Goal: Information Seeking & Learning: Check status

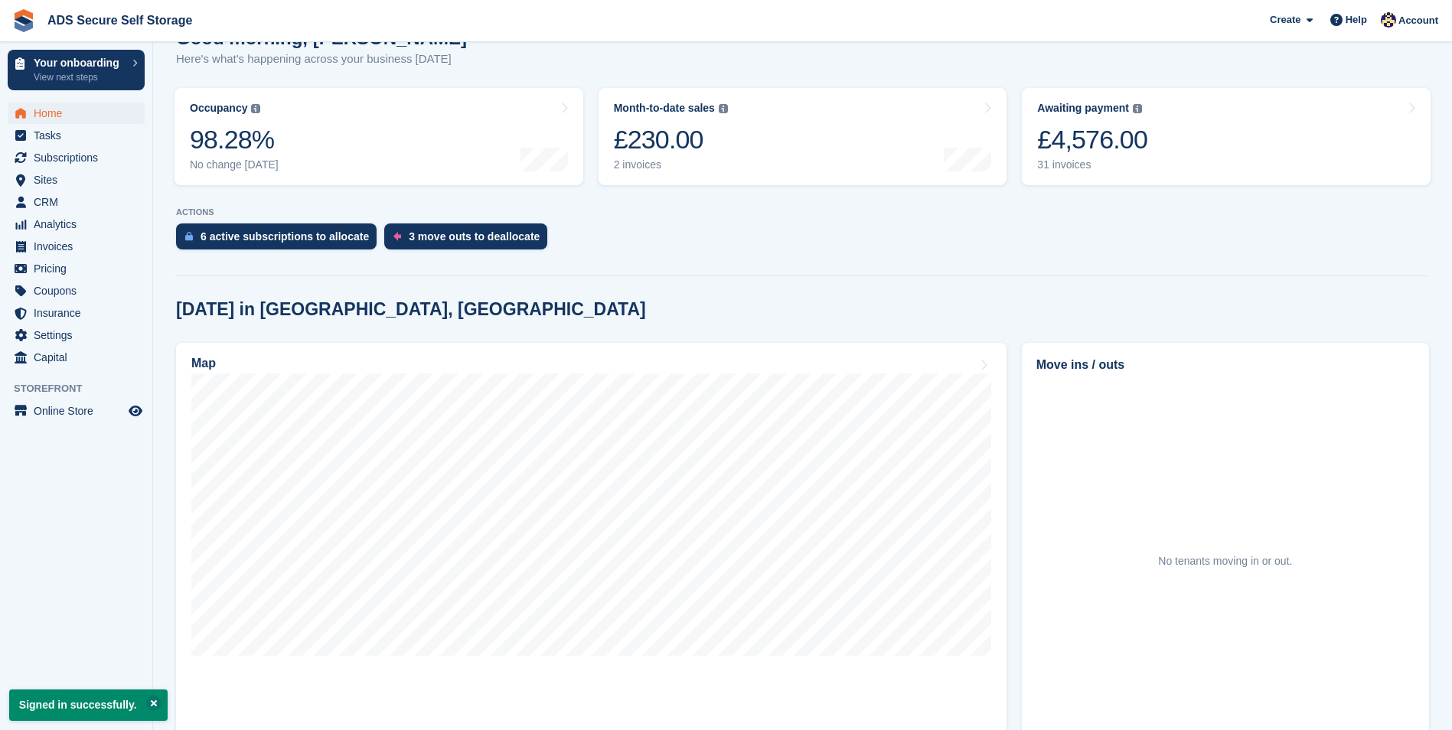
scroll to position [383, 0]
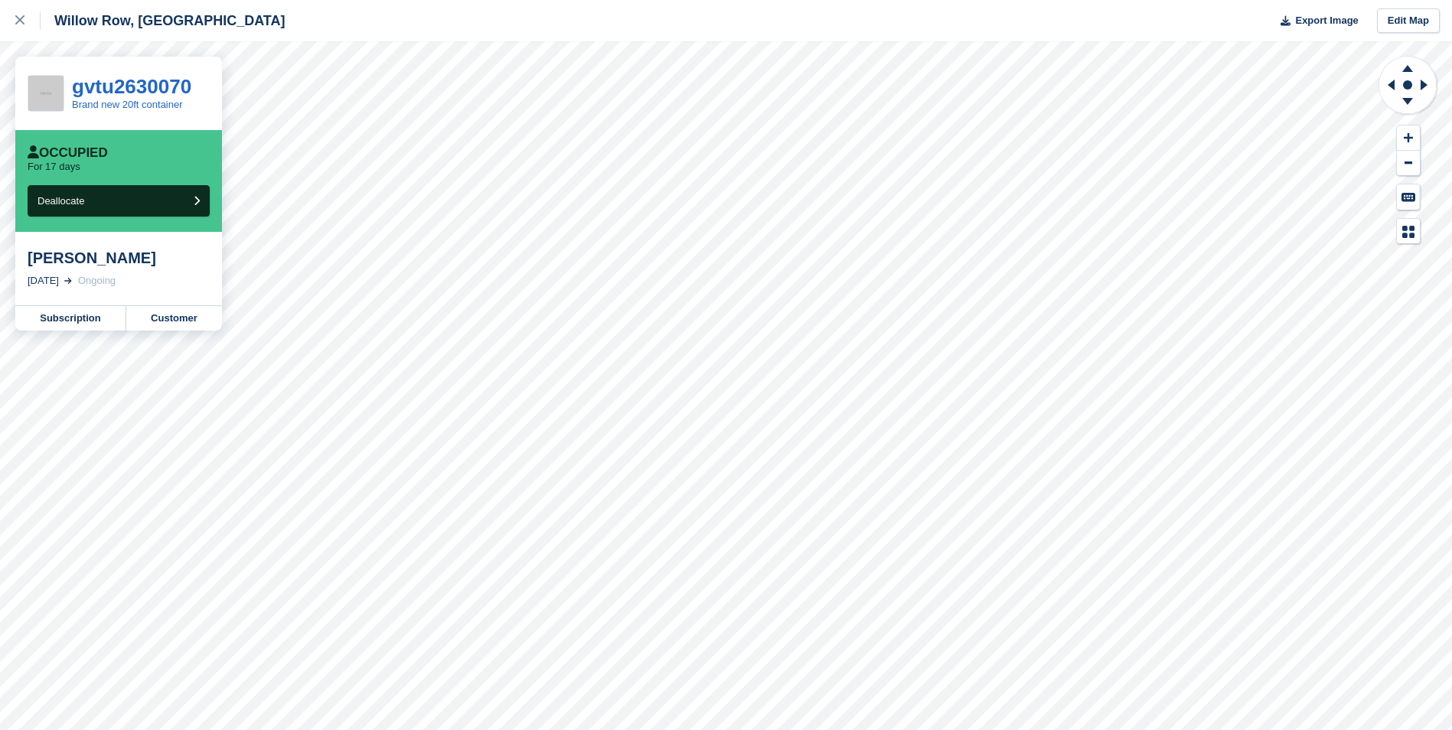
click at [112, 270] on div "jade keay 2 Sep, 2025 Ongoing" at bounding box center [118, 268] width 207 height 73
click at [116, 311] on link "Subscription" at bounding box center [70, 318] width 111 height 24
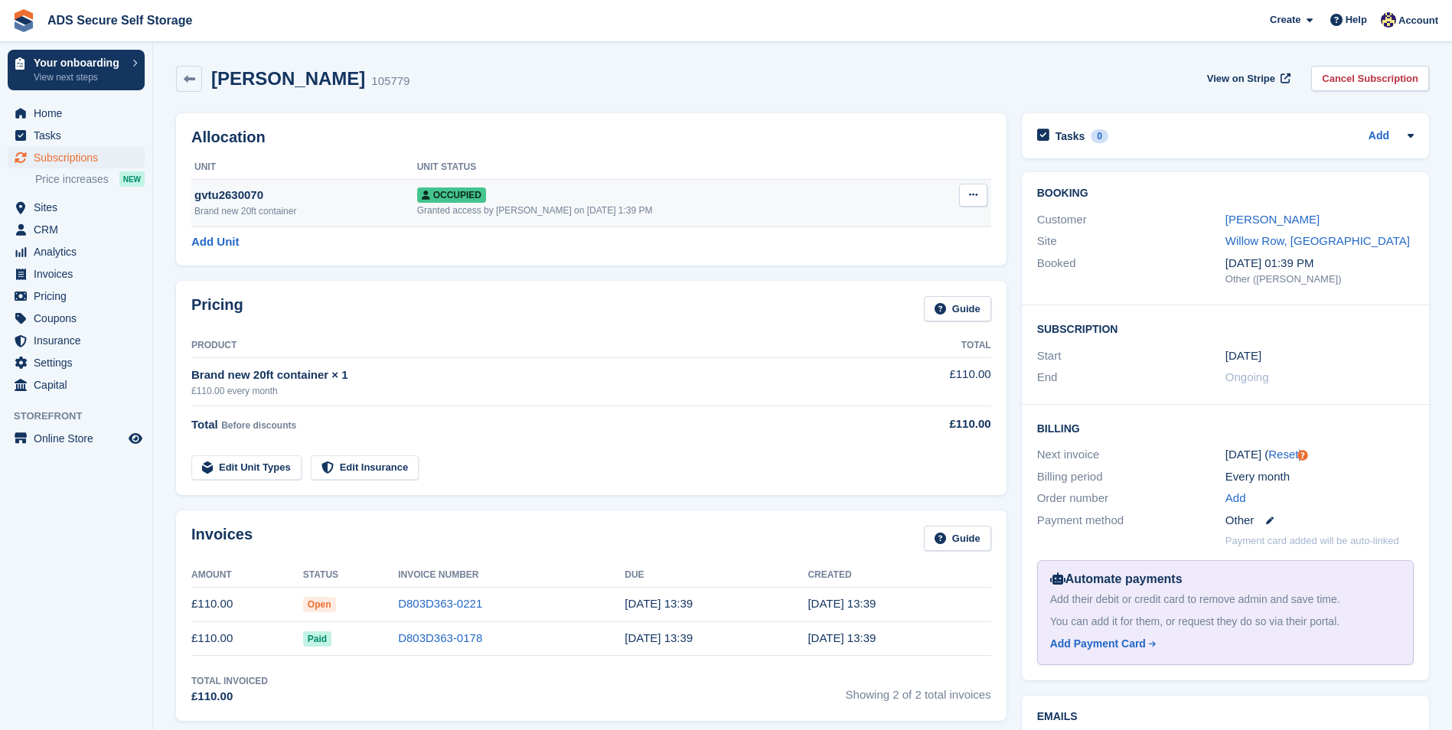
click at [976, 197] on icon at bounding box center [973, 195] width 8 height 10
click at [747, 382] on div "Brand new 20ft container × 1" at bounding box center [529, 376] width 676 height 18
click at [67, 226] on span "CRM" at bounding box center [80, 229] width 92 height 21
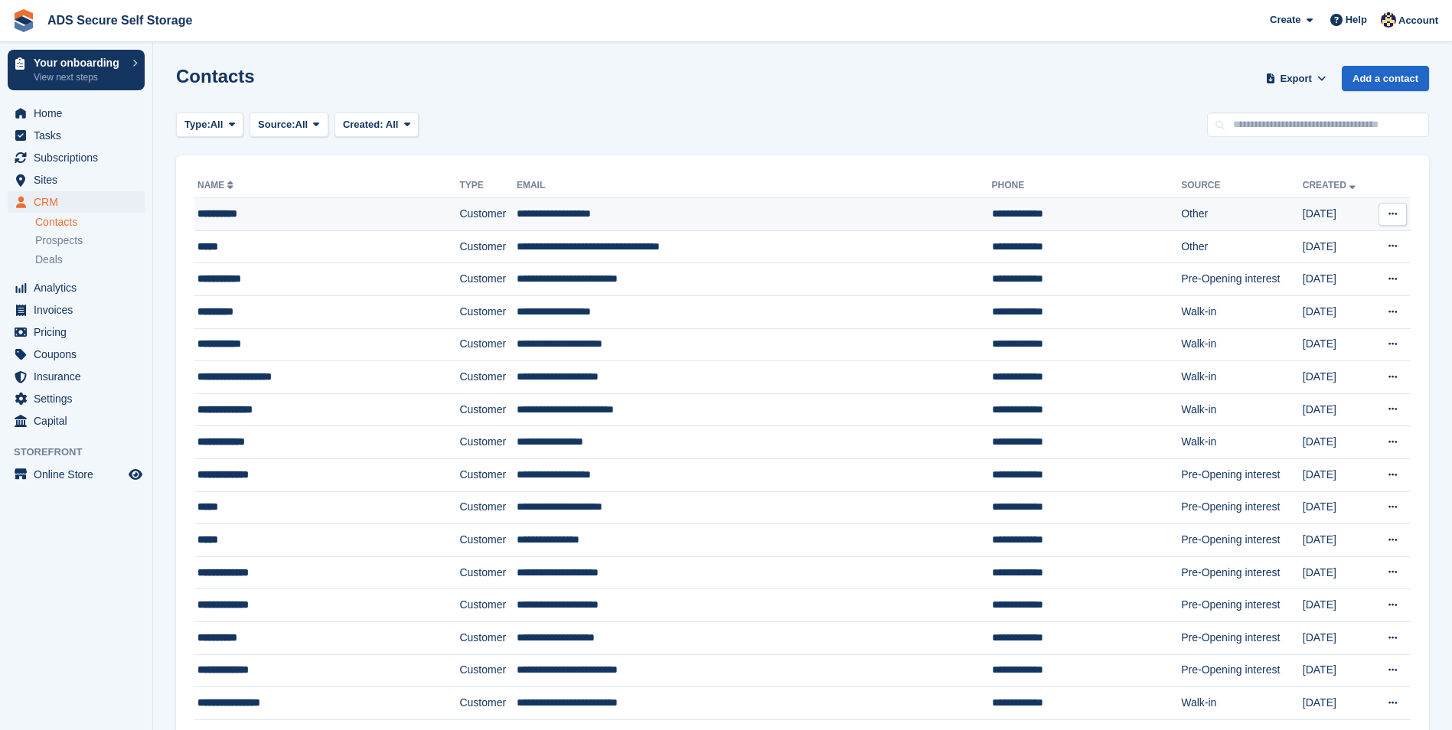
click at [1181, 220] on td "Other" at bounding box center [1242, 214] width 122 height 33
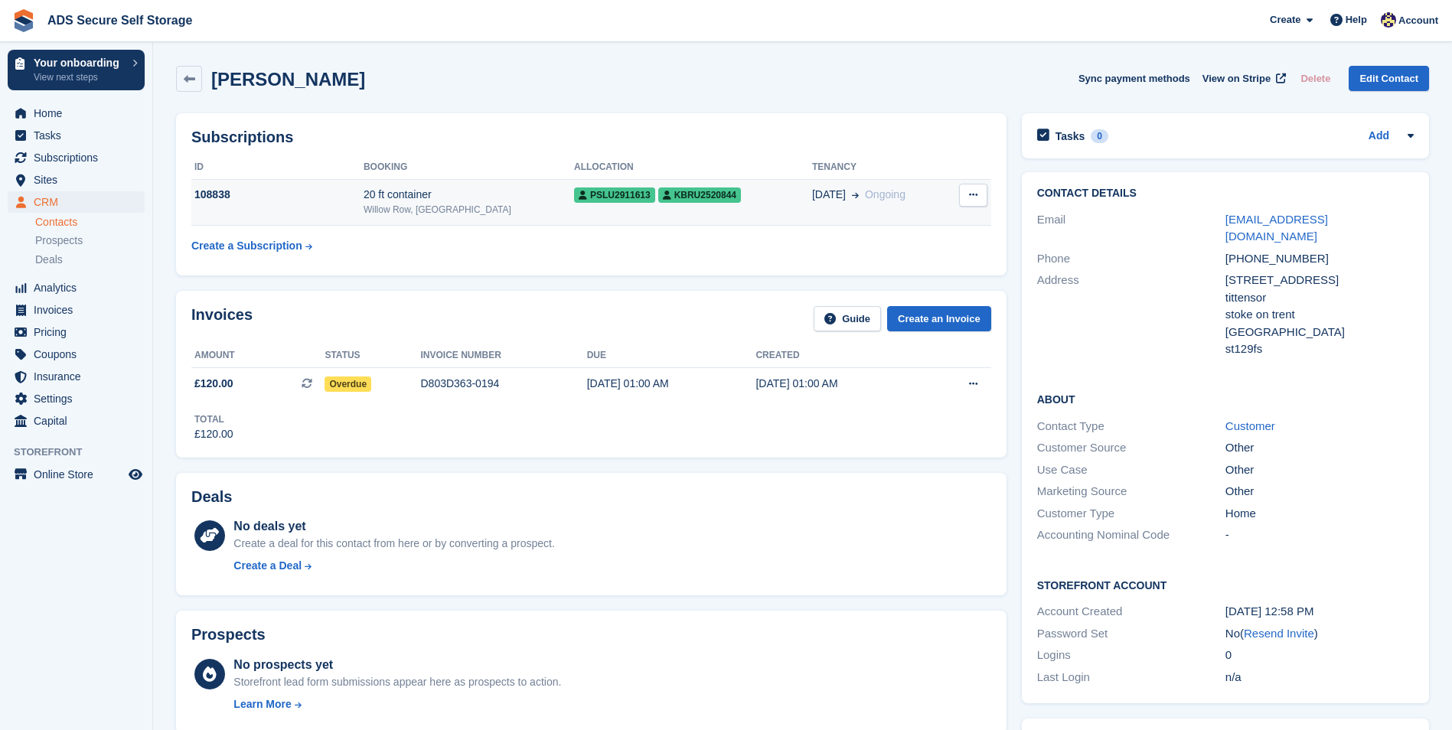
click at [973, 194] on icon at bounding box center [973, 195] width 8 height 10
click at [728, 249] on table "ID Booking Allocation Tenancy 108838 20 ft container Willow Row, Longton pslu29…" at bounding box center [591, 208] width 800 height 106
click at [683, 216] on td "pslu2911613 kbru2520844" at bounding box center [693, 202] width 238 height 47
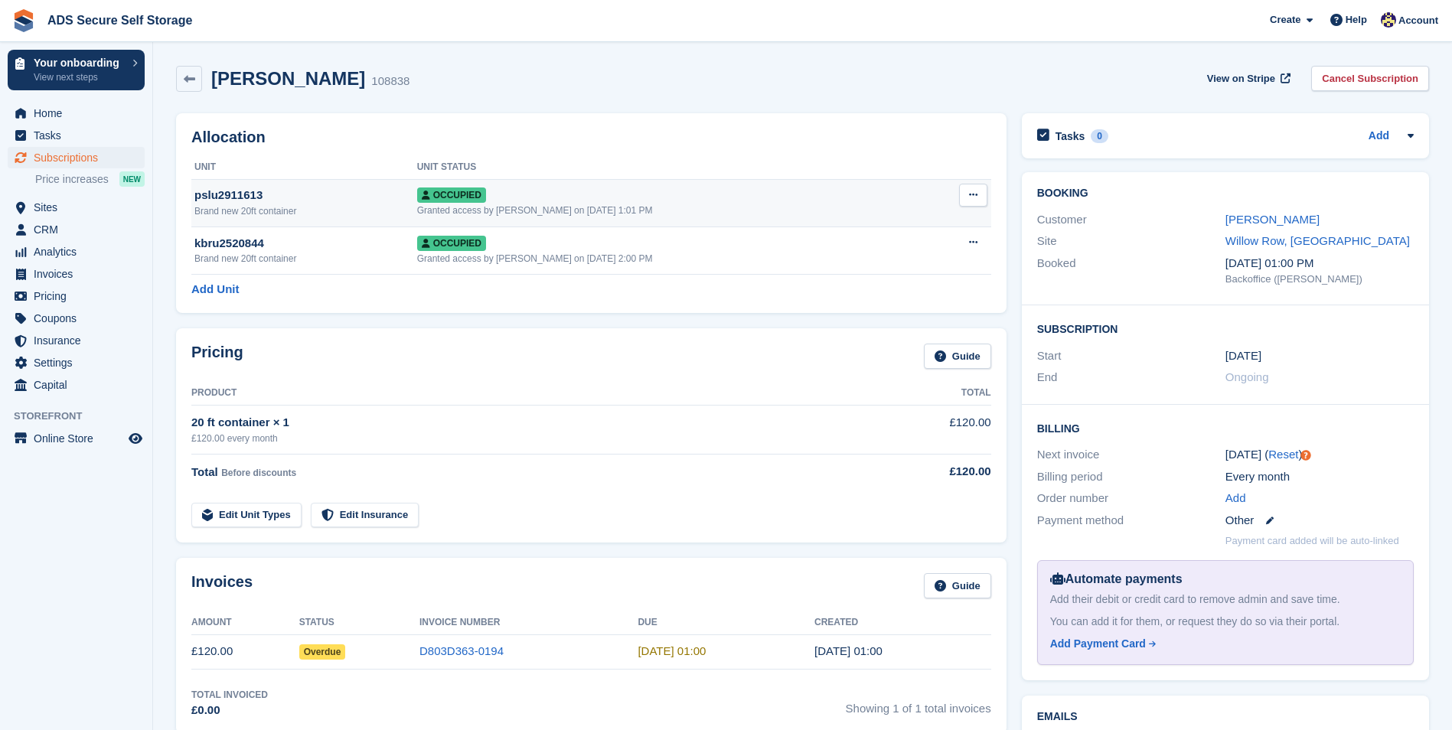
click at [973, 188] on button at bounding box center [973, 195] width 28 height 23
click at [896, 231] on p "Overlock" at bounding box center [913, 225] width 133 height 20
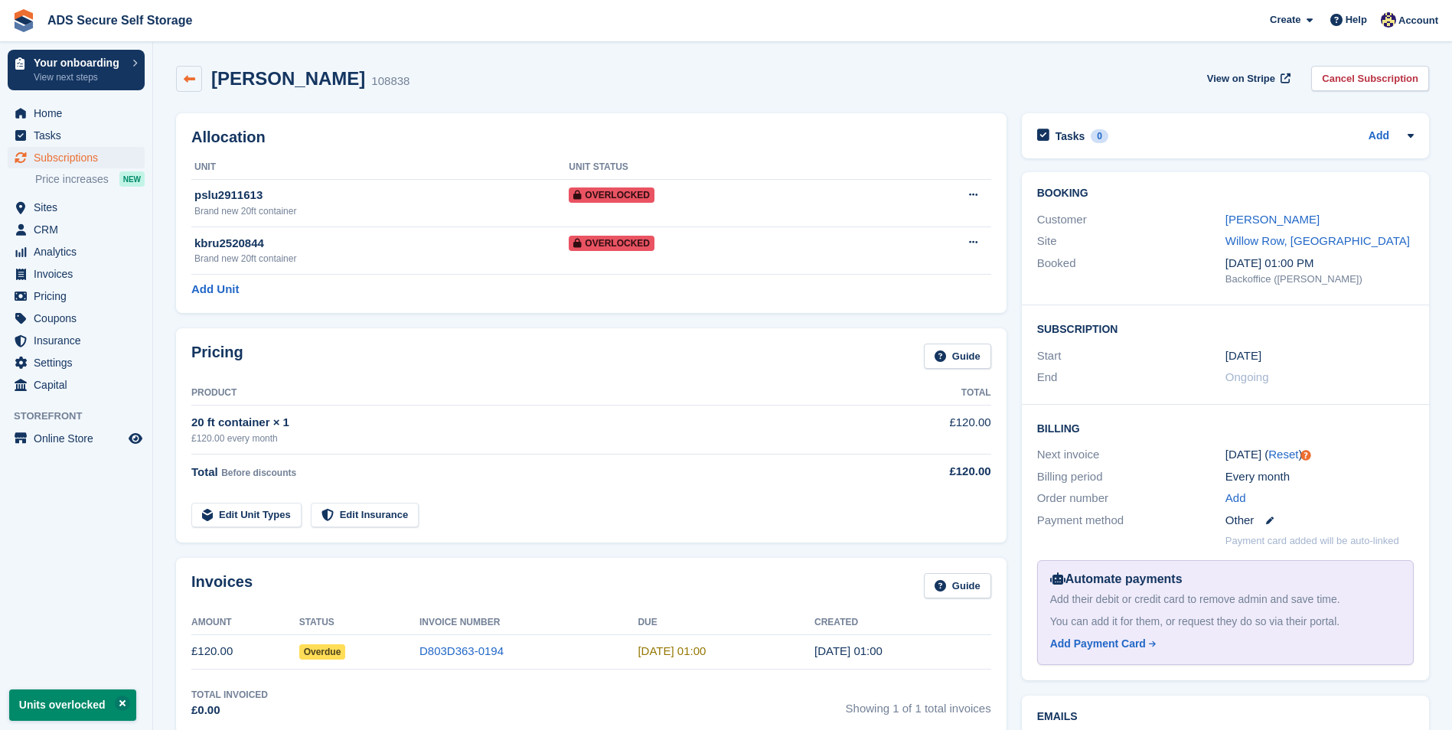
click at [187, 83] on icon at bounding box center [189, 78] width 11 height 11
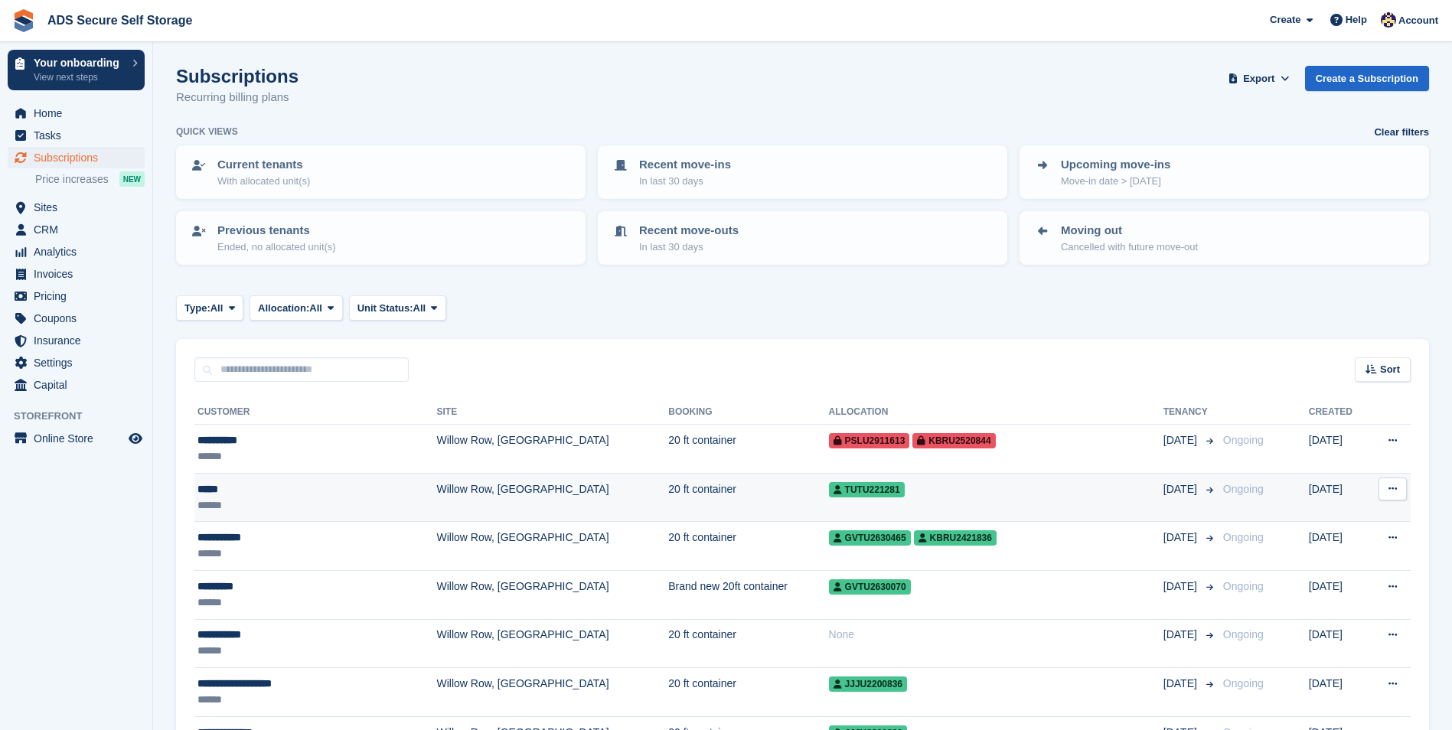
click at [436, 485] on td "Willow Row, [GEOGRAPHIC_DATA]" at bounding box center [552, 497] width 232 height 49
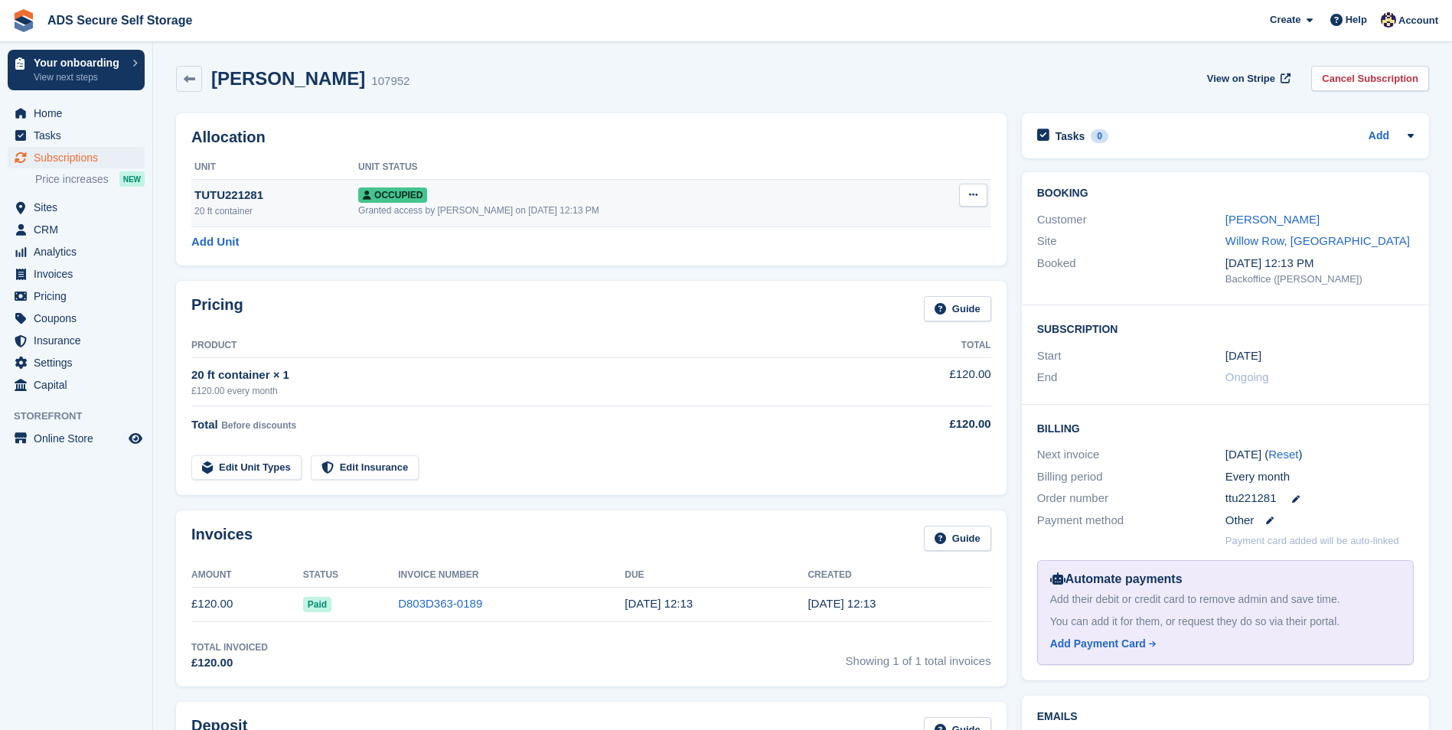
click at [805, 215] on div "Granted access by Jay Ball on 13th Sep, 12:13 PM" at bounding box center [637, 211] width 558 height 14
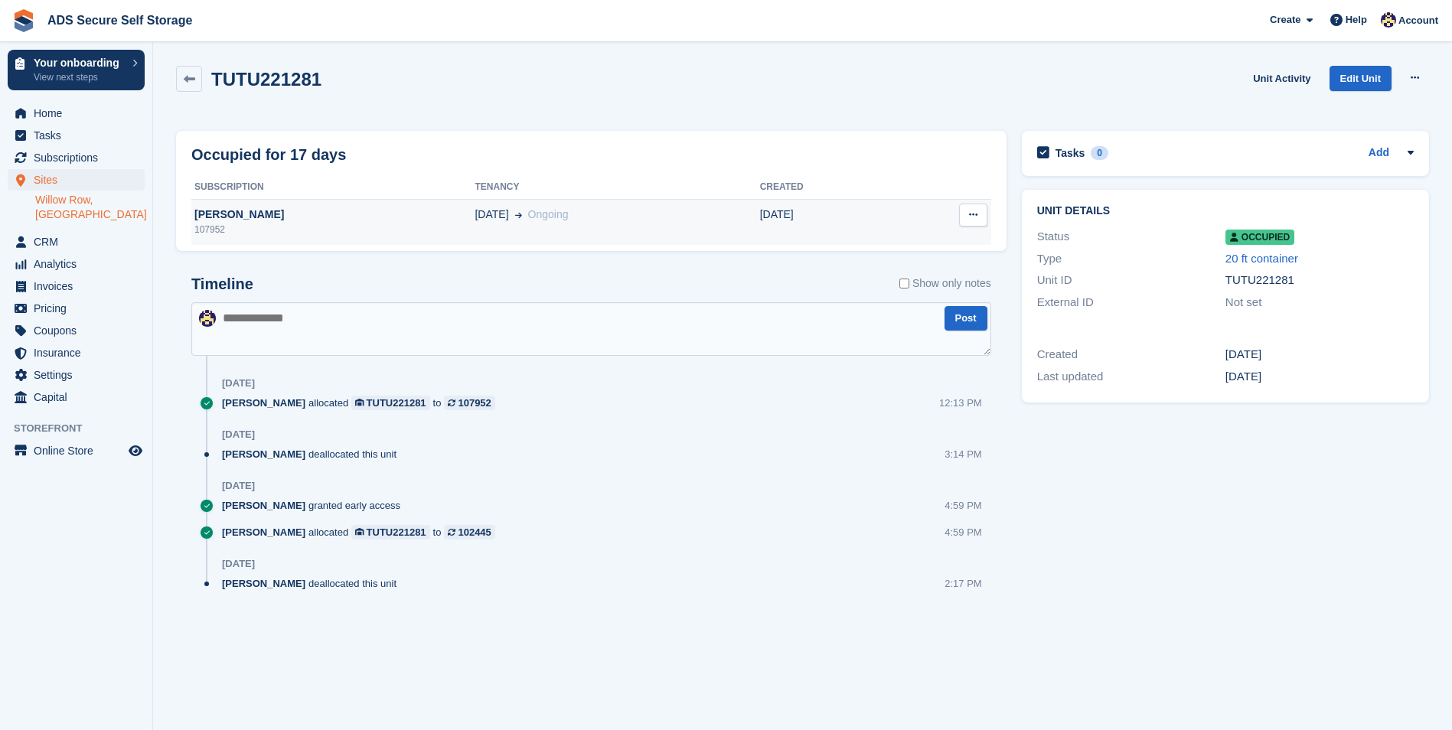
click at [964, 222] on button at bounding box center [973, 215] width 28 height 23
click at [182, 82] on link at bounding box center [189, 79] width 26 height 26
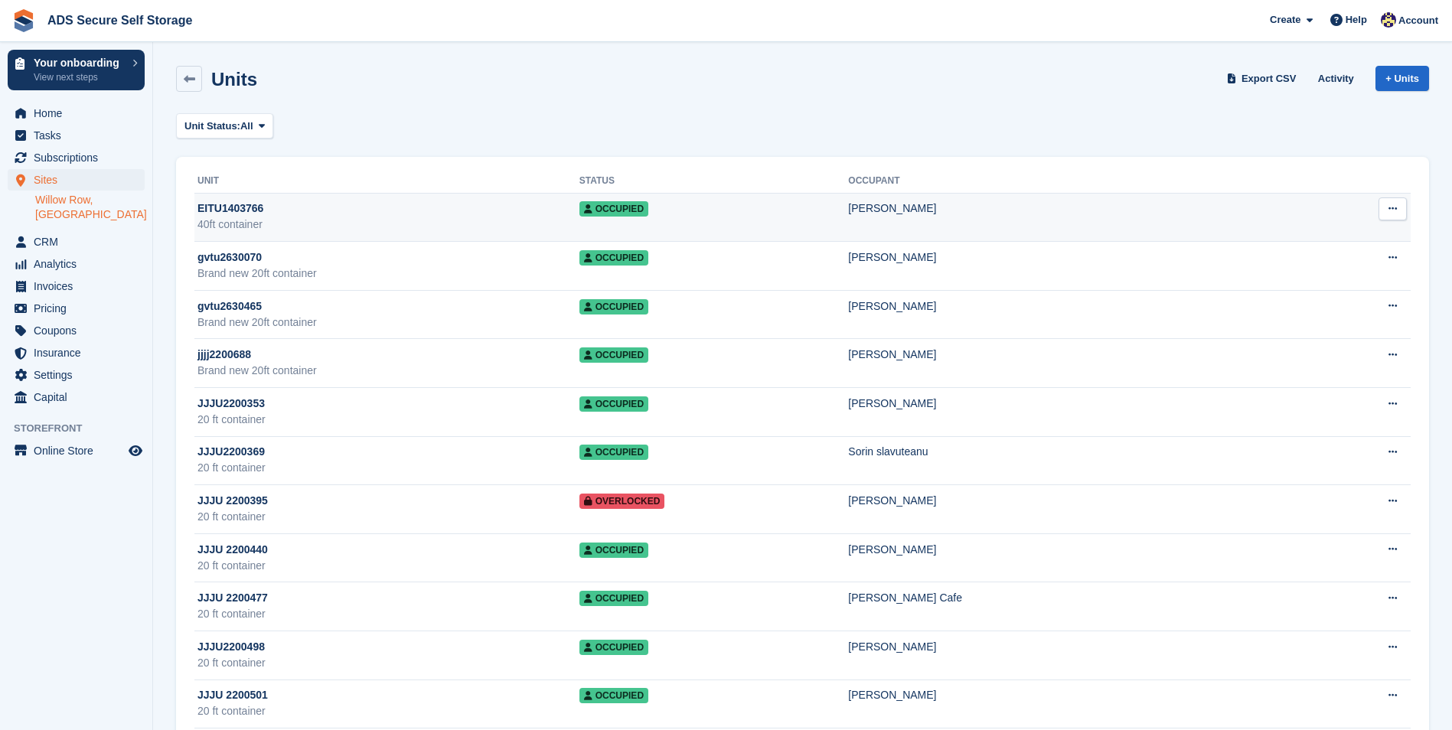
click at [1394, 204] on icon at bounding box center [1392, 209] width 8 height 10
click at [1123, 212] on div "[PERSON_NAME]" at bounding box center [1078, 208] width 461 height 16
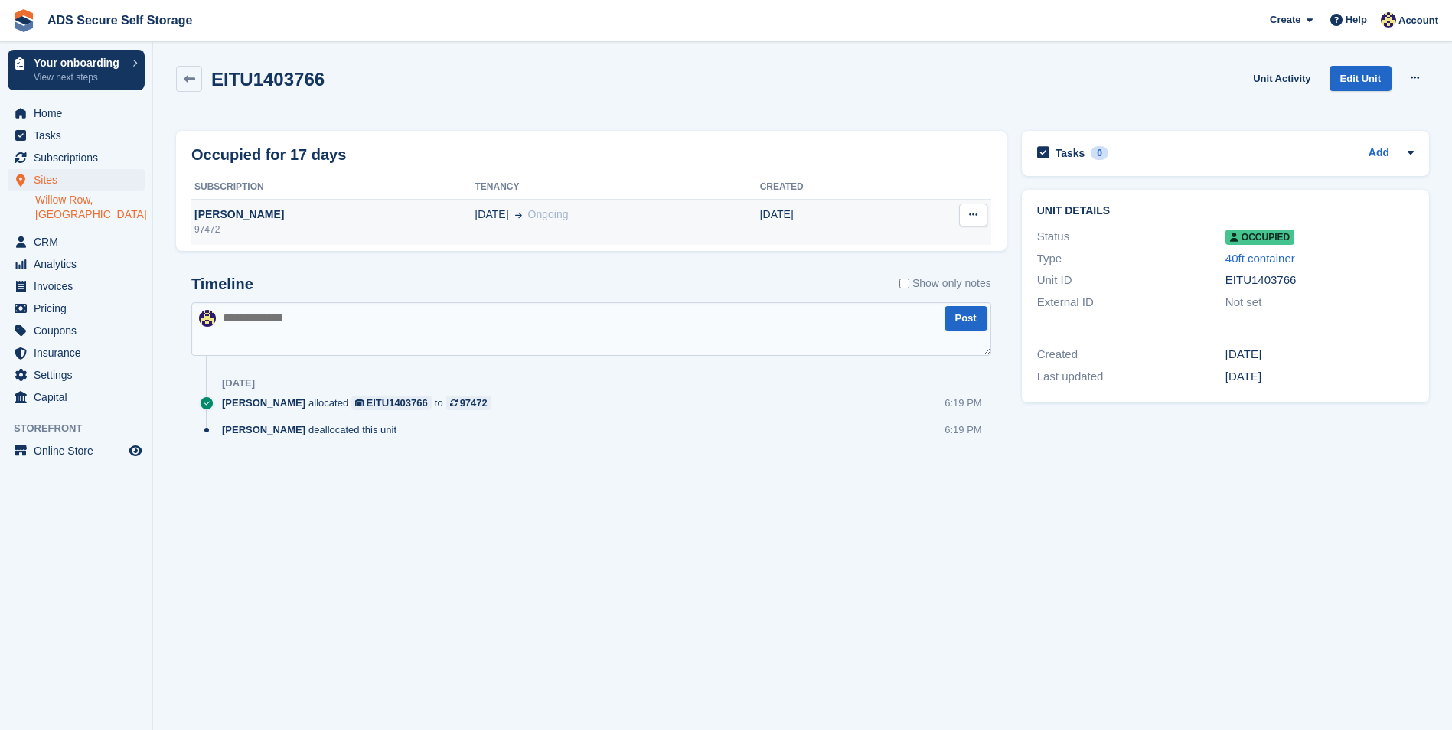
click at [969, 214] on icon at bounding box center [973, 215] width 8 height 10
click at [737, 223] on td "[DATE] Ongoing" at bounding box center [616, 222] width 285 height 46
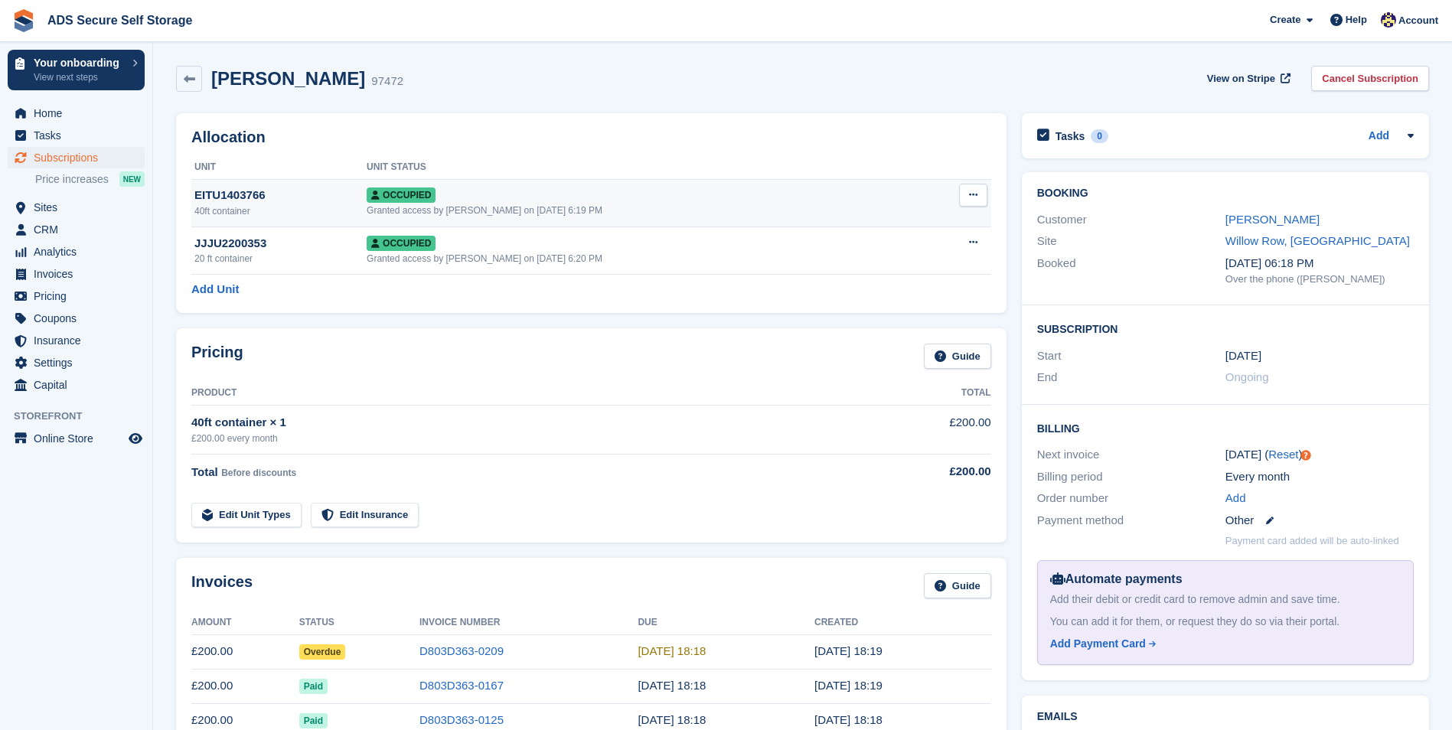
click at [960, 194] on button at bounding box center [973, 195] width 28 height 23
click at [917, 227] on p "Overlock" at bounding box center [913, 225] width 133 height 20
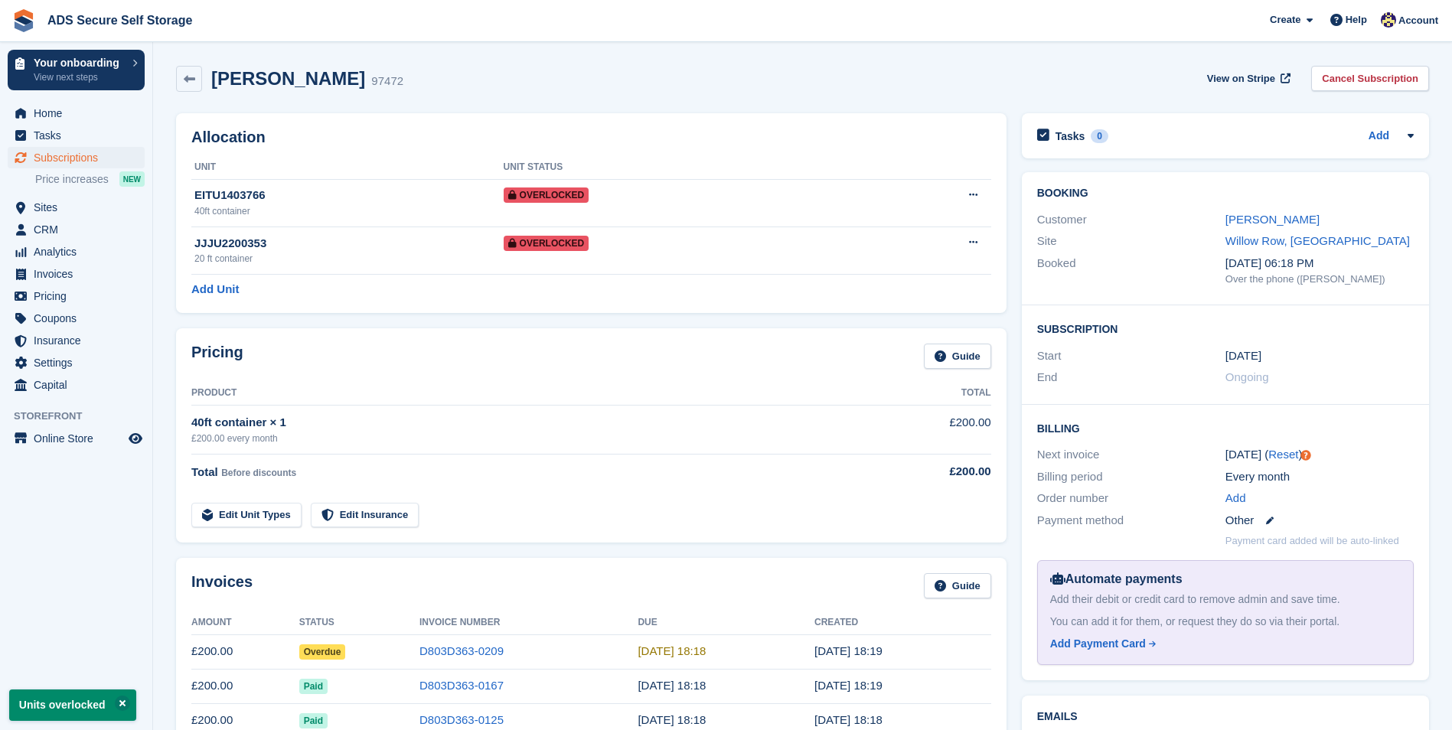
click at [202, 82] on div "Titus 97472" at bounding box center [302, 79] width 201 height 22
click at [200, 82] on link at bounding box center [189, 79] width 26 height 26
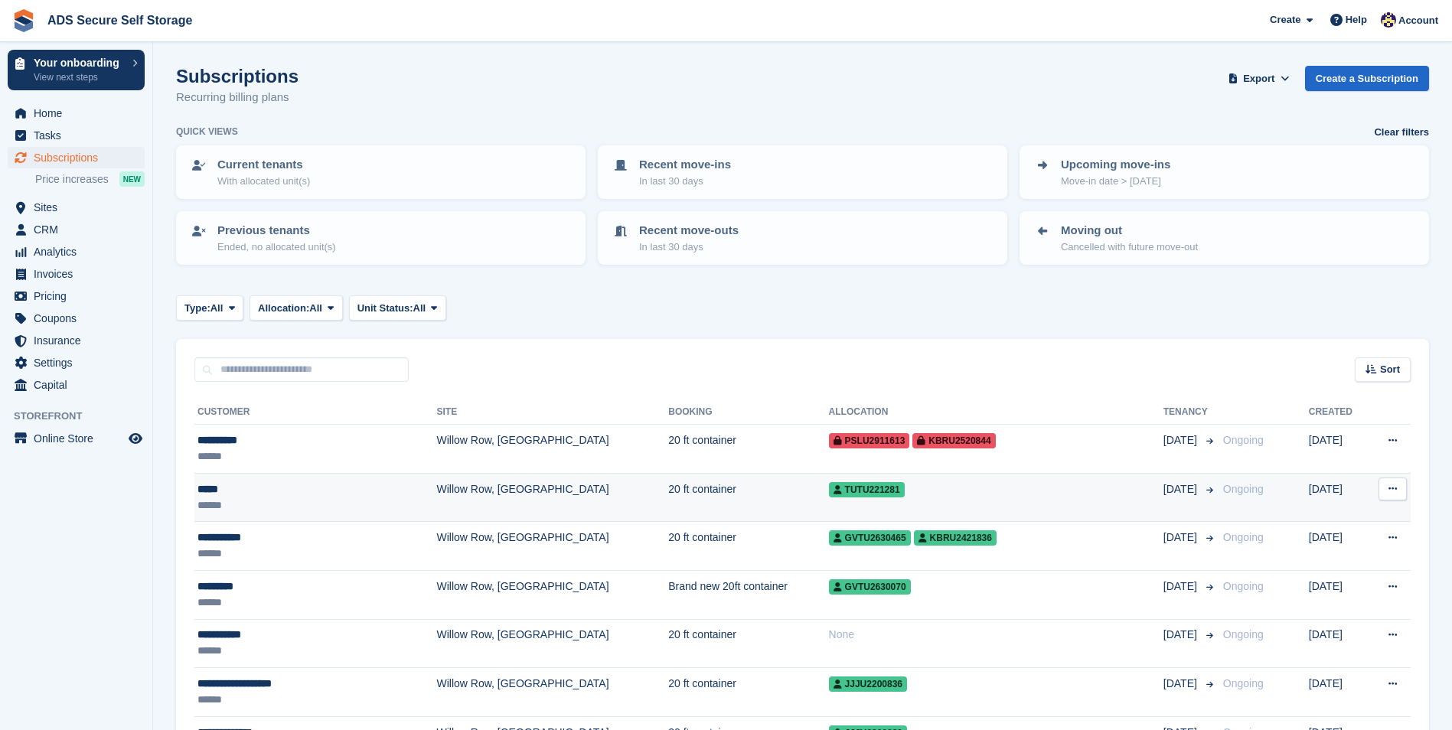
click at [540, 495] on td "Willow Row, [GEOGRAPHIC_DATA]" at bounding box center [552, 497] width 232 height 49
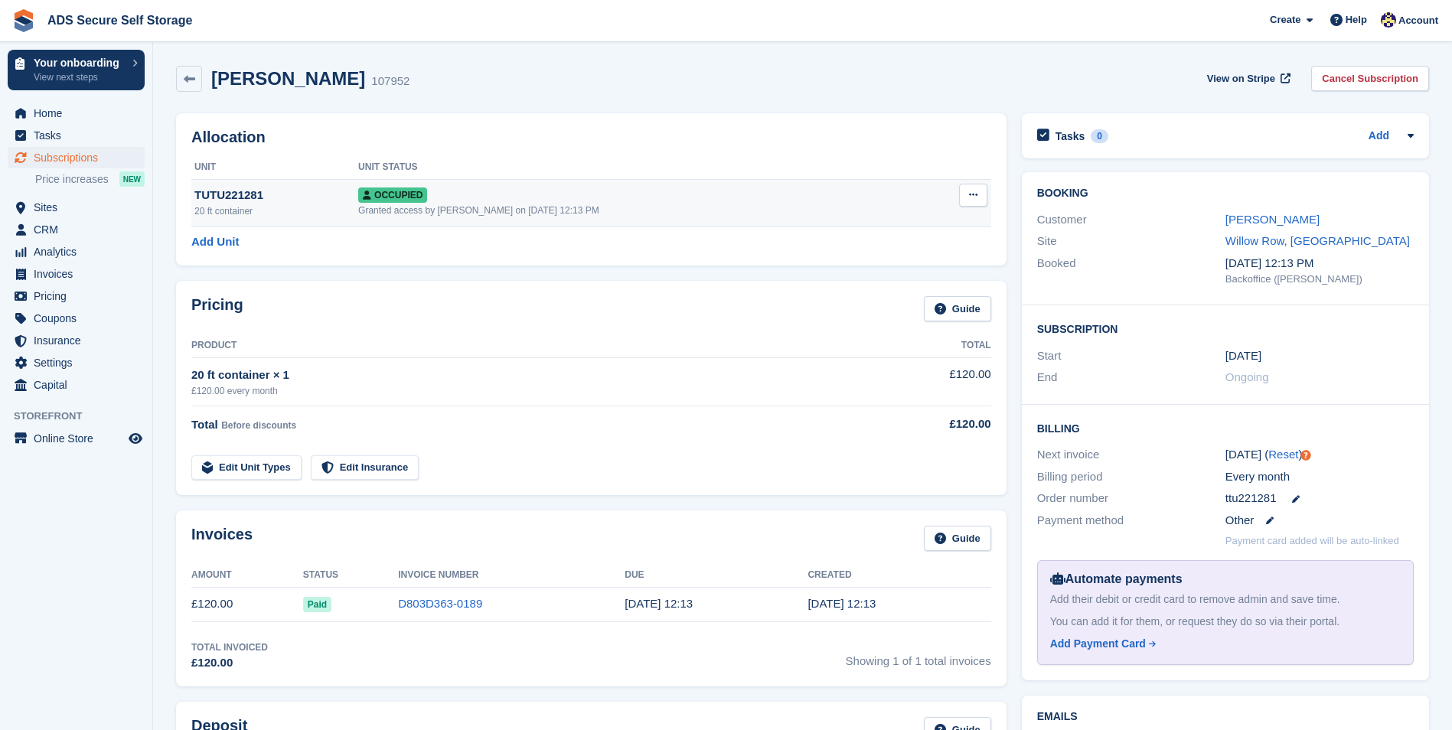
click at [890, 196] on div "Occupied" at bounding box center [637, 195] width 558 height 16
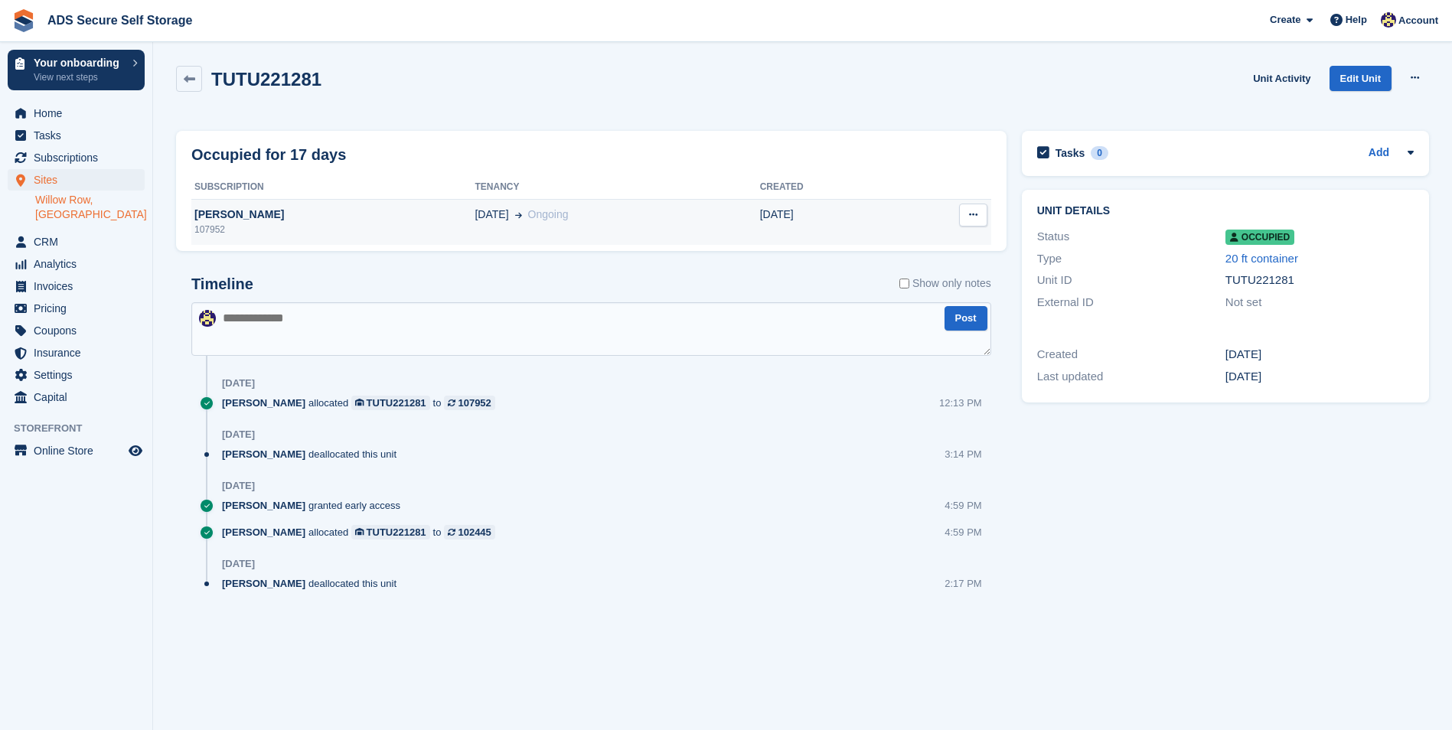
click at [976, 214] on icon at bounding box center [973, 215] width 8 height 10
click at [723, 230] on td "[DATE] Ongoing" at bounding box center [616, 222] width 285 height 46
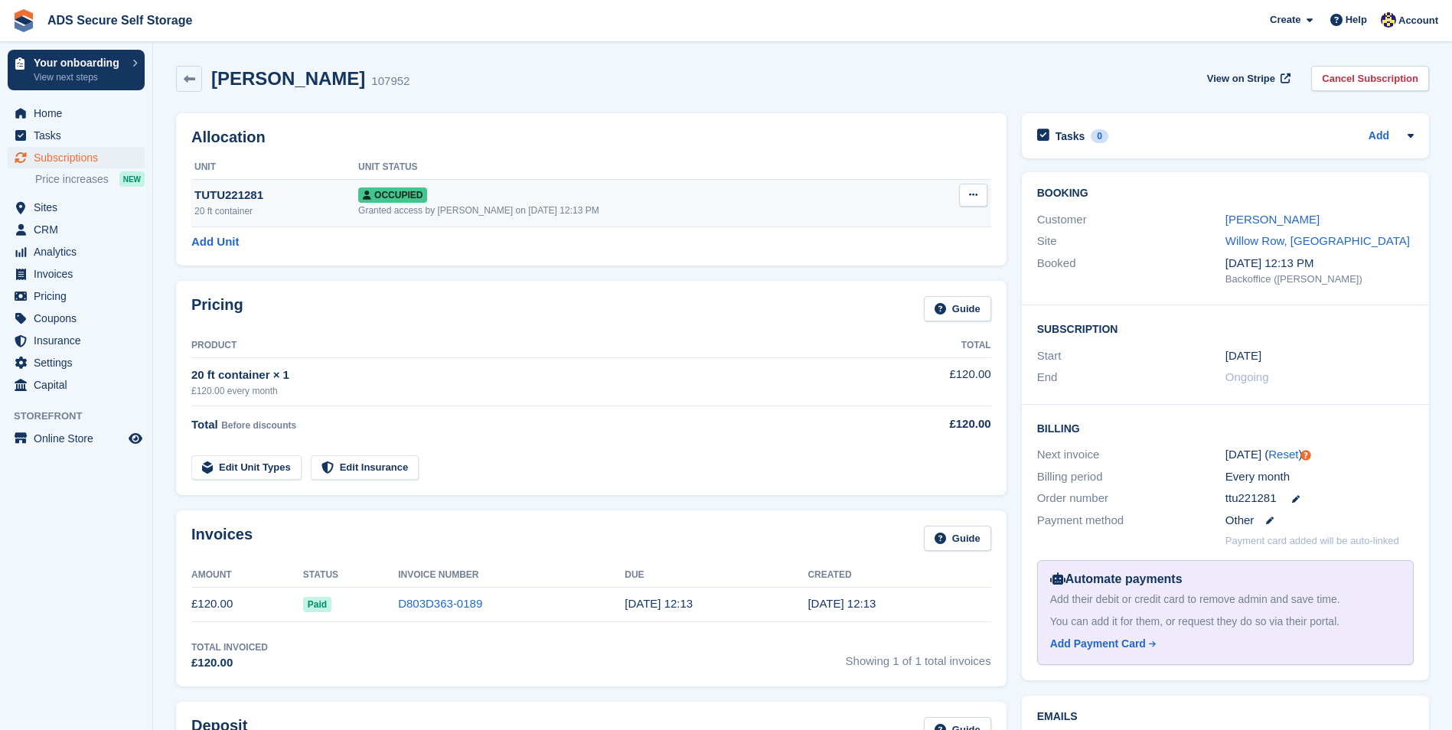
click at [969, 194] on icon at bounding box center [973, 195] width 8 height 10
click at [917, 217] on p "Overlock" at bounding box center [913, 225] width 133 height 20
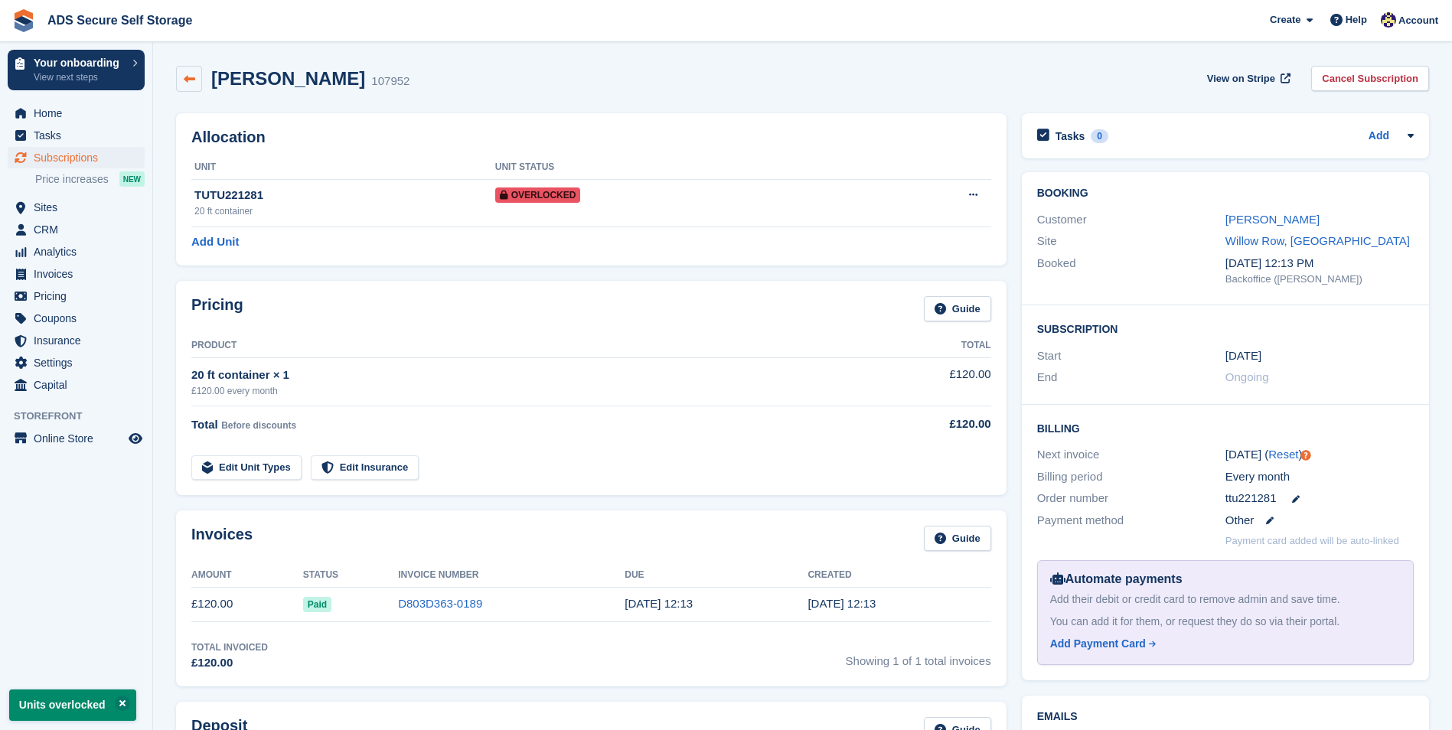
click at [189, 86] on link at bounding box center [189, 79] width 26 height 26
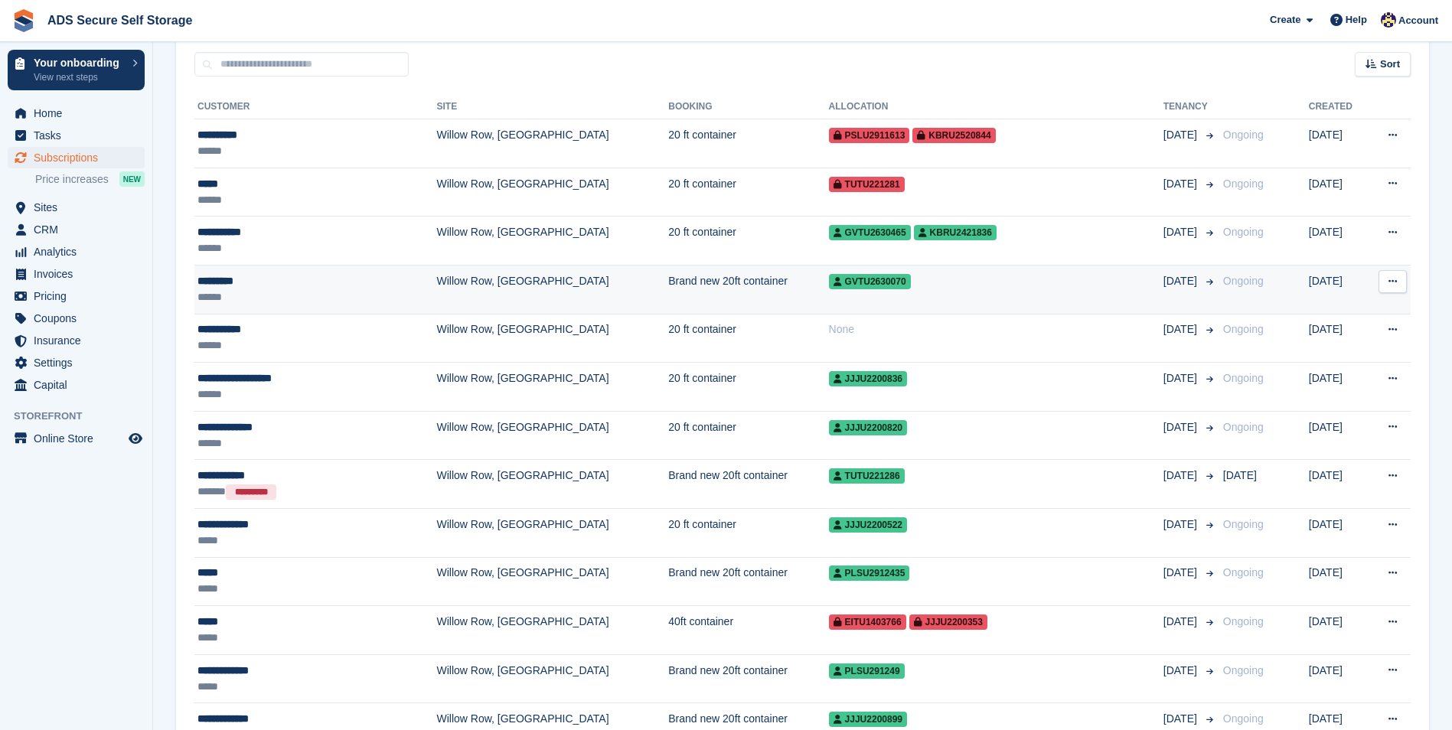
scroll to position [306, 0]
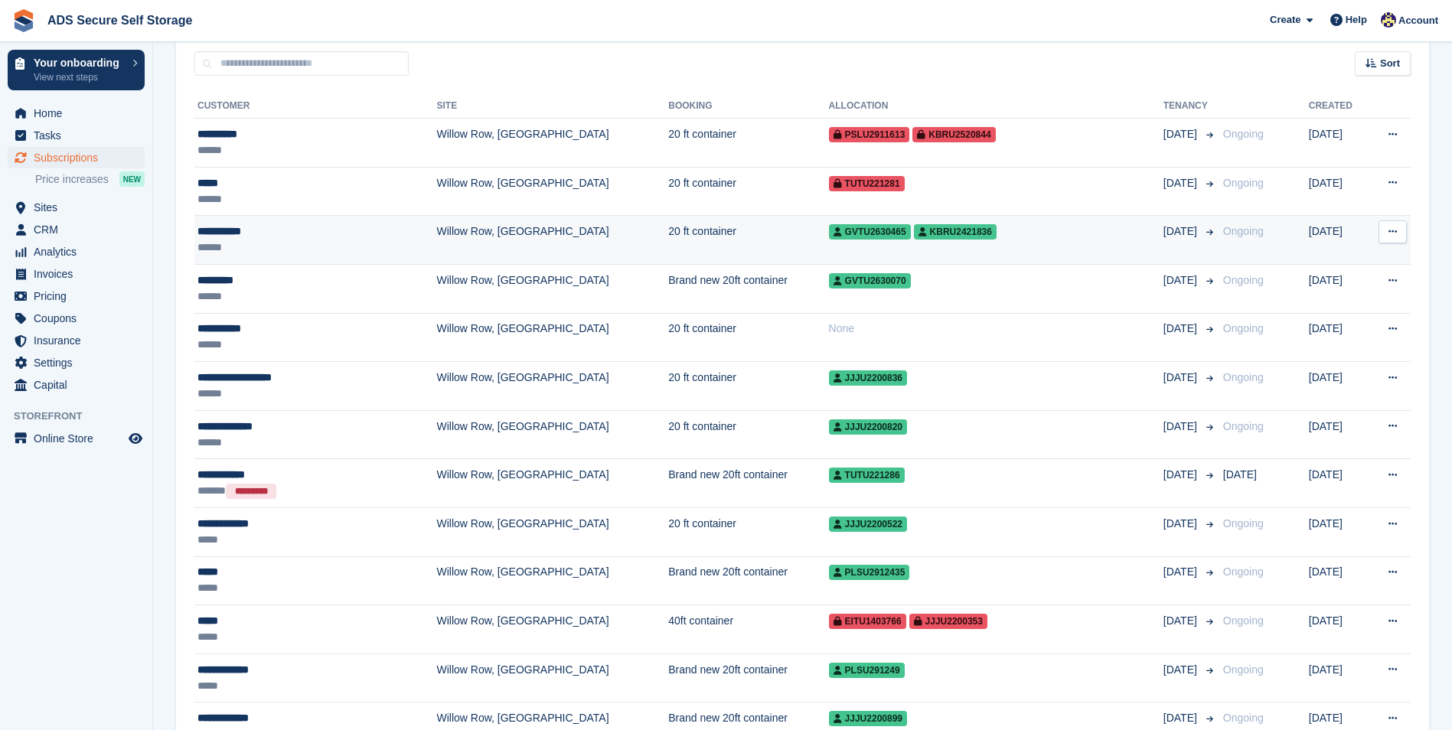
click at [668, 253] on td "20 ft container" at bounding box center [748, 240] width 160 height 49
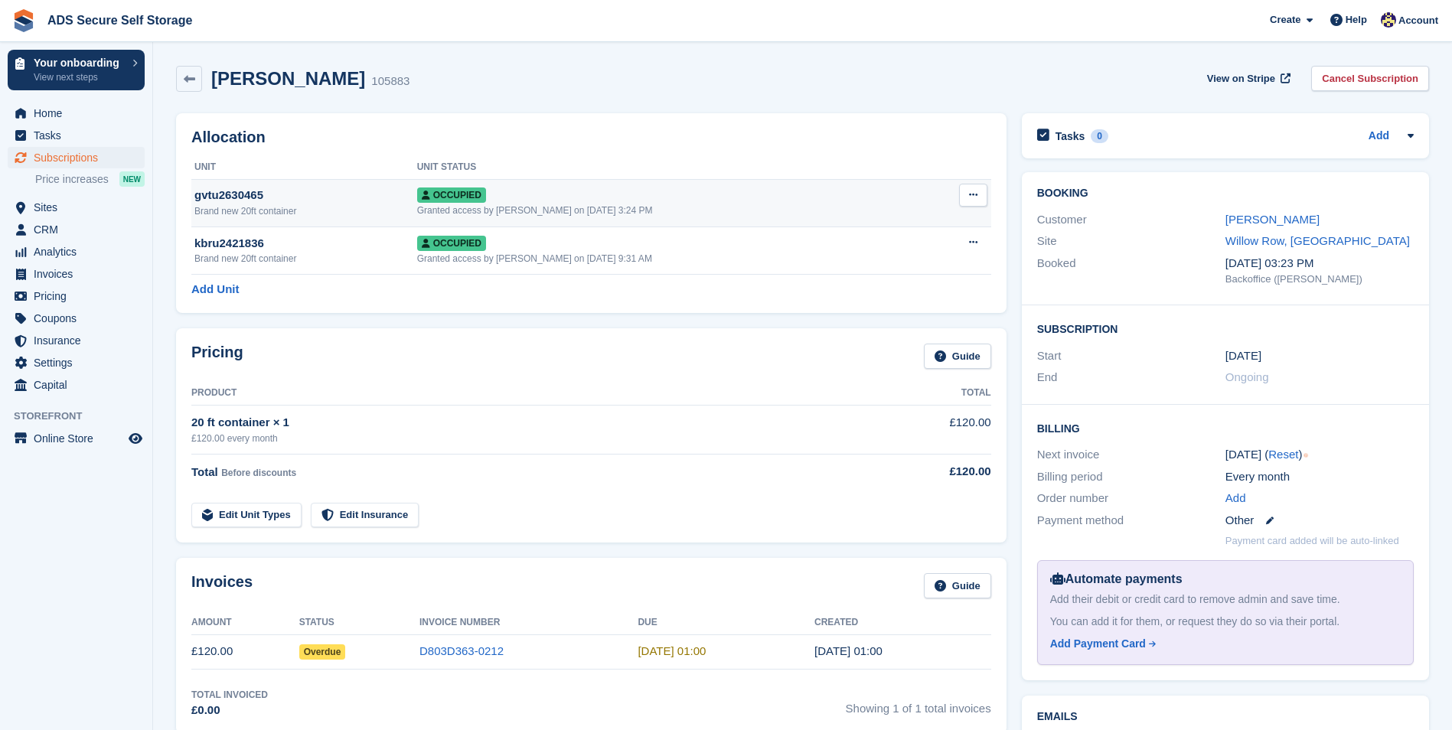
click at [962, 196] on button at bounding box center [973, 195] width 28 height 23
click at [923, 220] on p "Overlock" at bounding box center [913, 225] width 133 height 20
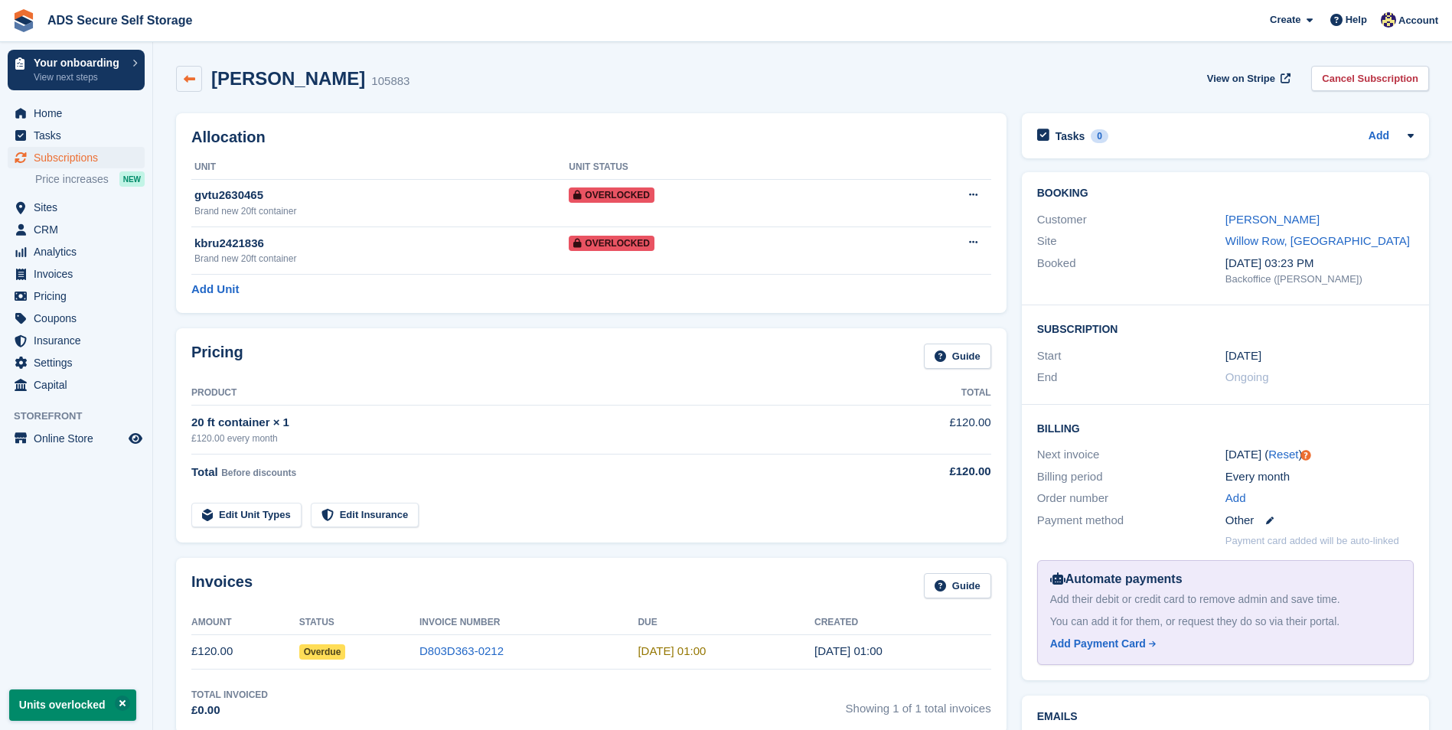
drag, startPoint x: 169, startPoint y: 90, endPoint x: 200, endPoint y: 80, distance: 32.9
click at [181, 88] on div "Jack Motram 105883 View on Stripe Cancel Subscription" at bounding box center [802, 81] width 1268 height 47
click at [200, 80] on link at bounding box center [189, 79] width 26 height 26
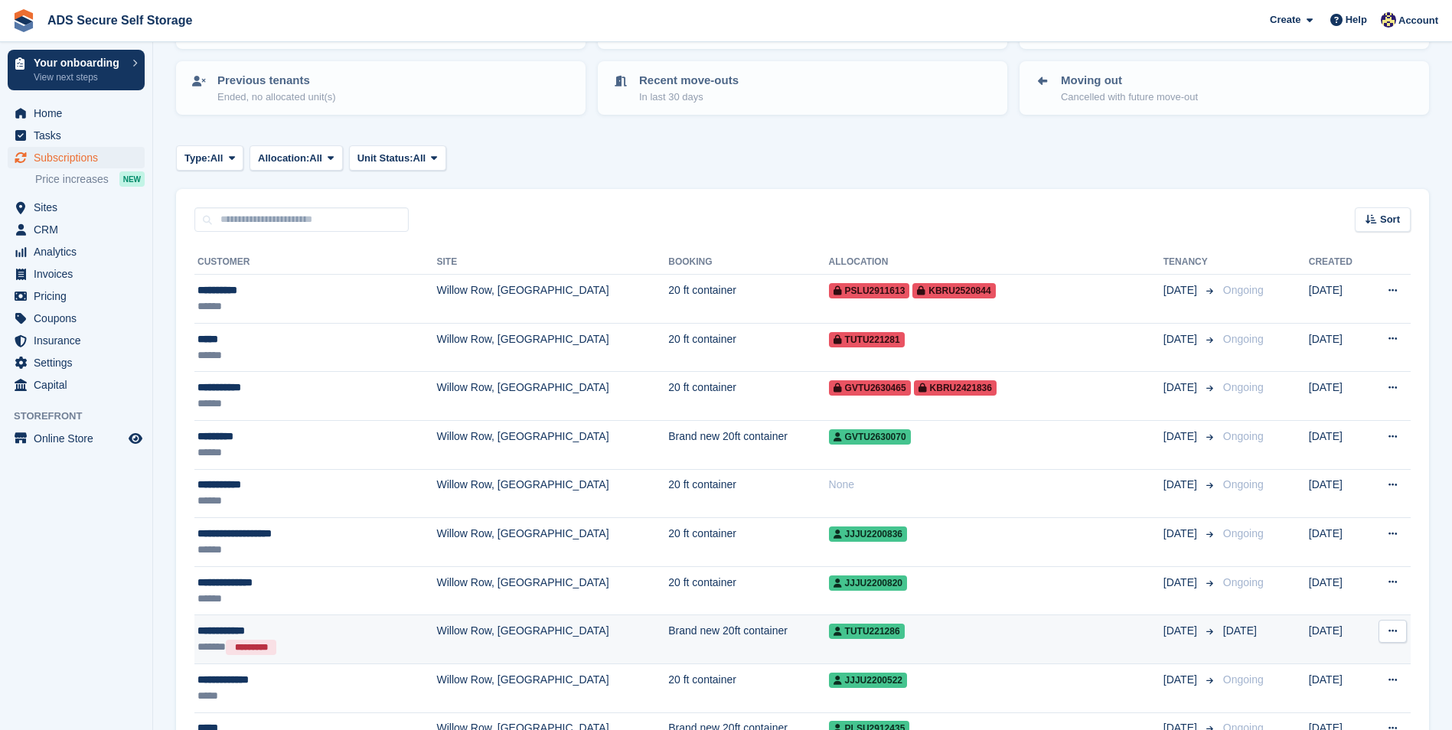
scroll to position [383, 0]
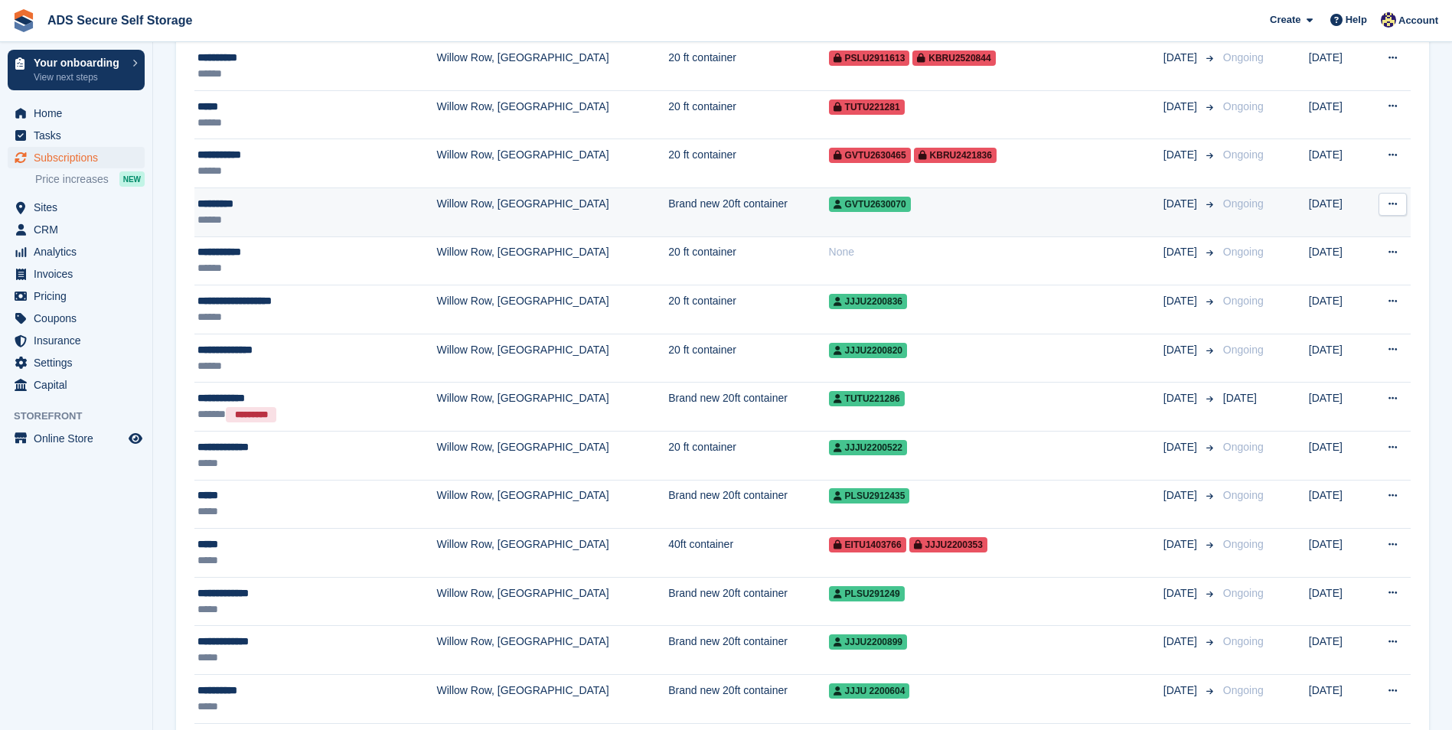
click at [829, 212] on span "gvtu2630070" at bounding box center [870, 204] width 82 height 15
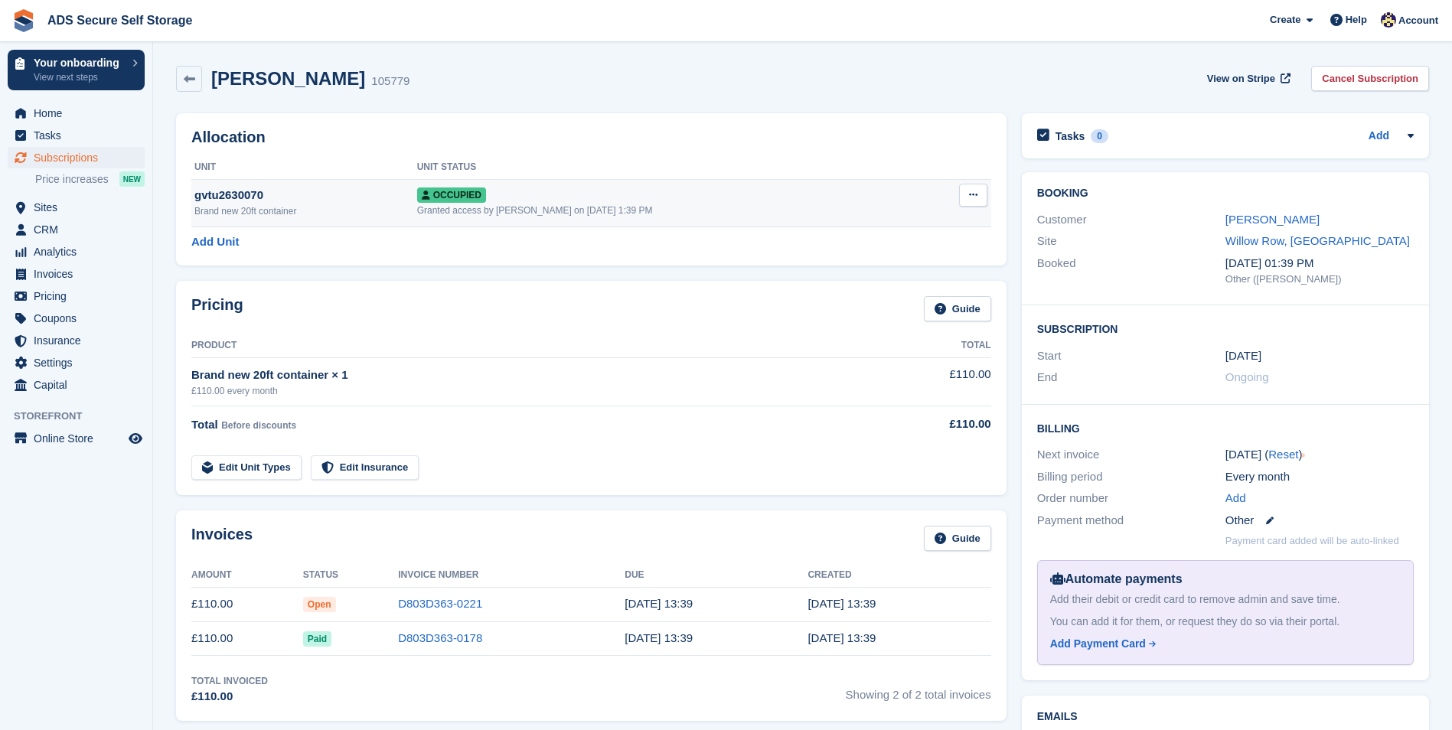
click at [976, 200] on icon at bounding box center [973, 195] width 8 height 10
click at [865, 219] on p "Overlock" at bounding box center [913, 225] width 133 height 20
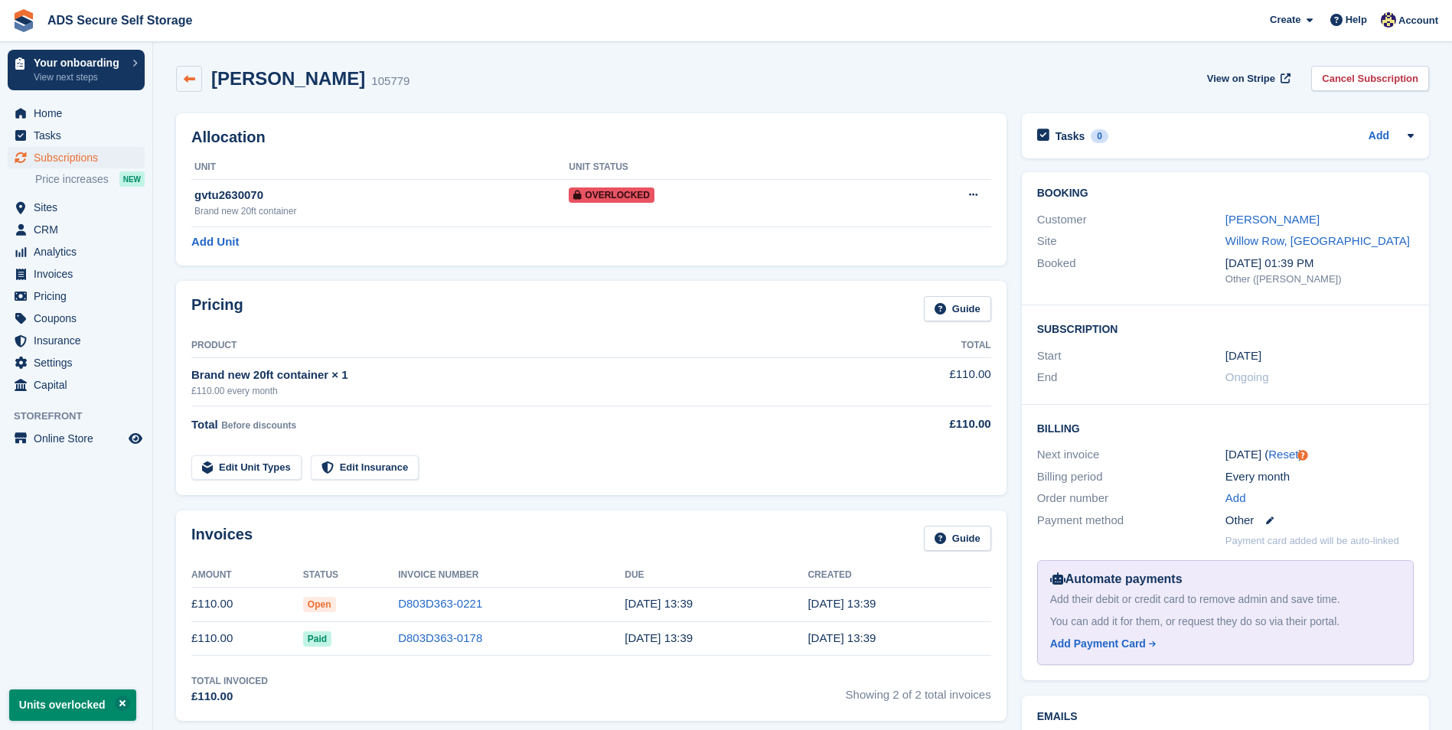
click at [180, 75] on link at bounding box center [189, 79] width 26 height 26
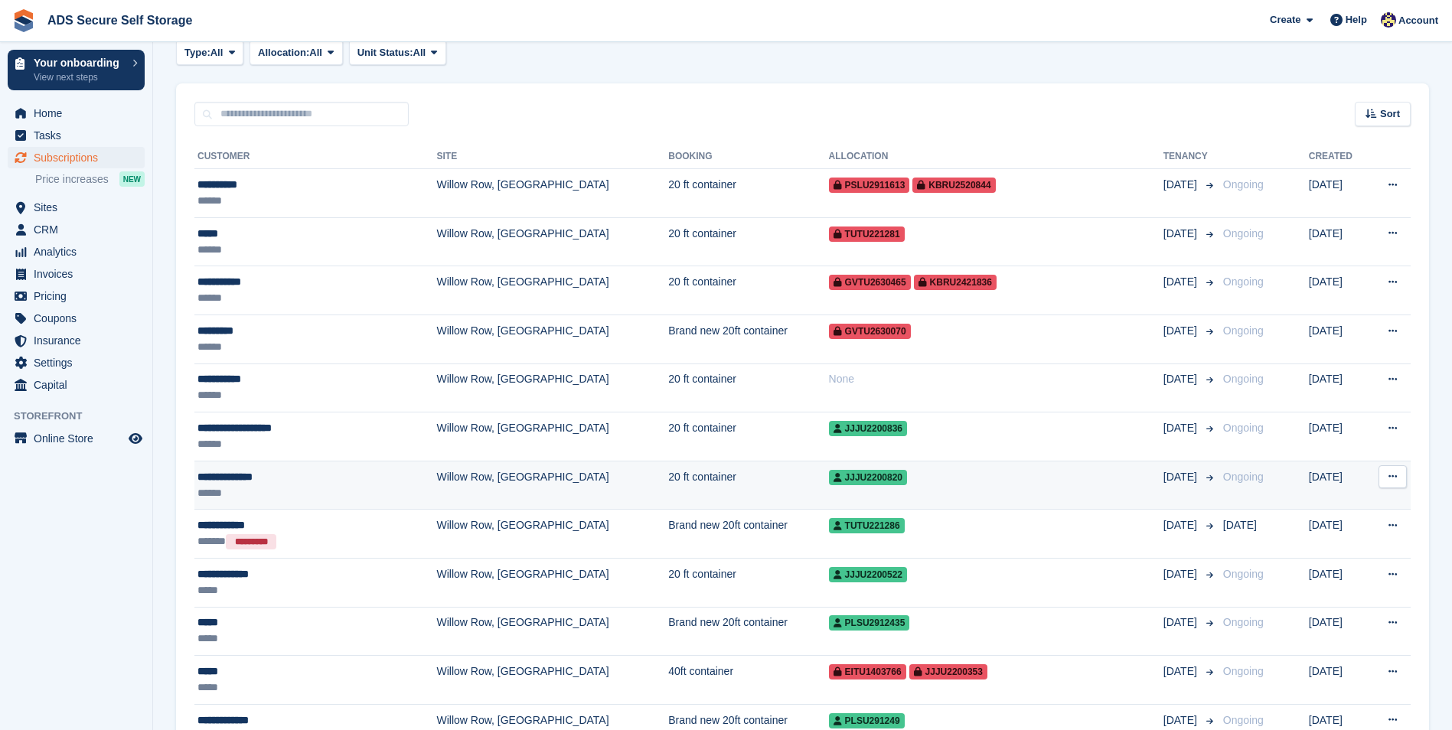
scroll to position [306, 0]
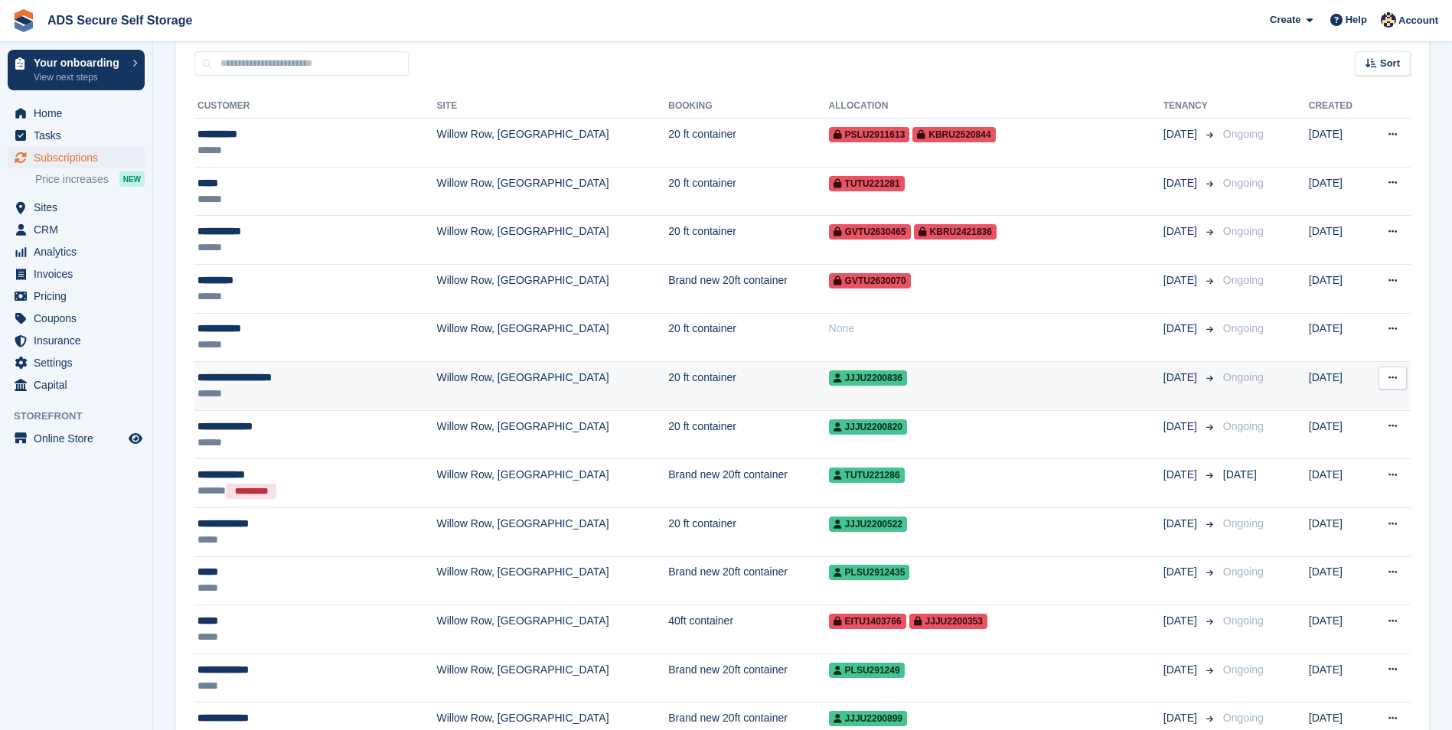
click at [709, 398] on td "20 ft container" at bounding box center [748, 386] width 160 height 49
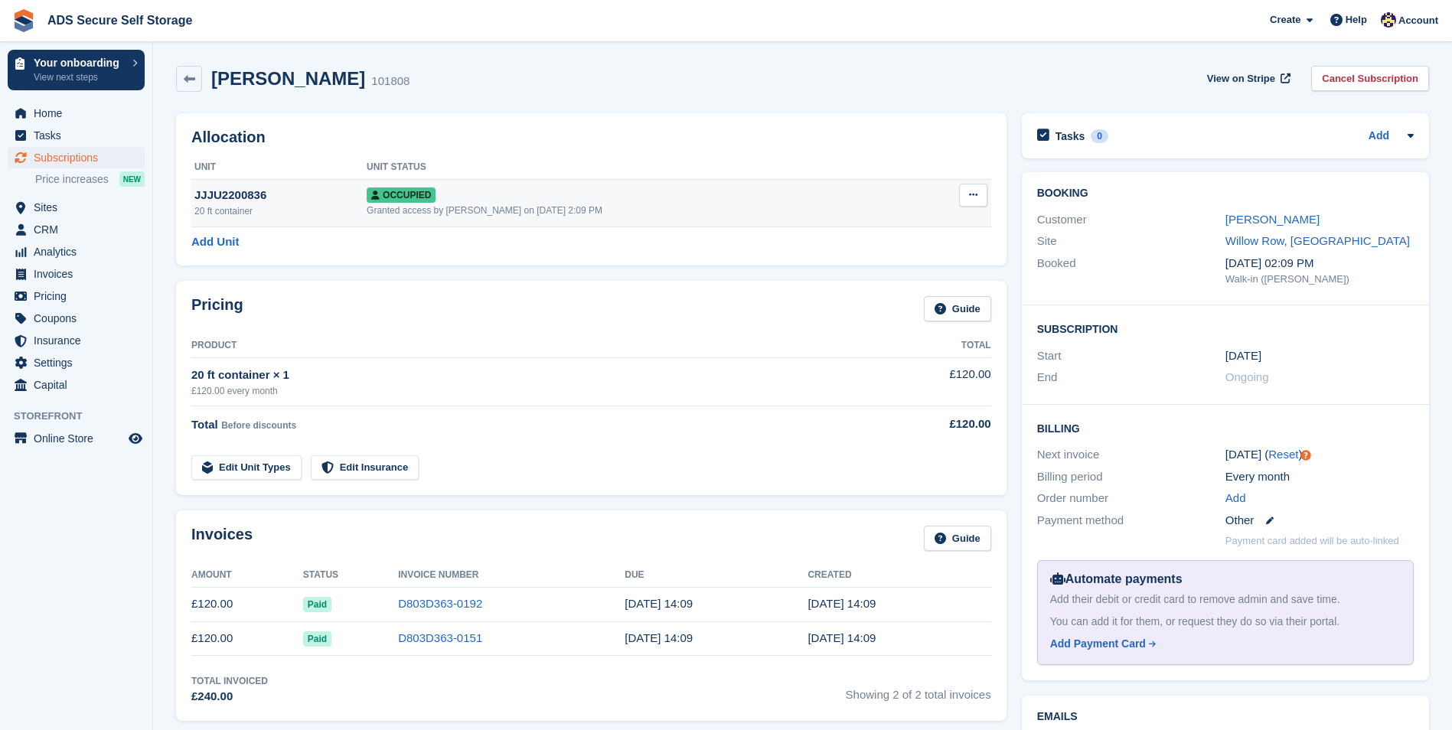
click at [965, 191] on button at bounding box center [973, 195] width 28 height 23
click at [936, 224] on p "Overlock" at bounding box center [913, 225] width 133 height 20
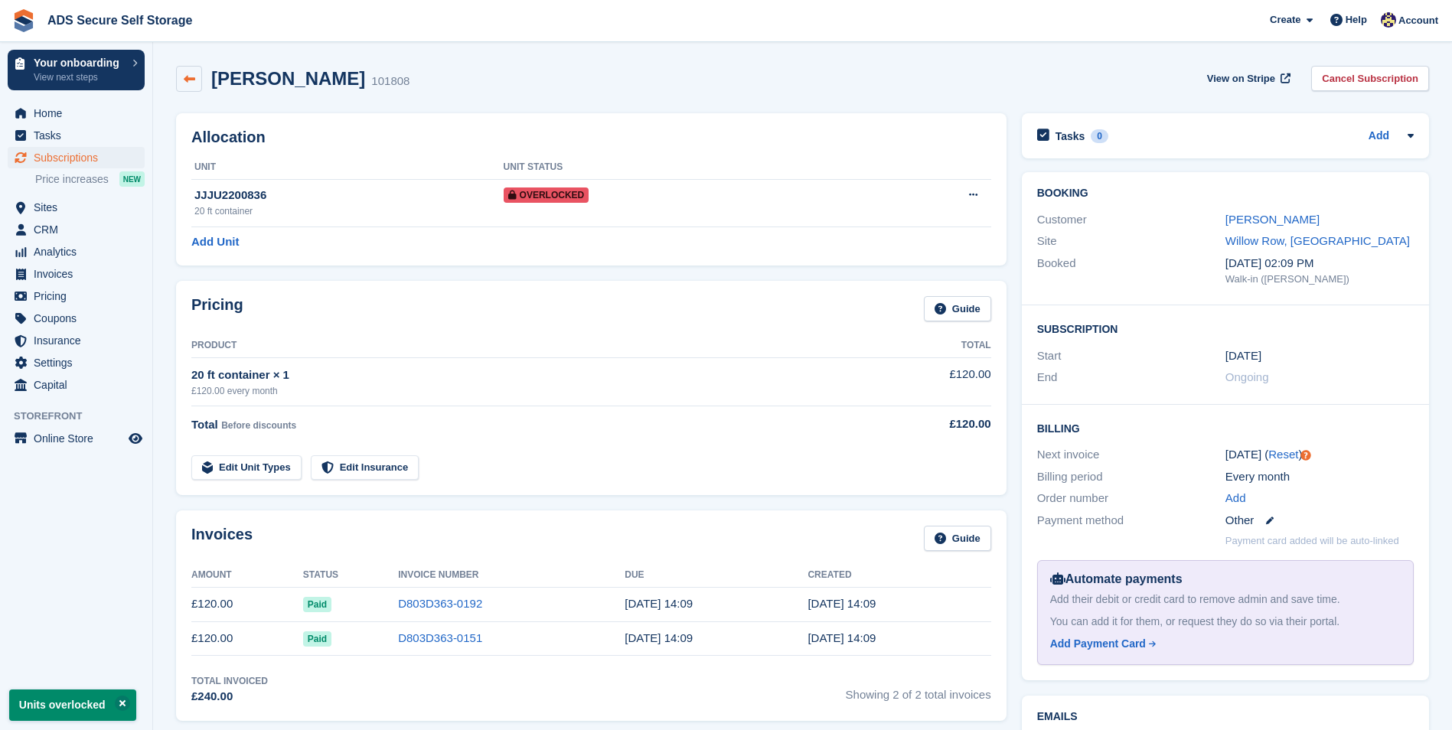
click at [192, 80] on icon at bounding box center [189, 78] width 11 height 11
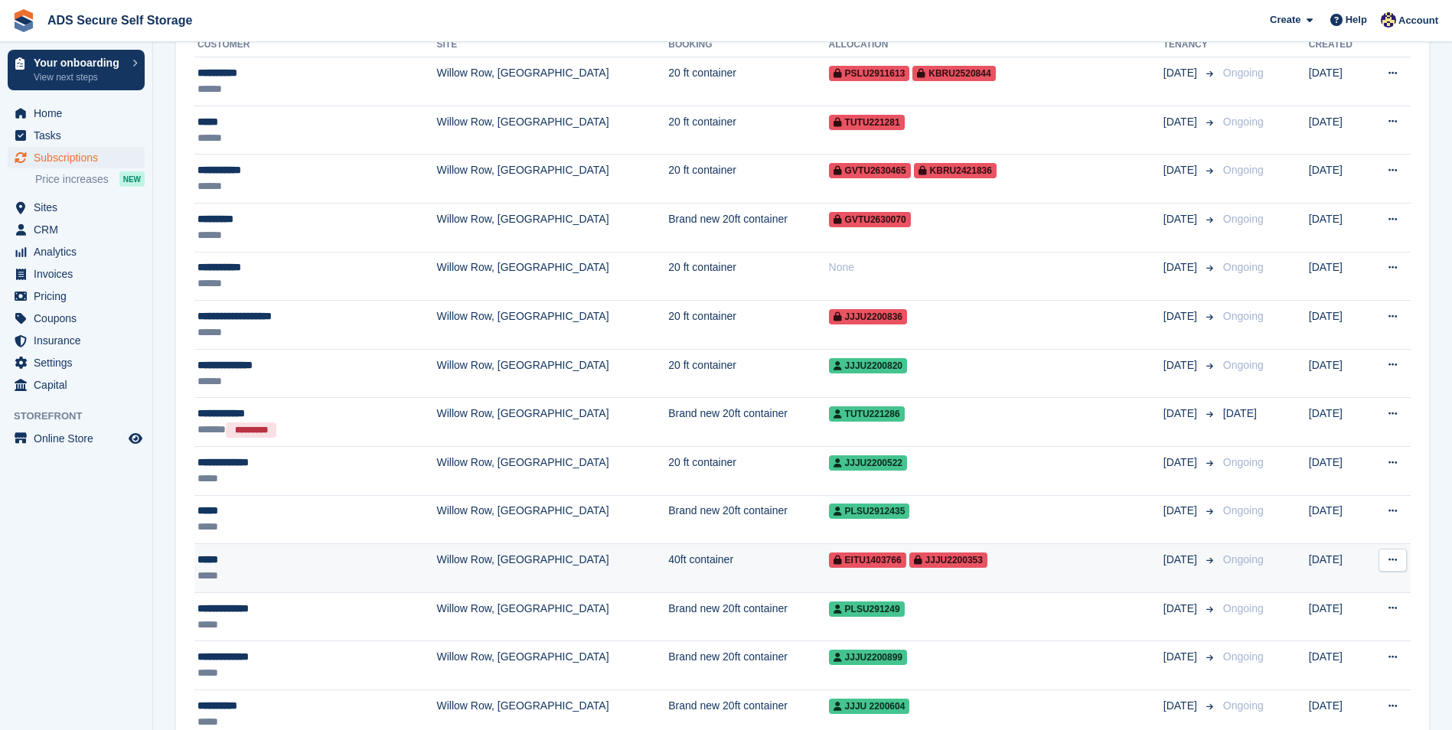
scroll to position [383, 0]
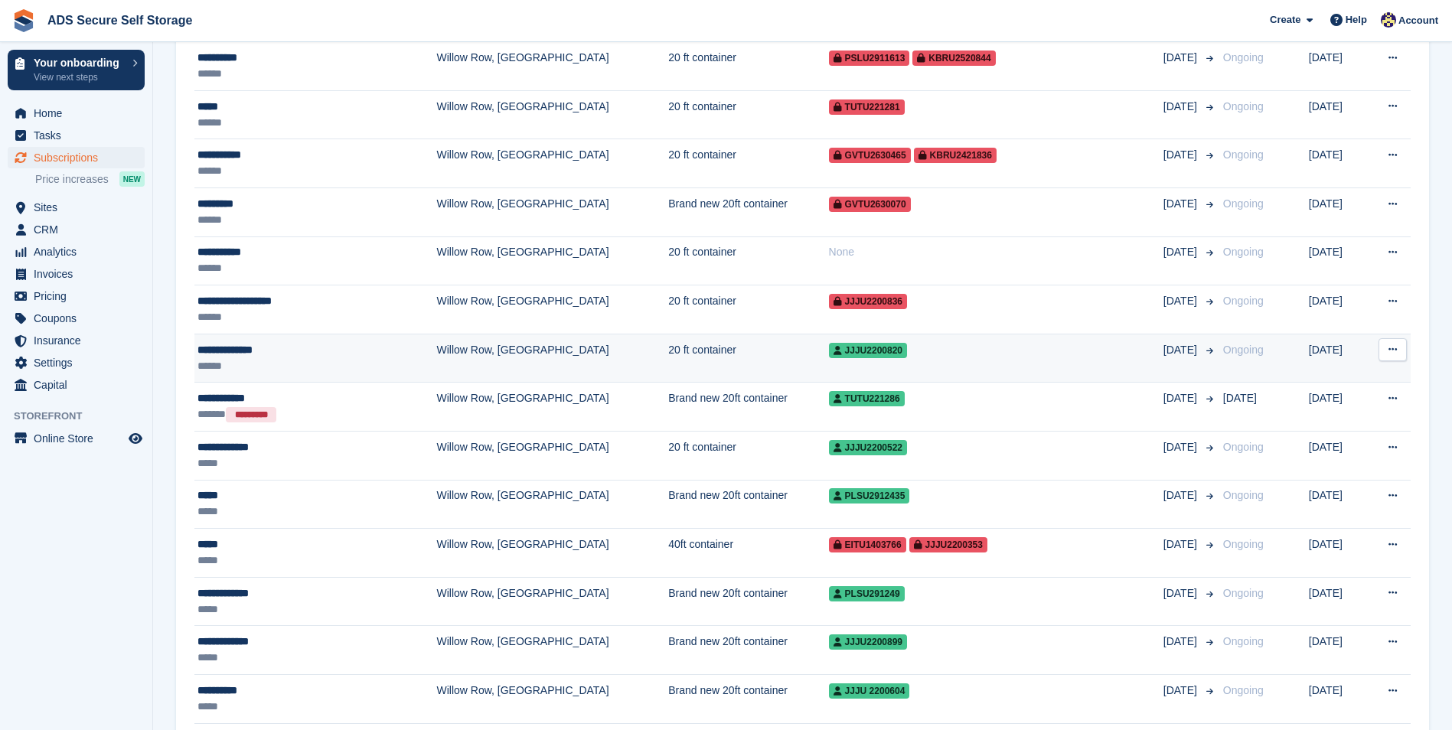
click at [829, 346] on div "jjju2200820" at bounding box center [996, 350] width 334 height 16
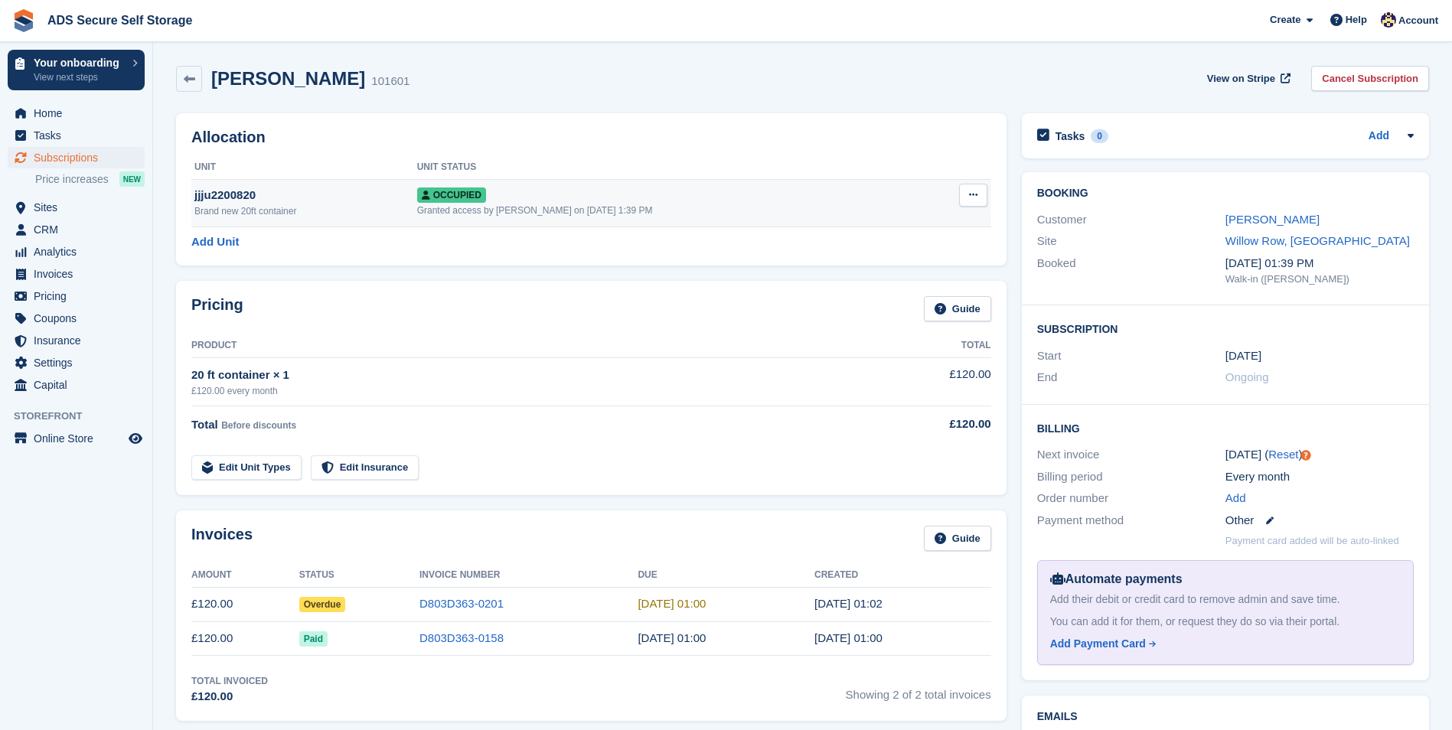
click at [979, 187] on button at bounding box center [973, 195] width 28 height 23
click at [947, 226] on p "Overlock" at bounding box center [913, 225] width 133 height 20
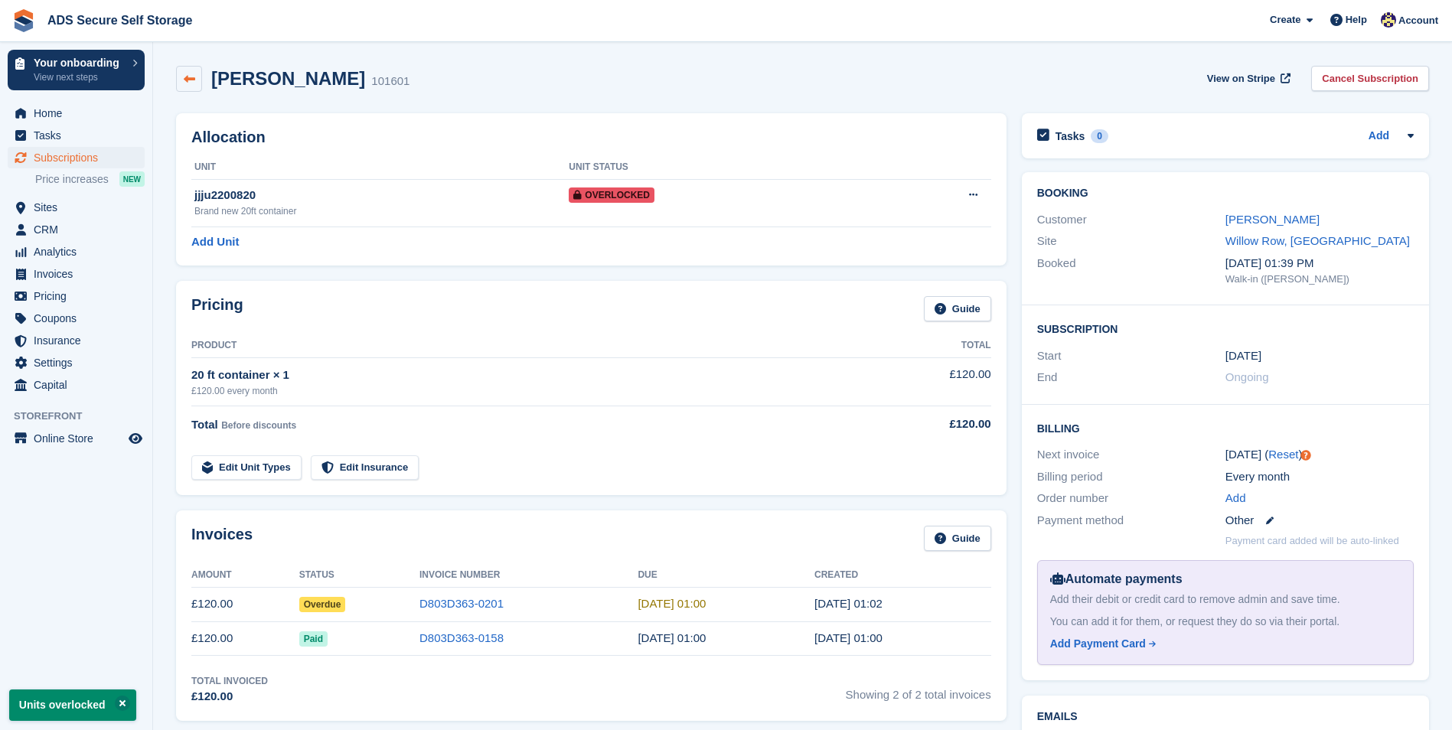
click at [181, 74] on link at bounding box center [189, 79] width 26 height 26
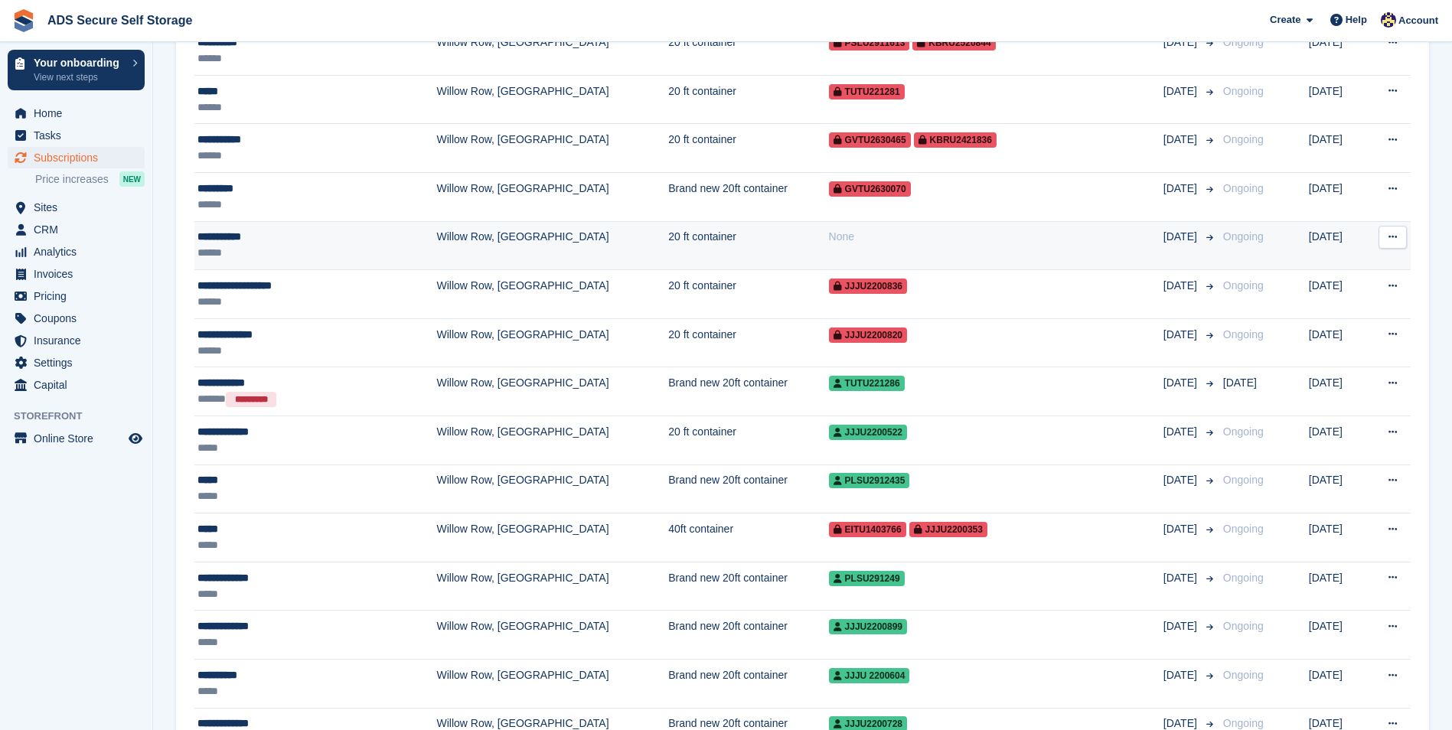
scroll to position [689, 0]
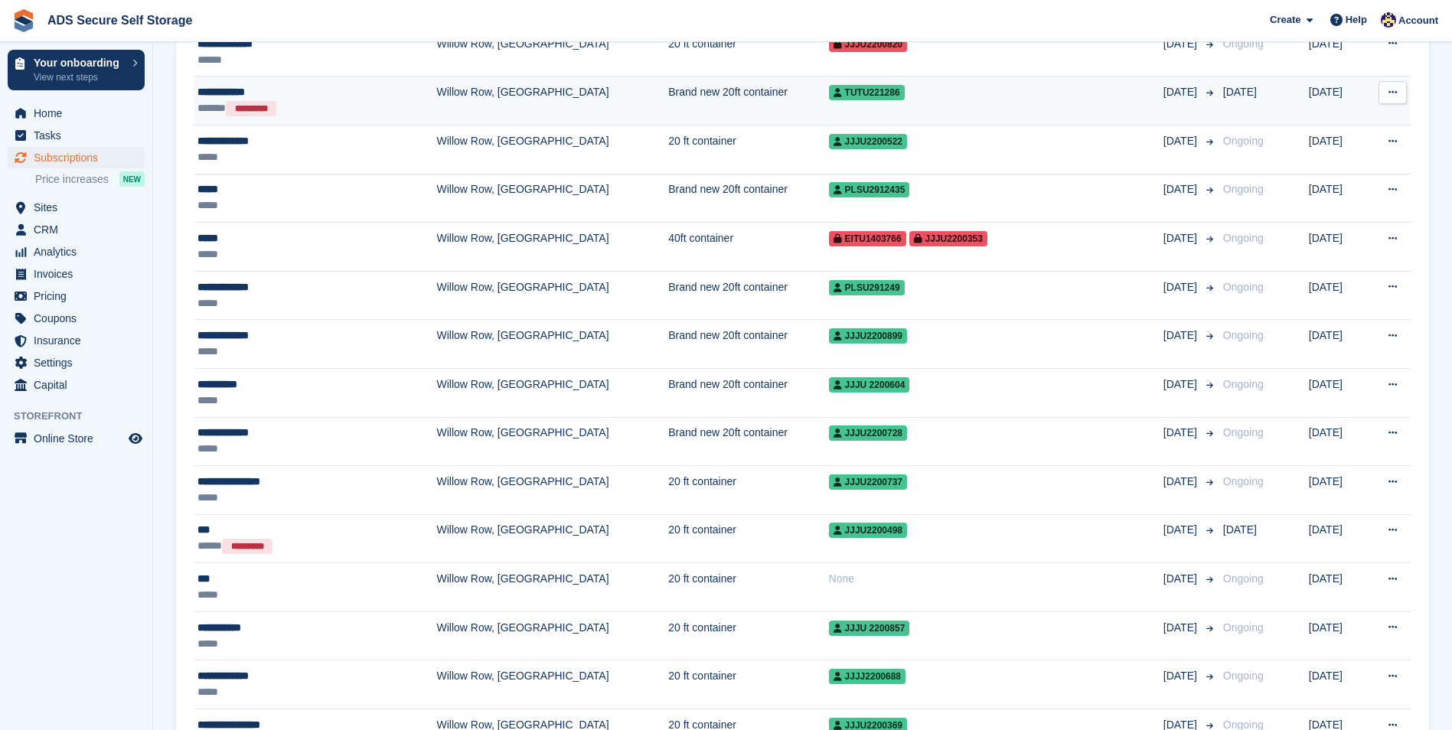
click at [686, 114] on td "Brand new 20ft container" at bounding box center [748, 101] width 160 height 49
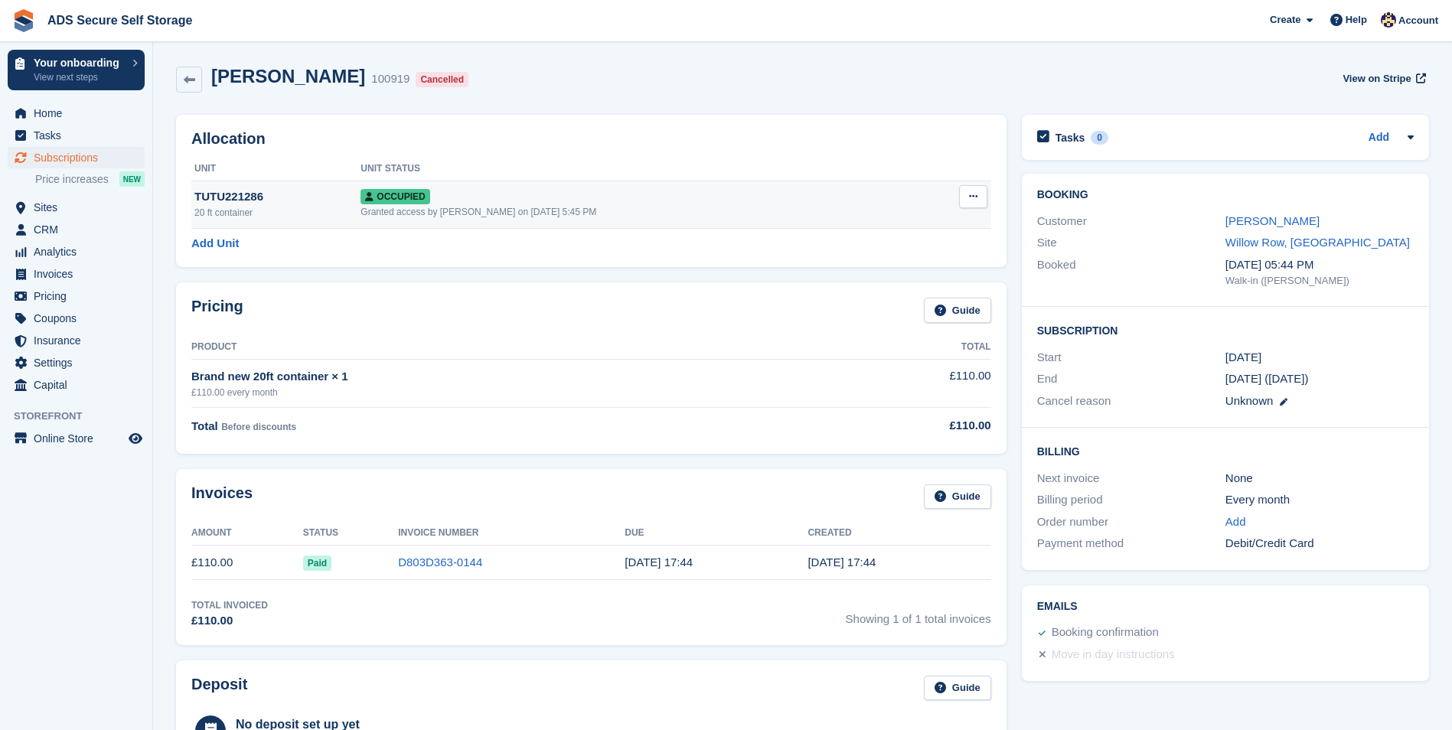
click at [973, 193] on icon at bounding box center [973, 196] width 8 height 10
click at [907, 223] on p "Overlock" at bounding box center [913, 227] width 133 height 20
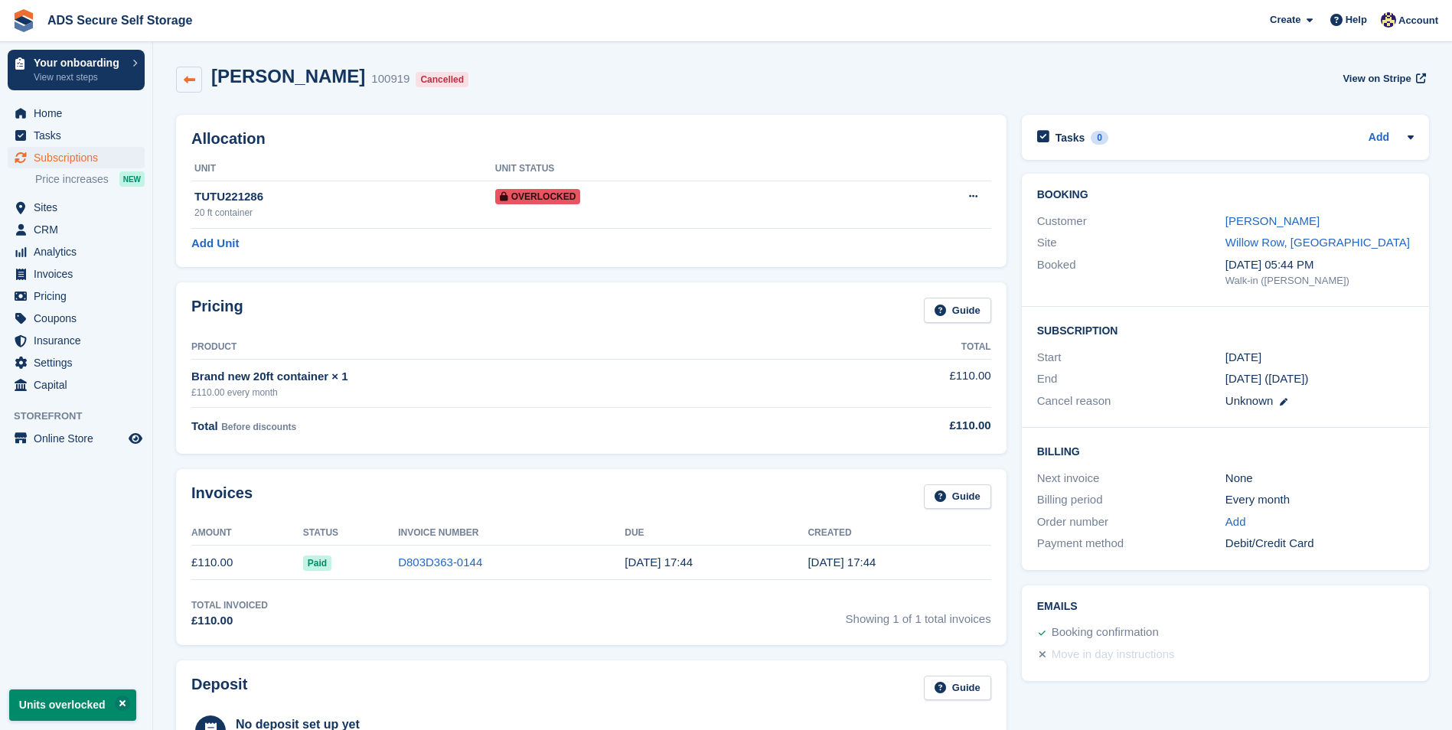
click at [191, 86] on link at bounding box center [189, 80] width 26 height 26
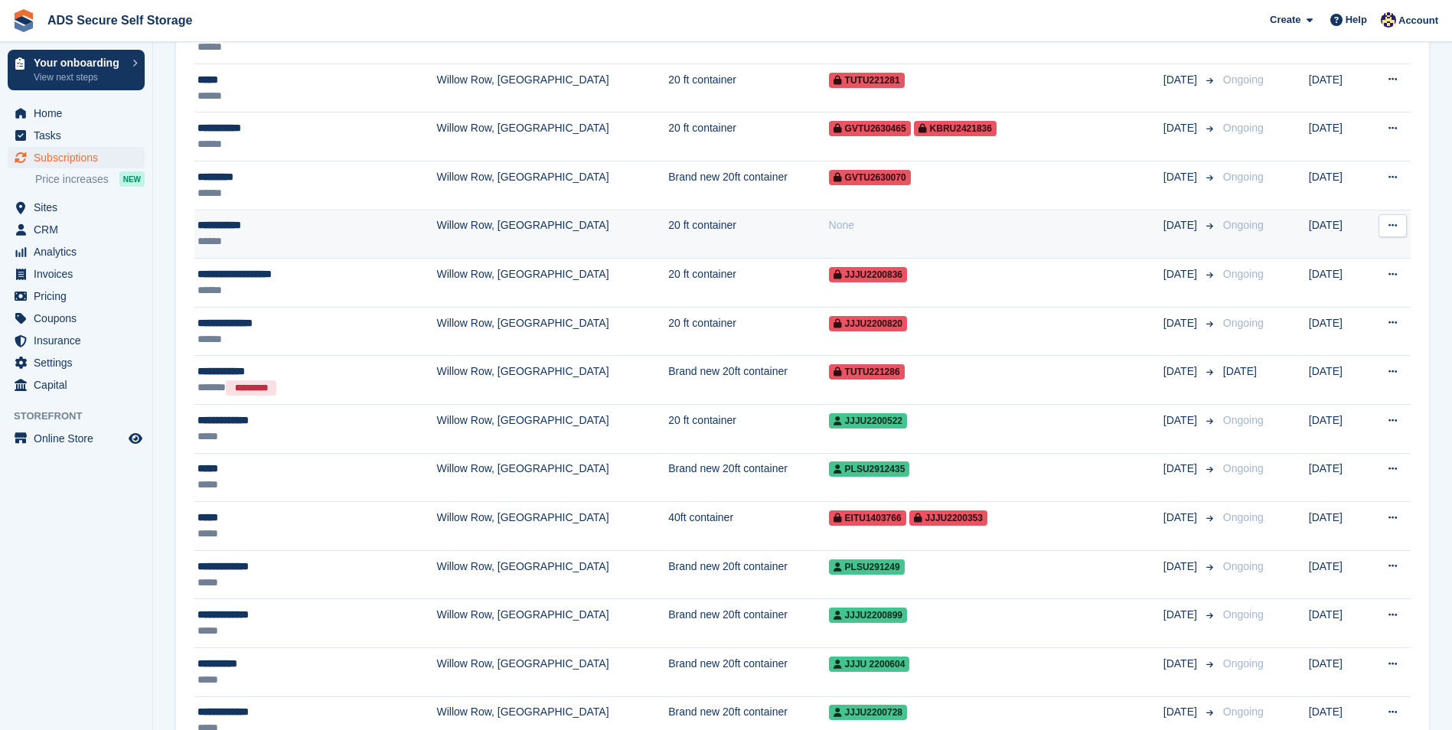
scroll to position [383, 0]
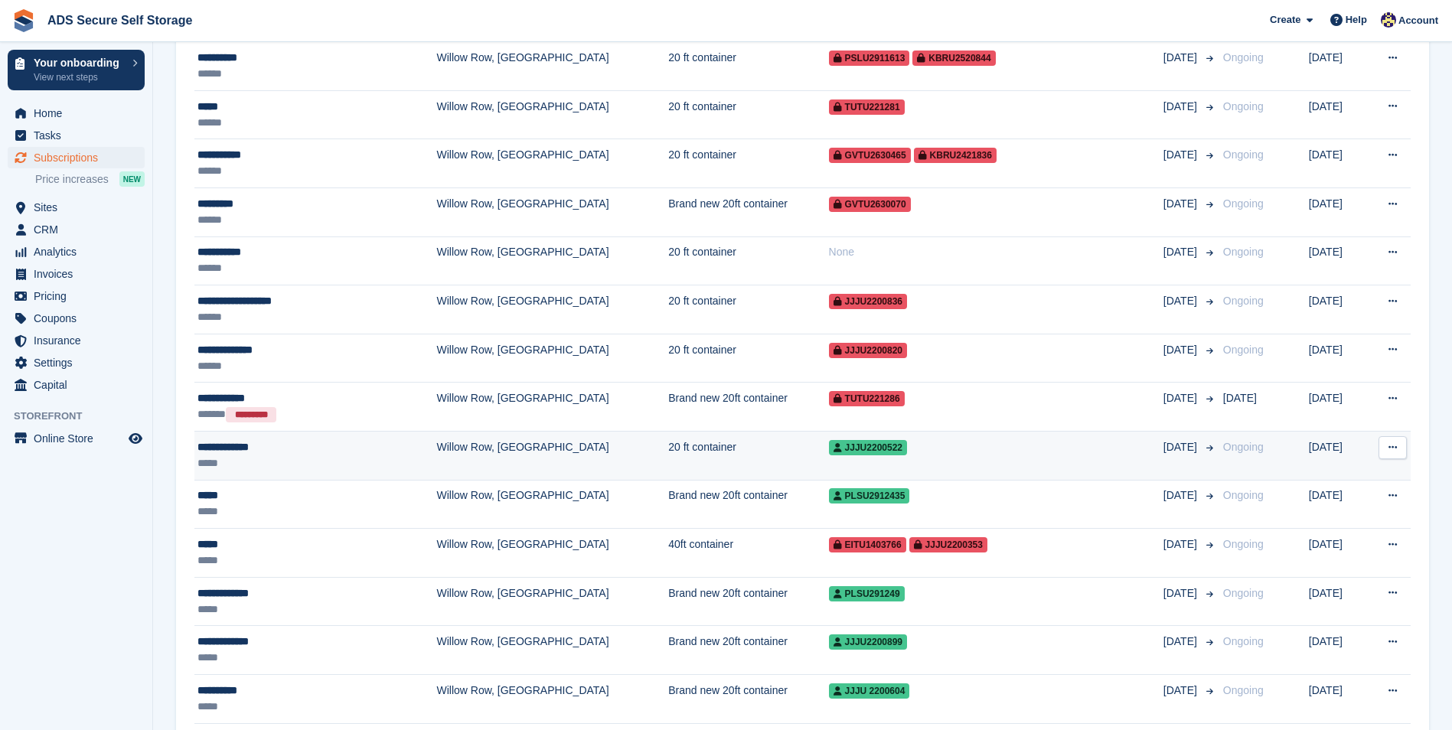
click at [668, 442] on td "20 ft container" at bounding box center [748, 455] width 160 height 49
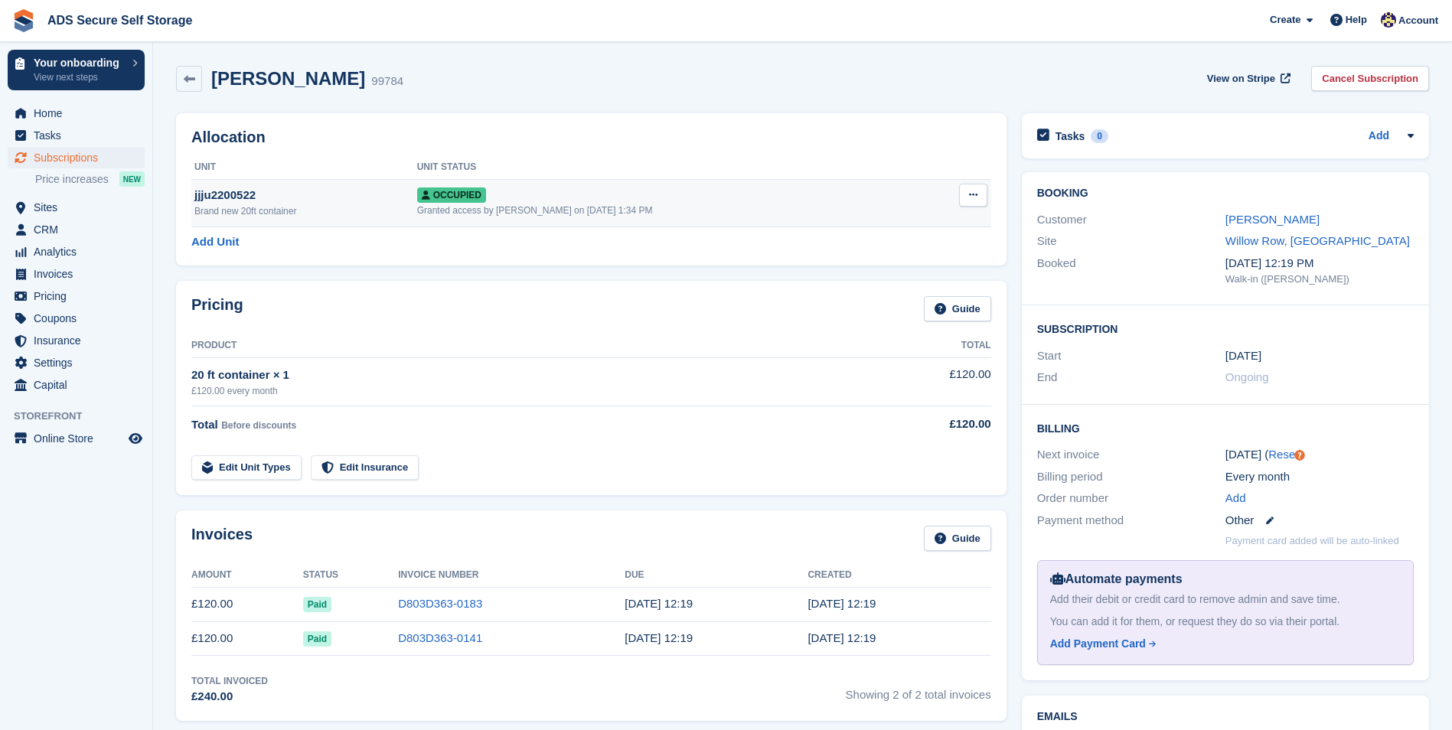
click at [979, 200] on button at bounding box center [973, 195] width 28 height 23
click at [916, 225] on p "Overlock" at bounding box center [913, 225] width 133 height 20
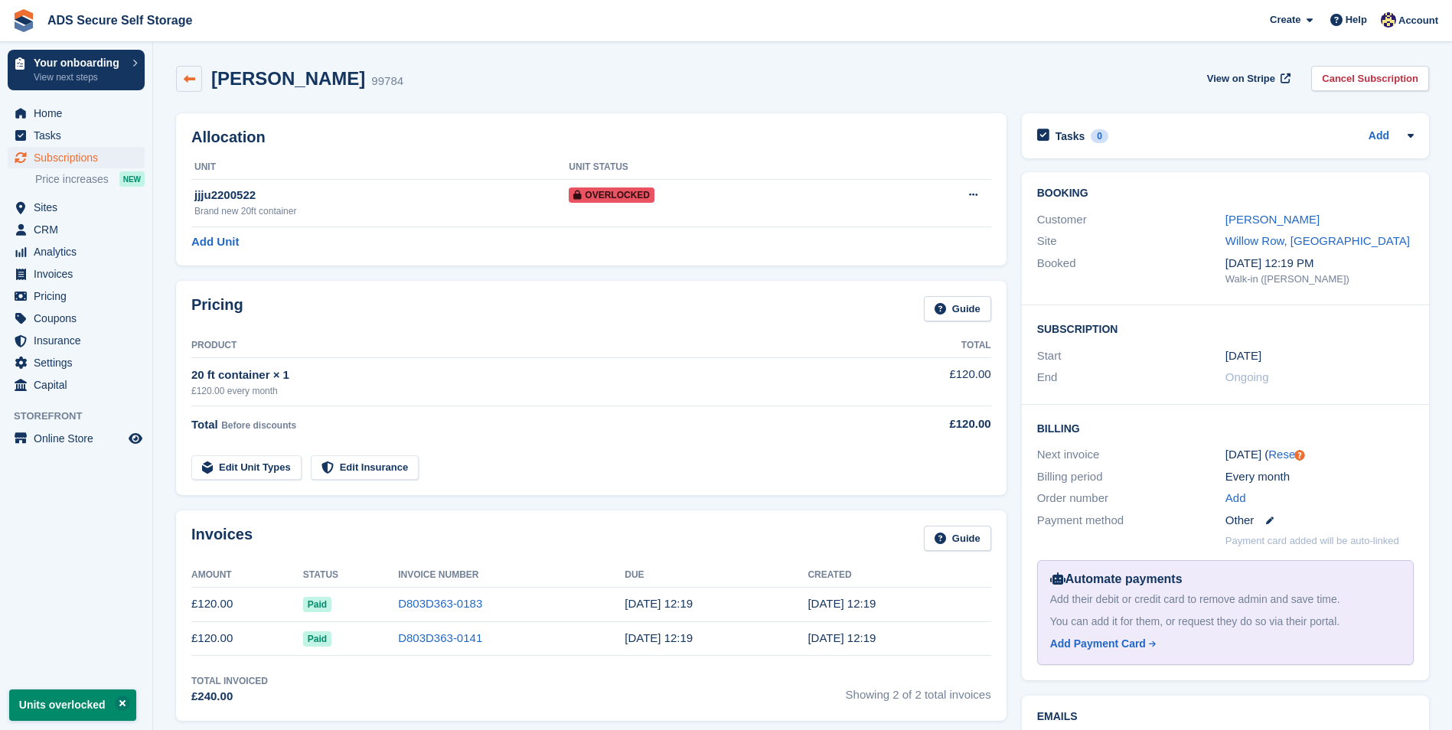
click at [191, 77] on icon at bounding box center [189, 78] width 11 height 11
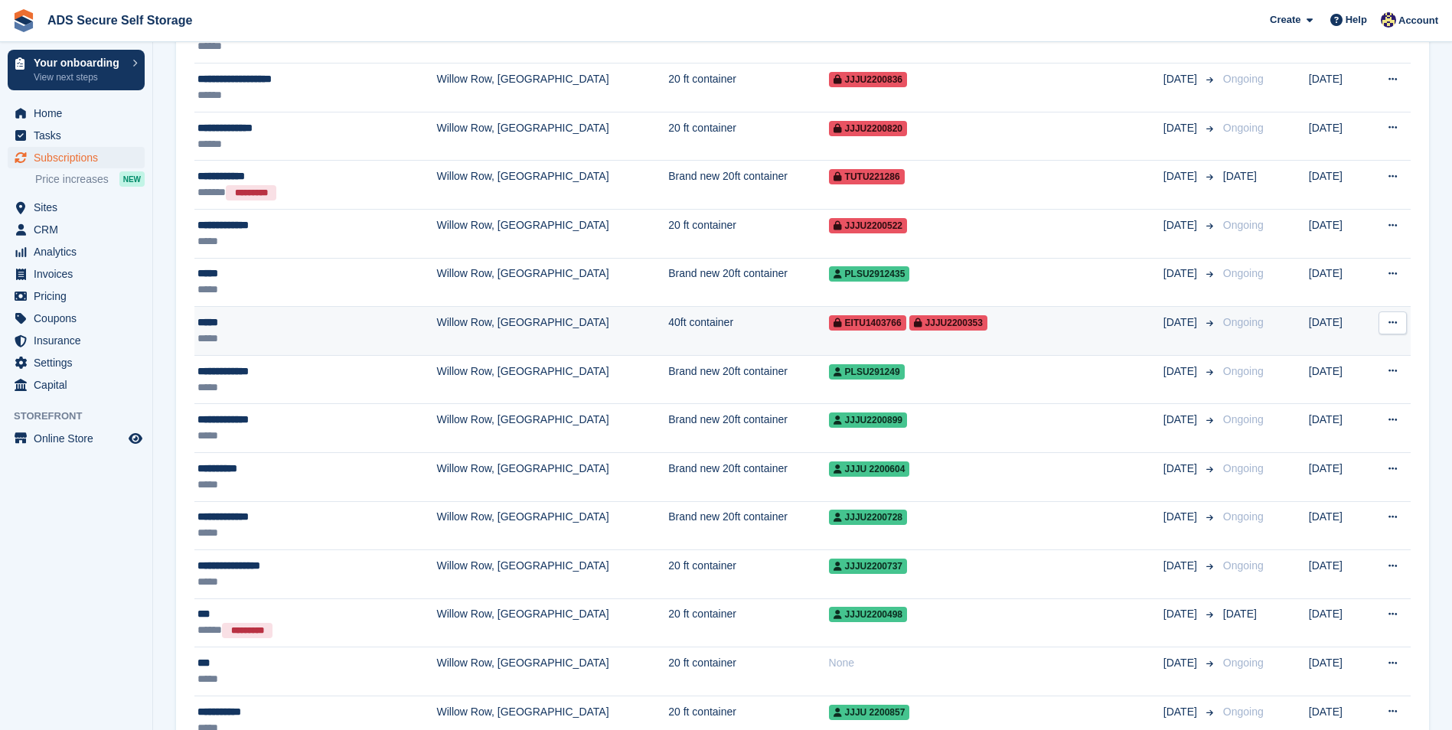
scroll to position [612, 0]
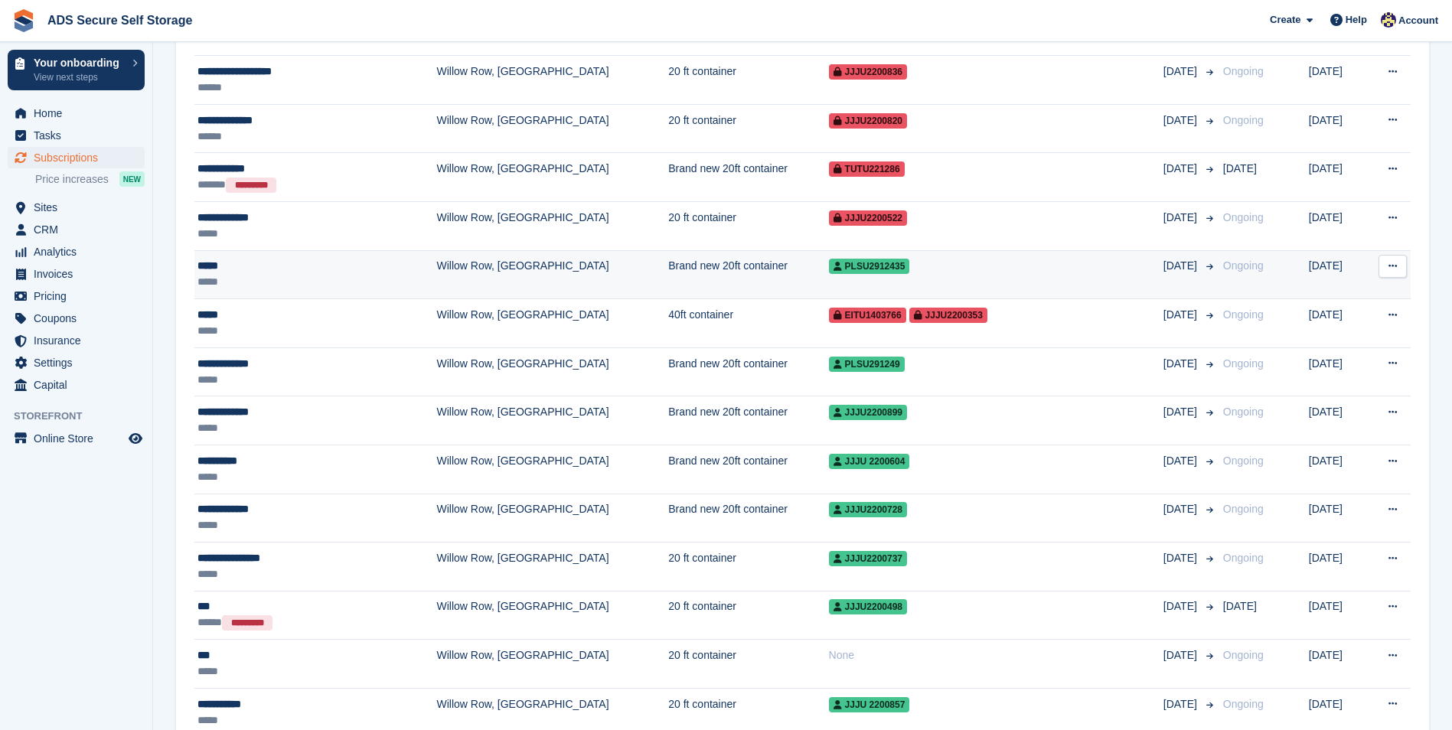
click at [936, 269] on div "PLSU2912435" at bounding box center [996, 266] width 334 height 16
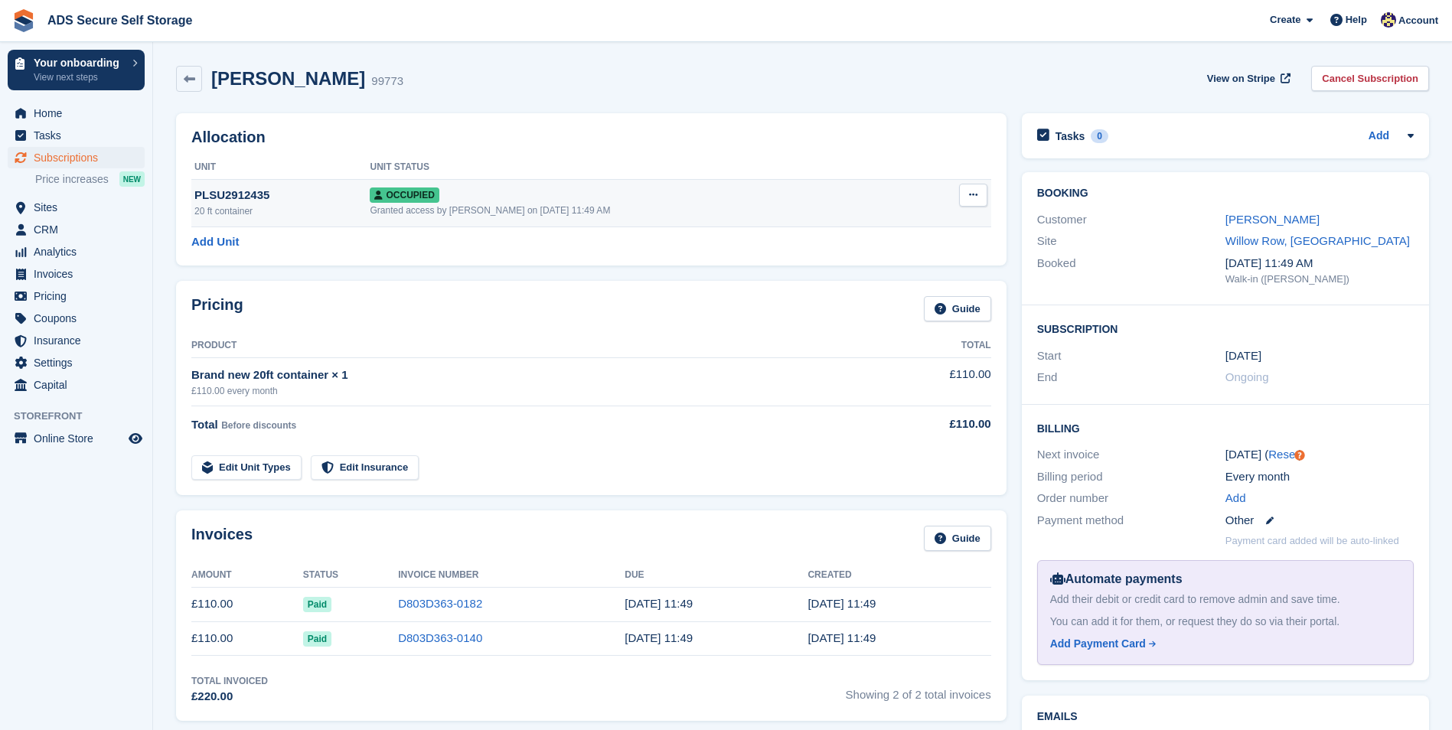
click at [962, 189] on button at bounding box center [973, 195] width 28 height 23
click at [915, 223] on p "Overlock" at bounding box center [913, 225] width 133 height 20
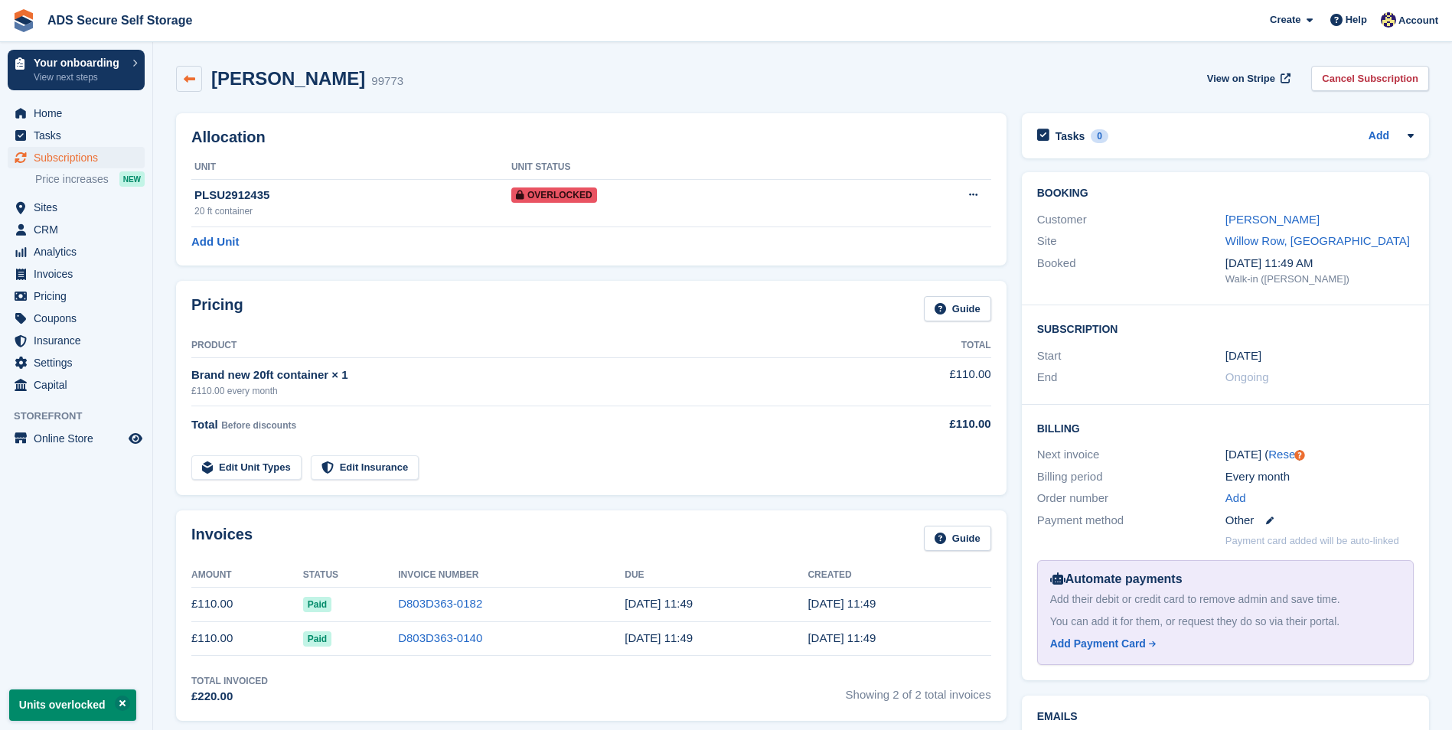
click at [187, 71] on link at bounding box center [189, 79] width 26 height 26
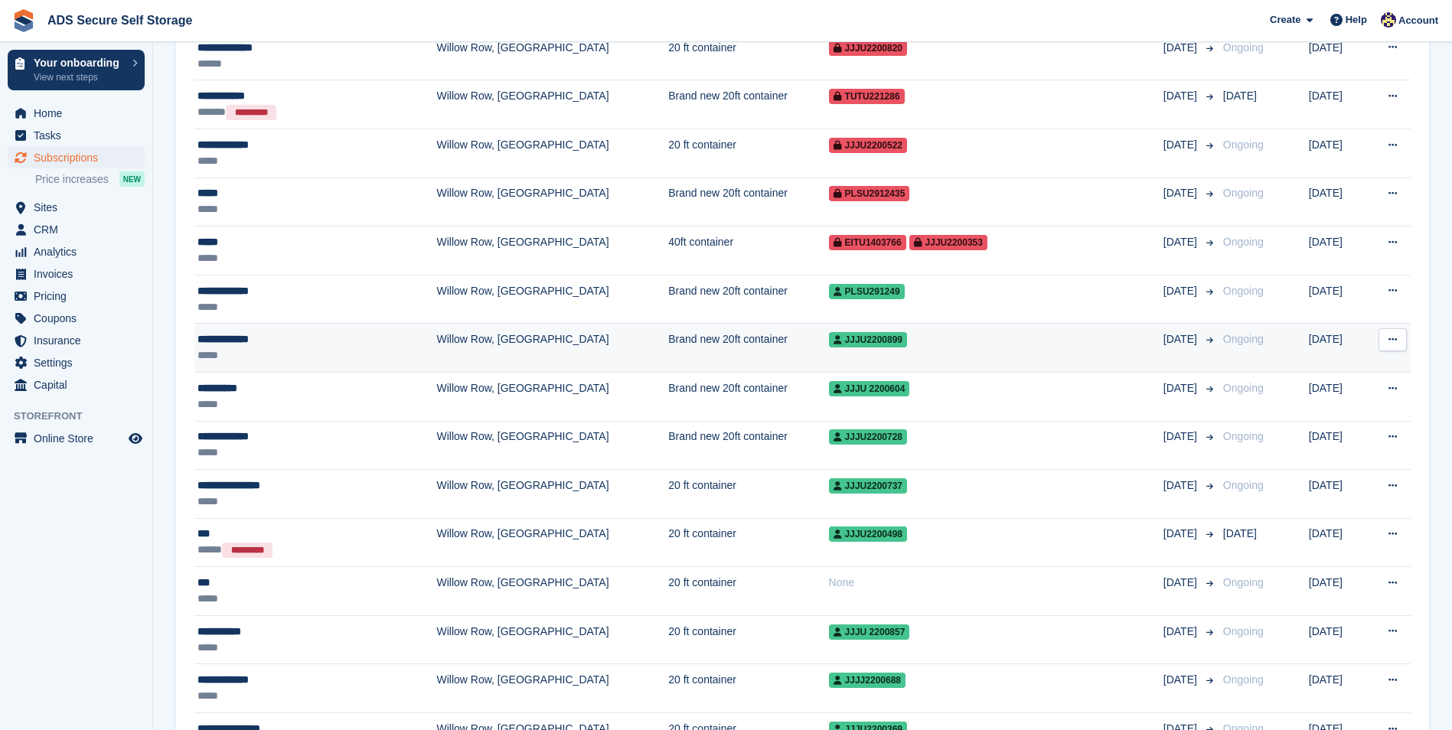
scroll to position [689, 0]
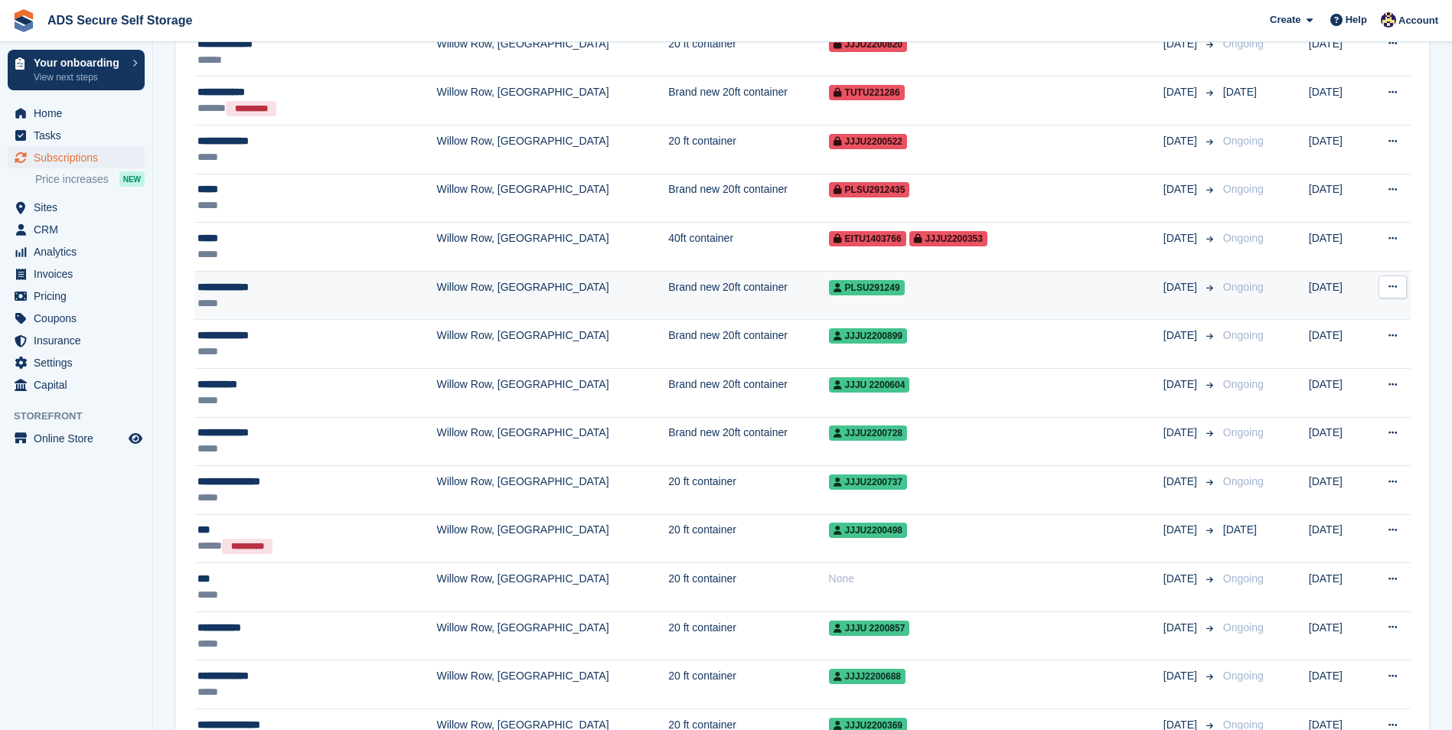
click at [688, 293] on td "Brand new 20ft container" at bounding box center [748, 295] width 160 height 49
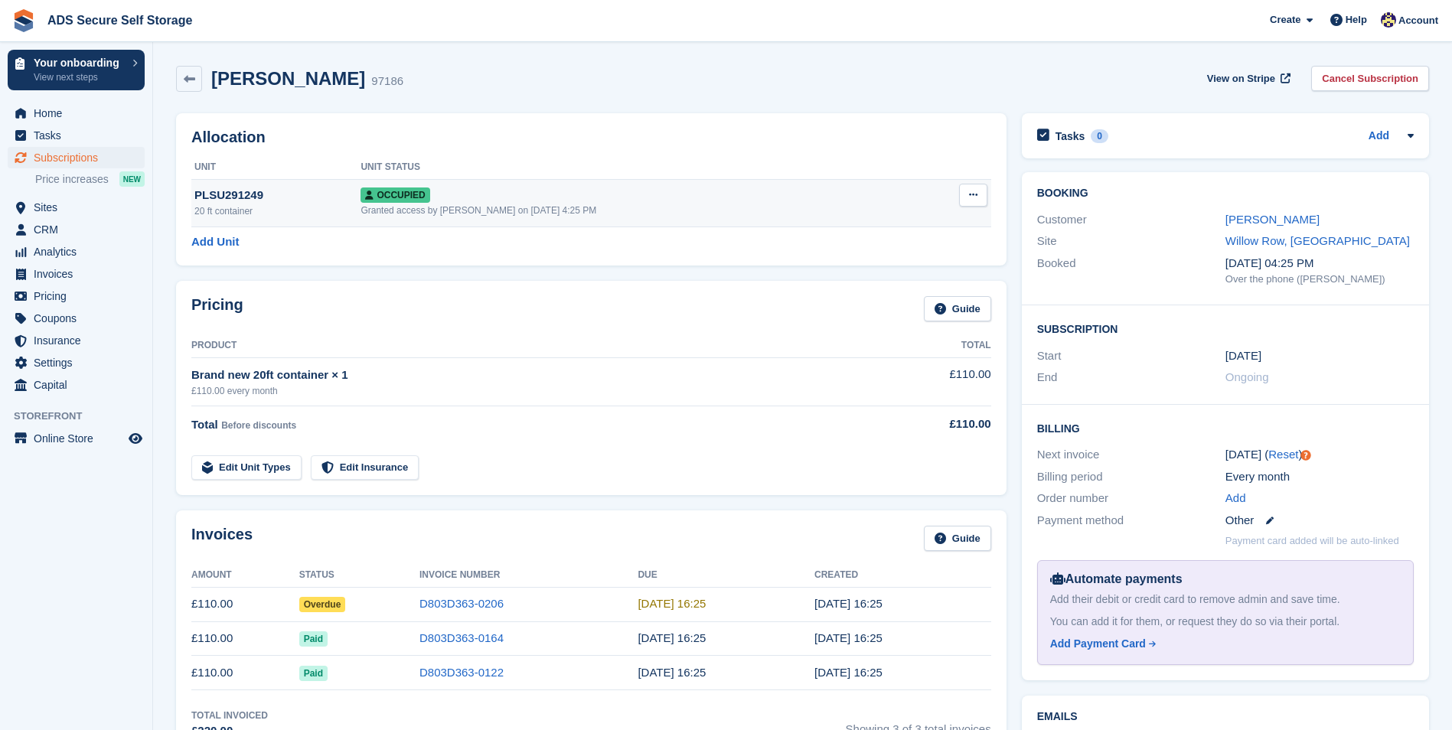
click at [980, 204] on button at bounding box center [973, 195] width 28 height 23
click at [863, 225] on p "Overlock" at bounding box center [913, 225] width 133 height 20
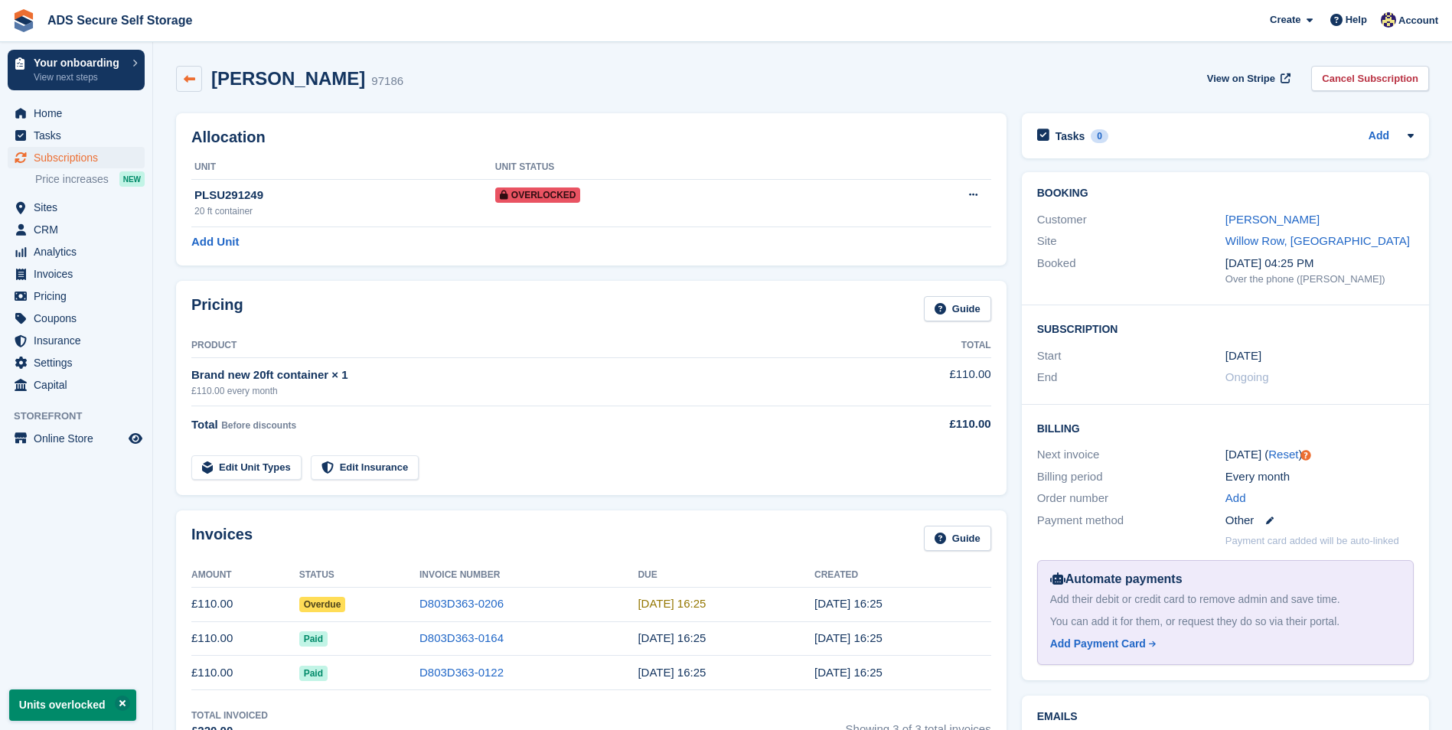
click at [184, 86] on link at bounding box center [189, 79] width 26 height 26
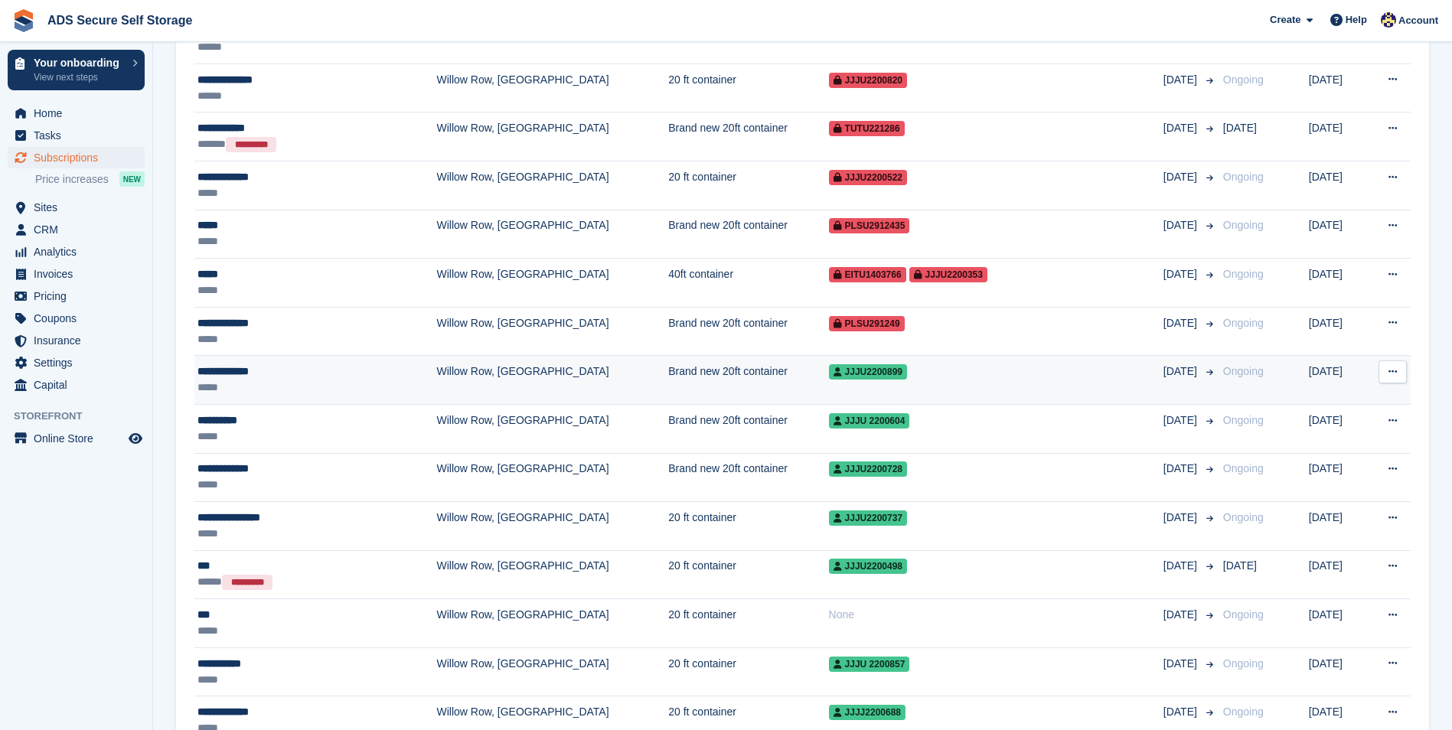
scroll to position [689, 0]
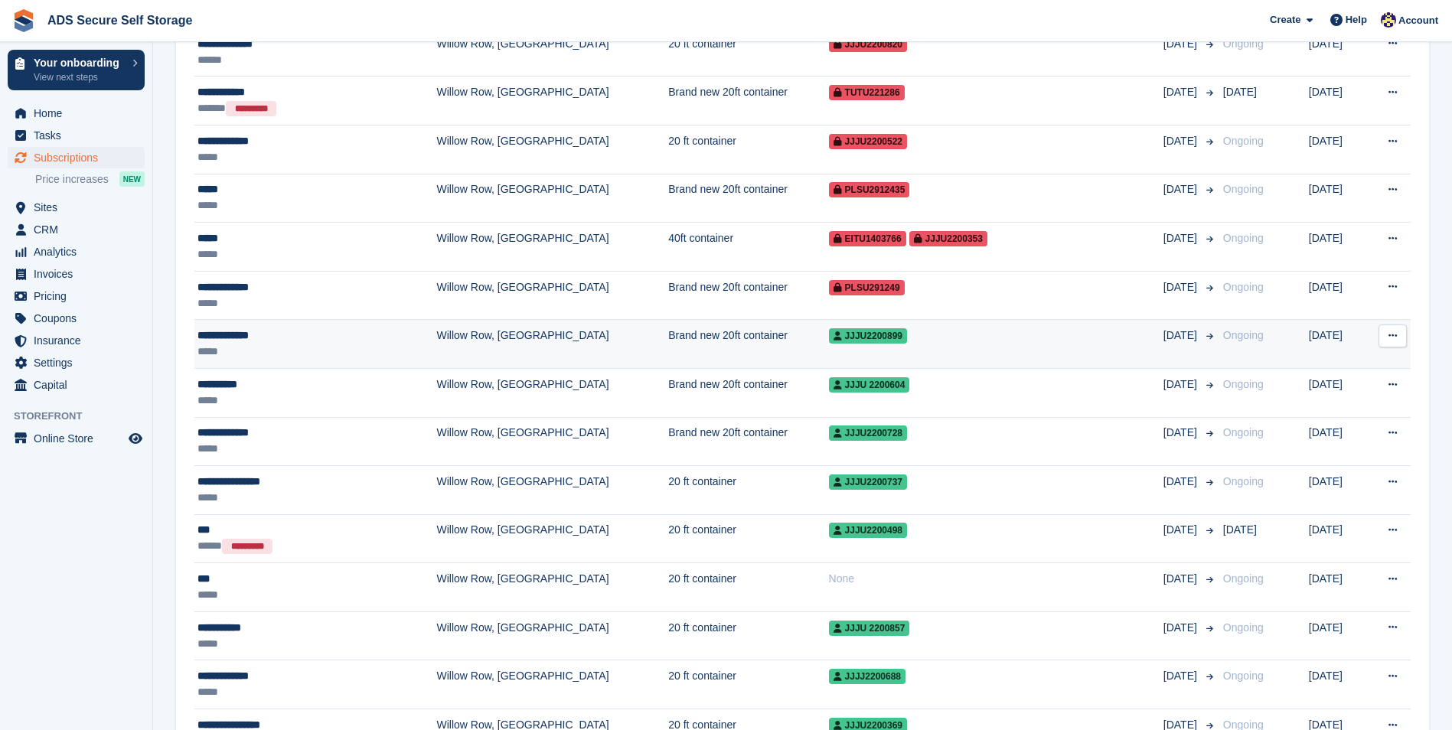
click at [668, 331] on td "Brand new 20ft container" at bounding box center [748, 344] width 160 height 49
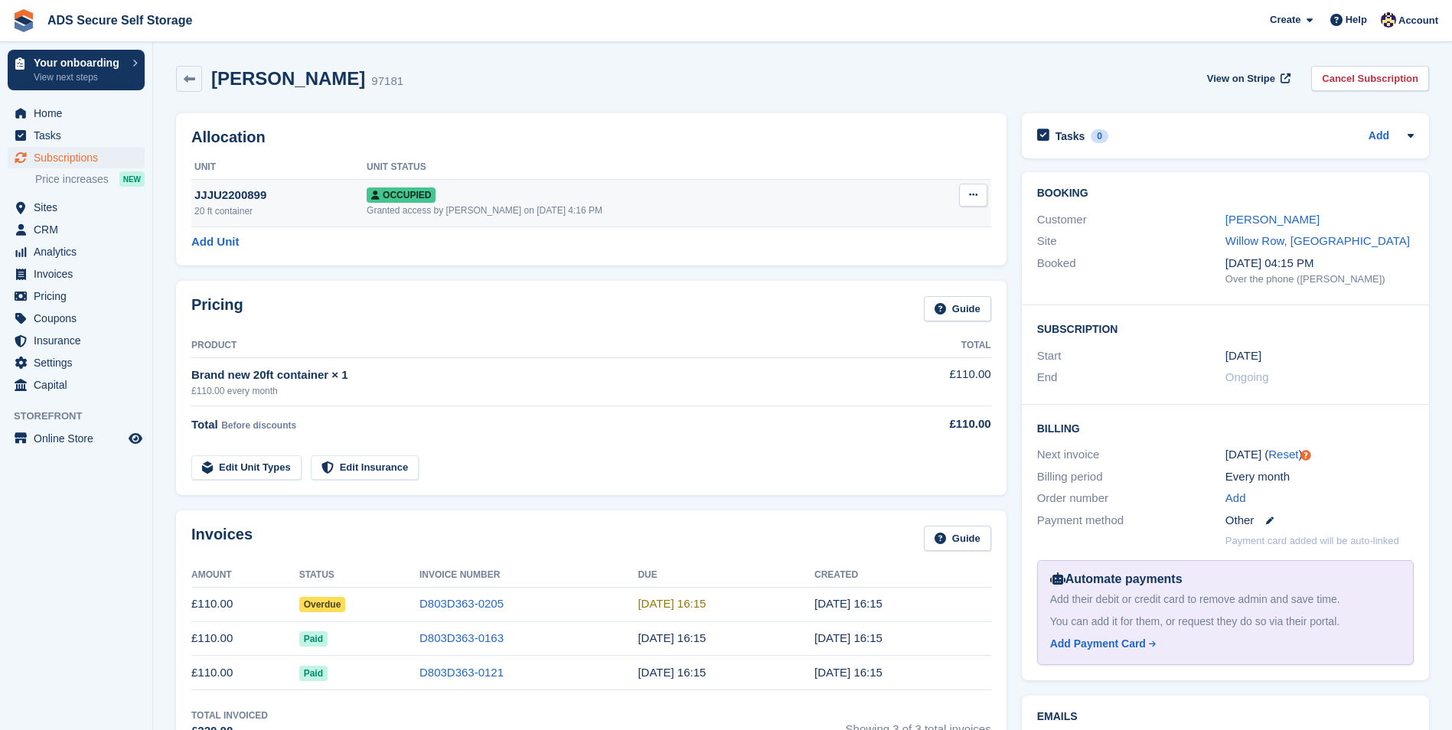
click at [969, 197] on icon at bounding box center [973, 195] width 8 height 10
click at [892, 221] on p "Overlock" at bounding box center [913, 225] width 133 height 20
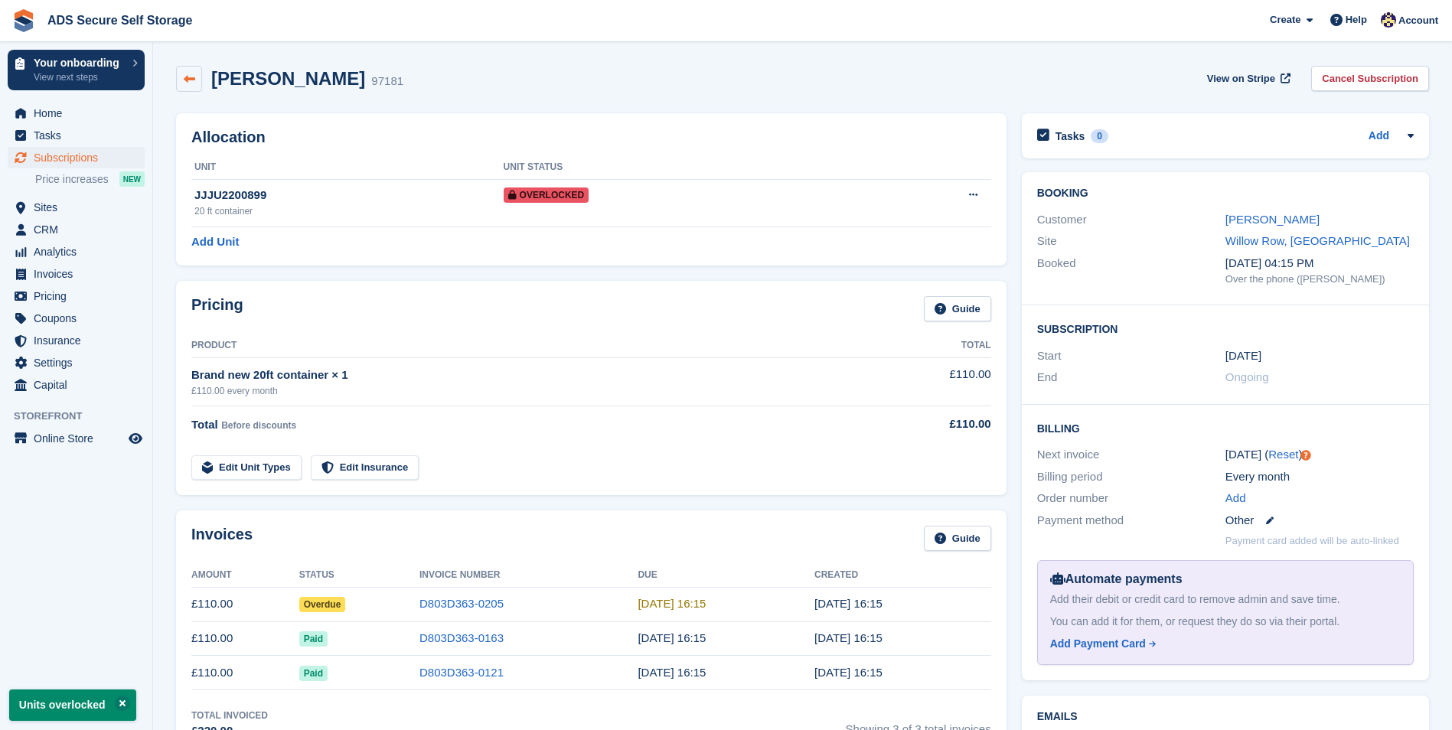
click at [191, 76] on icon at bounding box center [189, 78] width 11 height 11
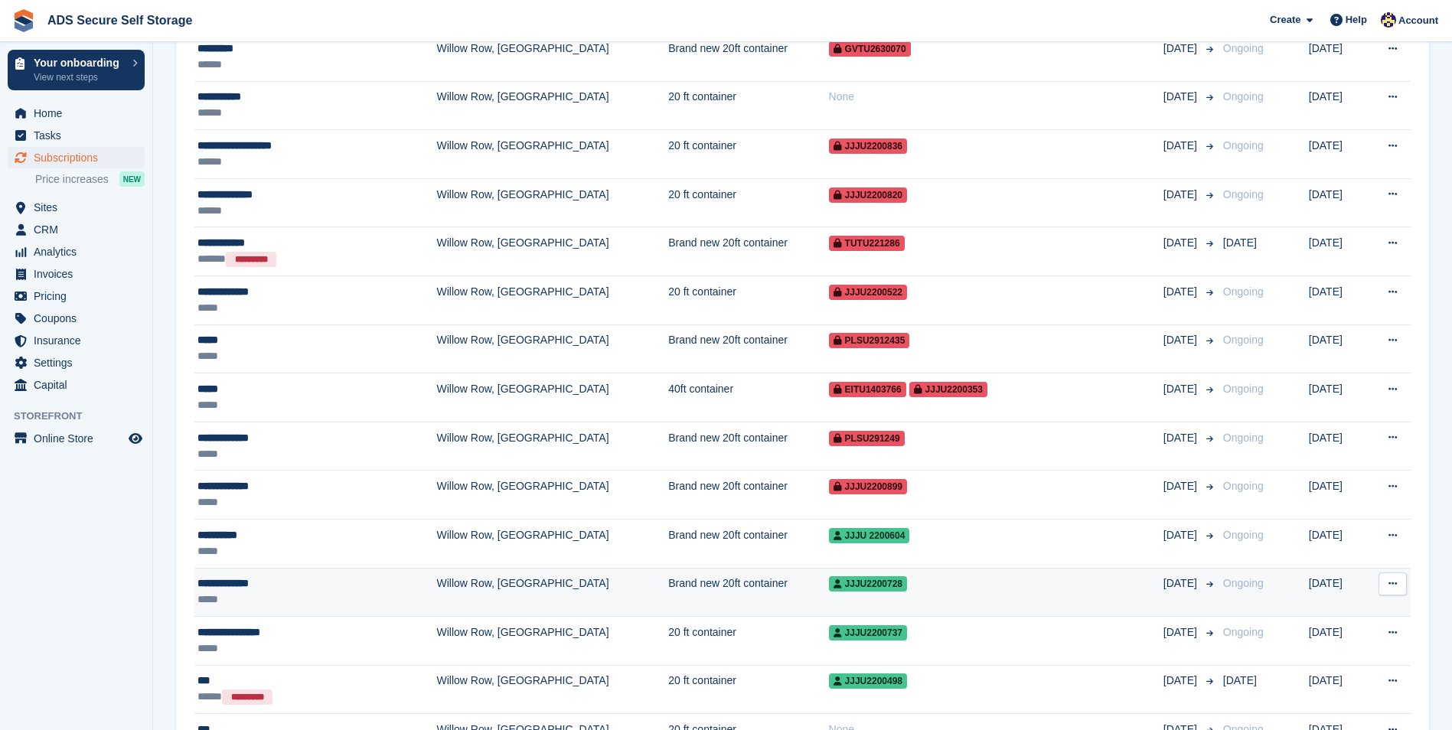
scroll to position [765, 0]
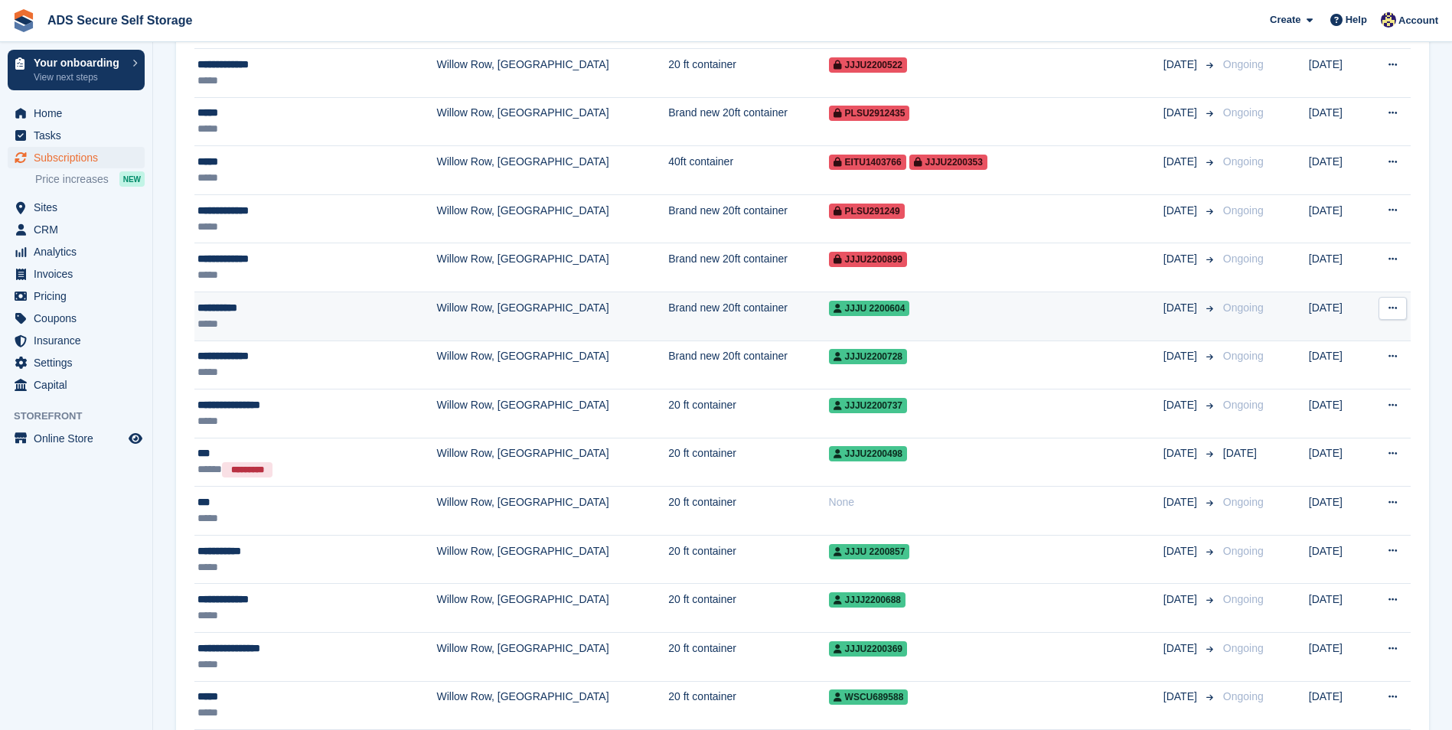
click at [678, 318] on td "Brand new 20ft container" at bounding box center [748, 316] width 160 height 49
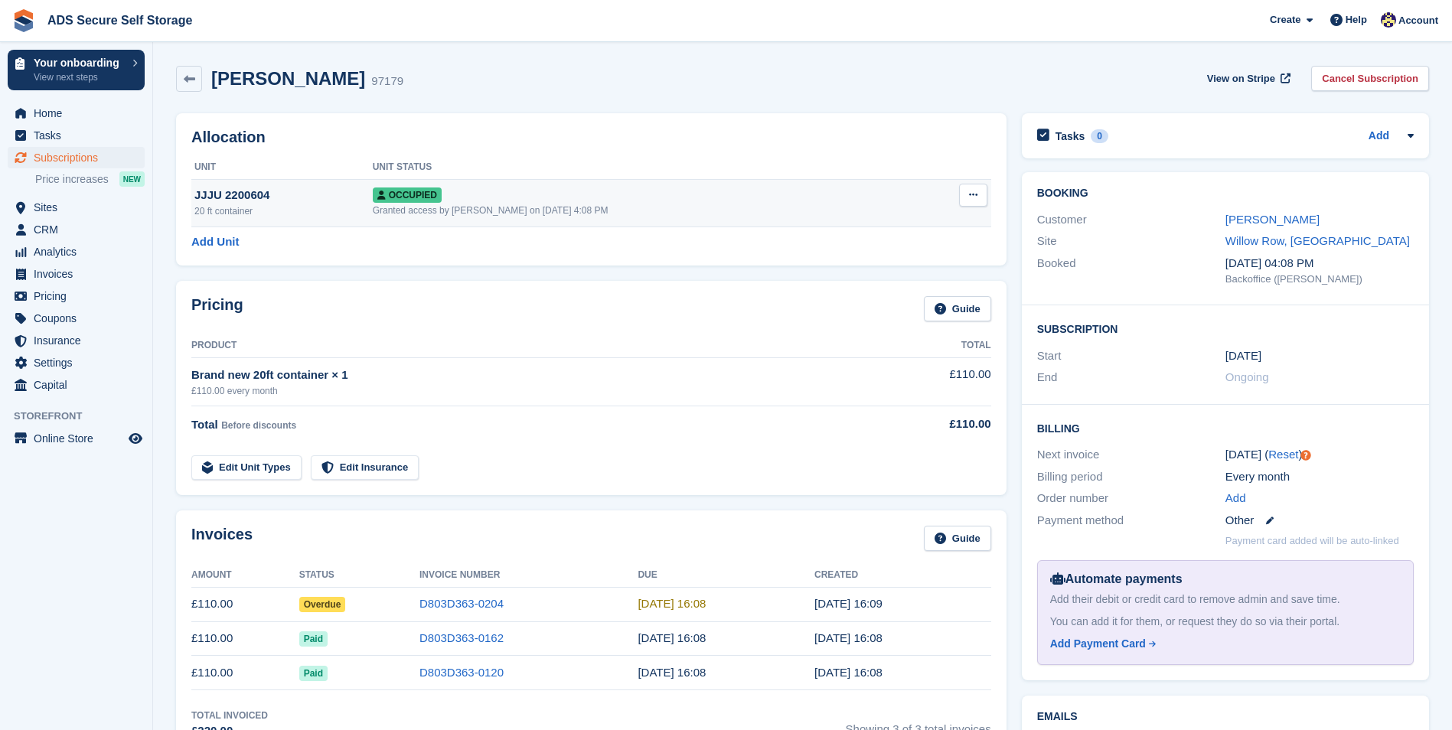
click at [966, 191] on button at bounding box center [973, 195] width 28 height 23
click at [924, 221] on p "Overlock" at bounding box center [913, 225] width 133 height 20
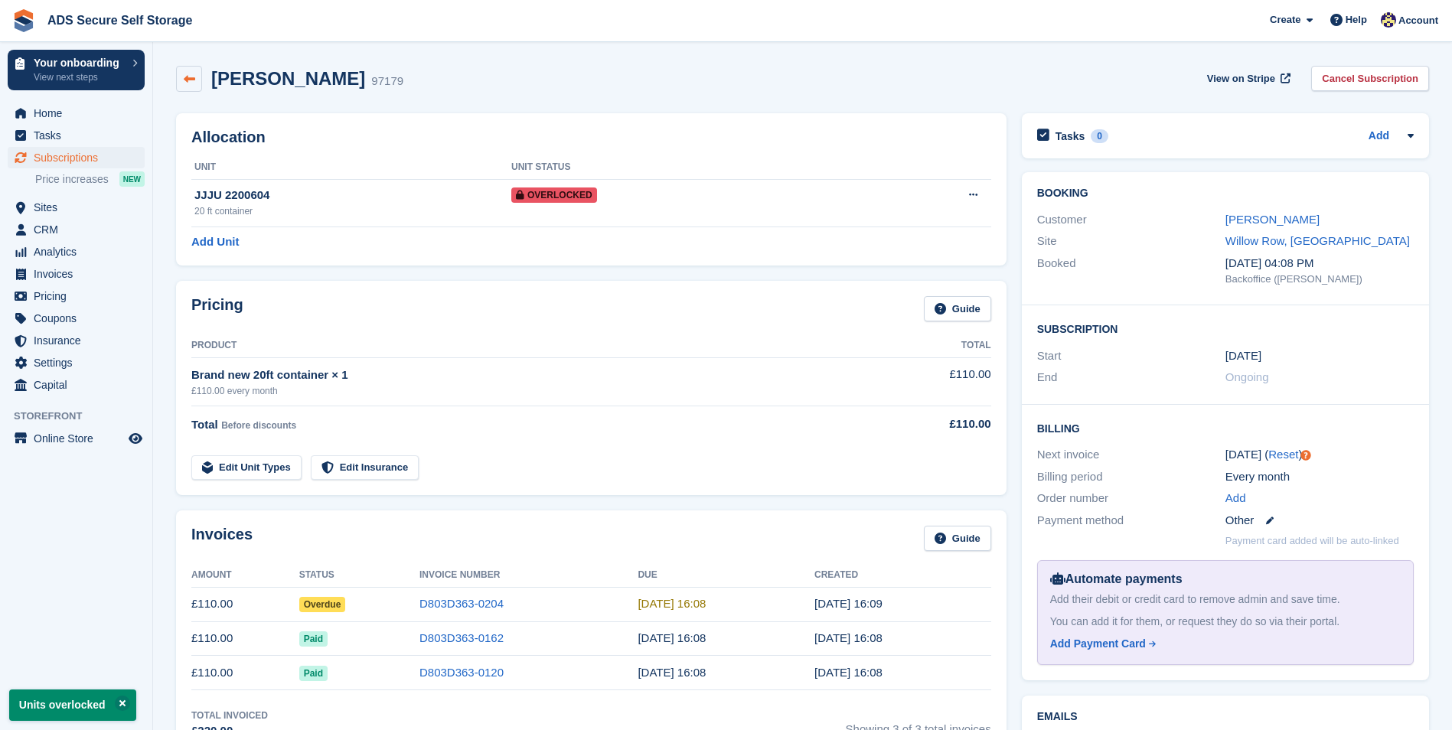
click at [191, 78] on icon at bounding box center [189, 78] width 11 height 11
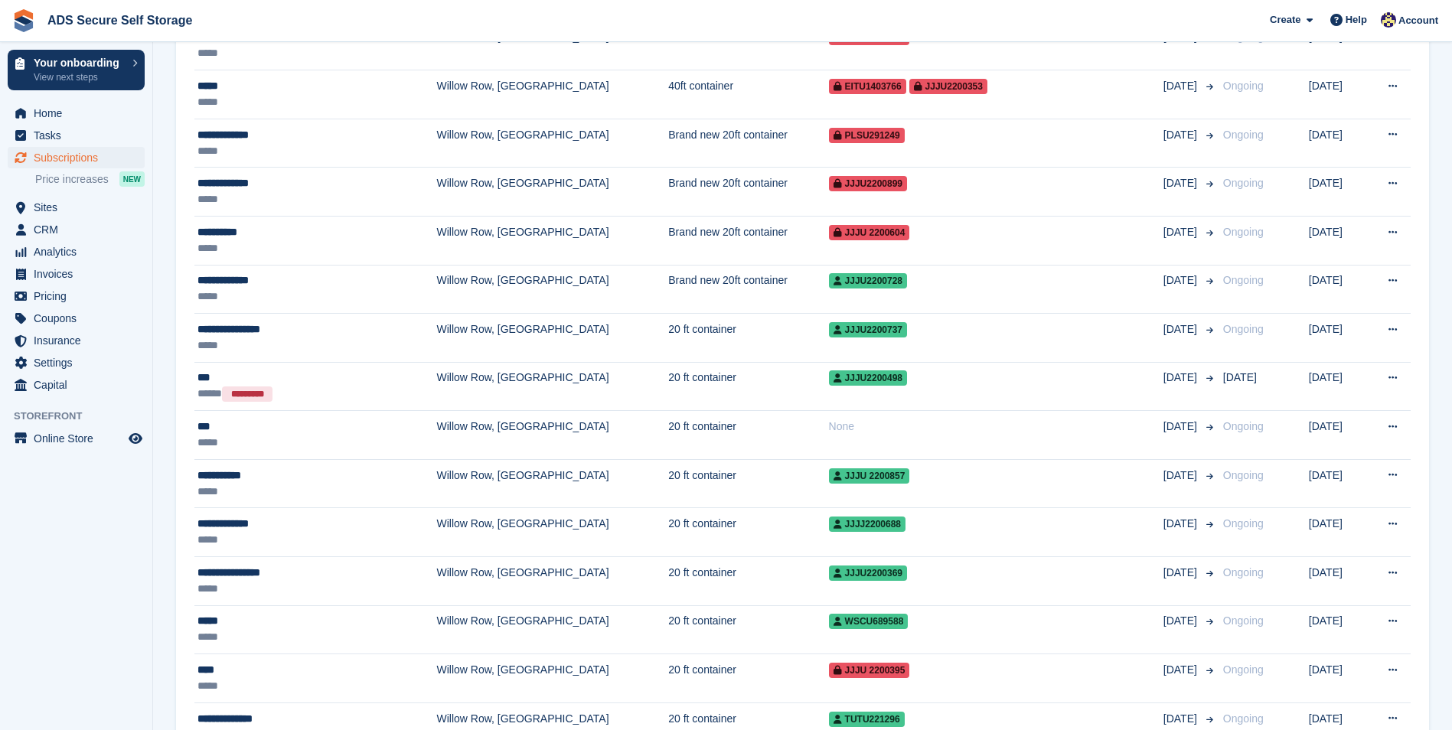
scroll to position [842, 0]
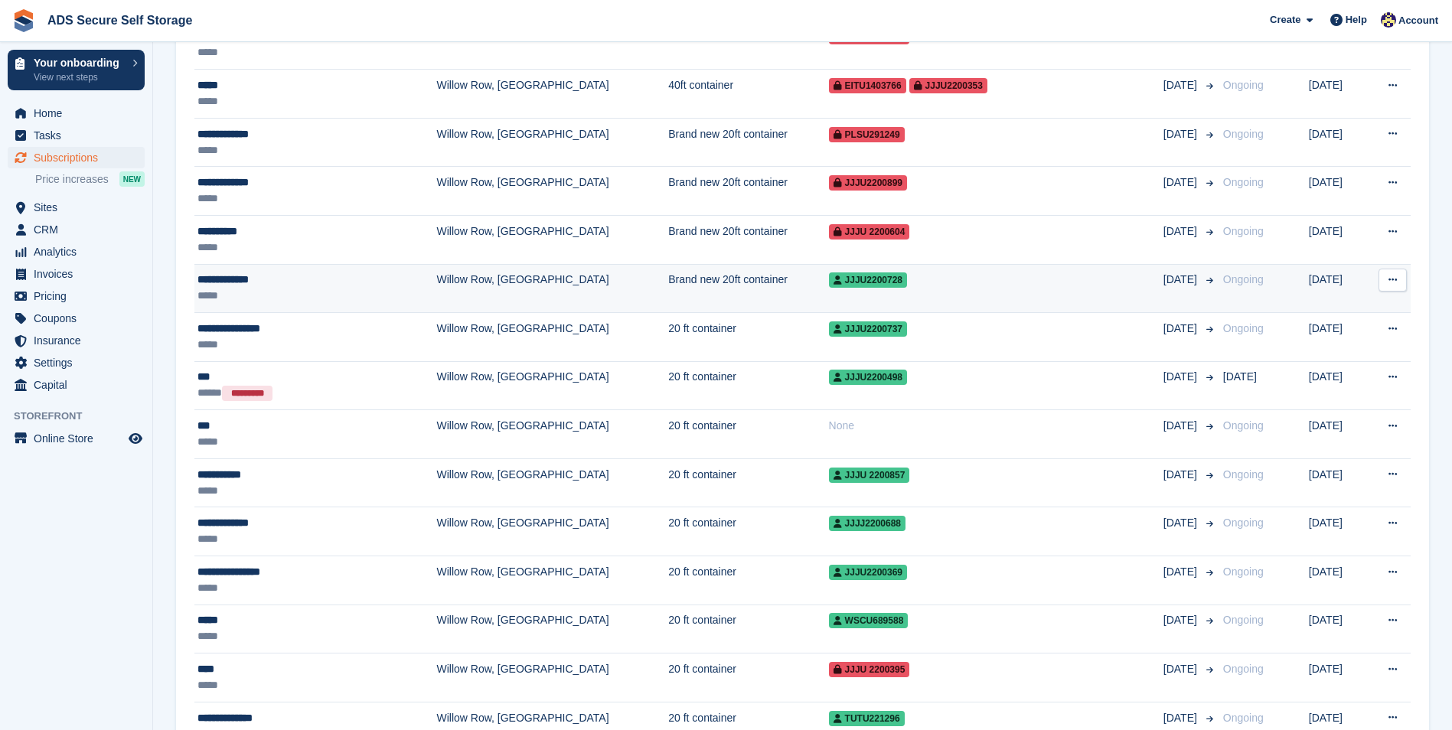
click at [720, 282] on td "Brand new 20ft container" at bounding box center [748, 288] width 160 height 49
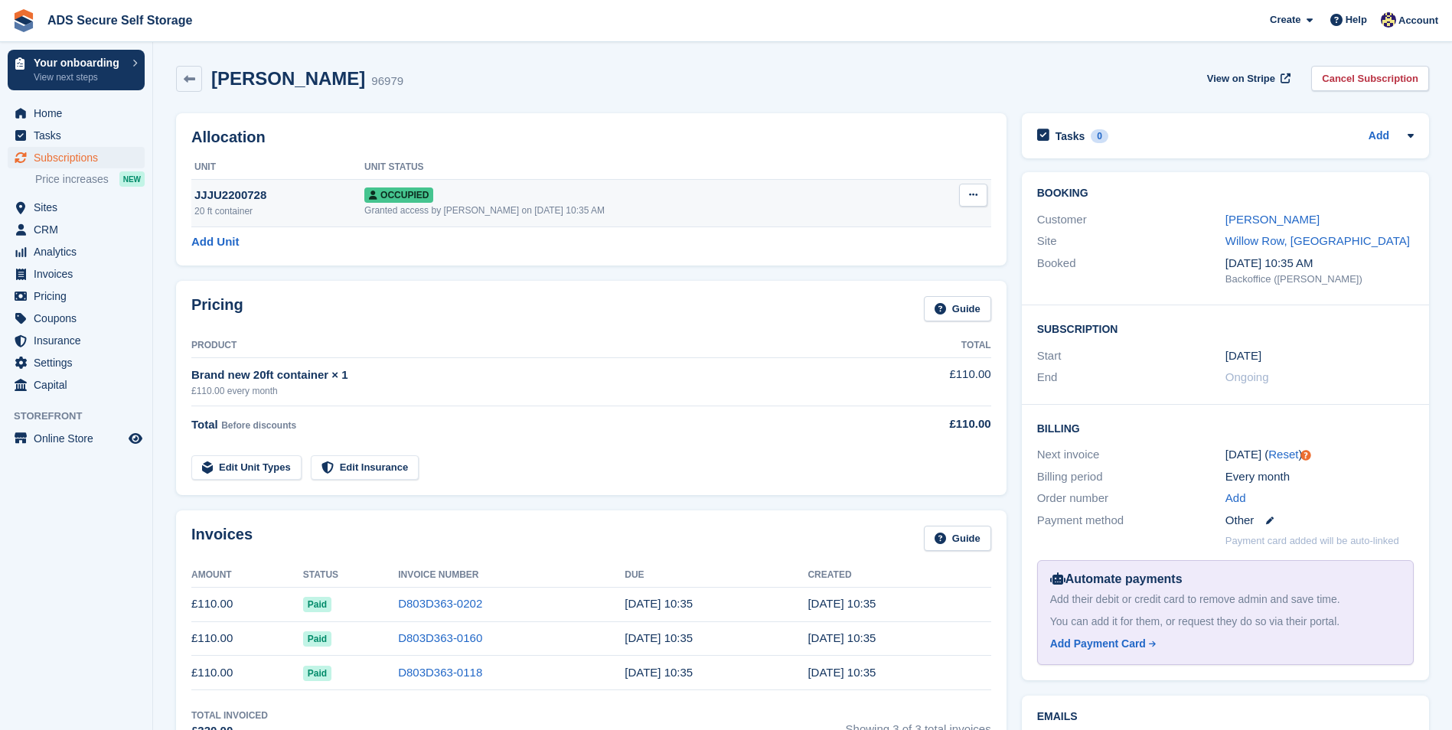
click at [967, 194] on button at bounding box center [973, 195] width 28 height 23
click at [867, 221] on p "Overlock" at bounding box center [913, 225] width 133 height 20
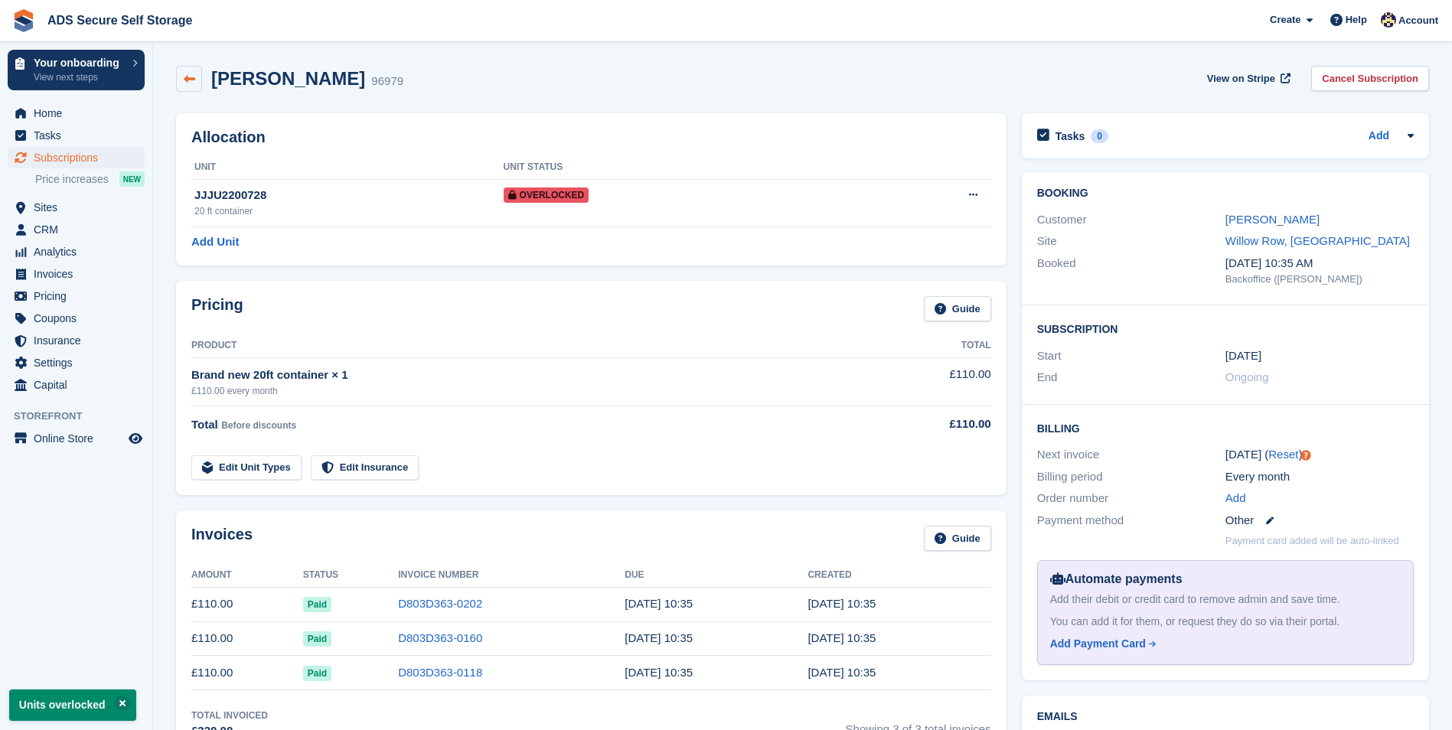
click at [197, 80] on link at bounding box center [189, 79] width 26 height 26
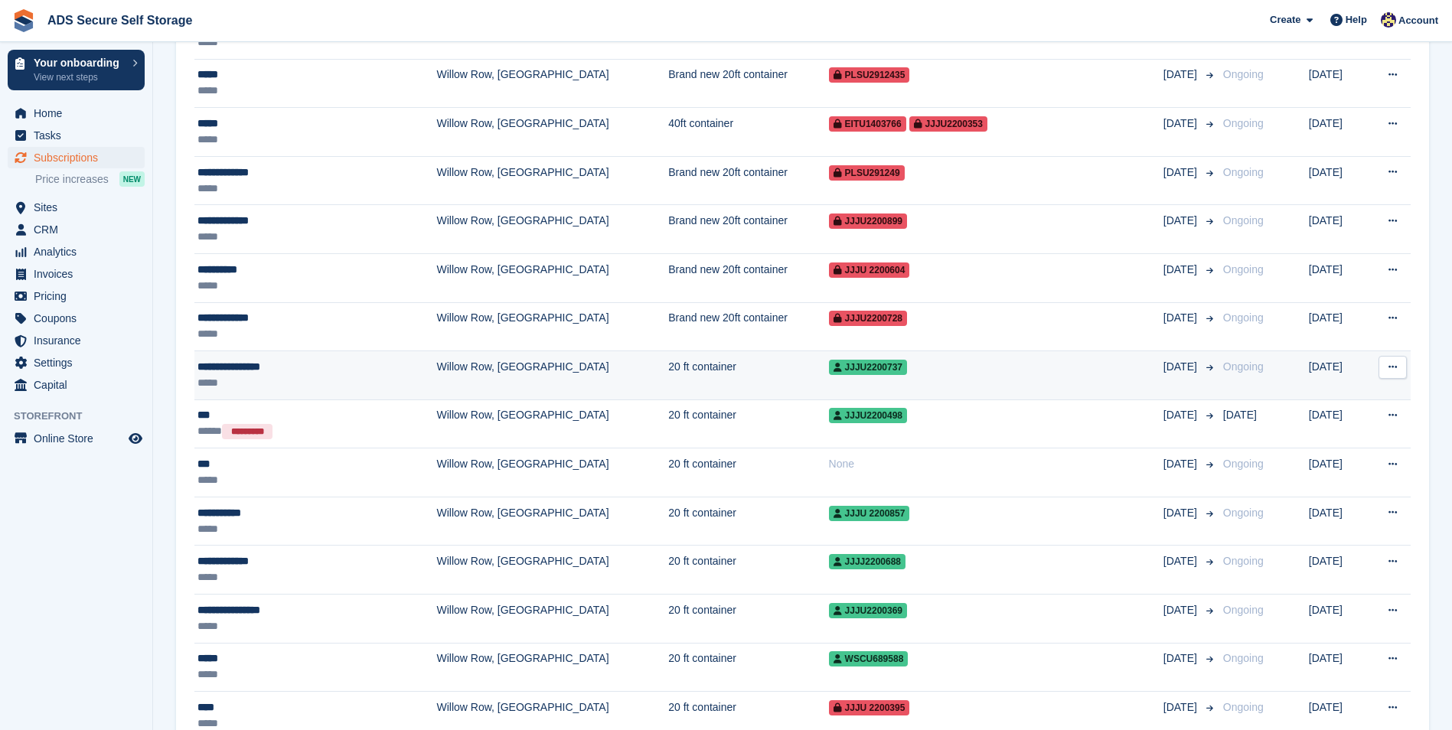
scroll to position [842, 0]
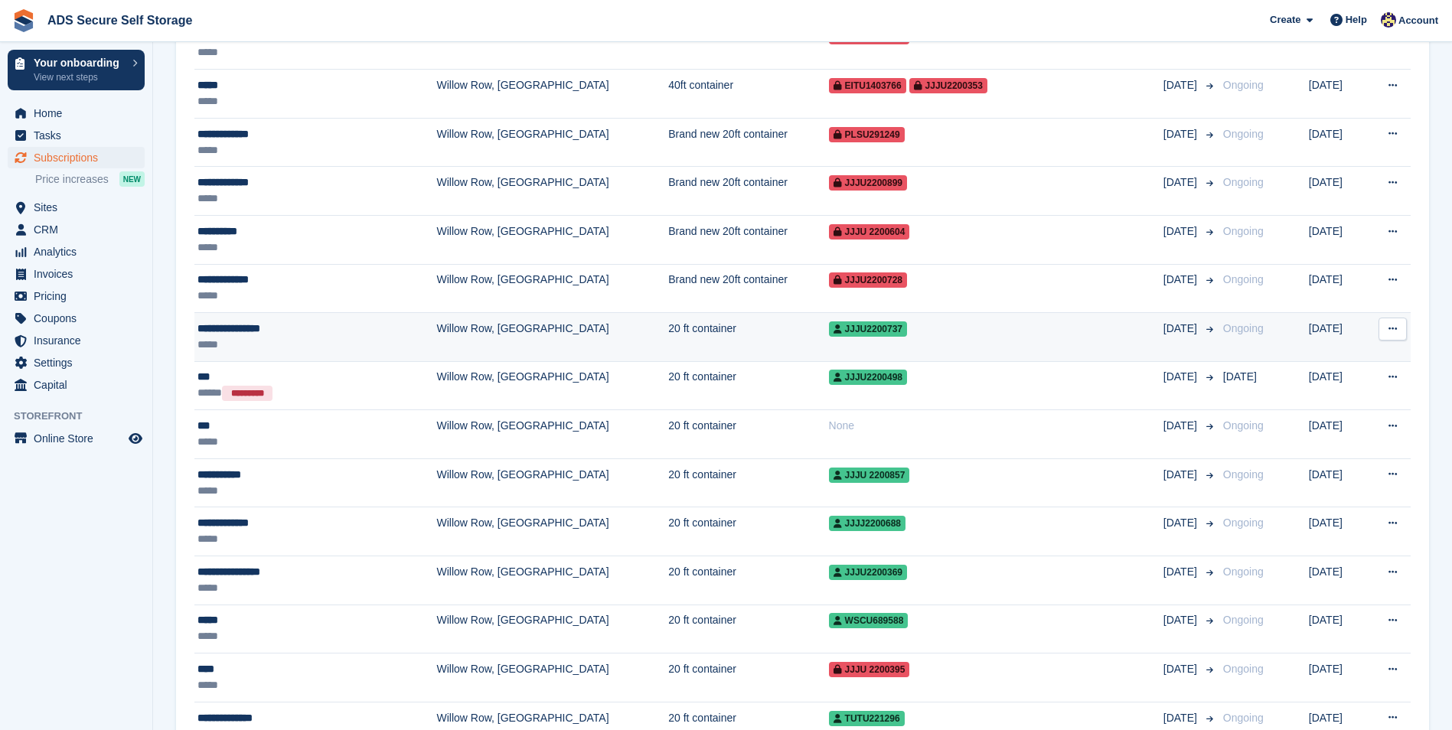
click at [672, 324] on td "20 ft container" at bounding box center [748, 337] width 160 height 49
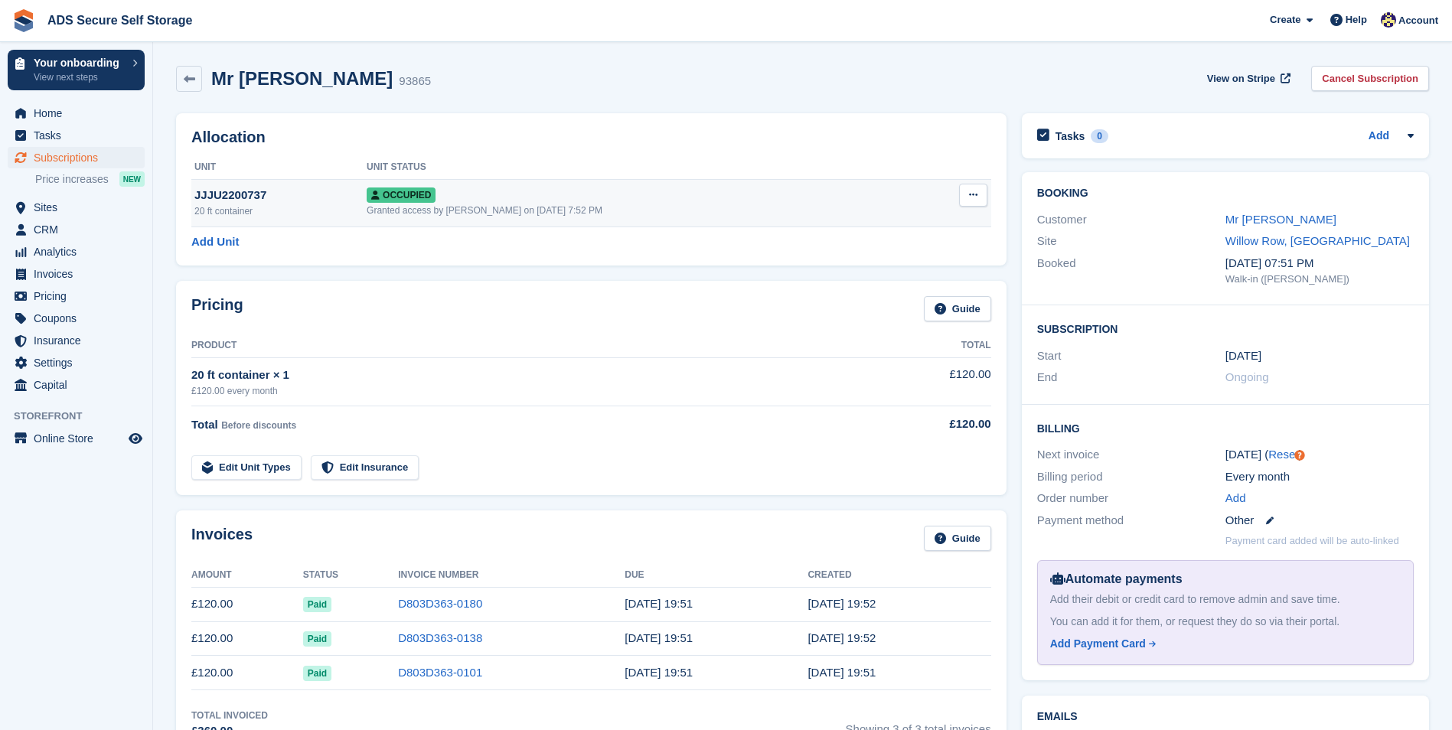
click at [983, 197] on button at bounding box center [973, 195] width 28 height 23
click at [914, 231] on p "Overlock" at bounding box center [913, 225] width 133 height 20
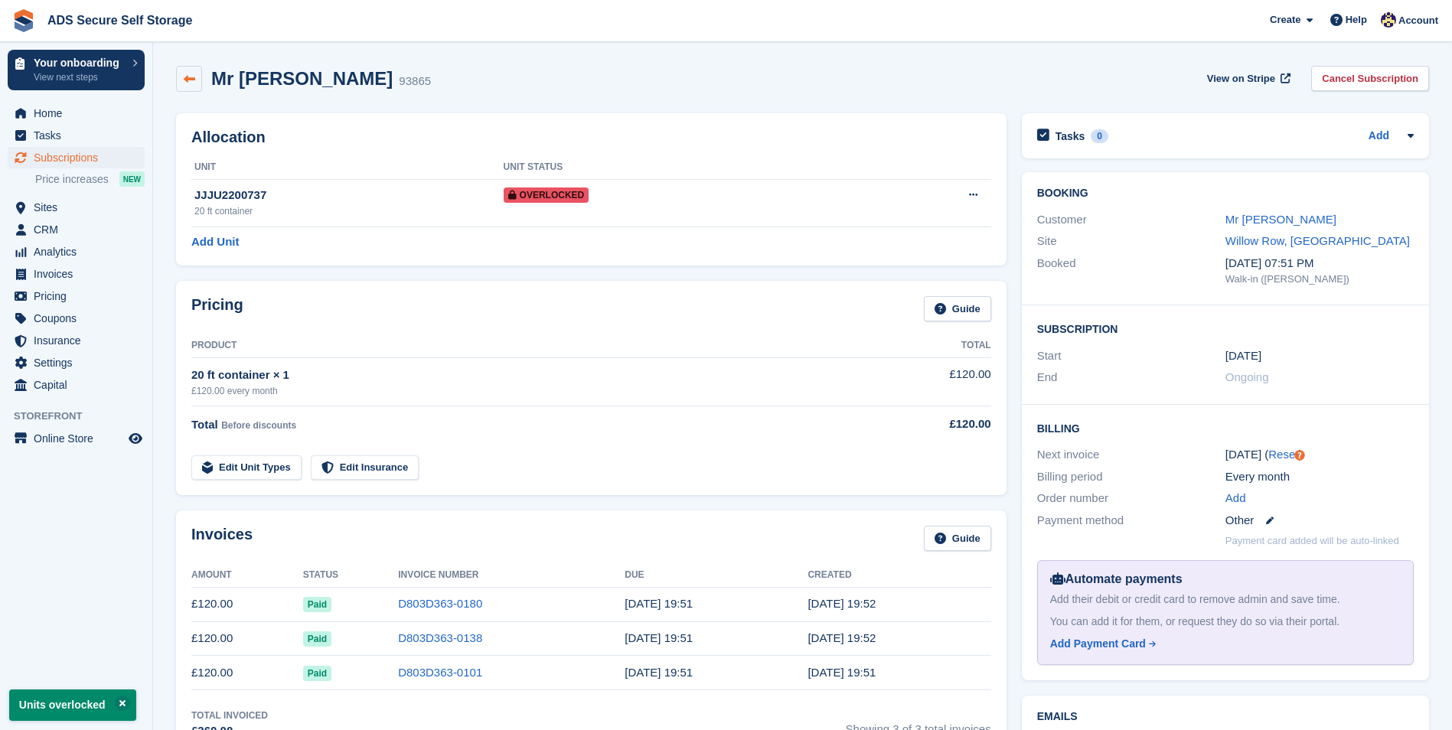
click at [191, 81] on icon at bounding box center [189, 78] width 11 height 11
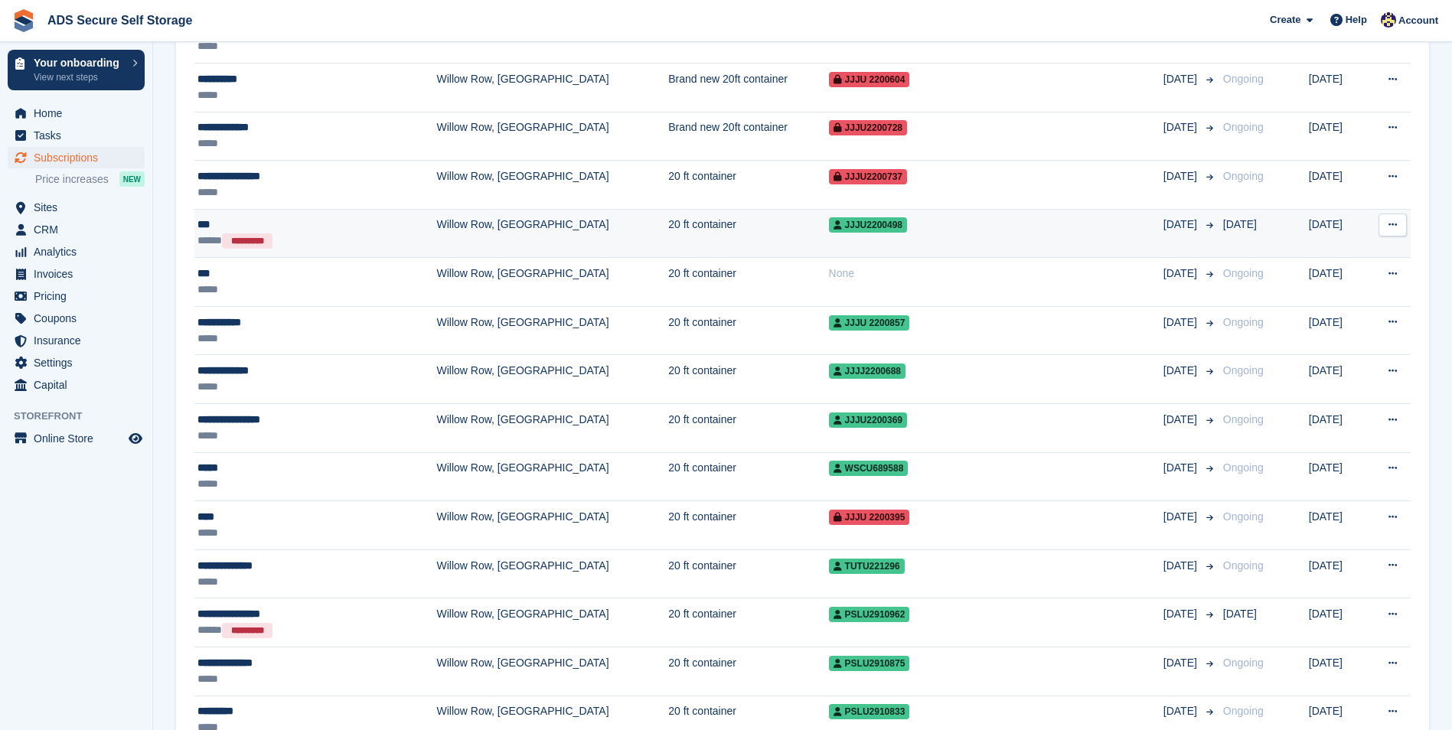
scroll to position [995, 0]
click at [709, 212] on td "20 ft container" at bounding box center [748, 232] width 160 height 49
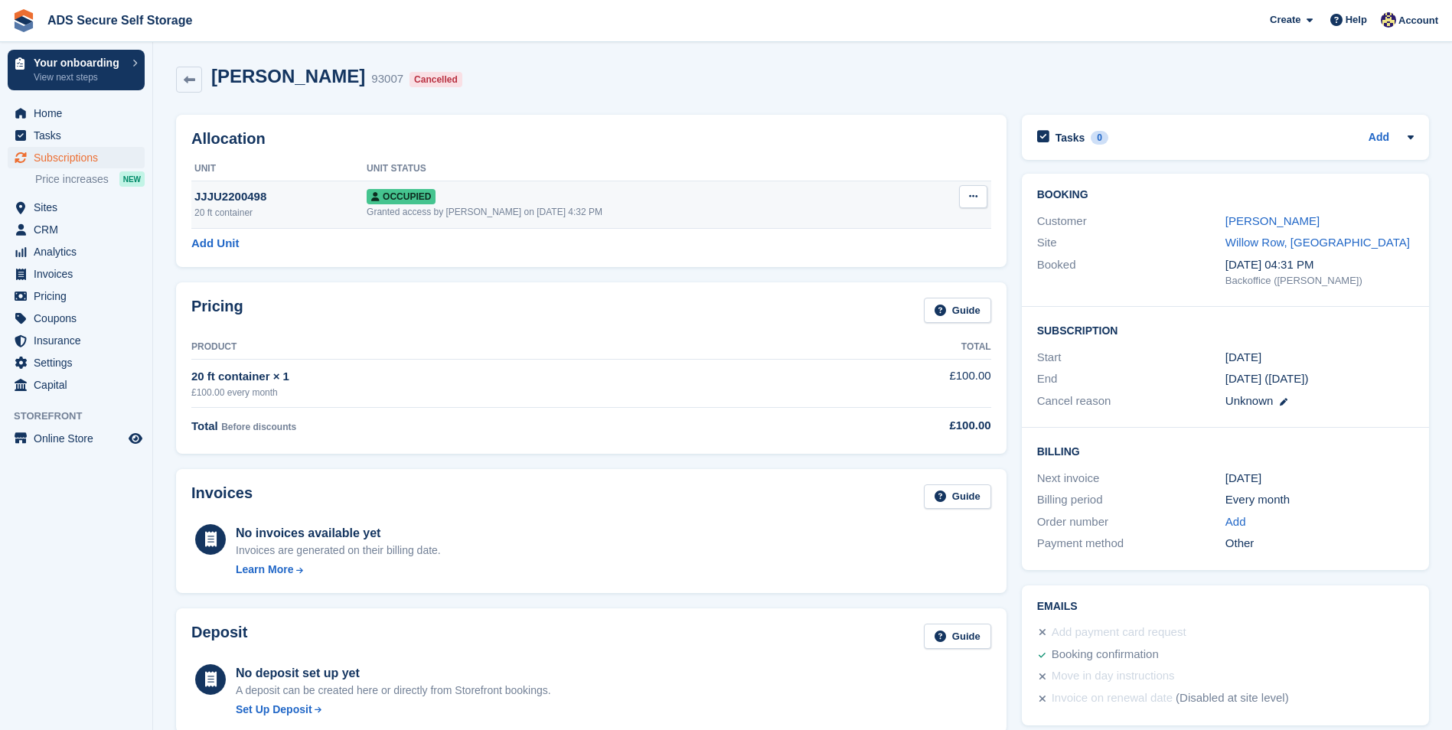
click at [966, 197] on button at bounding box center [973, 196] width 28 height 23
click at [930, 218] on p "Overlock" at bounding box center [913, 227] width 133 height 20
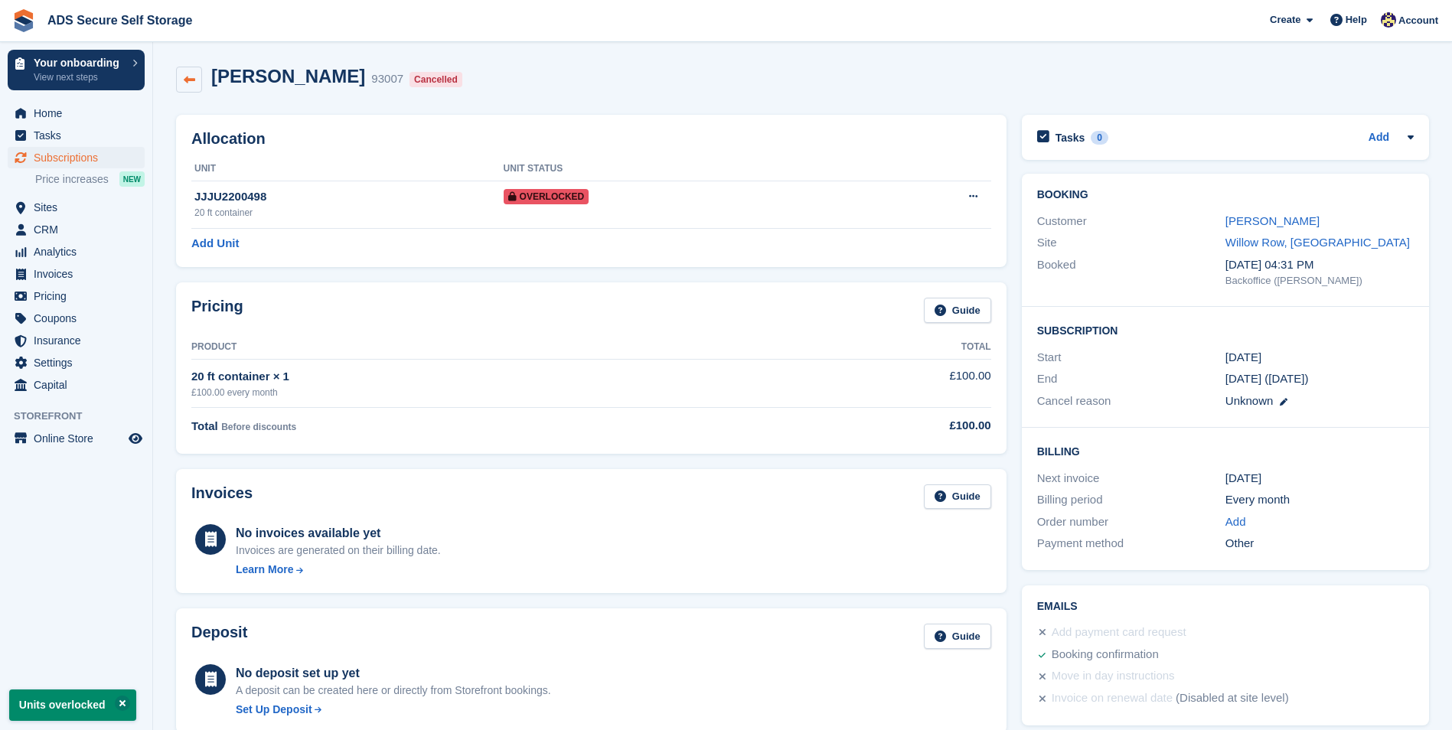
click at [184, 79] on icon at bounding box center [189, 79] width 11 height 11
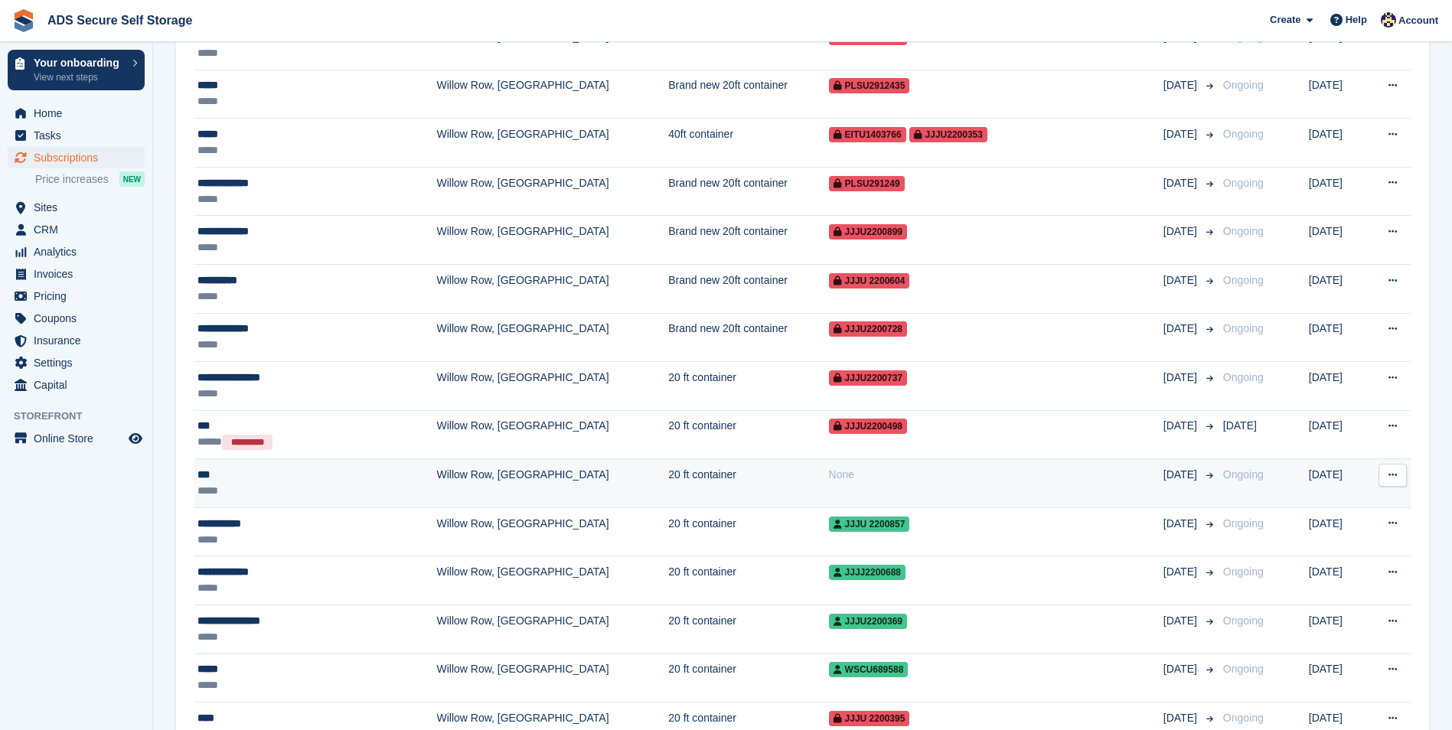
scroll to position [842, 0]
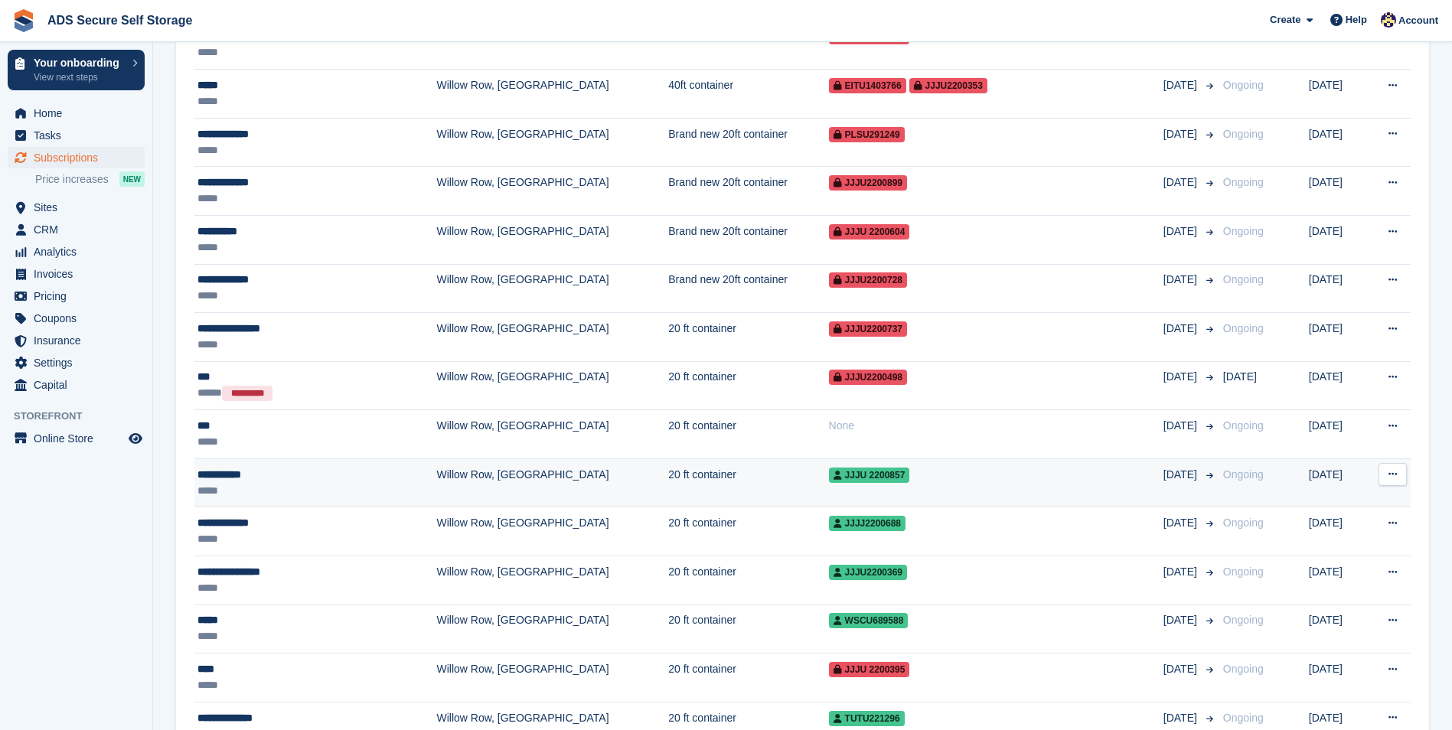
click at [701, 481] on td "20 ft container" at bounding box center [748, 482] width 160 height 49
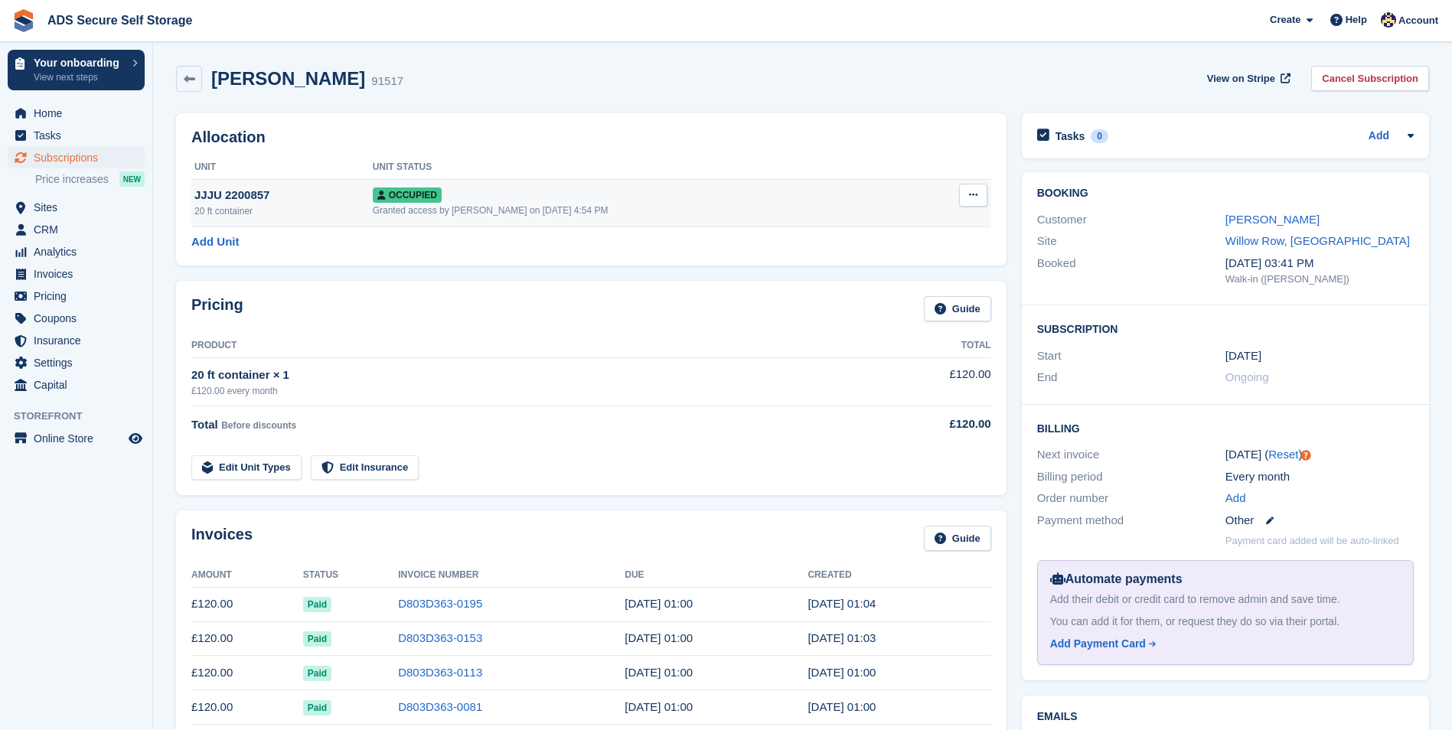
click at [966, 197] on button at bounding box center [973, 195] width 28 height 23
click at [952, 227] on p "Overlock" at bounding box center [913, 225] width 133 height 20
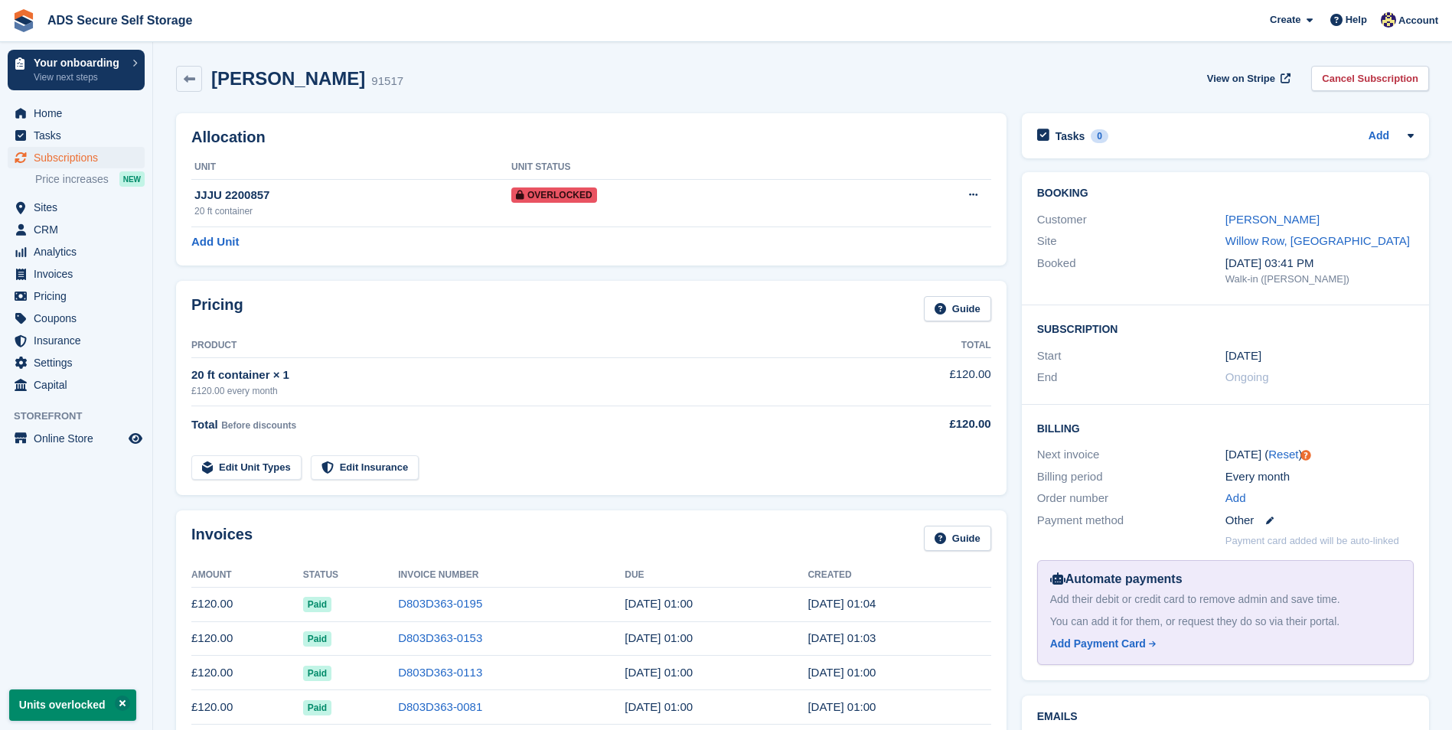
click at [191, 65] on div "[PERSON_NAME] 91517 View on Stripe Cancel Subscription" at bounding box center [802, 81] width 1268 height 47
click at [172, 70] on div "[PERSON_NAME] 91517 View on Stripe Cancel Subscription" at bounding box center [802, 81] width 1268 height 47
click at [185, 76] on icon at bounding box center [189, 78] width 11 height 11
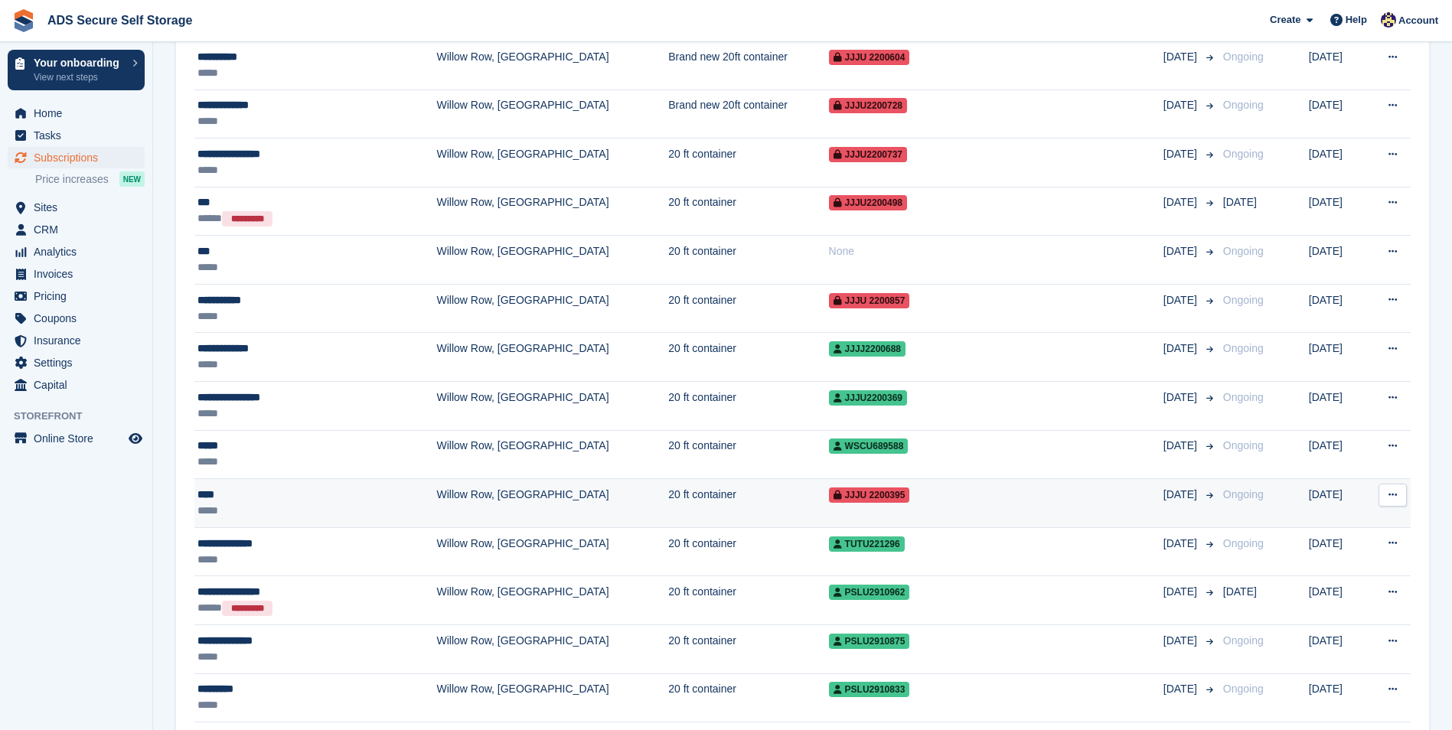
scroll to position [995, 0]
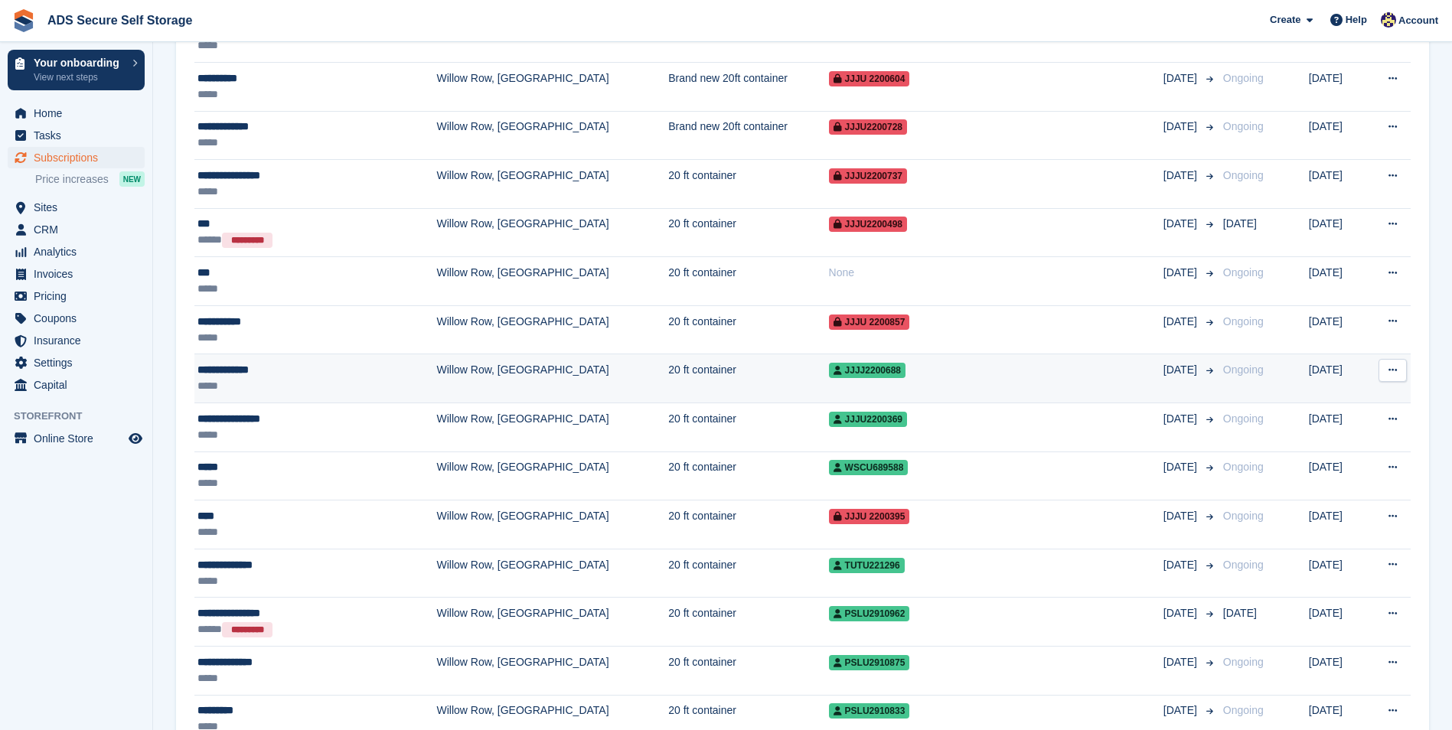
click at [694, 368] on td "20 ft container" at bounding box center [748, 378] width 160 height 49
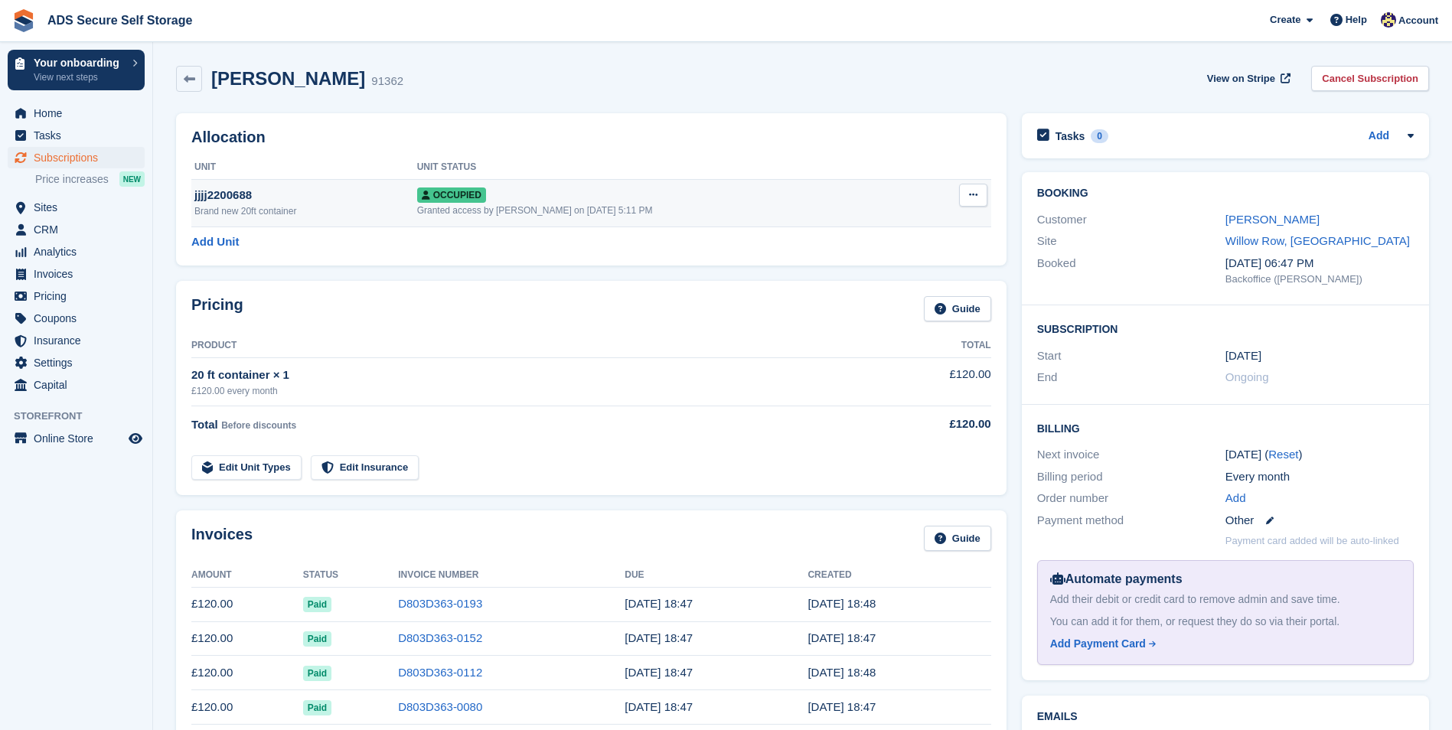
click at [976, 193] on icon at bounding box center [973, 195] width 8 height 10
click at [903, 226] on p "Overlock" at bounding box center [913, 225] width 133 height 20
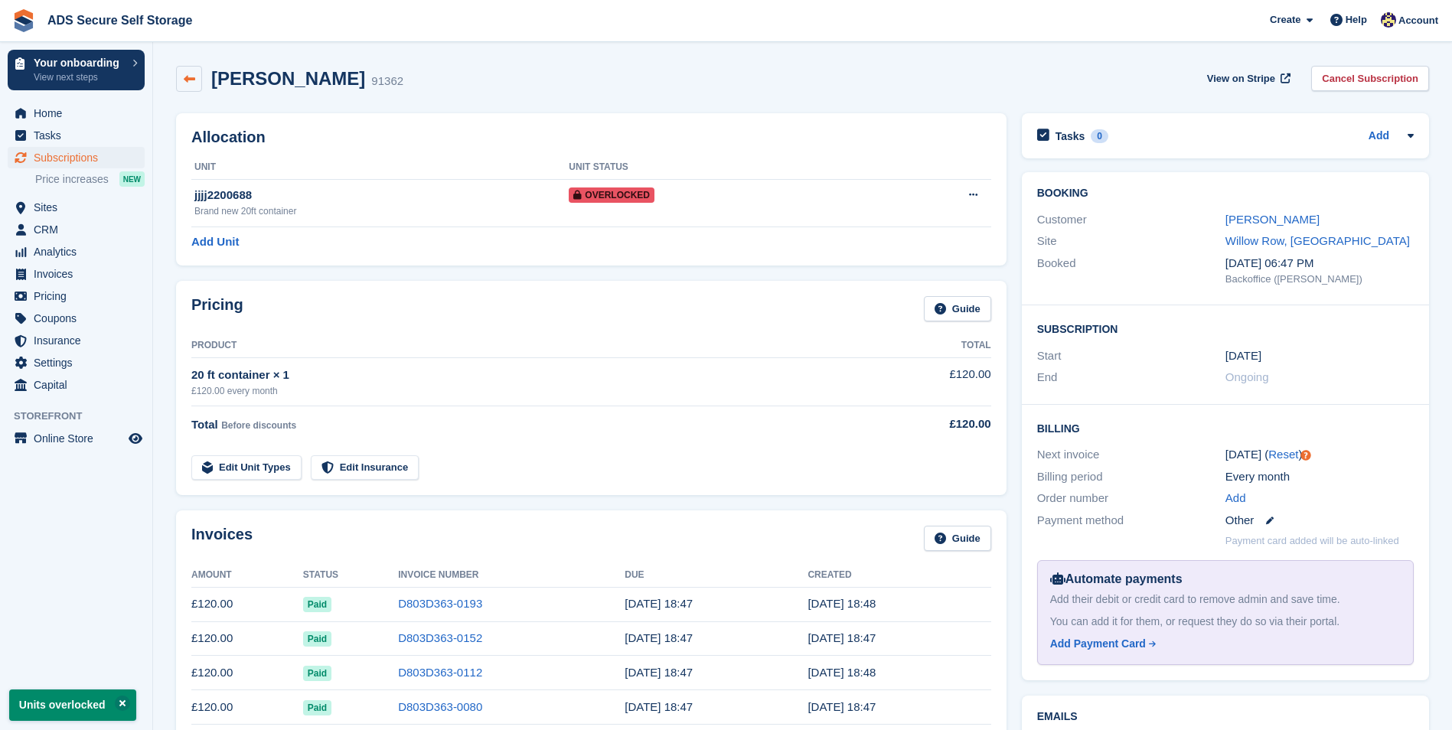
click at [191, 75] on icon at bounding box center [189, 78] width 11 height 11
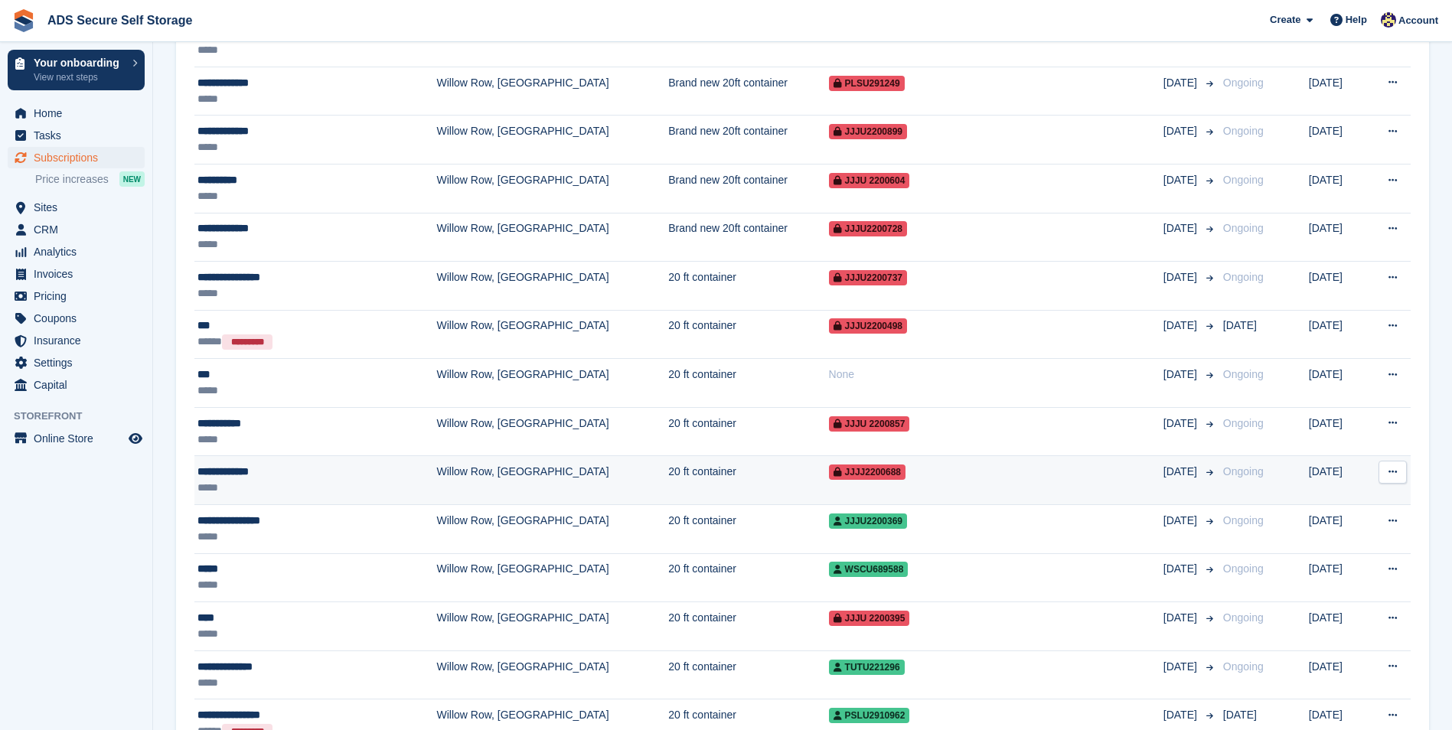
scroll to position [918, 0]
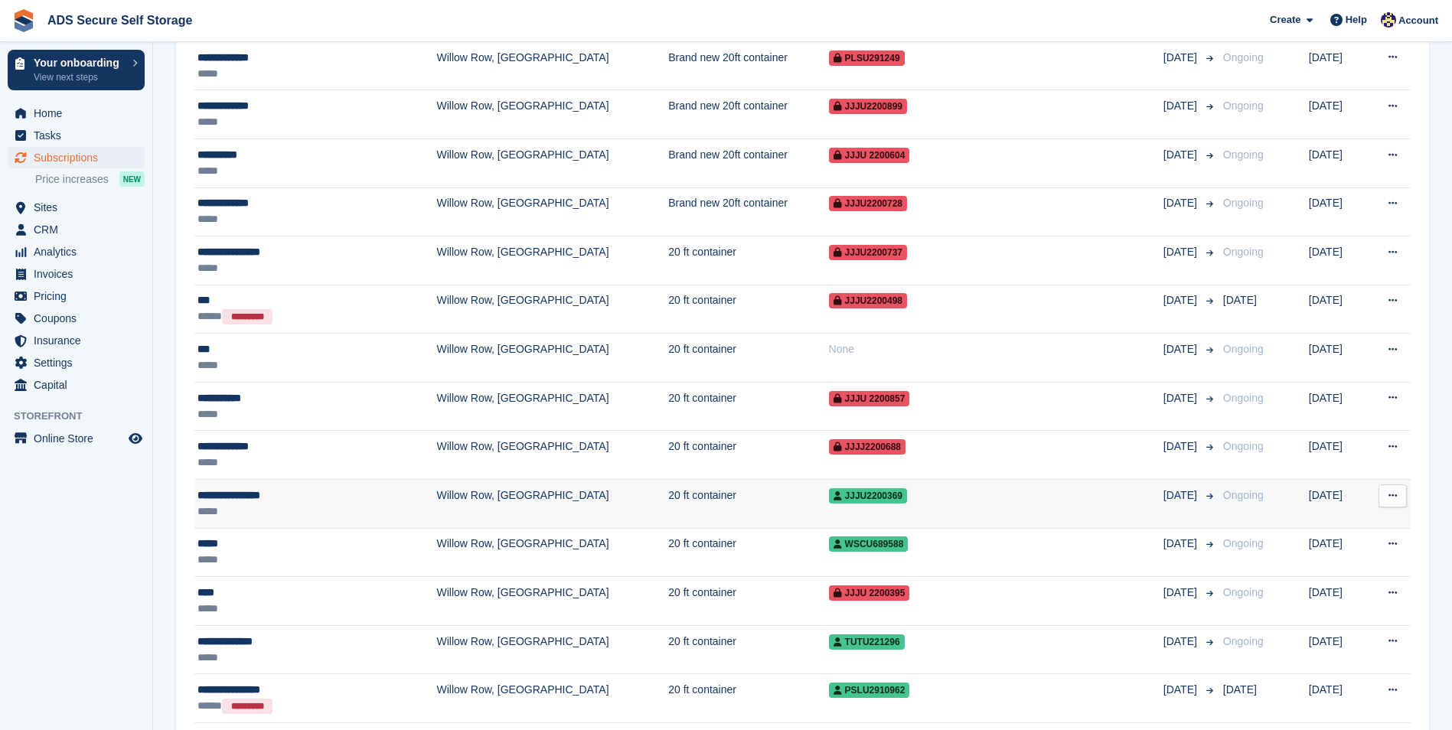
click at [668, 516] on td "20 ft container" at bounding box center [748, 504] width 160 height 49
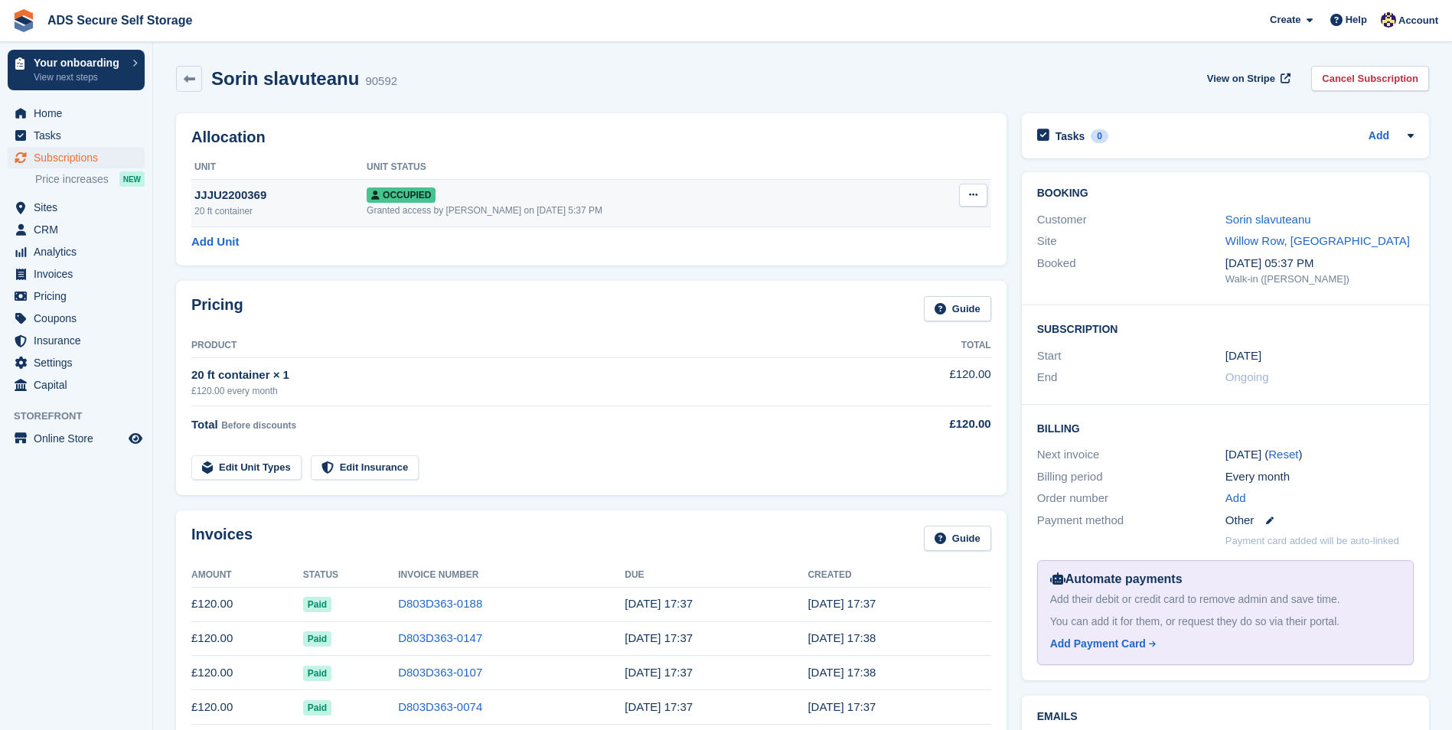
click at [966, 190] on button at bounding box center [973, 195] width 28 height 23
click at [920, 221] on p "Overlock" at bounding box center [913, 225] width 133 height 20
click at [813, 88] on div "Sorin slavuteanu 90592 View on Stripe Cancel Subscription" at bounding box center [802, 79] width 1253 height 26
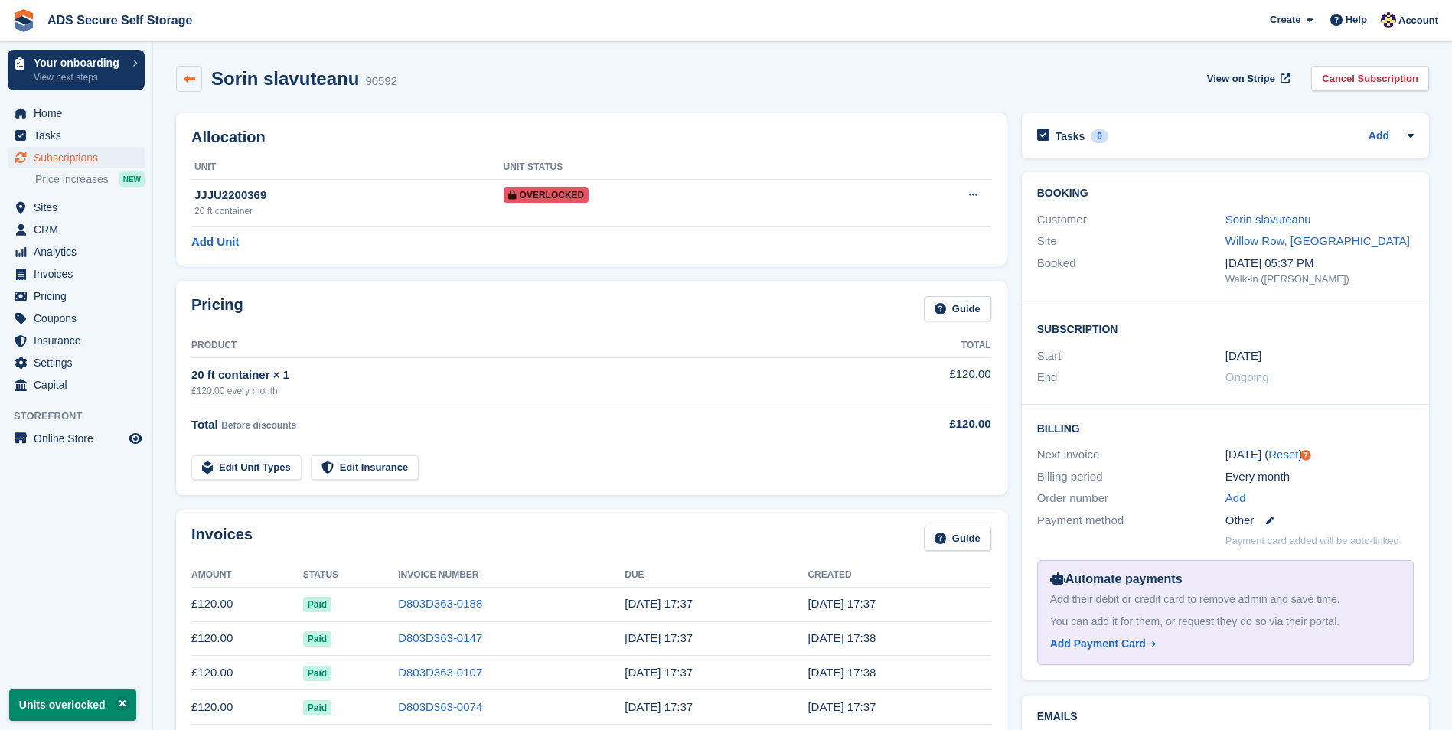
click at [196, 79] on link at bounding box center [189, 79] width 26 height 26
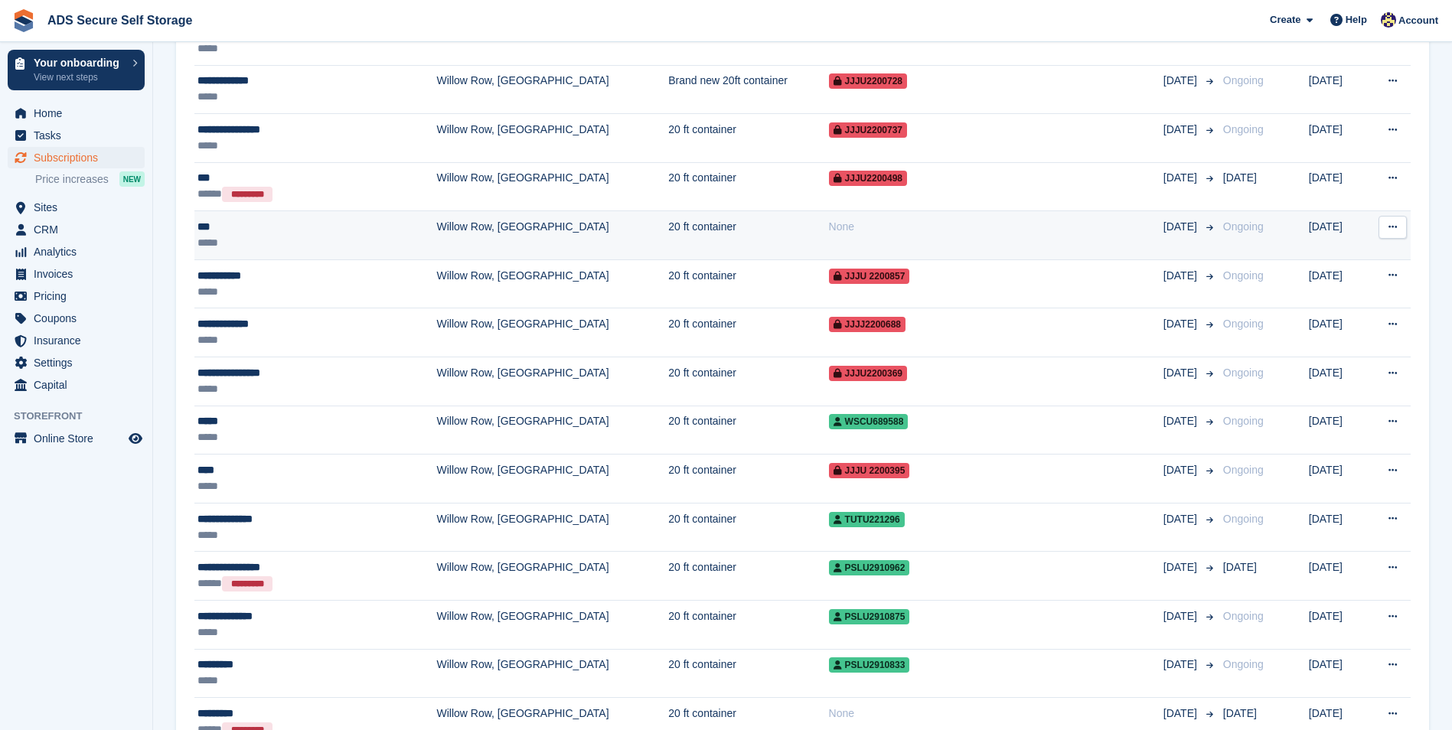
scroll to position [1071, 0]
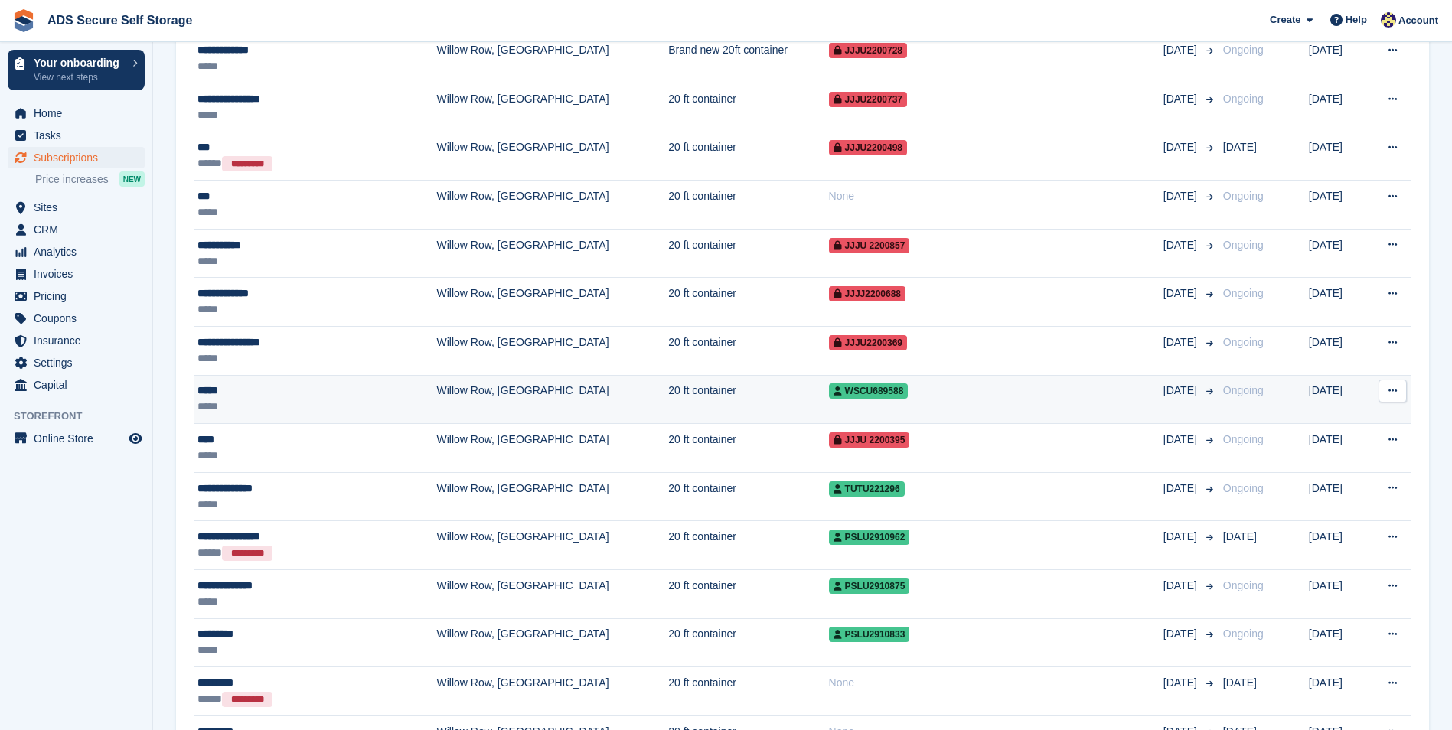
click at [676, 393] on td "20 ft container" at bounding box center [748, 399] width 160 height 49
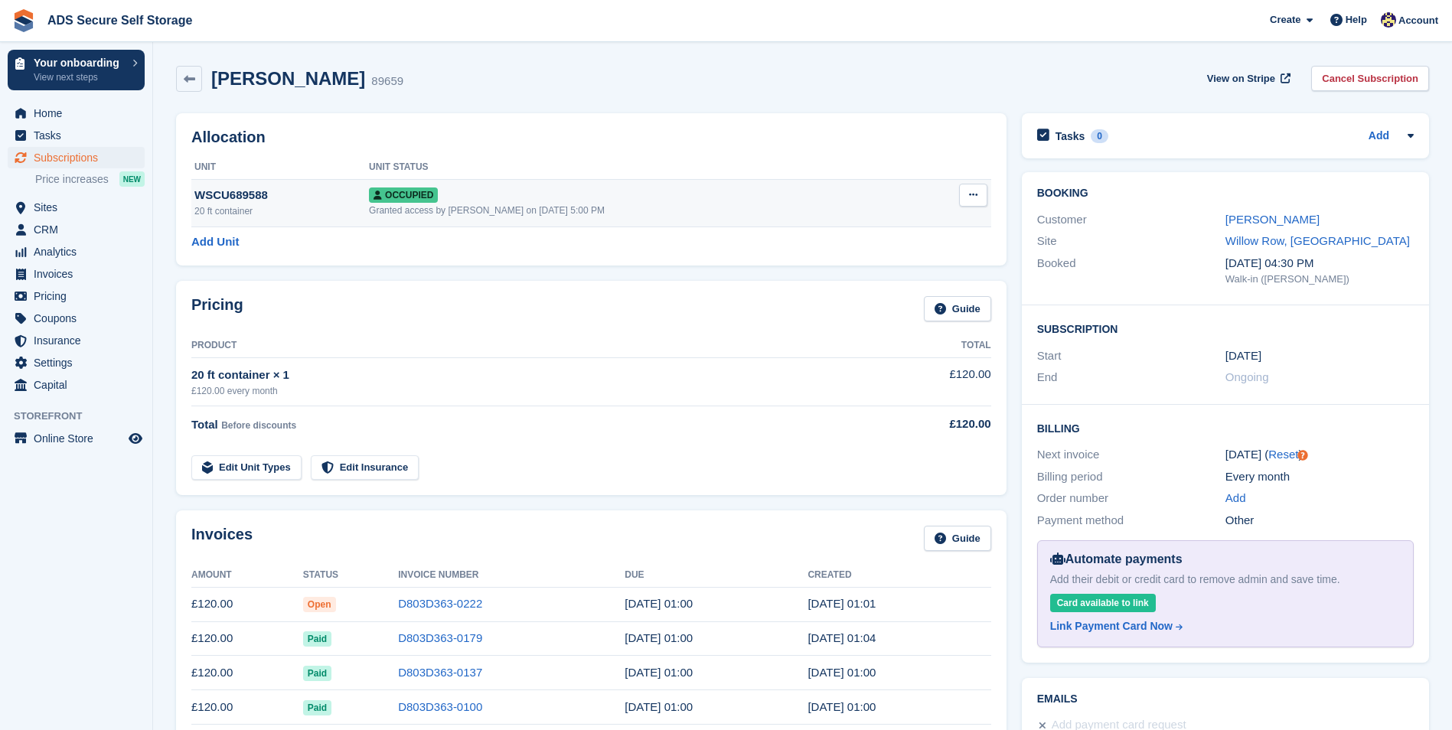
click at [975, 184] on button at bounding box center [973, 195] width 28 height 23
click at [872, 230] on p "Overlock" at bounding box center [913, 225] width 133 height 20
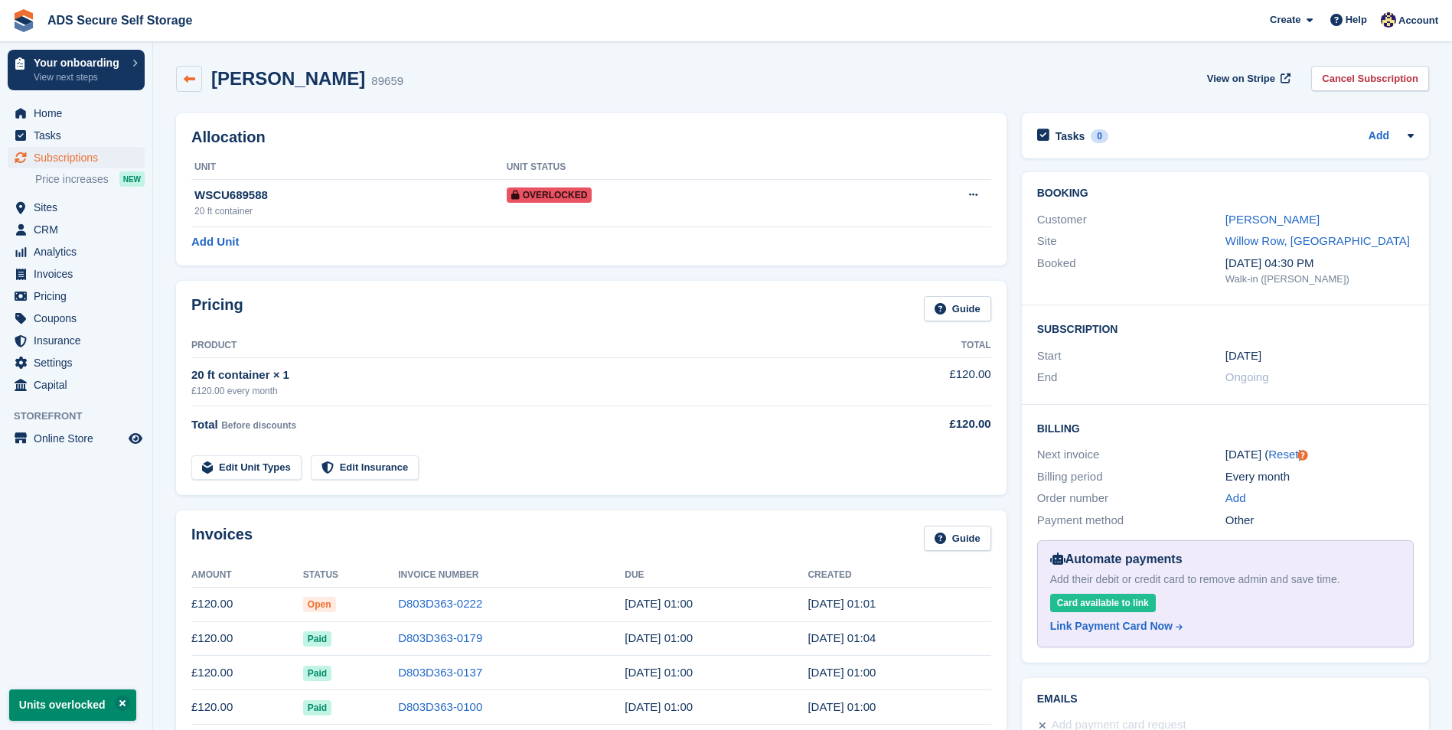
click at [182, 70] on link at bounding box center [189, 79] width 26 height 26
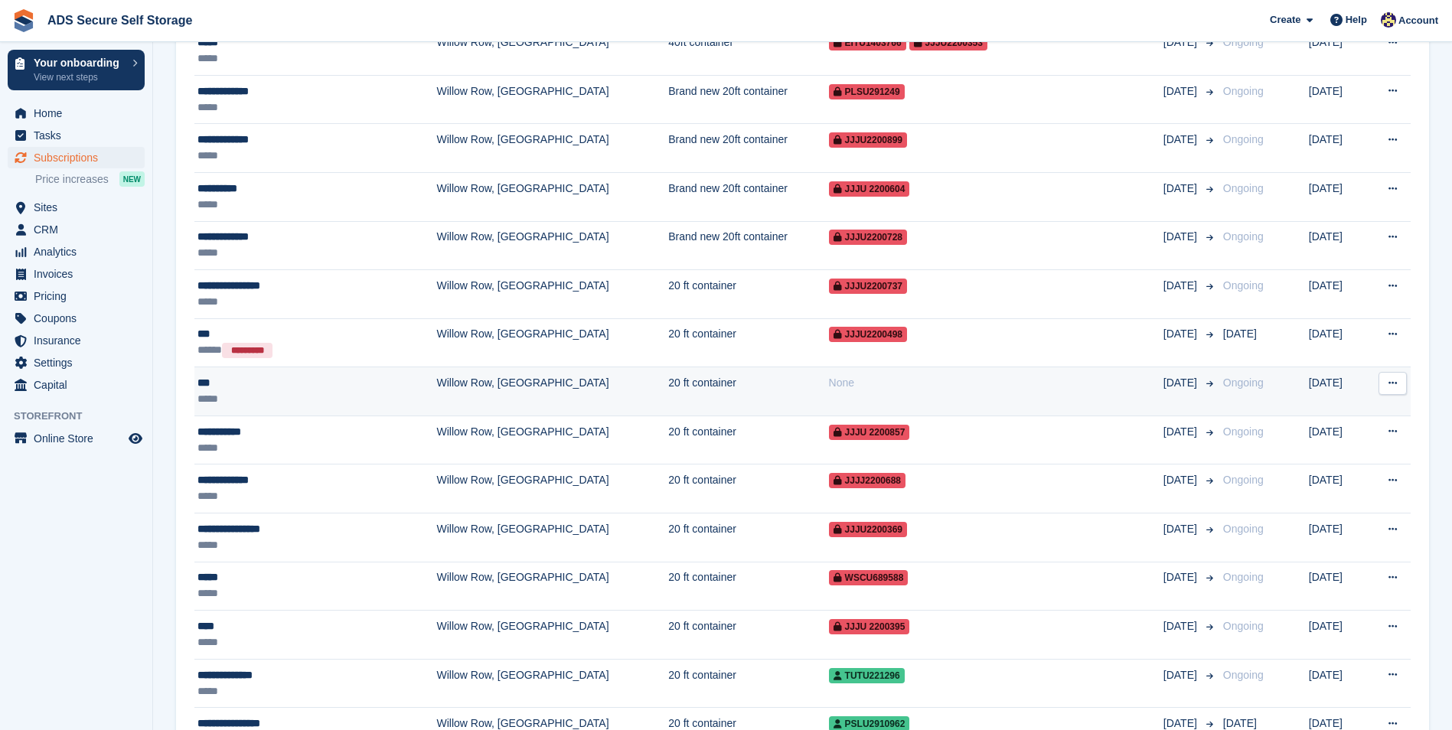
scroll to position [1148, 0]
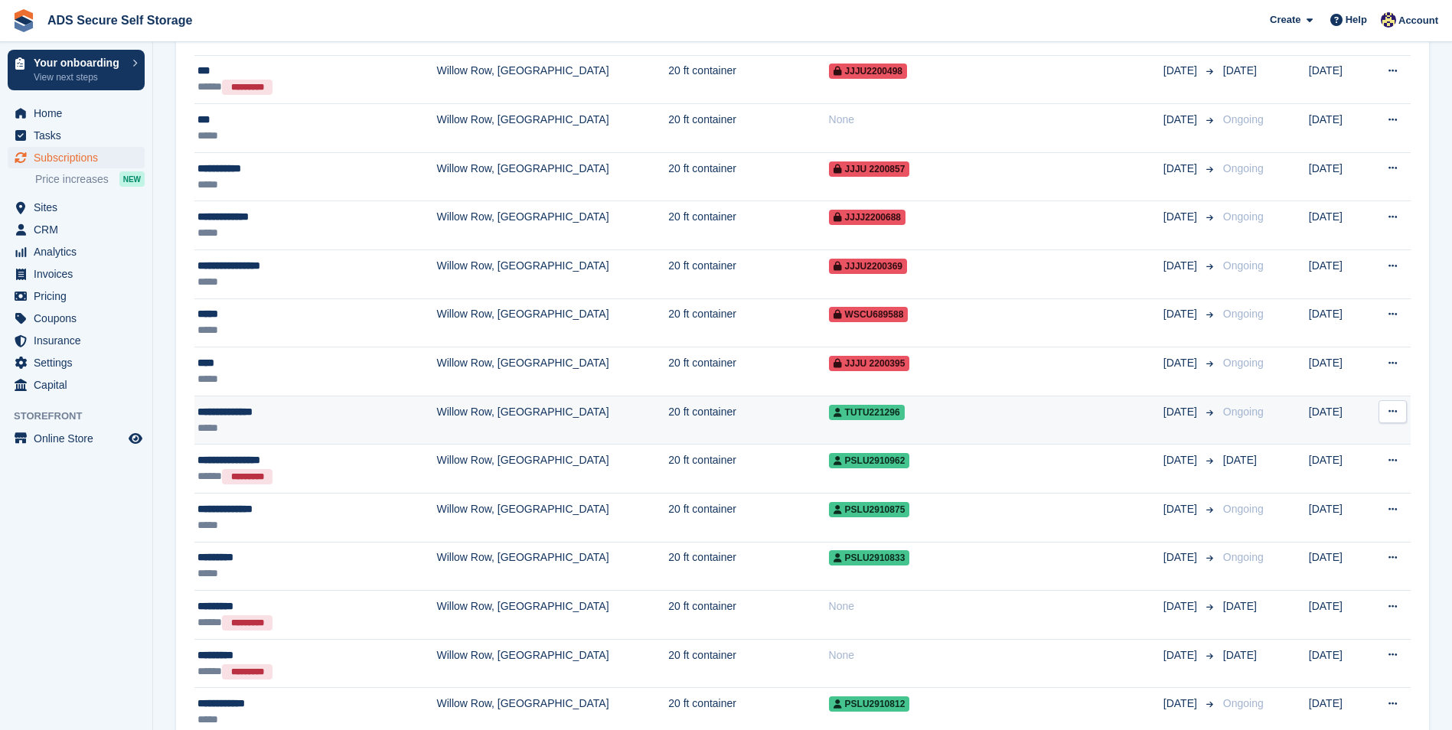
click at [706, 412] on td "20 ft container" at bounding box center [748, 420] width 160 height 49
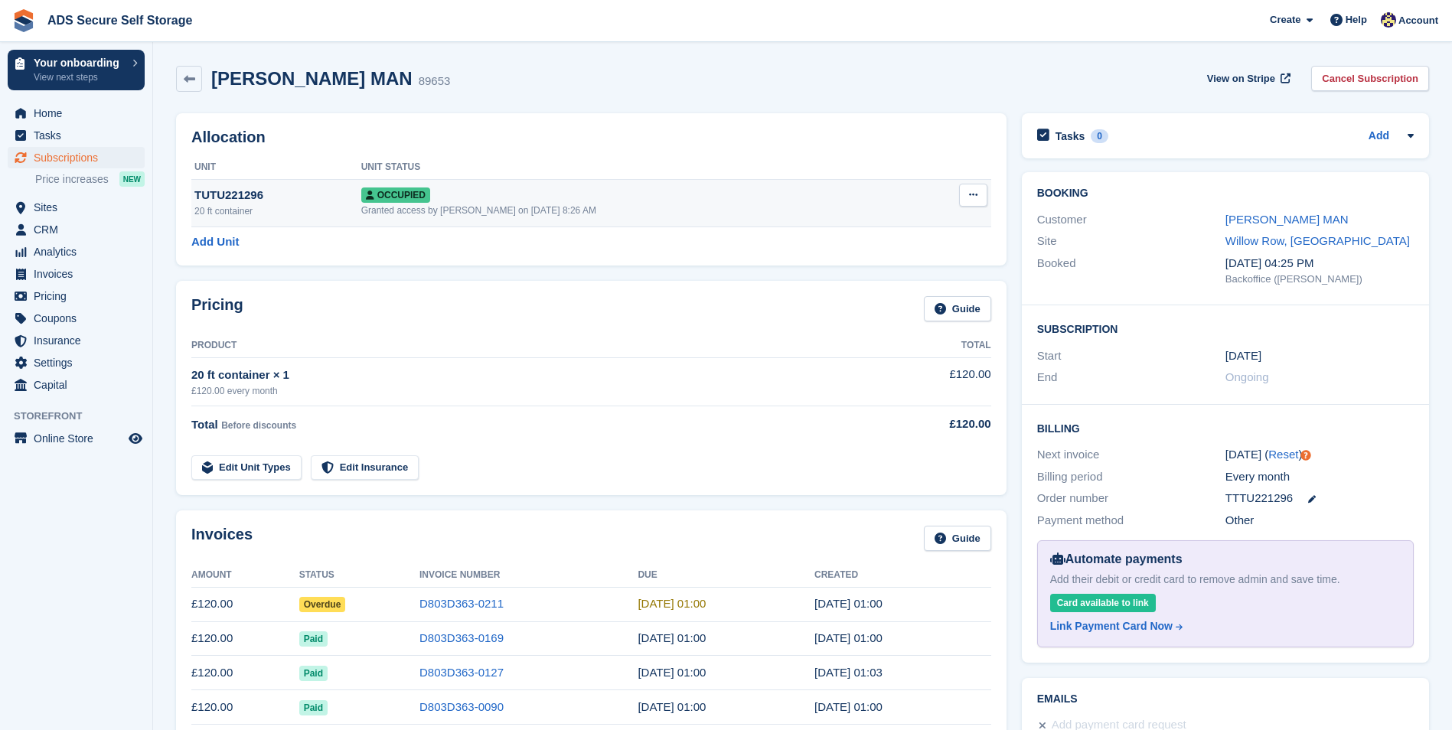
click at [967, 194] on button at bounding box center [973, 195] width 28 height 23
click at [911, 226] on p "Overlock" at bounding box center [913, 225] width 133 height 20
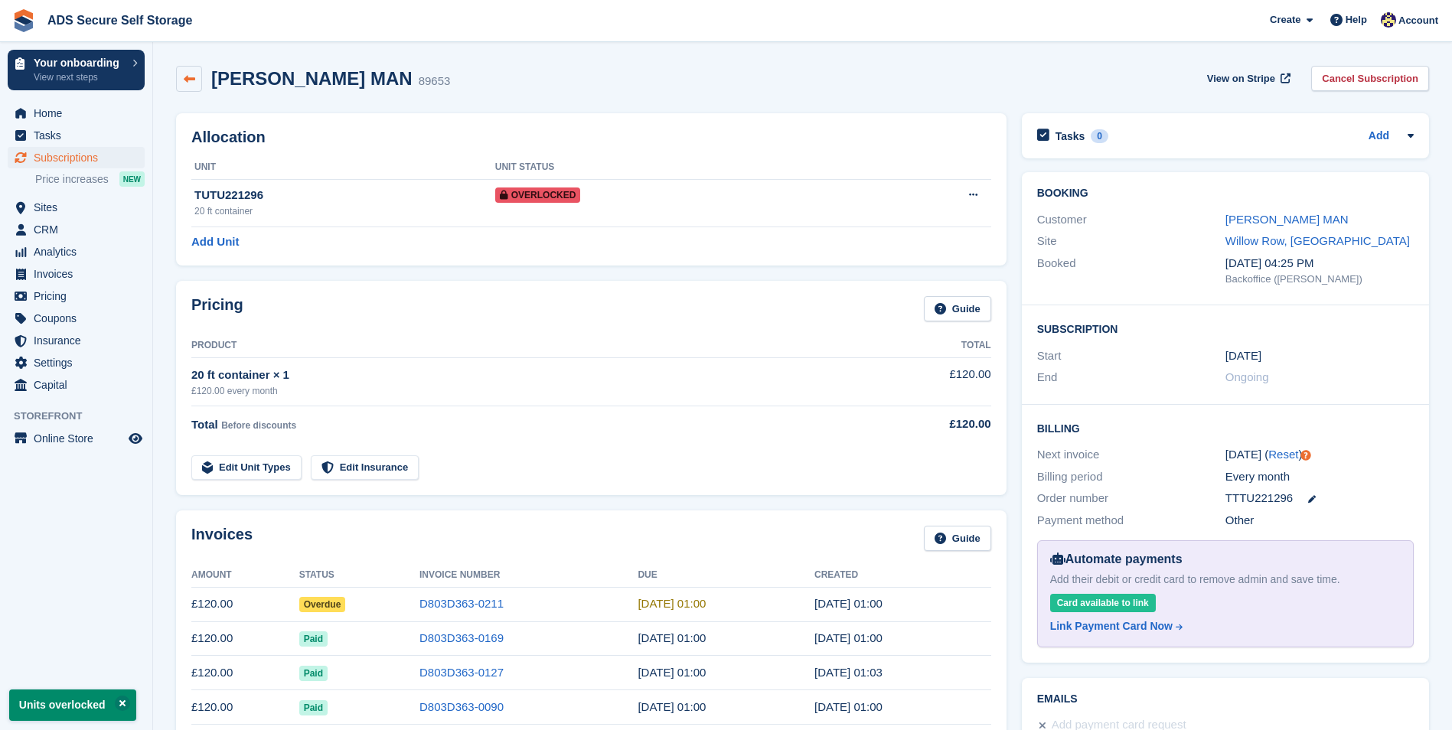
click at [191, 81] on icon at bounding box center [189, 78] width 11 height 11
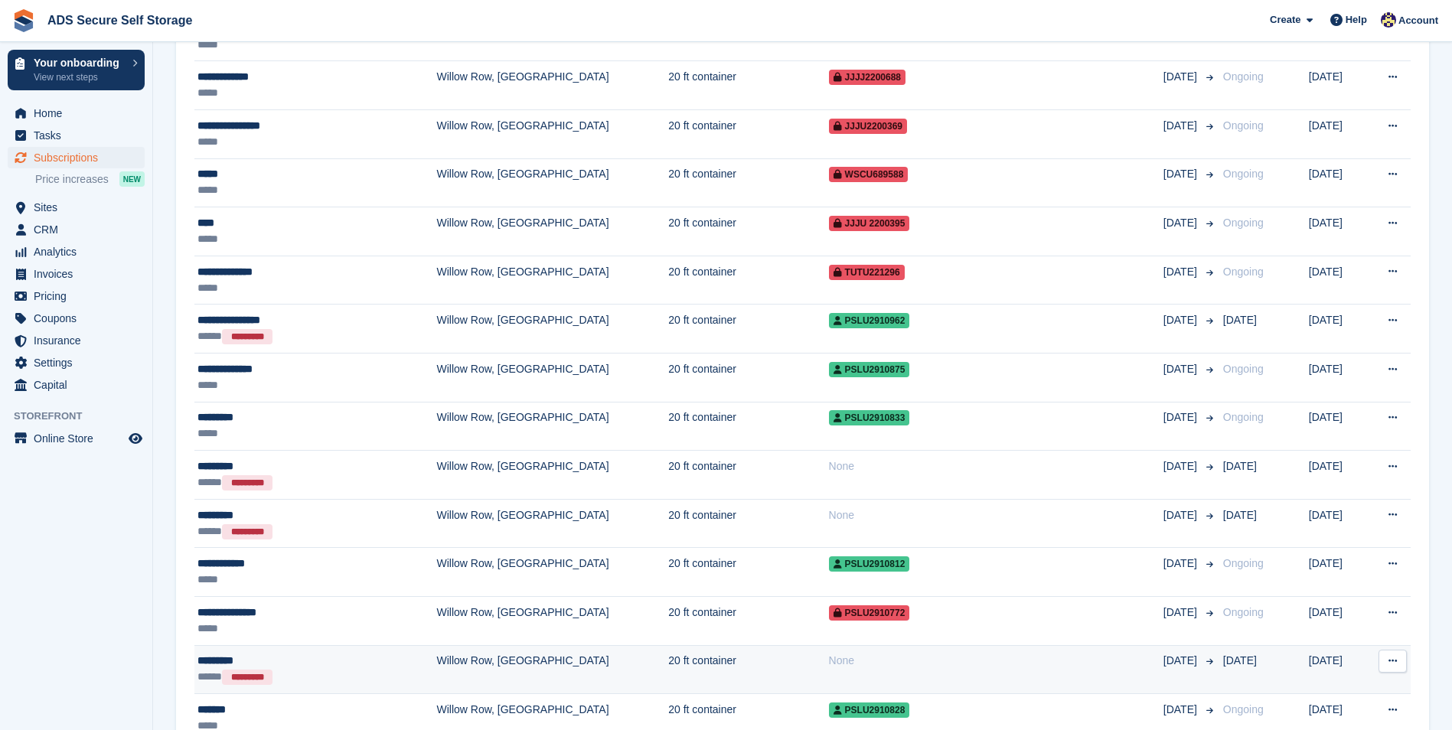
scroll to position [1301, 0]
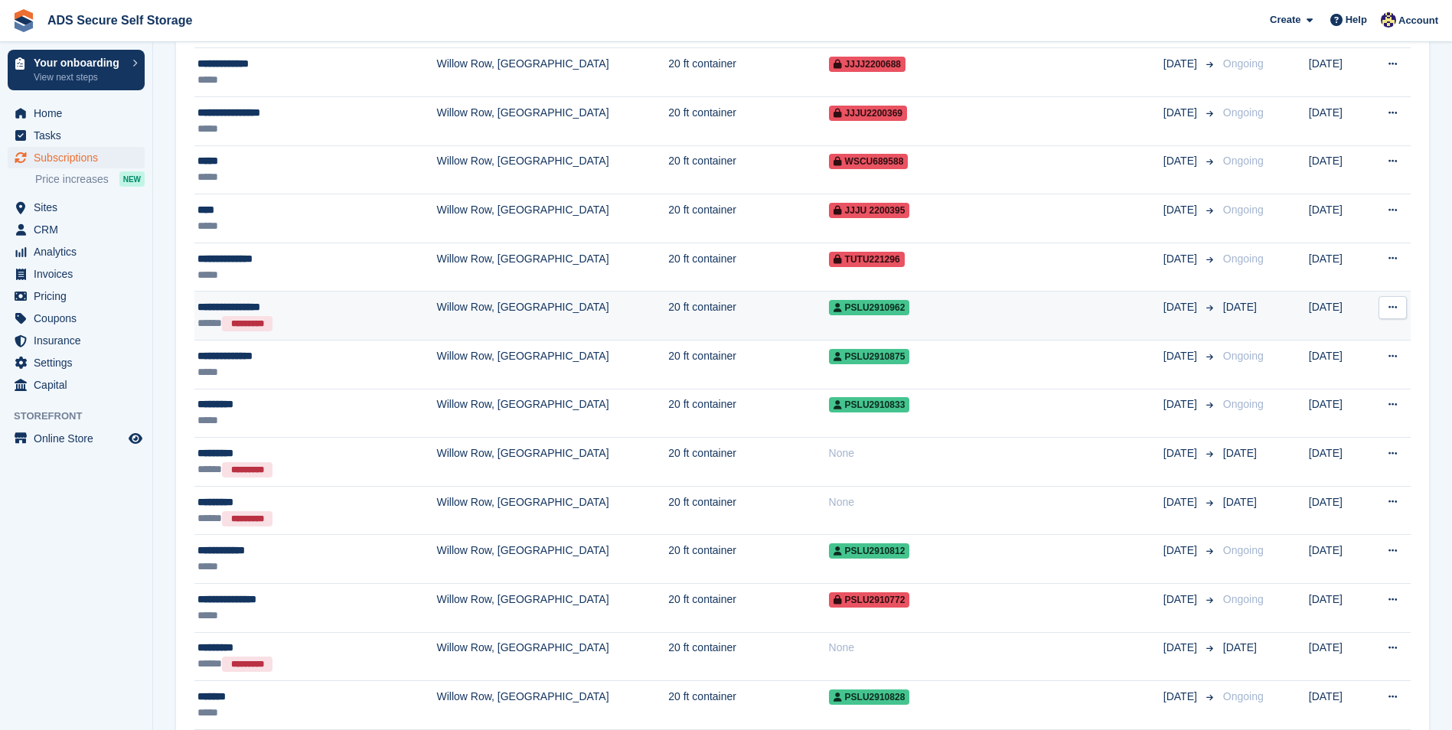
click at [699, 307] on td "20 ft container" at bounding box center [748, 316] width 160 height 49
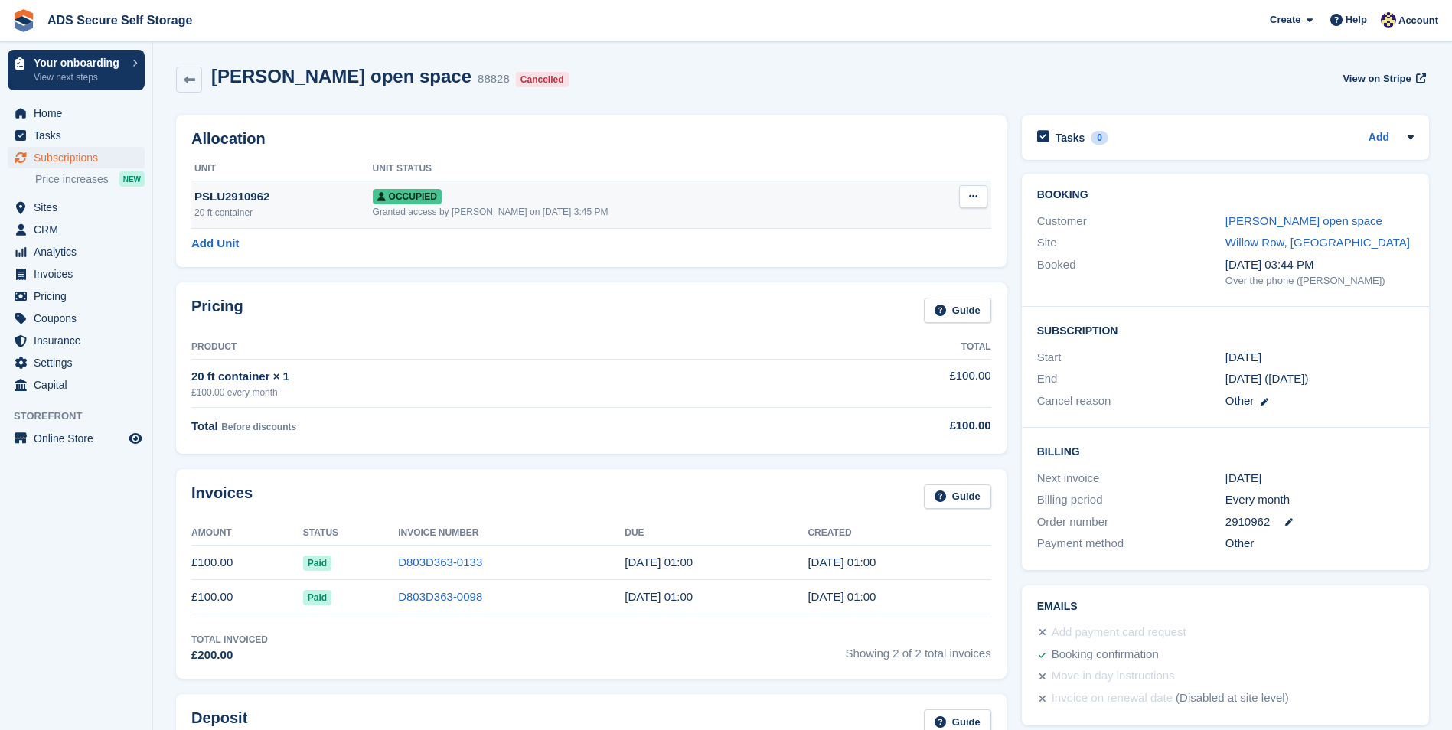
click at [975, 191] on icon at bounding box center [973, 196] width 8 height 10
click at [915, 225] on p "Overlock" at bounding box center [913, 227] width 133 height 20
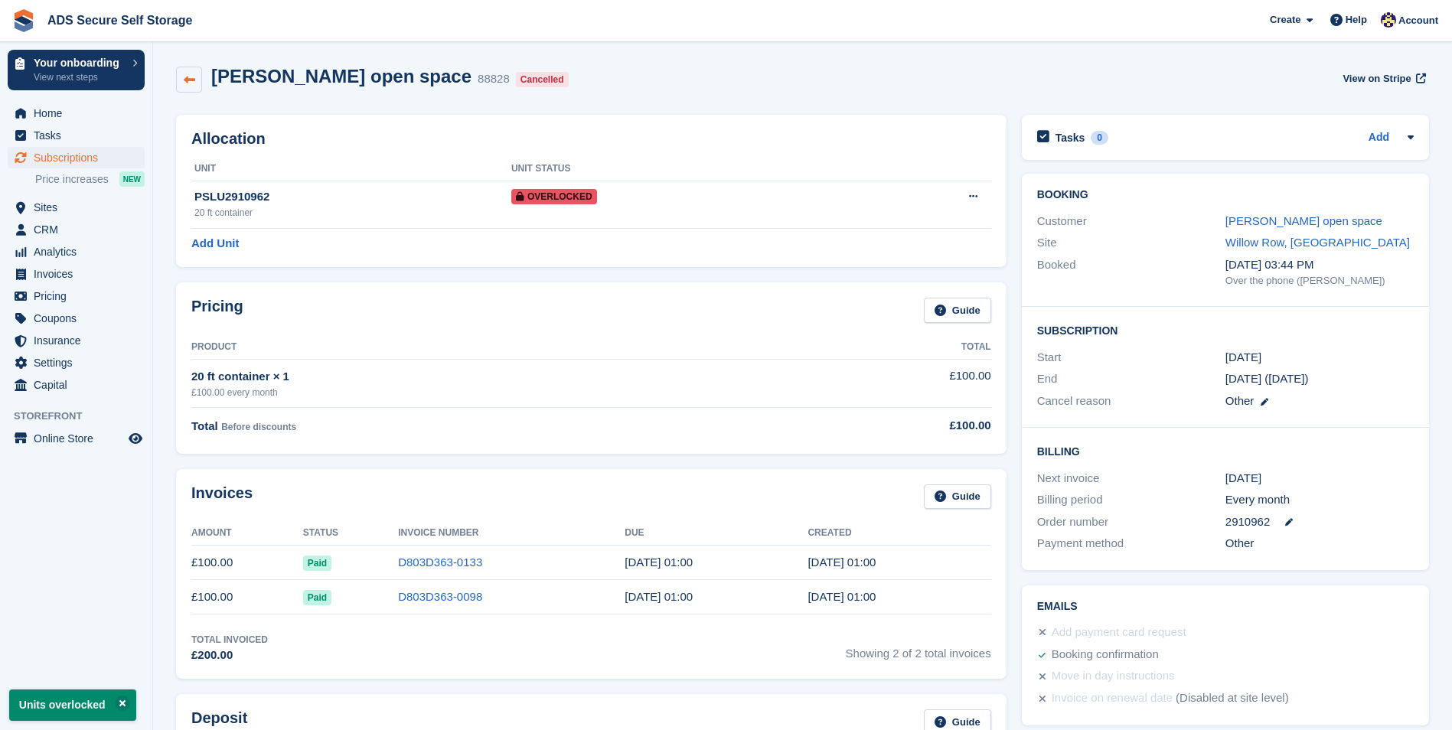
click at [197, 87] on link at bounding box center [189, 80] width 26 height 26
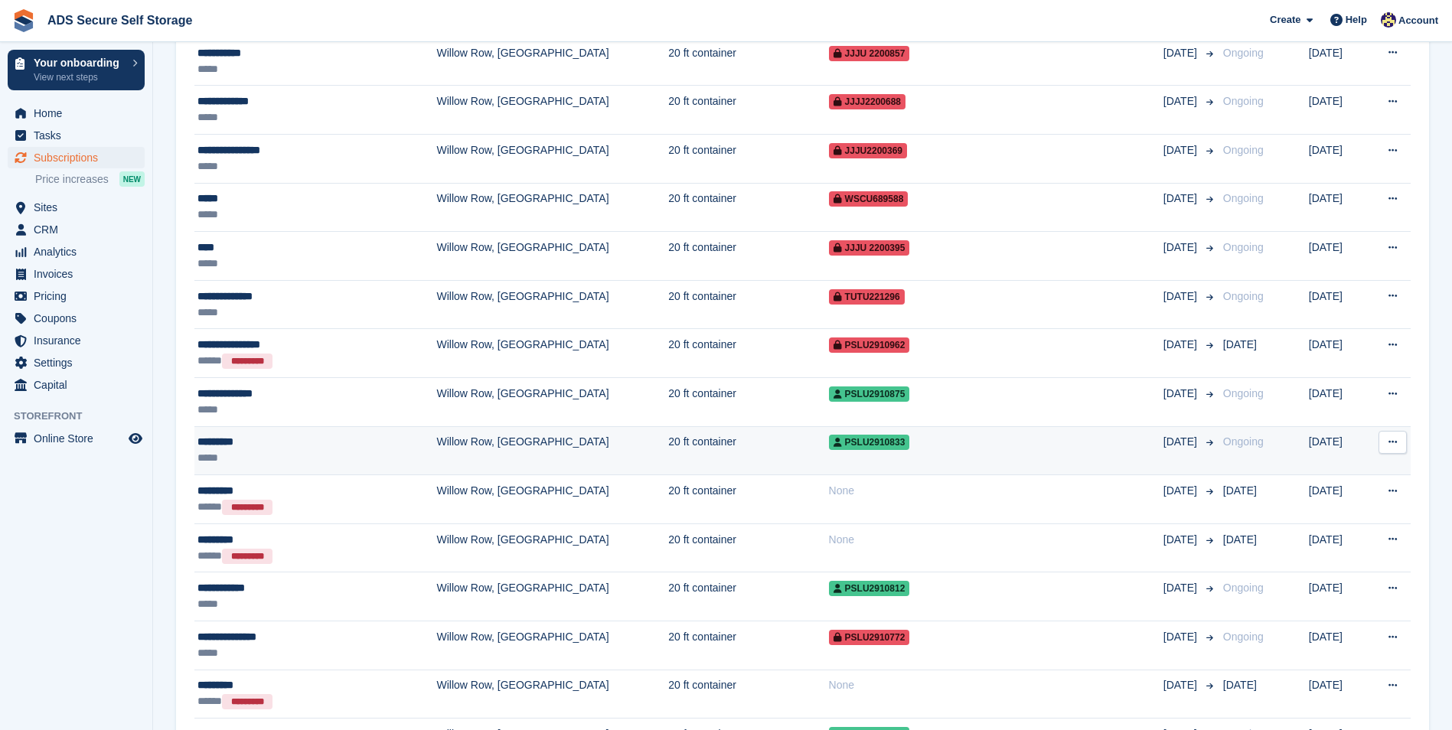
scroll to position [1301, 0]
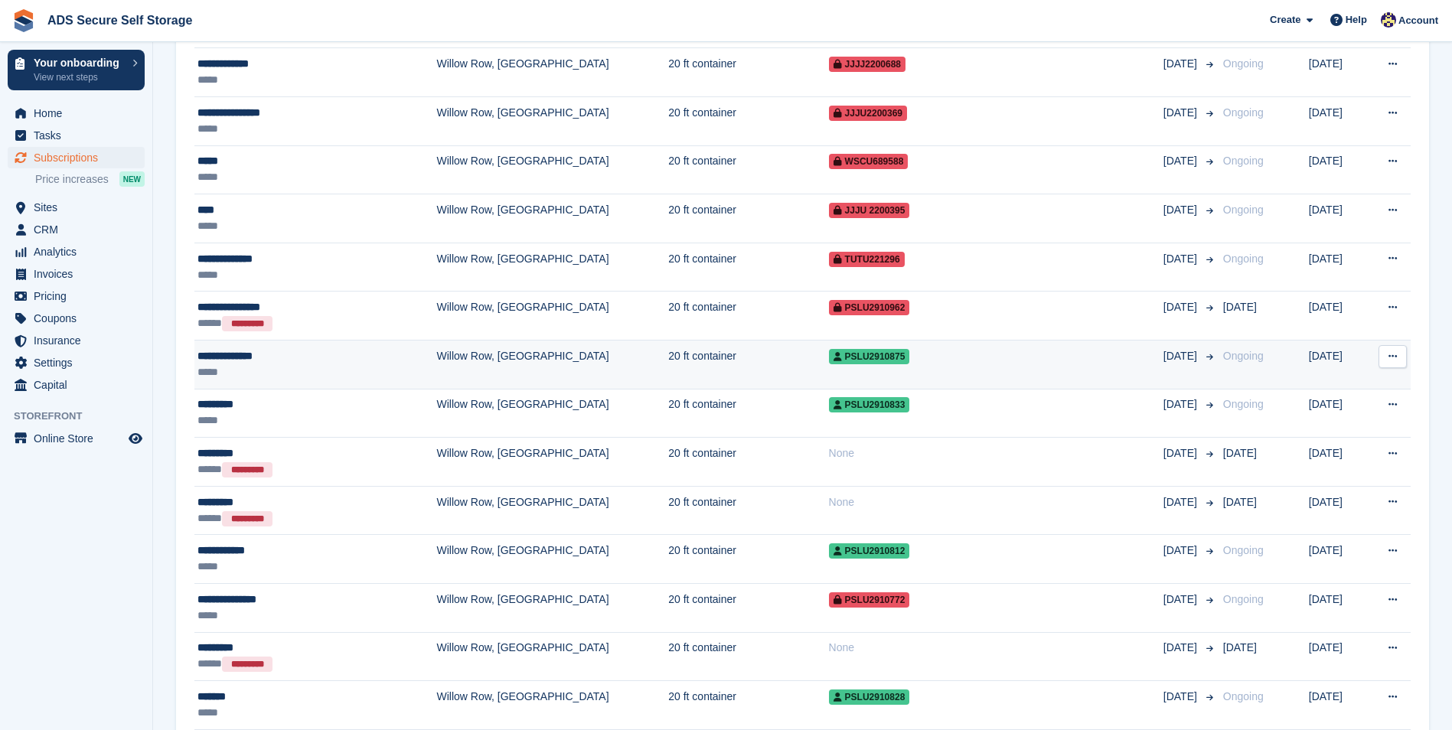
click at [668, 360] on td "20 ft container" at bounding box center [748, 365] width 160 height 49
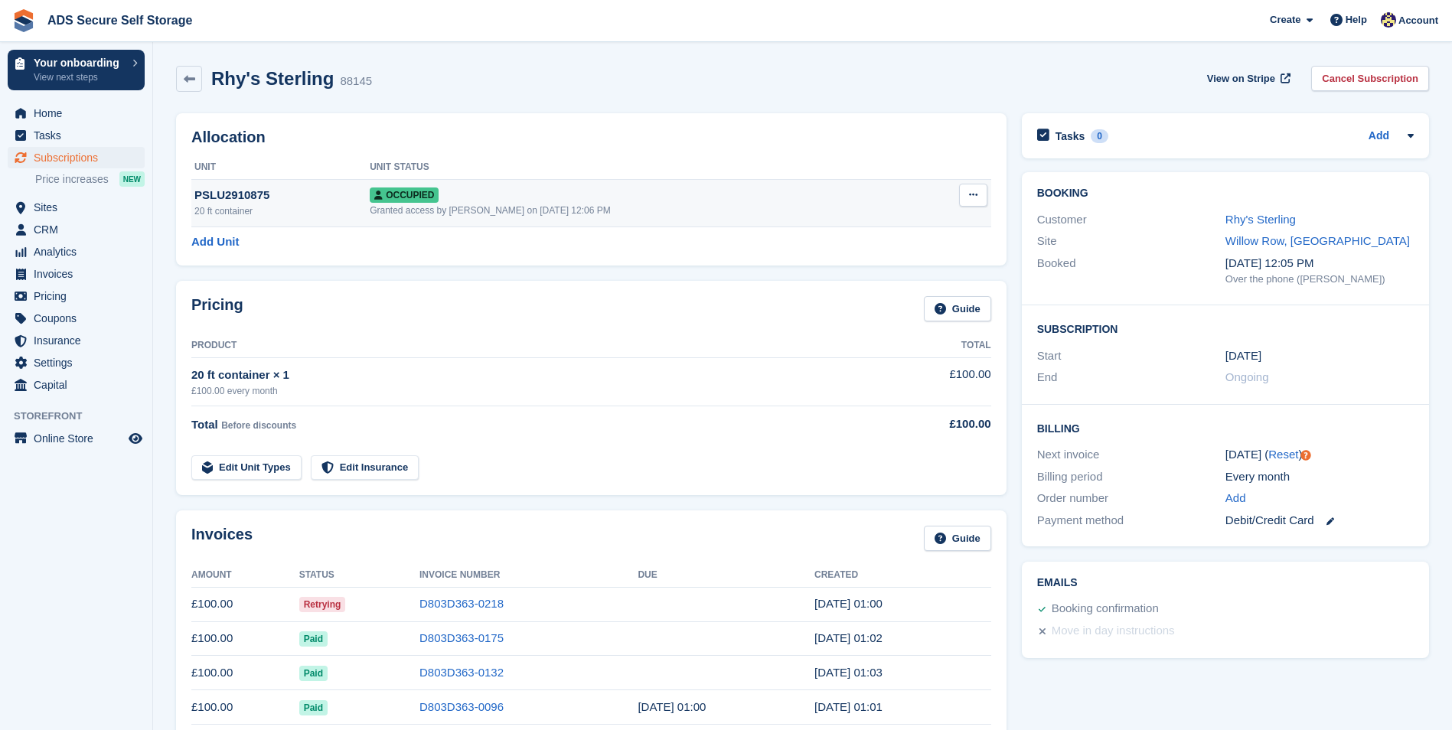
click at [970, 199] on icon at bounding box center [973, 195] width 8 height 10
click at [934, 217] on p "Overlock" at bounding box center [913, 225] width 133 height 20
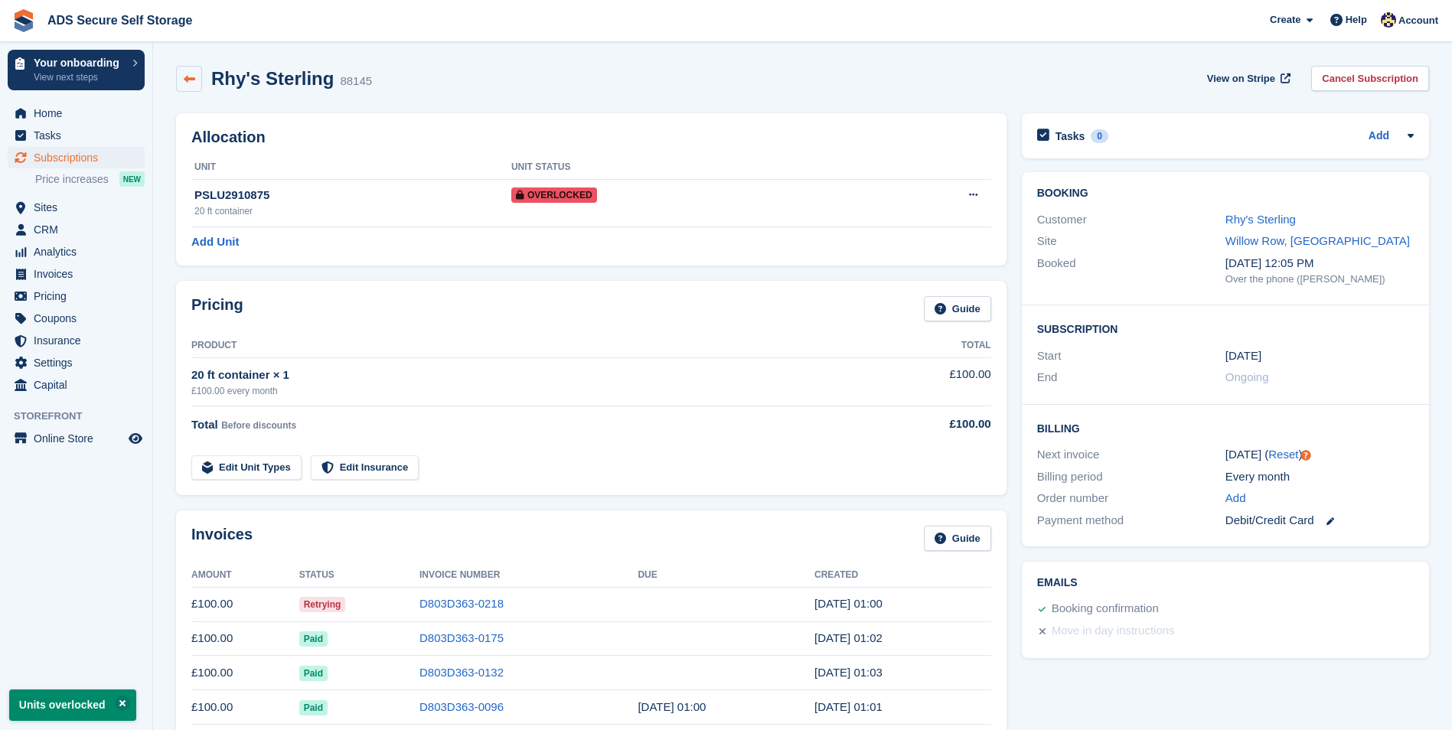
click at [192, 70] on link at bounding box center [189, 79] width 26 height 26
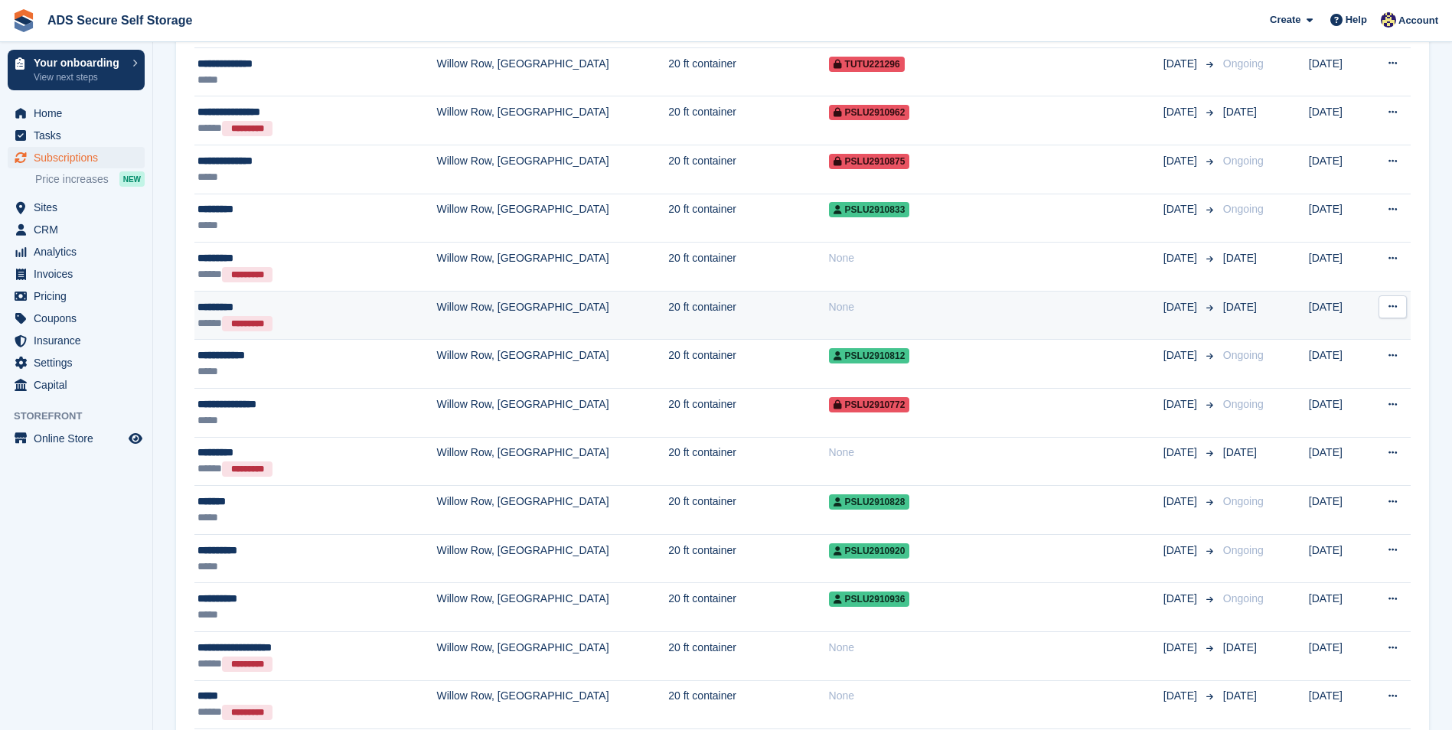
scroll to position [1530, 0]
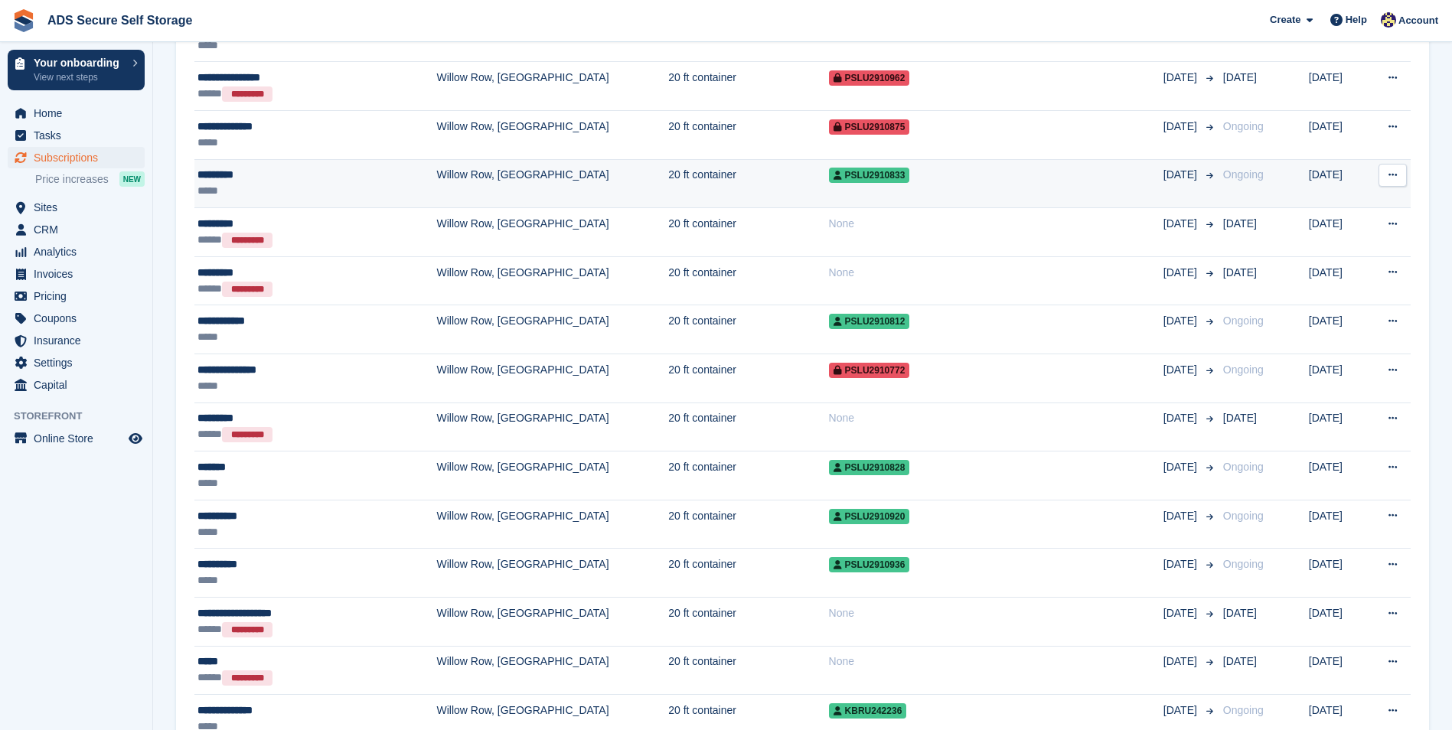
click at [683, 184] on td "20 ft container" at bounding box center [748, 183] width 160 height 49
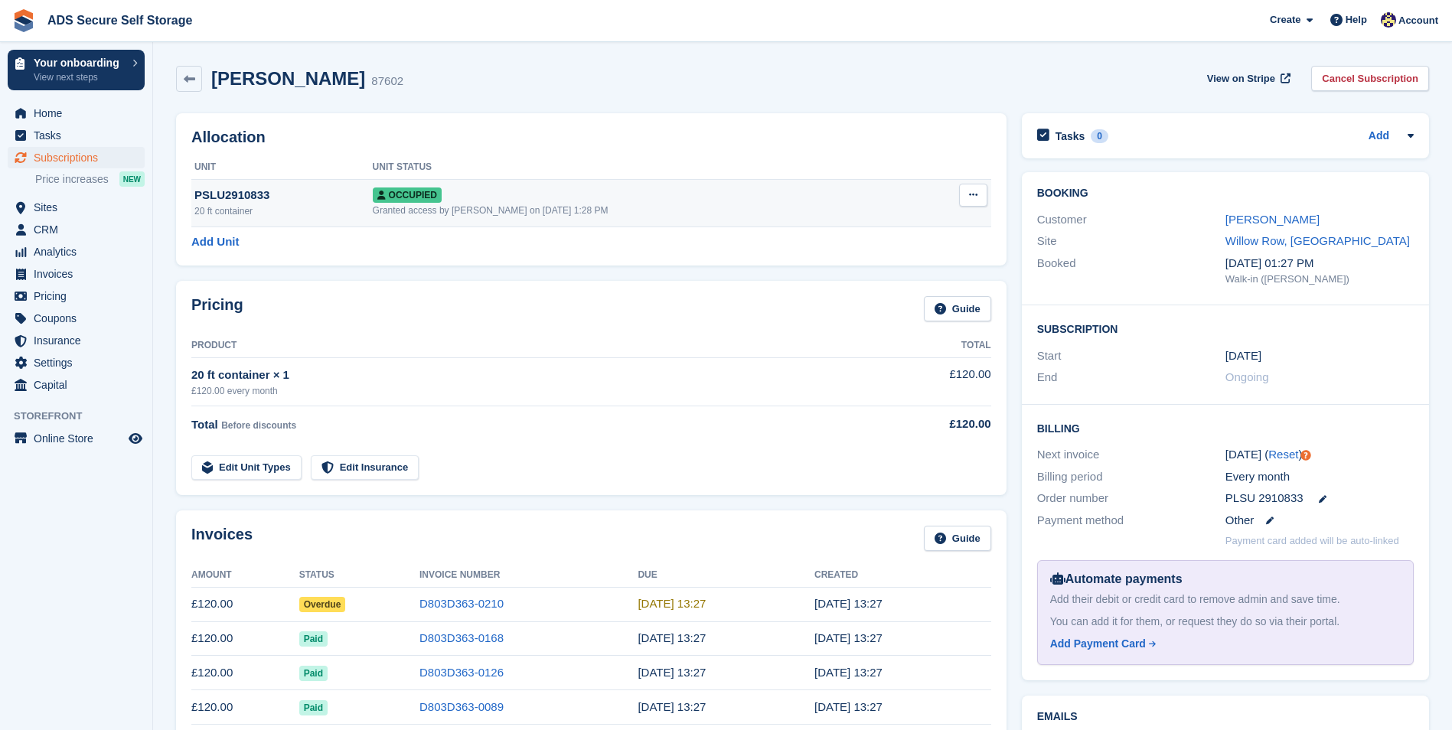
click at [976, 204] on button at bounding box center [973, 195] width 28 height 23
click at [939, 219] on p "Overlock" at bounding box center [913, 225] width 133 height 20
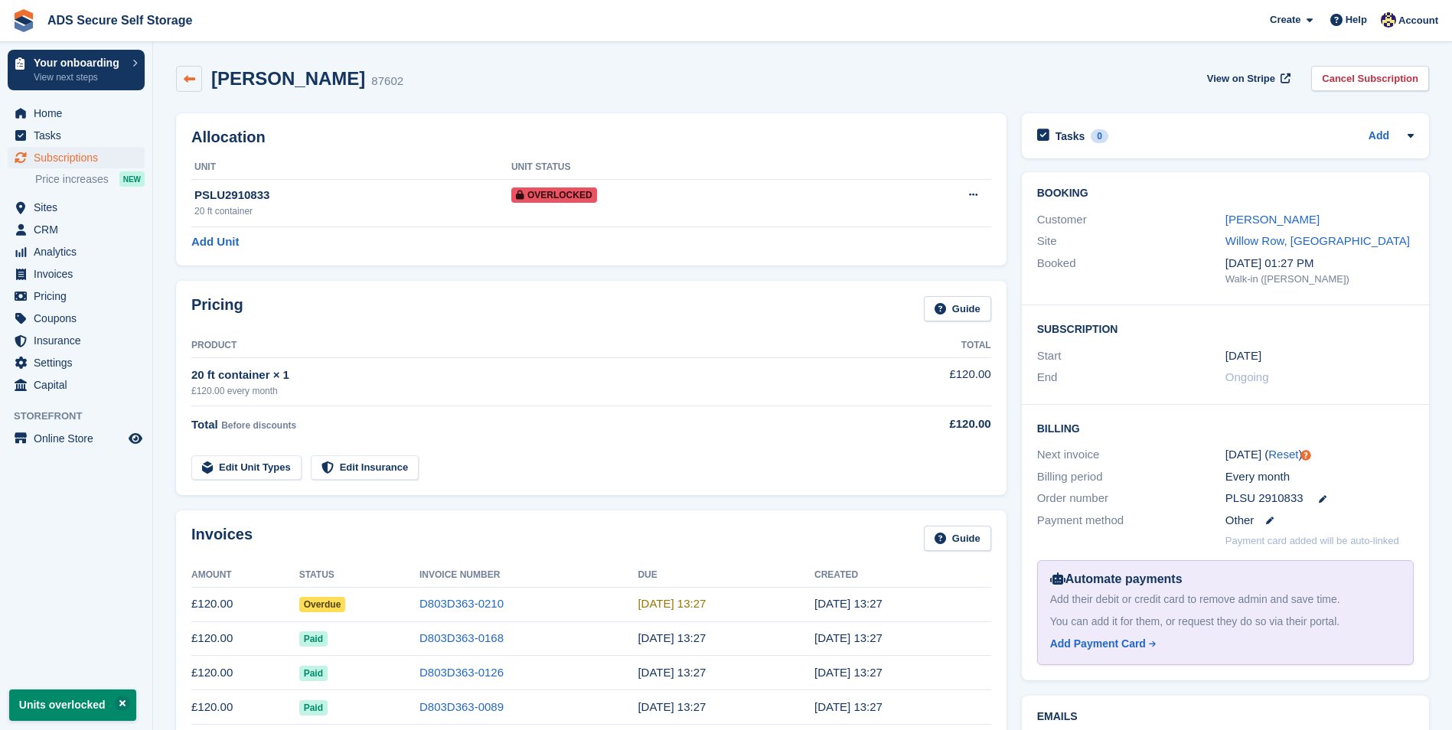
click at [187, 73] on icon at bounding box center [189, 78] width 11 height 11
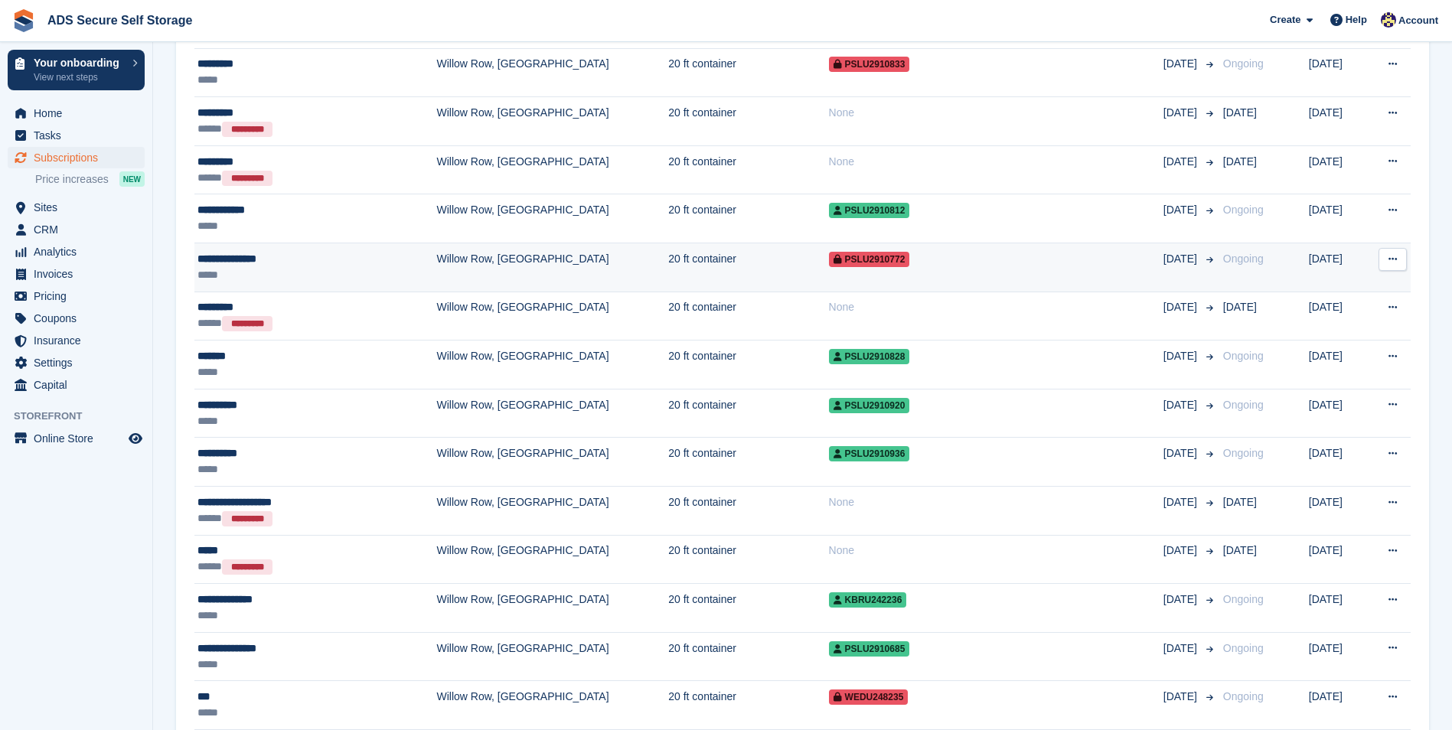
scroll to position [1668, 0]
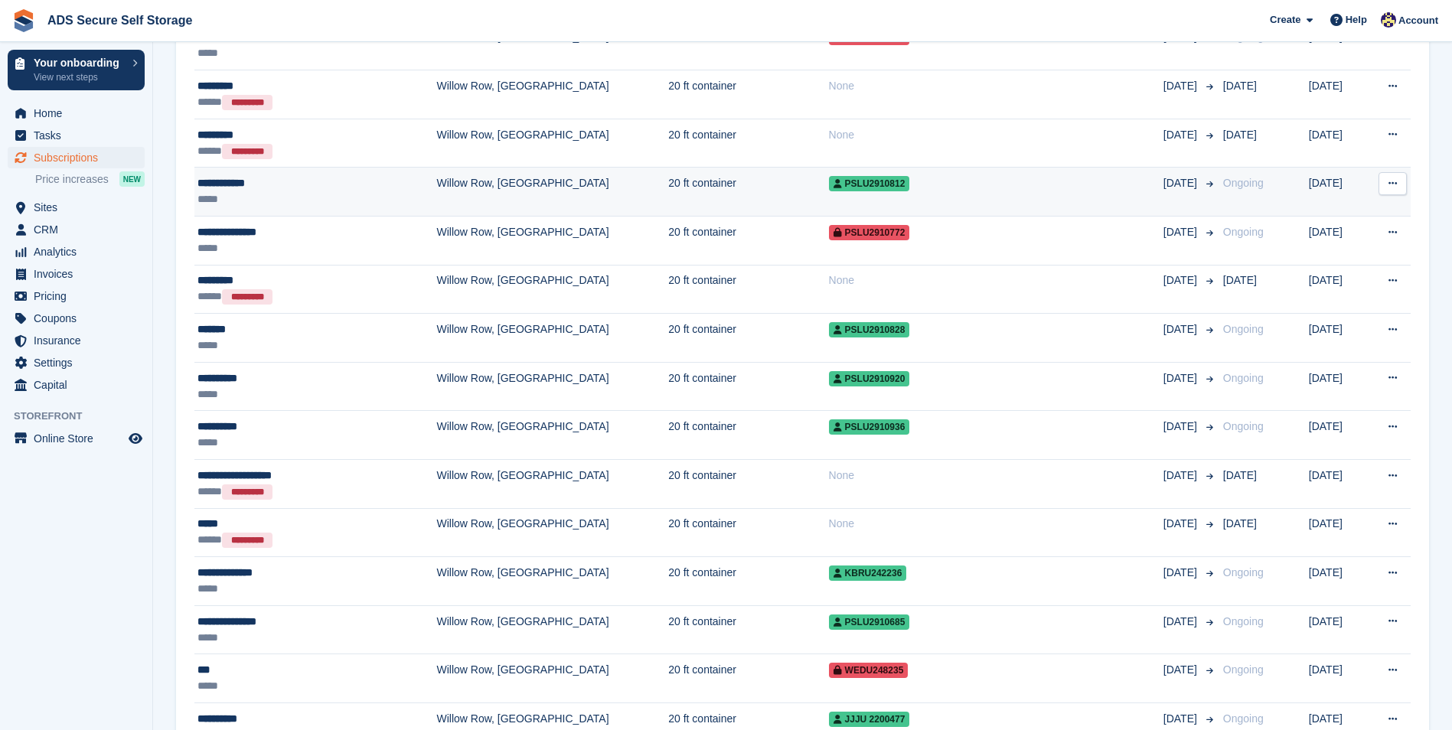
click at [668, 212] on td "20 ft container" at bounding box center [748, 192] width 160 height 49
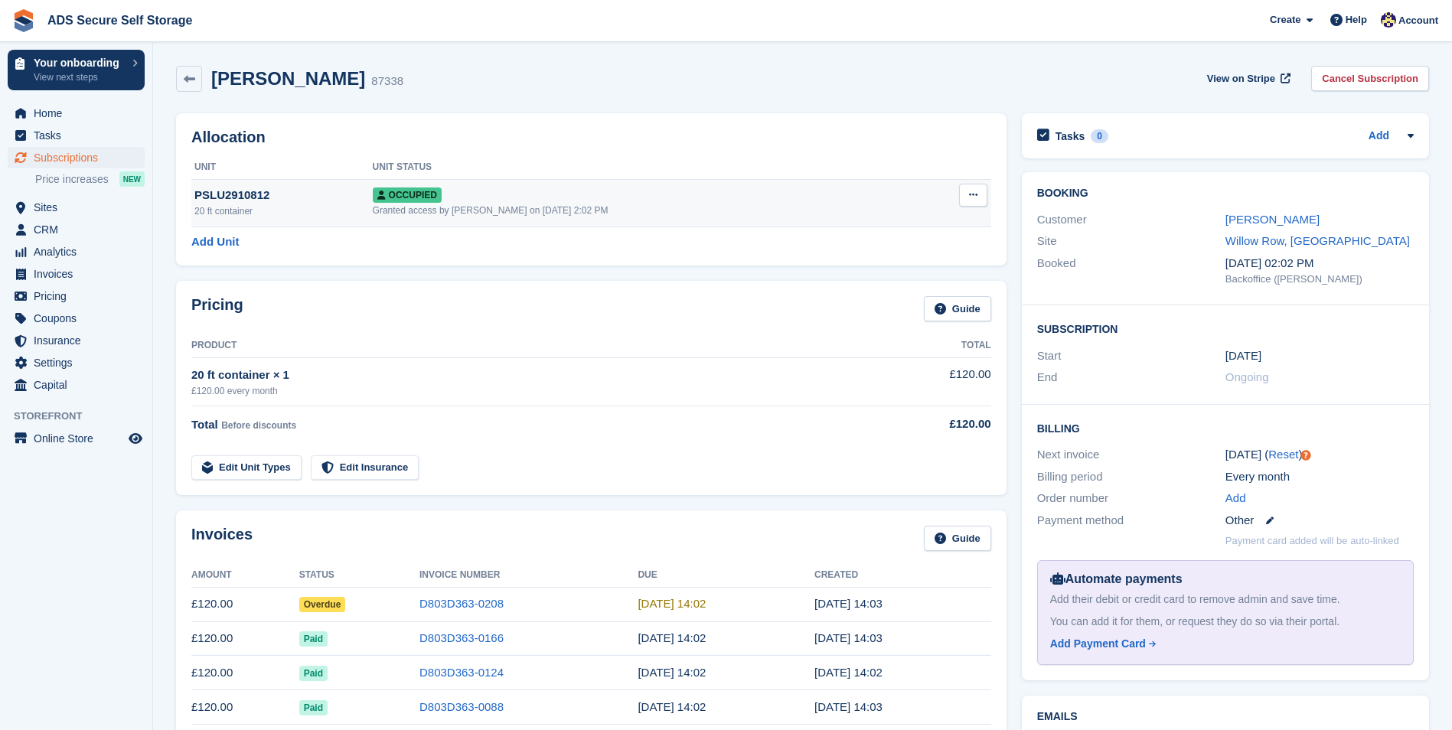
click at [982, 200] on button at bounding box center [973, 195] width 28 height 23
click at [943, 218] on p "Overlock" at bounding box center [913, 225] width 133 height 20
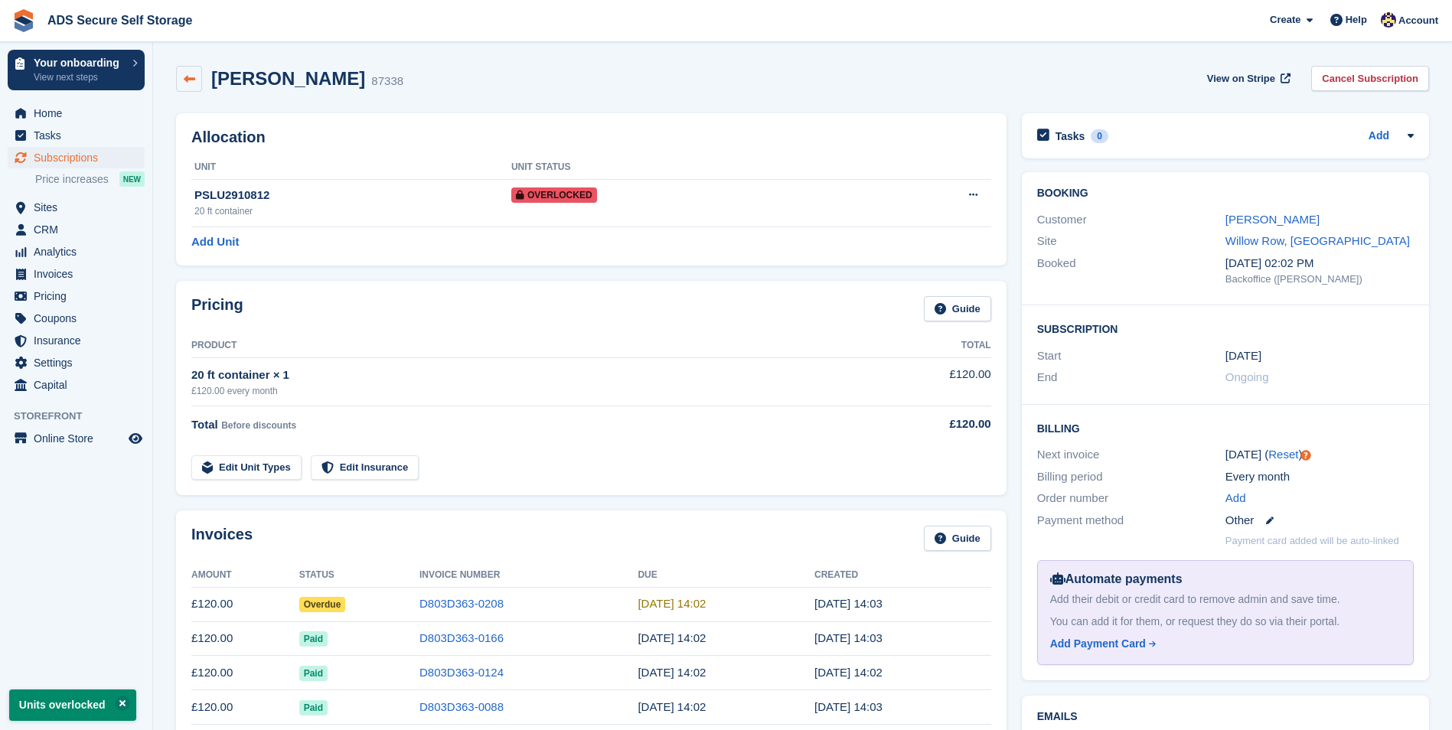
click at [194, 85] on link at bounding box center [189, 79] width 26 height 26
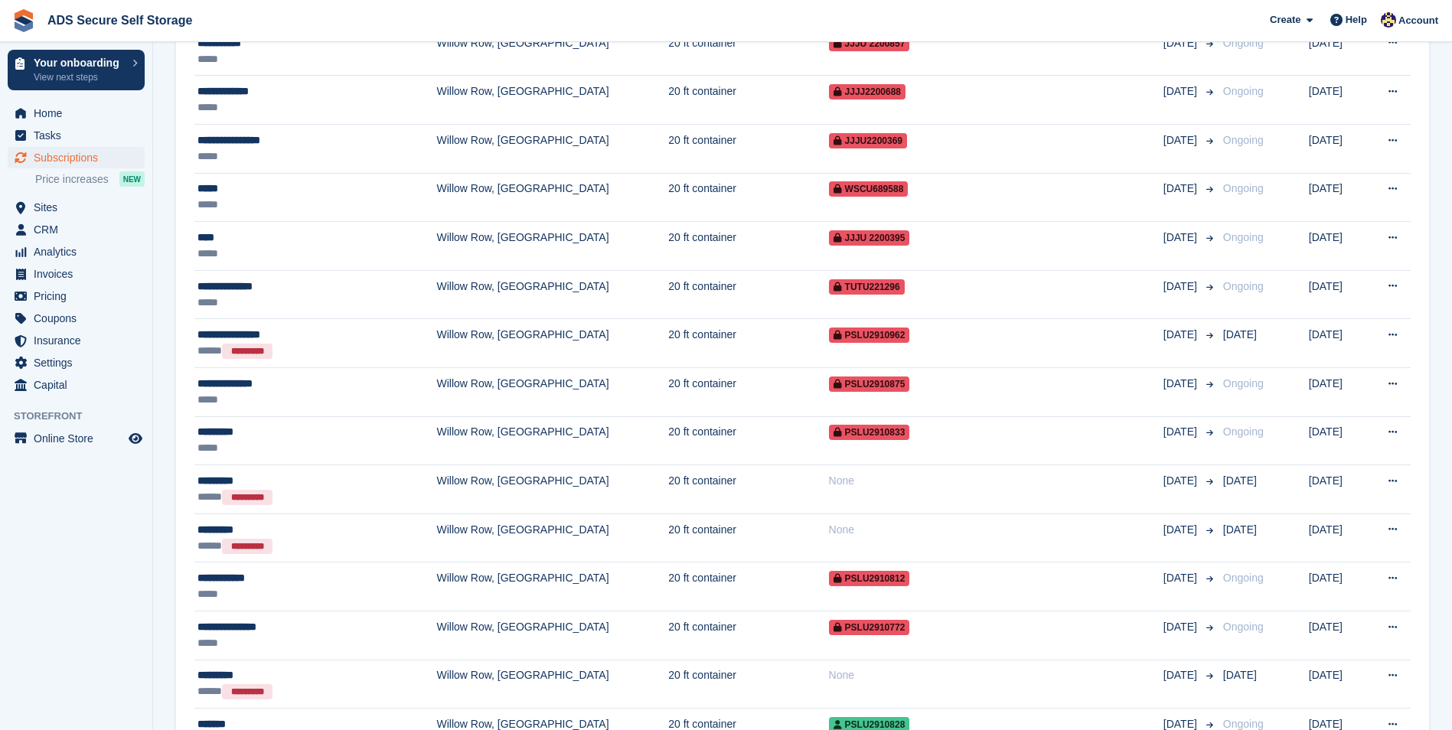
scroll to position [1530, 0]
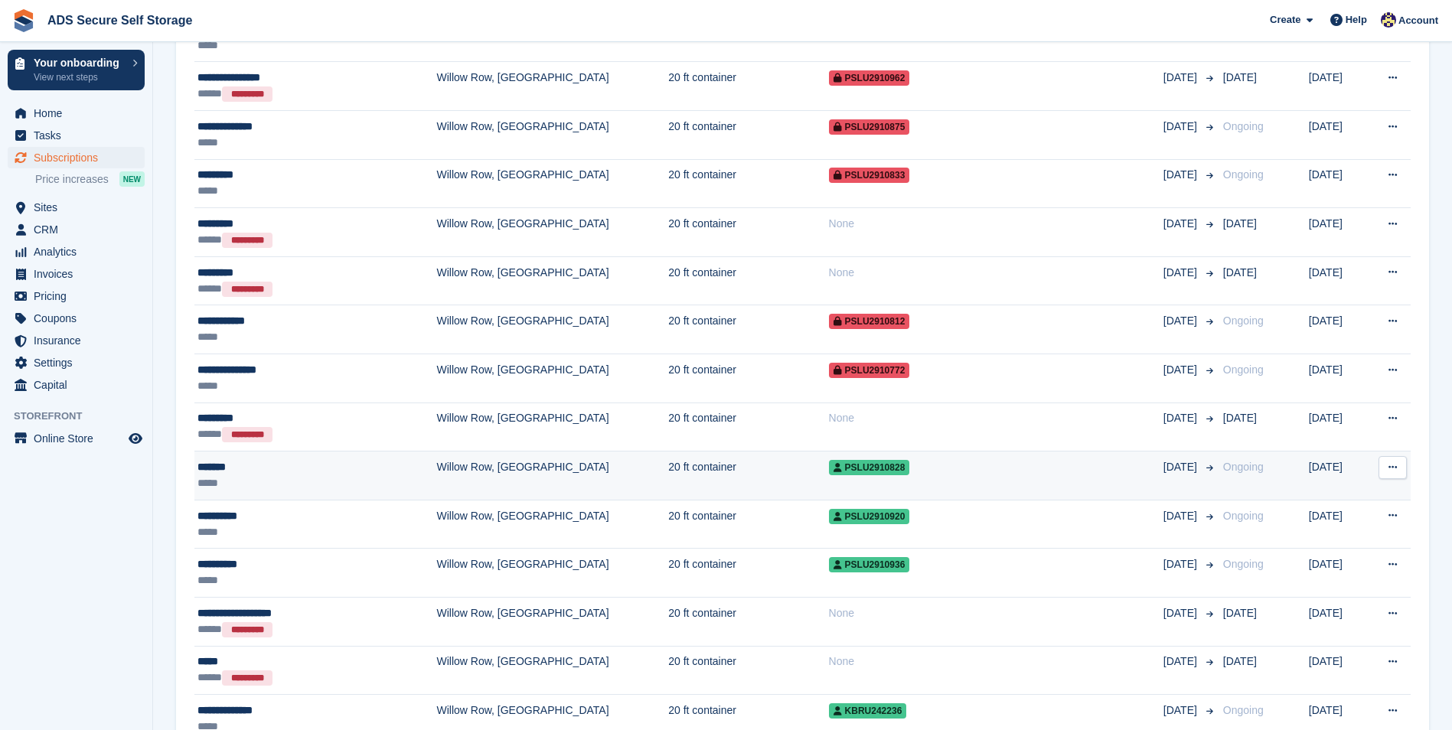
click at [874, 471] on div "PSLU2910828" at bounding box center [996, 467] width 334 height 16
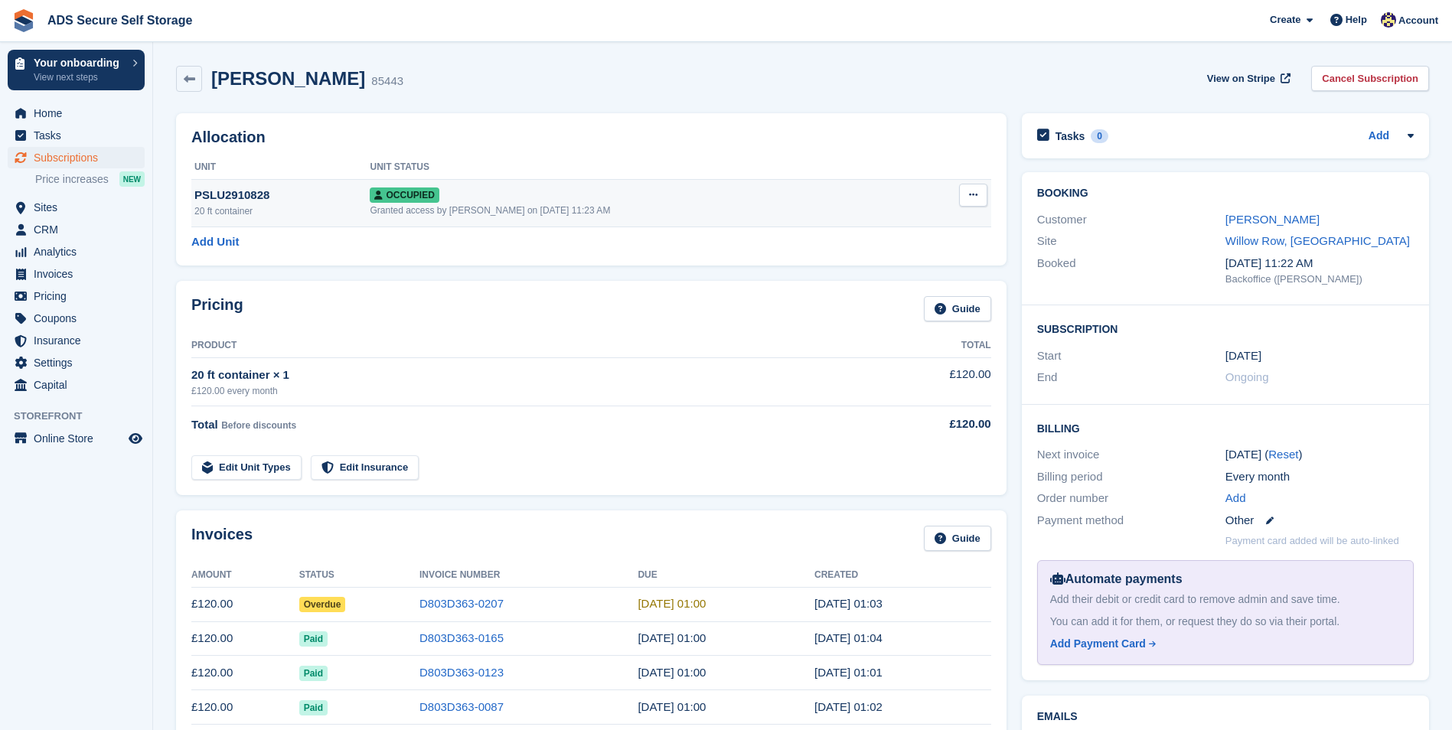
click at [960, 194] on button at bounding box center [973, 195] width 28 height 23
click at [947, 226] on p "Overlock" at bounding box center [913, 225] width 133 height 20
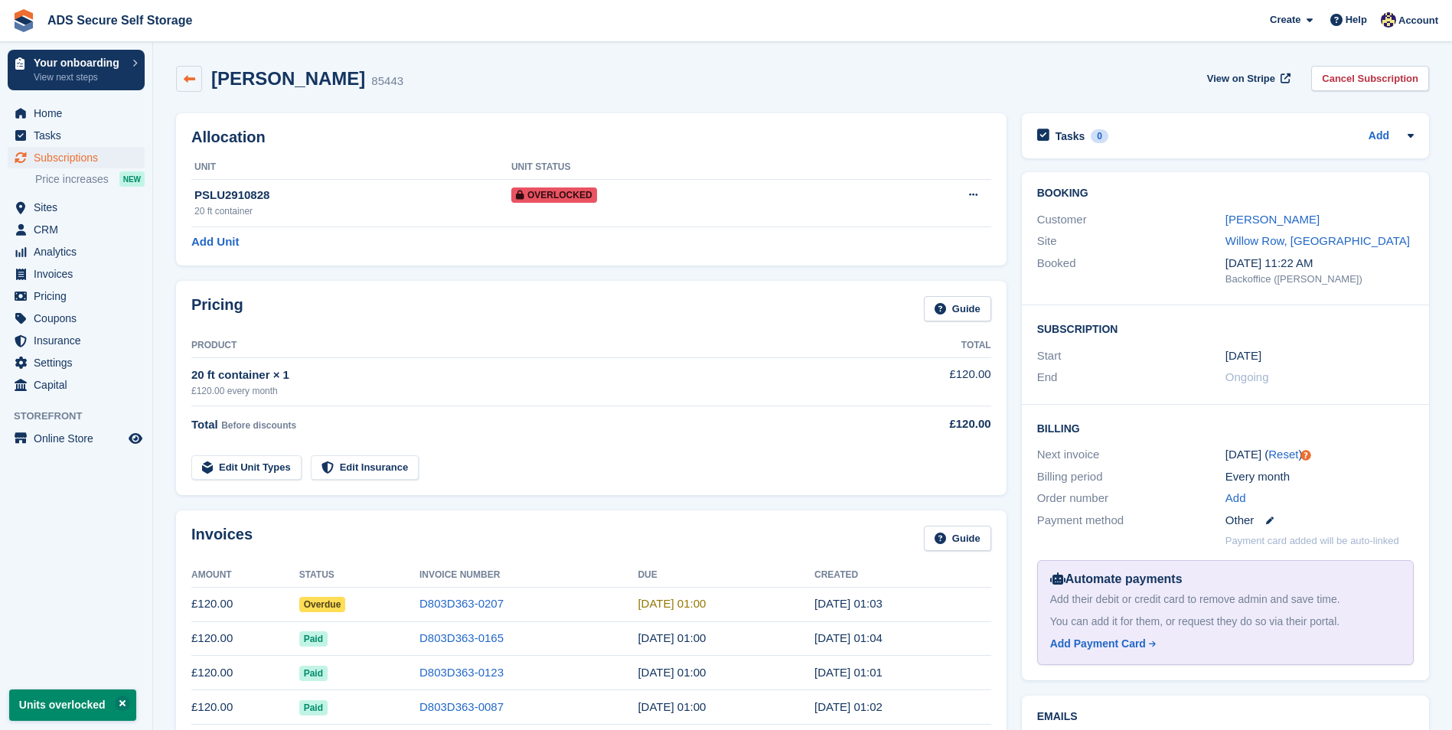
click at [184, 76] on icon at bounding box center [189, 78] width 11 height 11
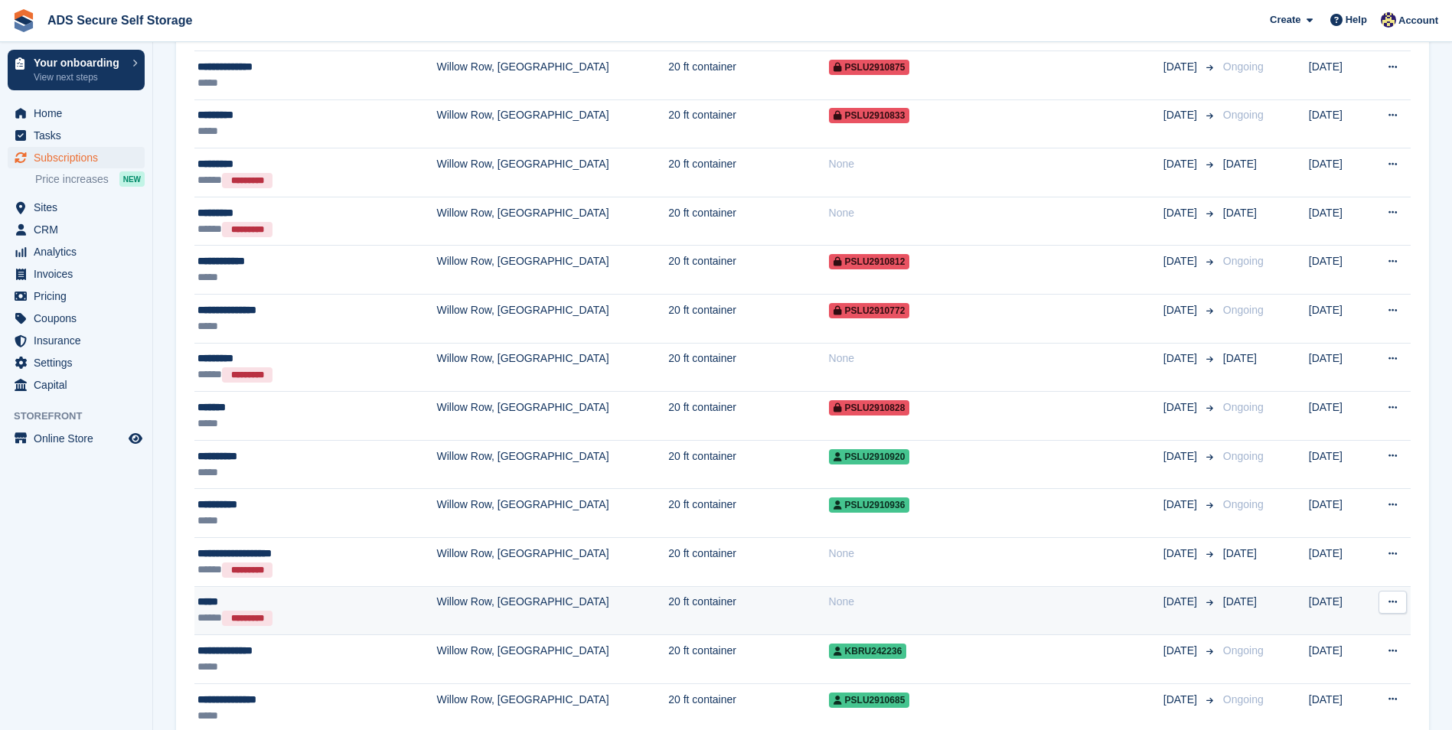
scroll to position [1760, 0]
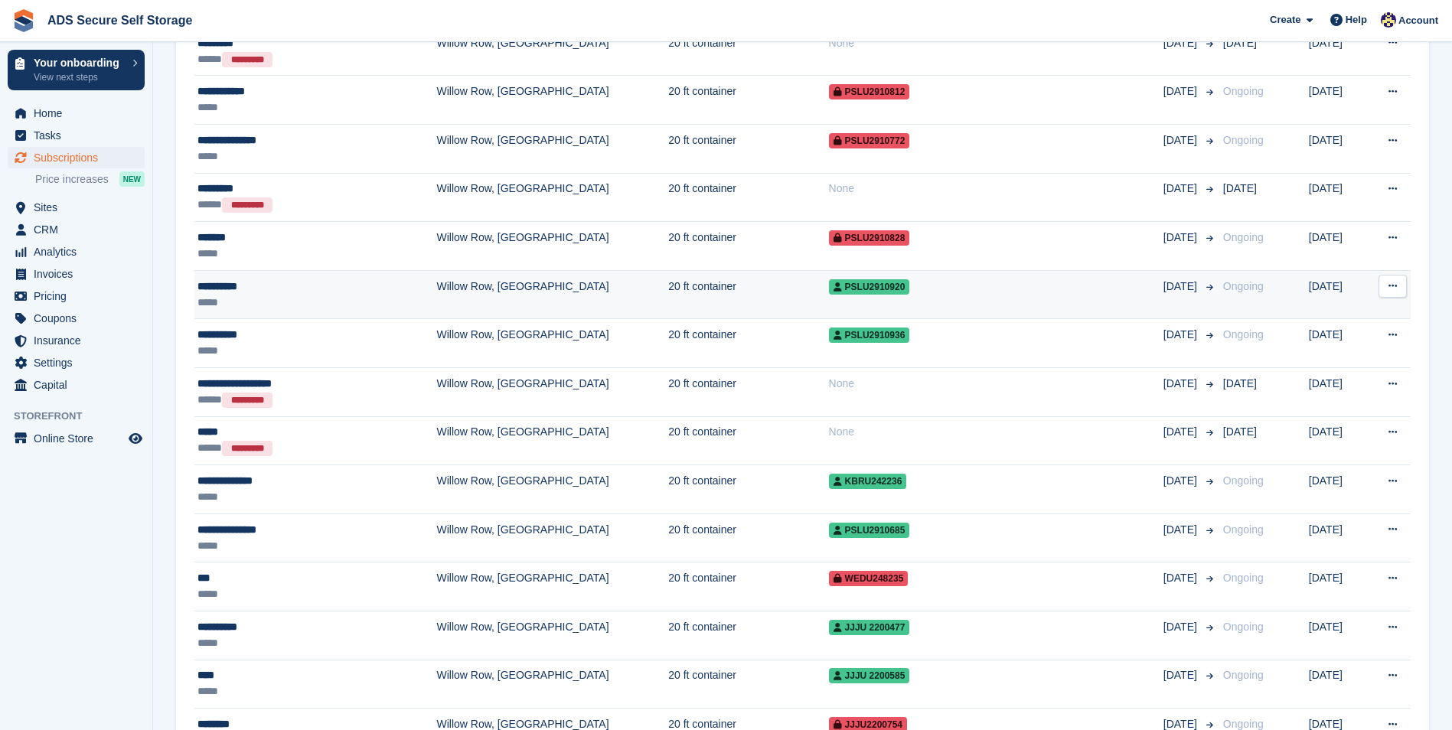
click at [668, 308] on td "20 ft container" at bounding box center [748, 294] width 160 height 49
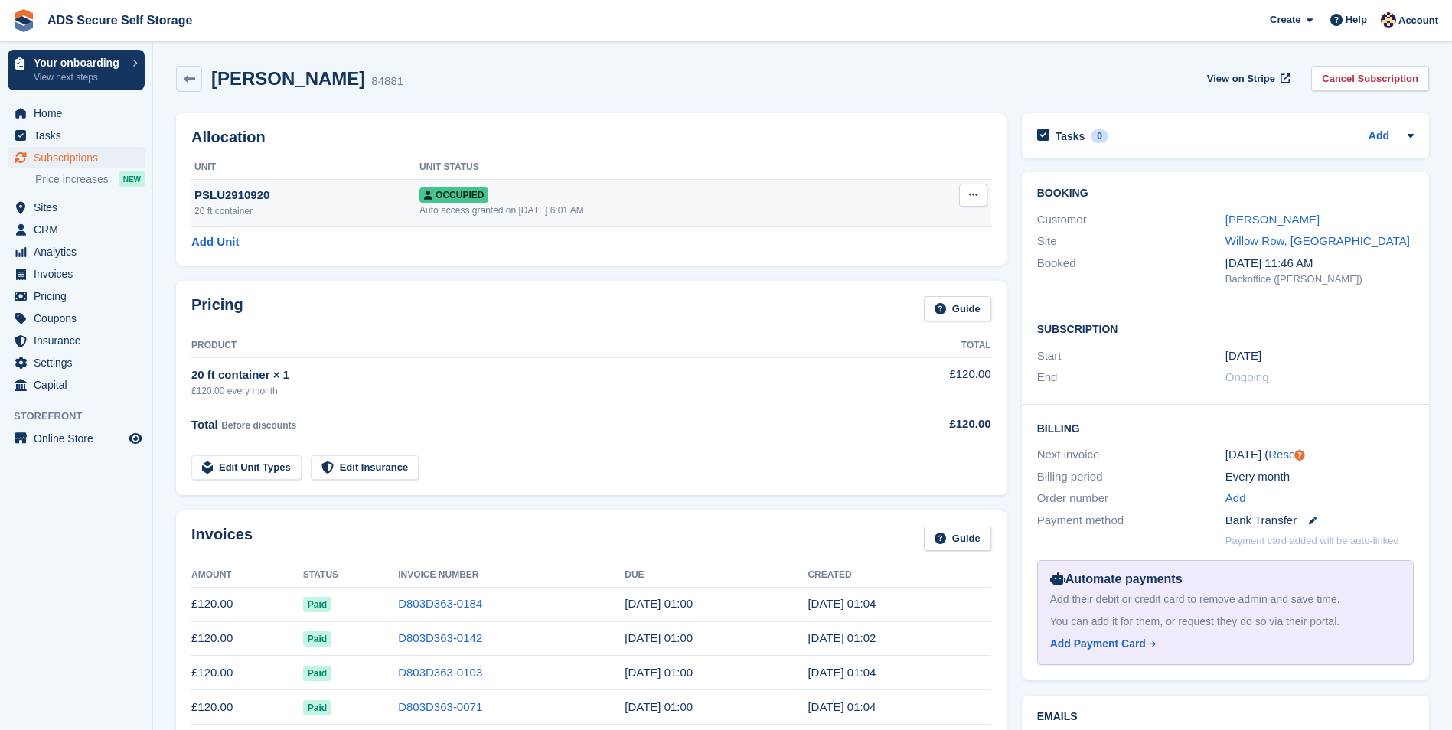
click at [982, 195] on button at bounding box center [973, 195] width 28 height 23
click at [949, 219] on p "Overlock" at bounding box center [913, 225] width 133 height 20
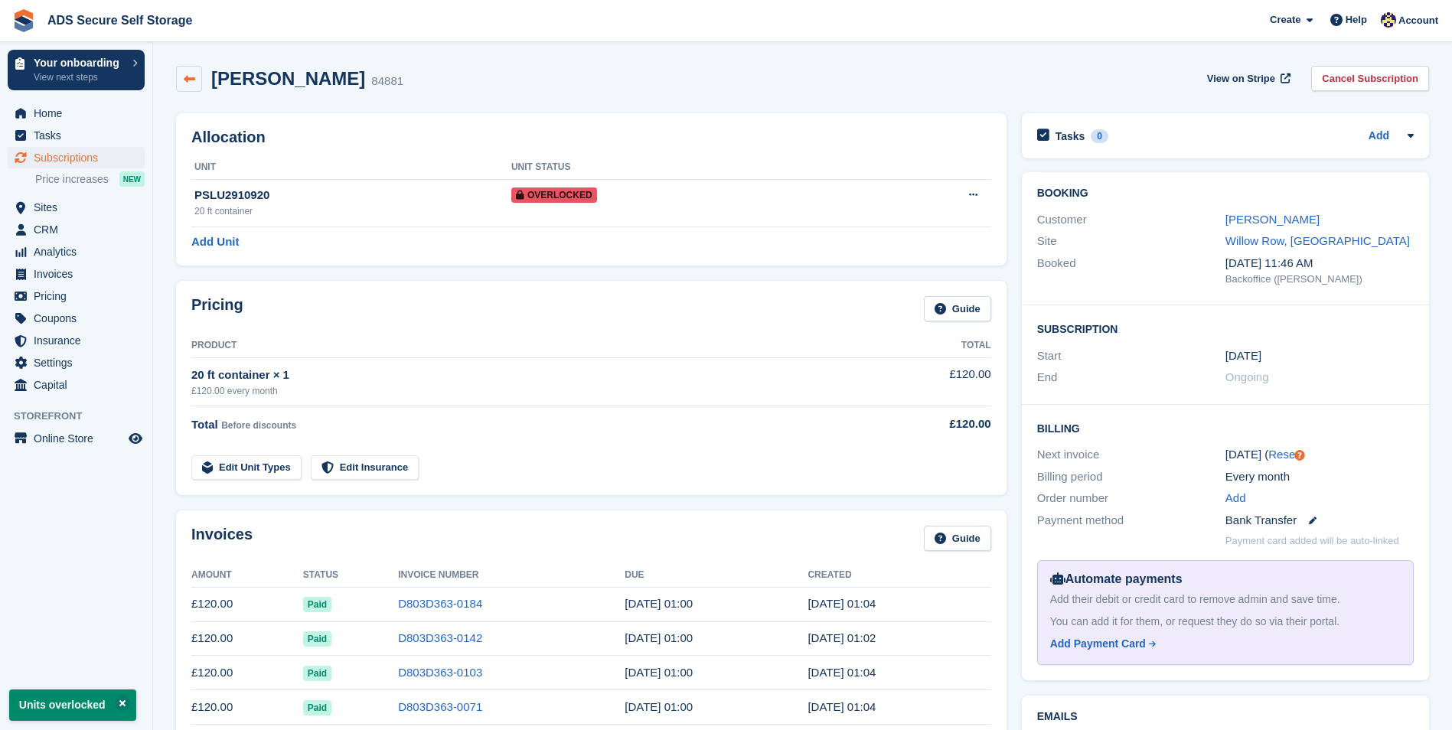
click at [181, 70] on link at bounding box center [189, 79] width 26 height 26
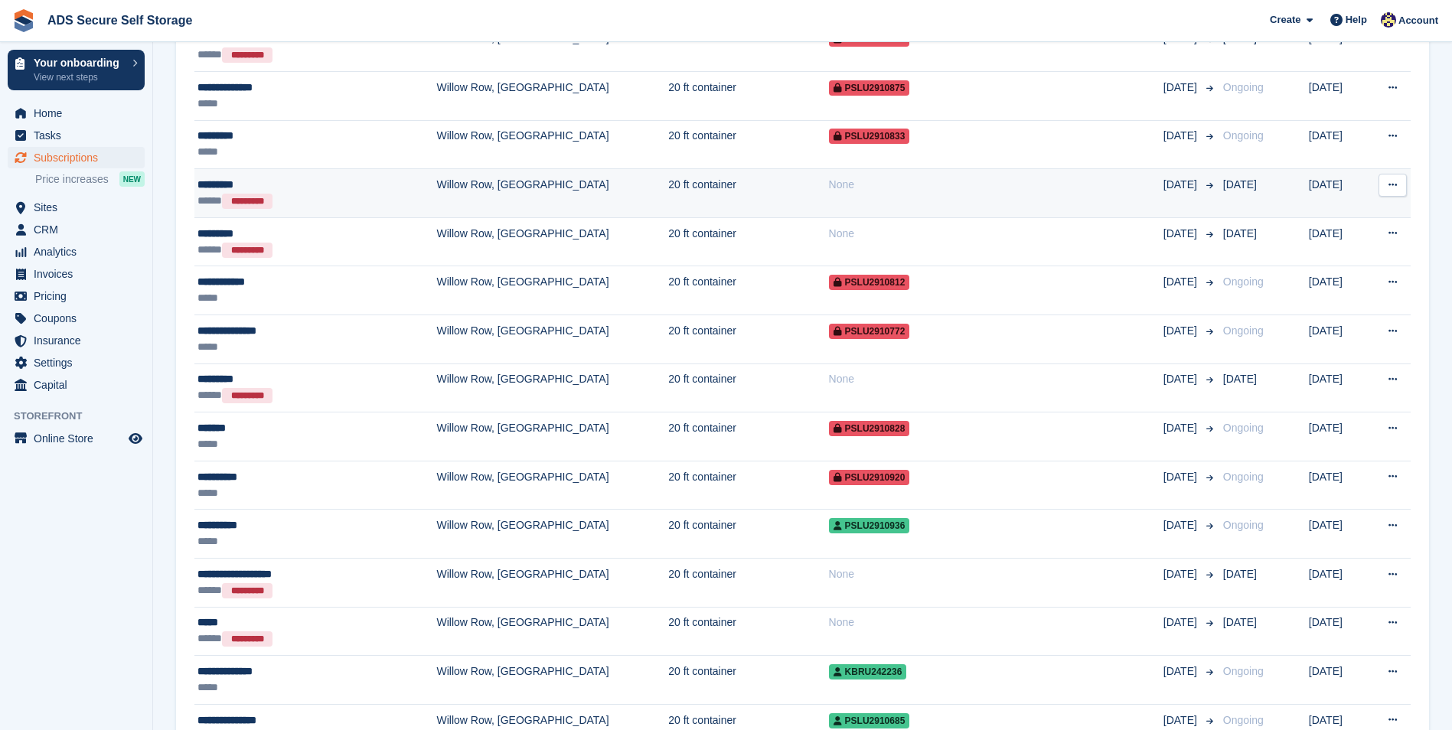
scroll to position [1683, 0]
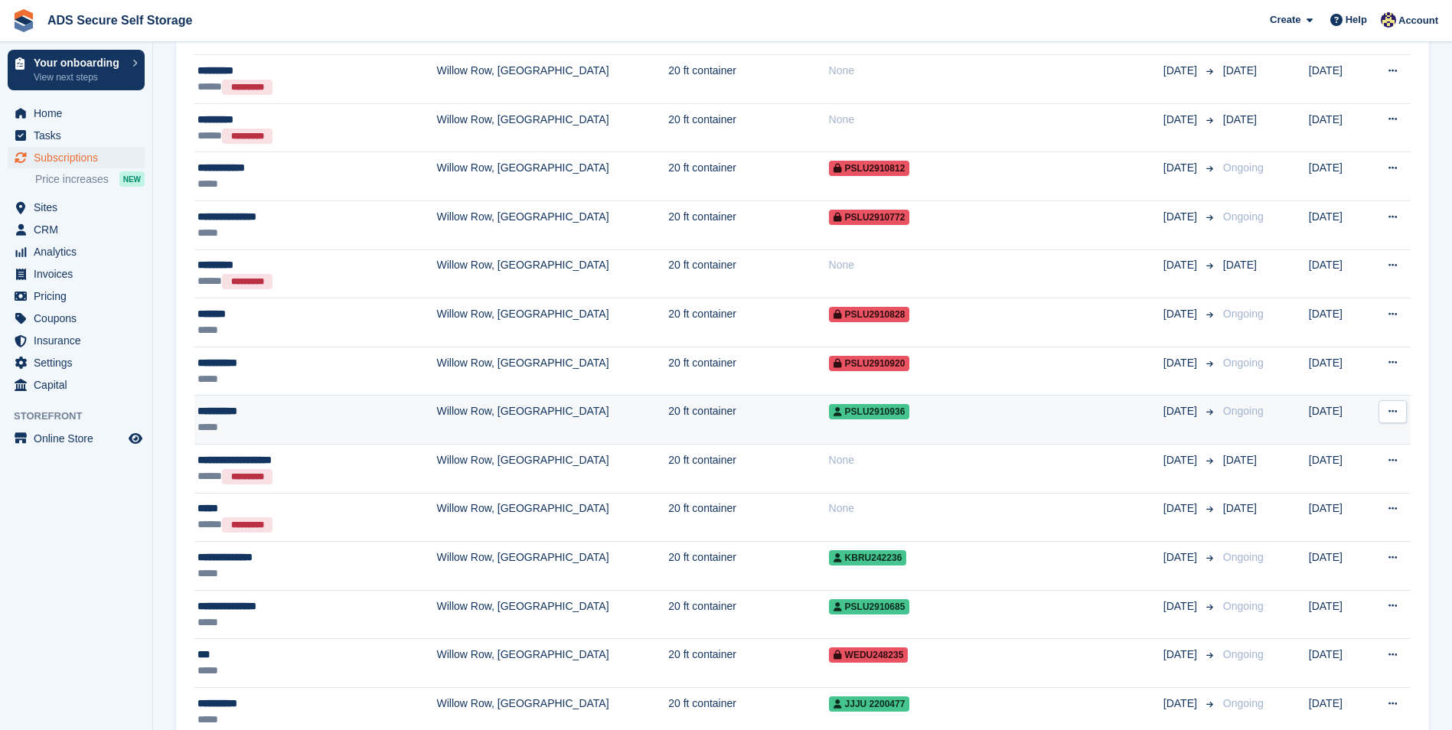
click at [668, 409] on td "20 ft container" at bounding box center [748, 420] width 160 height 49
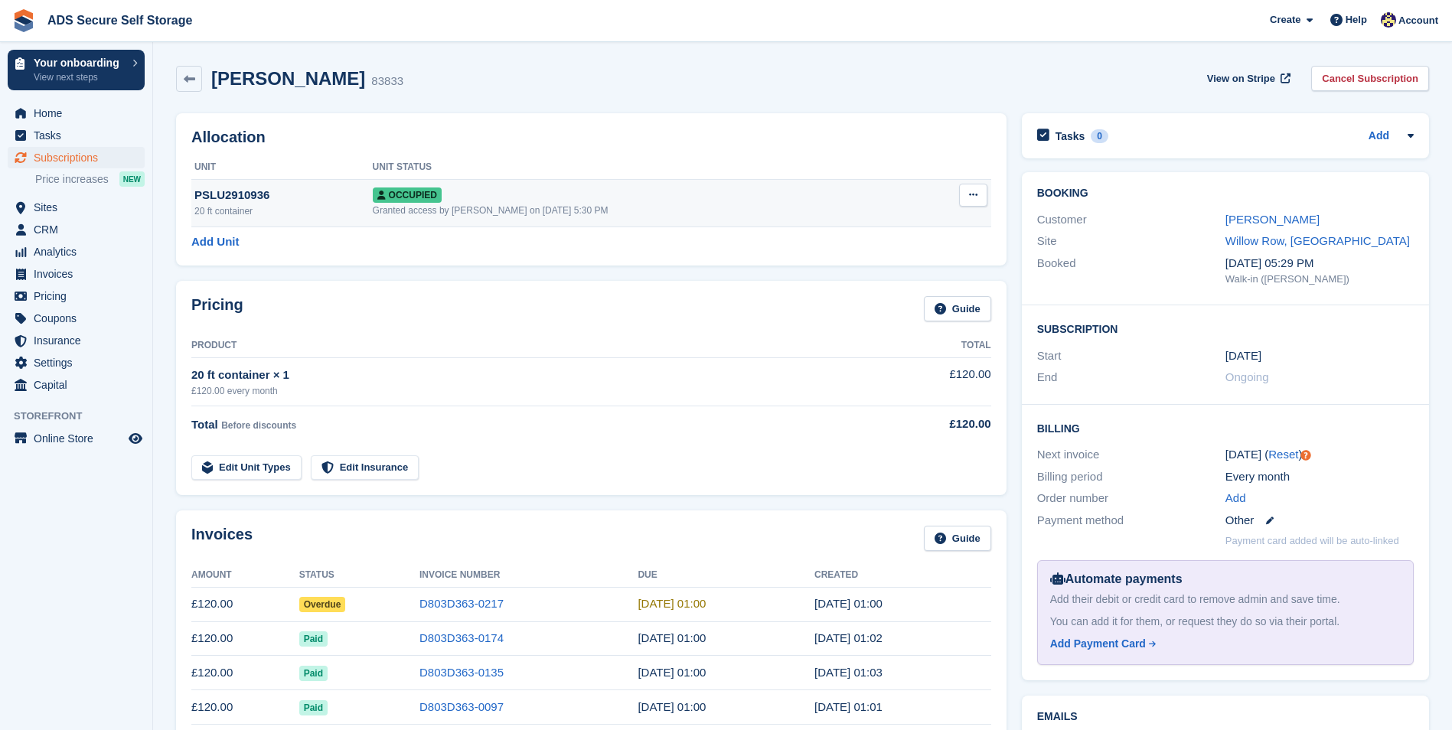
click at [979, 200] on button at bounding box center [973, 195] width 28 height 23
click at [940, 213] on div "Overlock Repossess Deallocate" at bounding box center [913, 251] width 147 height 86
click at [926, 221] on p "Overlock" at bounding box center [913, 225] width 133 height 20
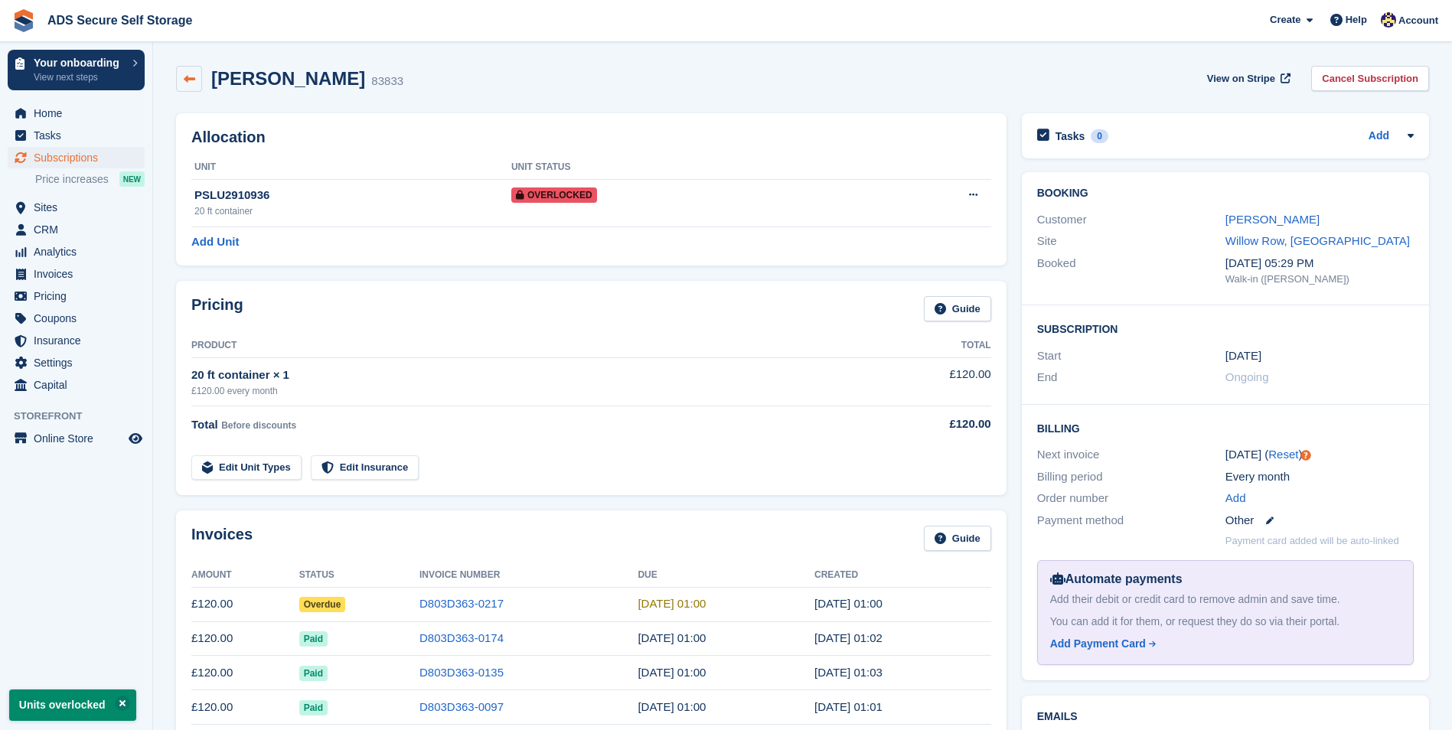
click at [189, 76] on icon at bounding box center [189, 78] width 11 height 11
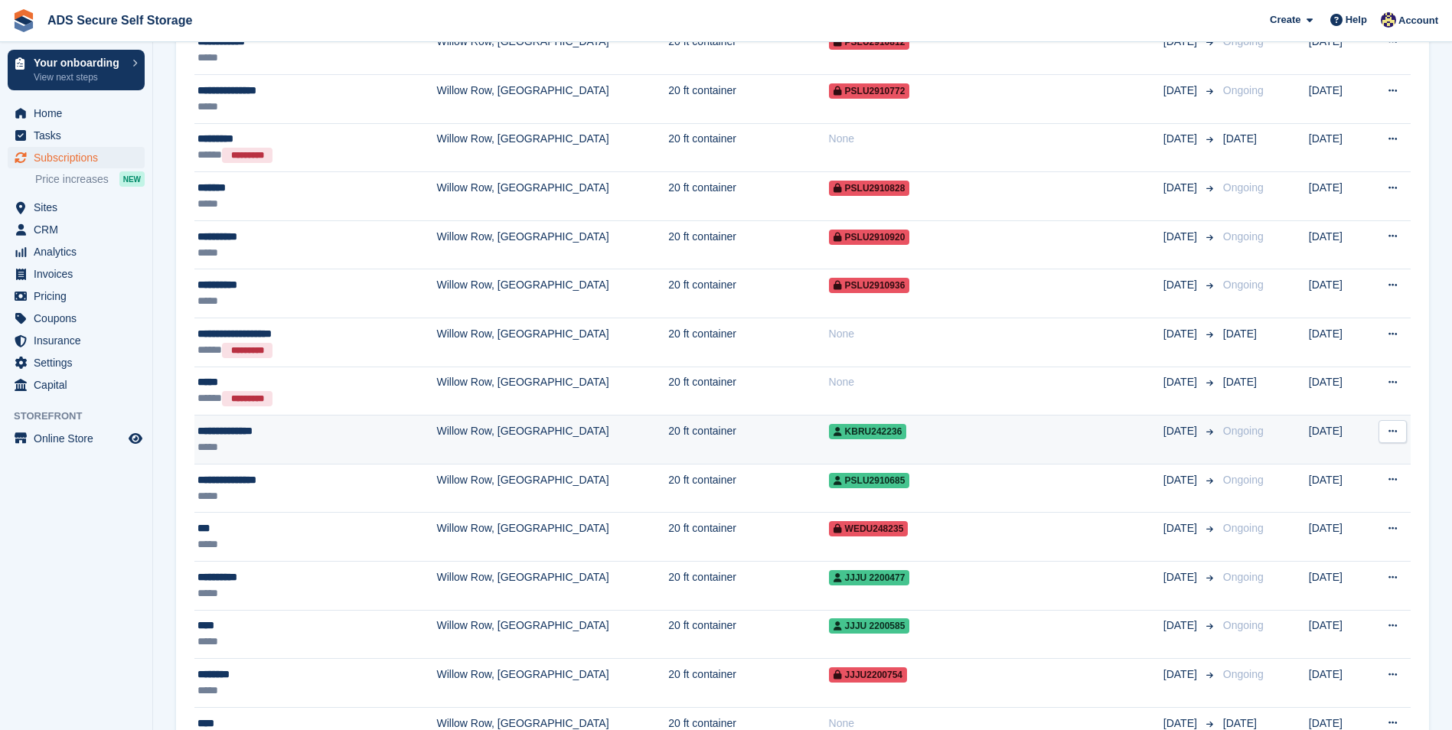
scroll to position [1836, 0]
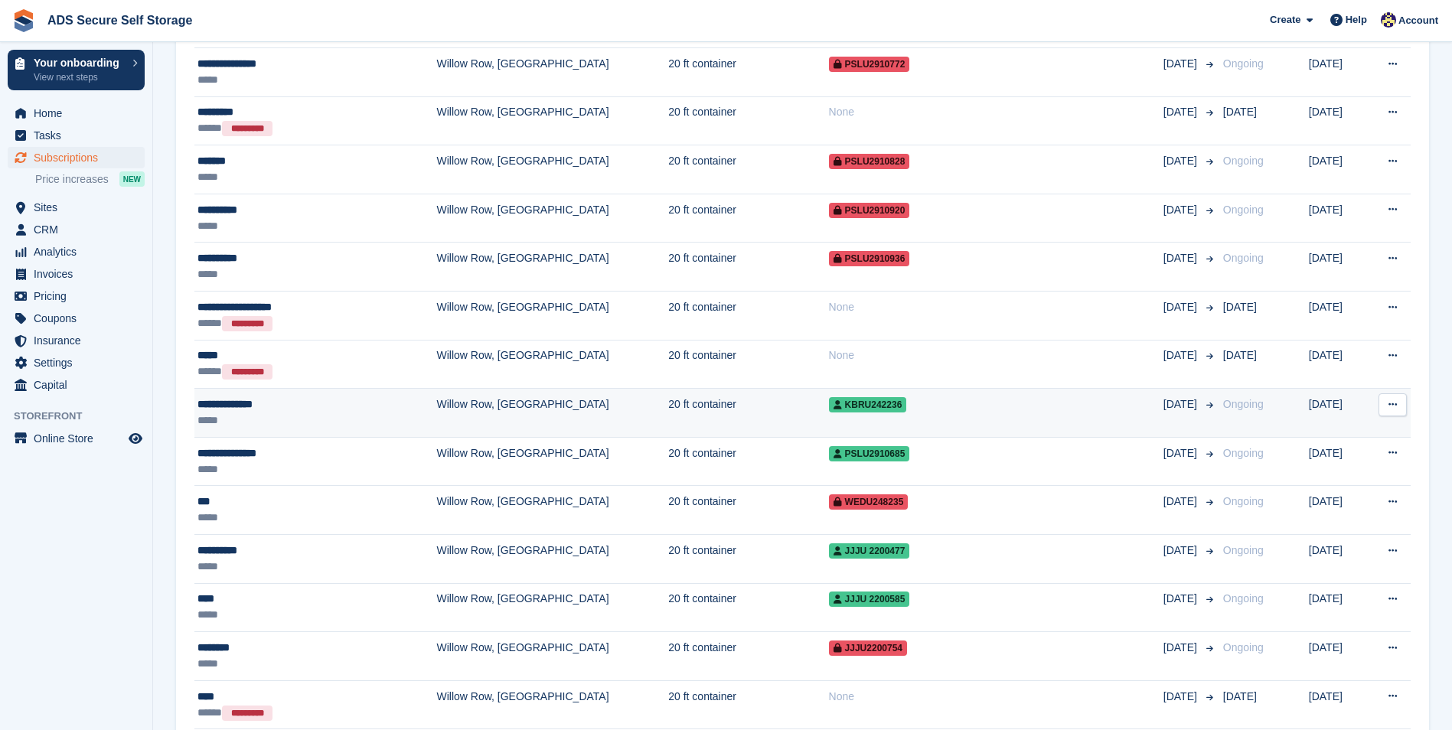
click at [668, 422] on td "20 ft container" at bounding box center [748, 413] width 160 height 49
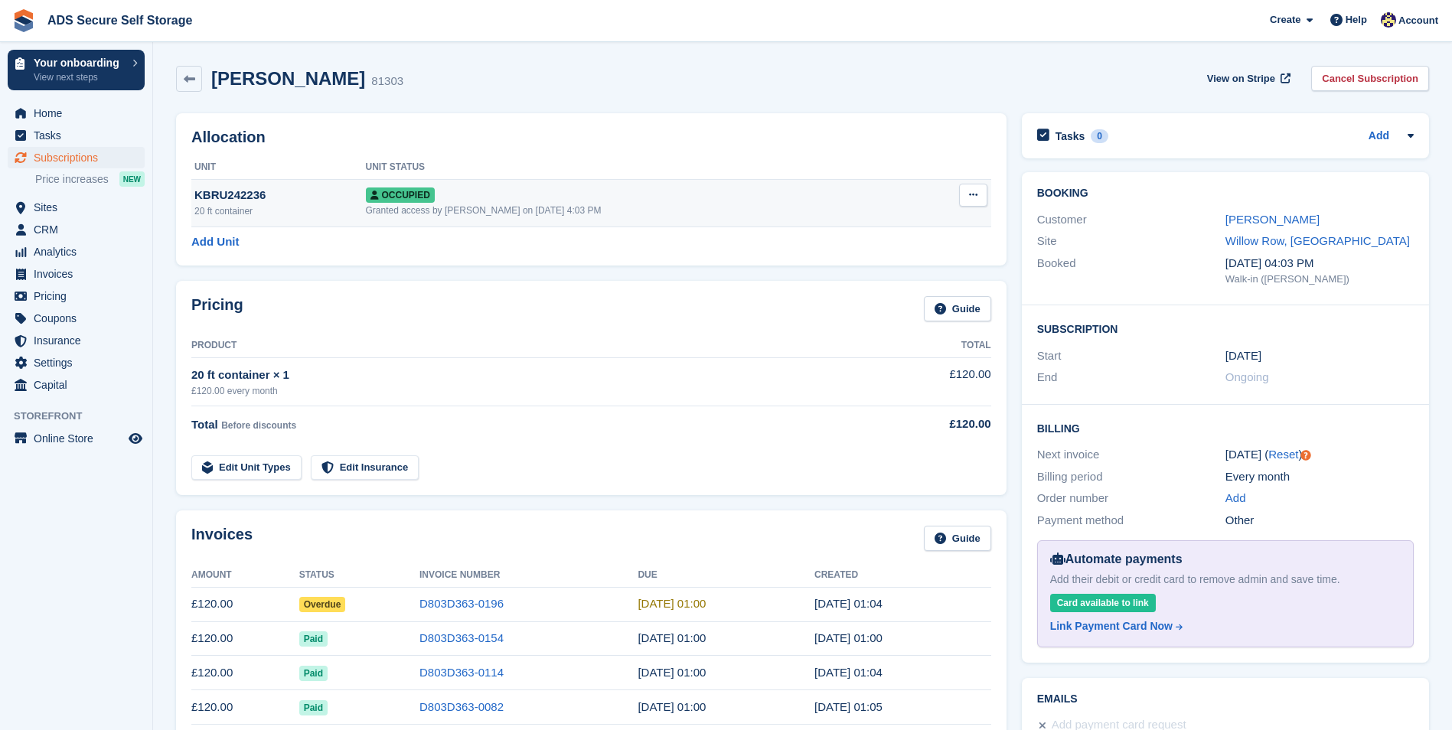
click at [968, 187] on button at bounding box center [973, 195] width 28 height 23
click at [918, 216] on p "Overlock" at bounding box center [913, 225] width 133 height 20
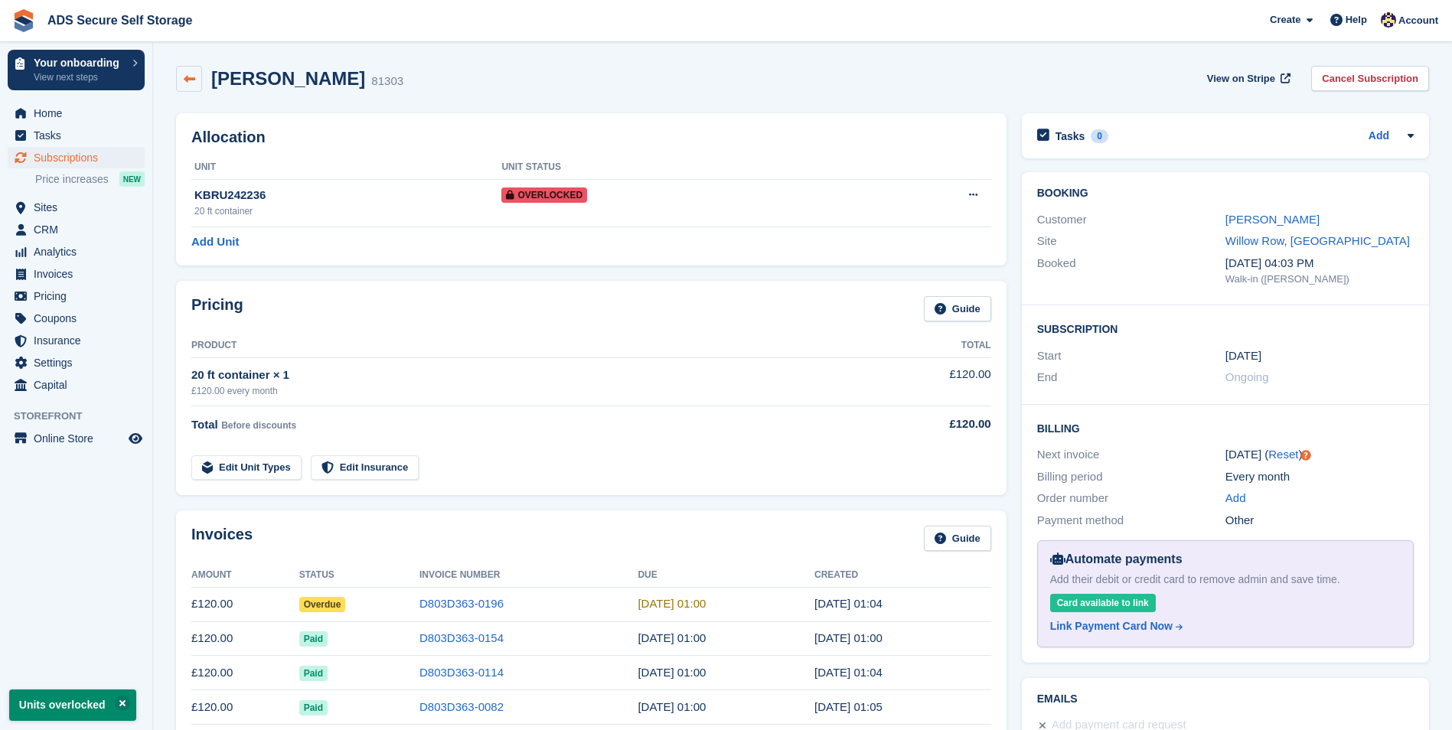
click at [191, 83] on icon at bounding box center [189, 78] width 11 height 11
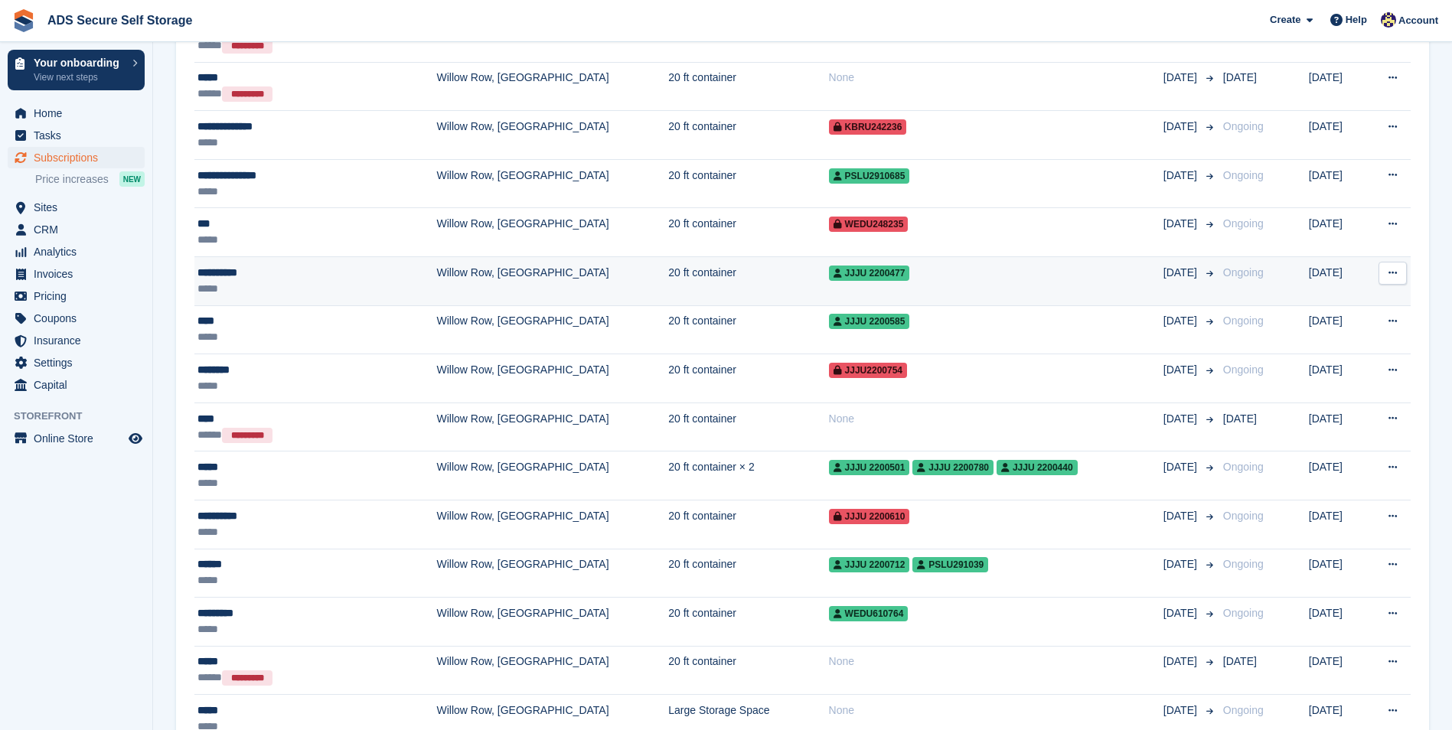
scroll to position [1989, 0]
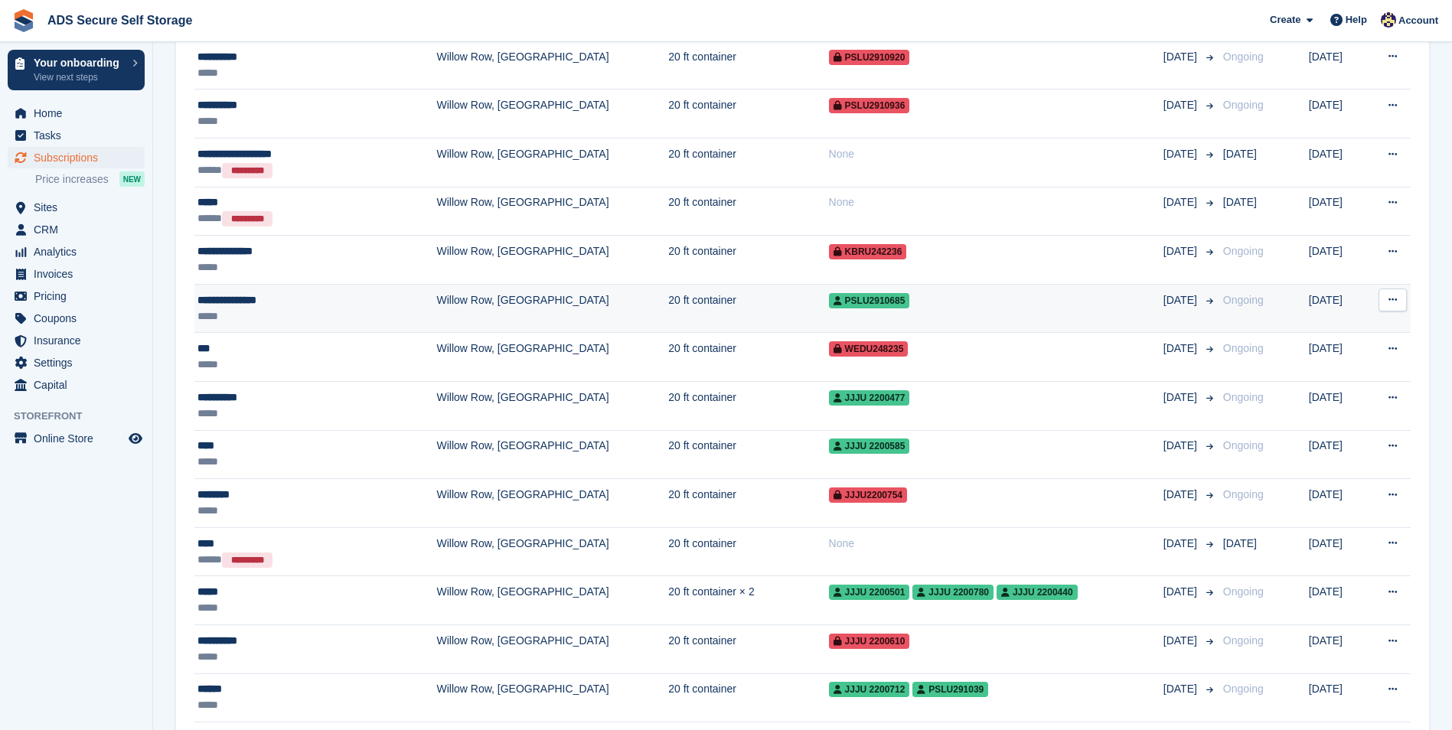
click at [687, 312] on td "20 ft container" at bounding box center [748, 308] width 160 height 49
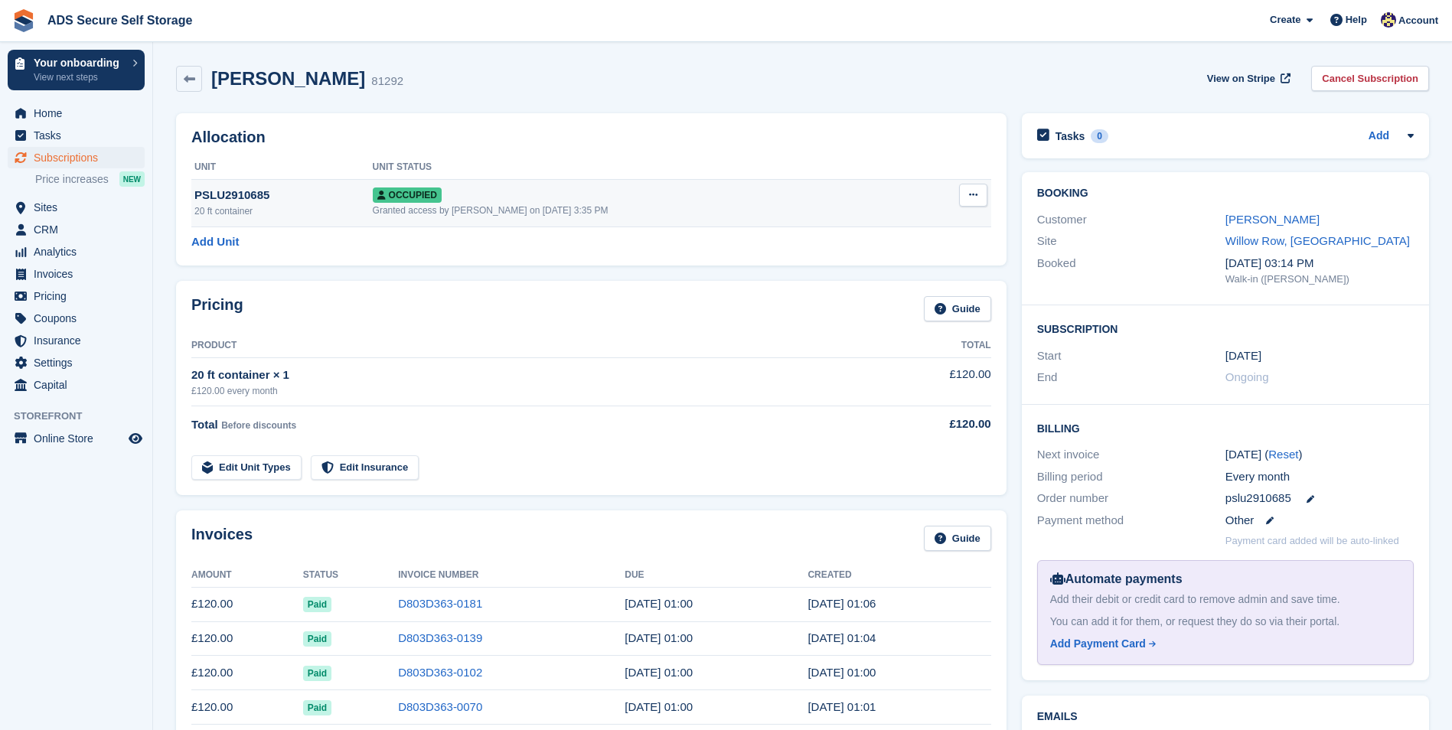
click at [973, 187] on button at bounding box center [973, 195] width 28 height 23
click at [903, 222] on p "Overlock" at bounding box center [913, 225] width 133 height 20
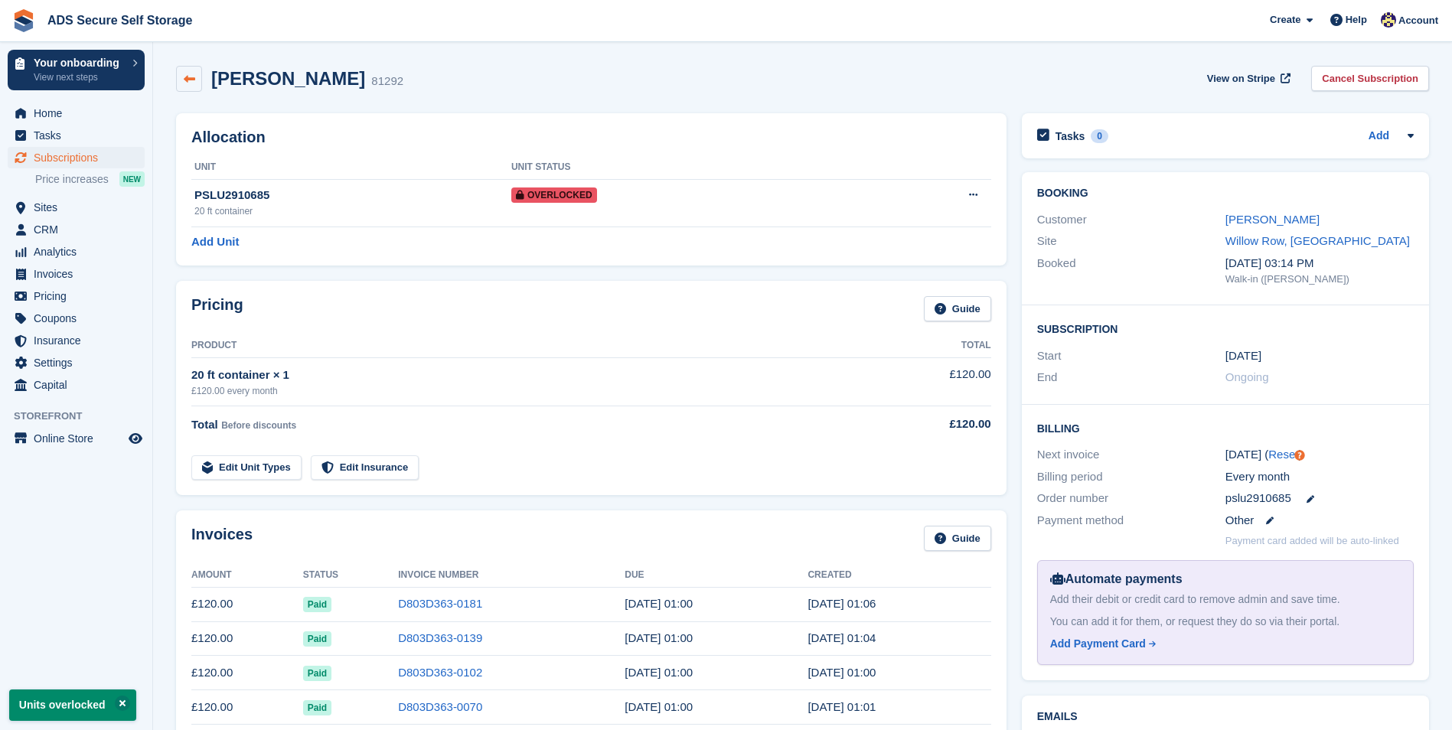
click at [191, 83] on icon at bounding box center [189, 78] width 11 height 11
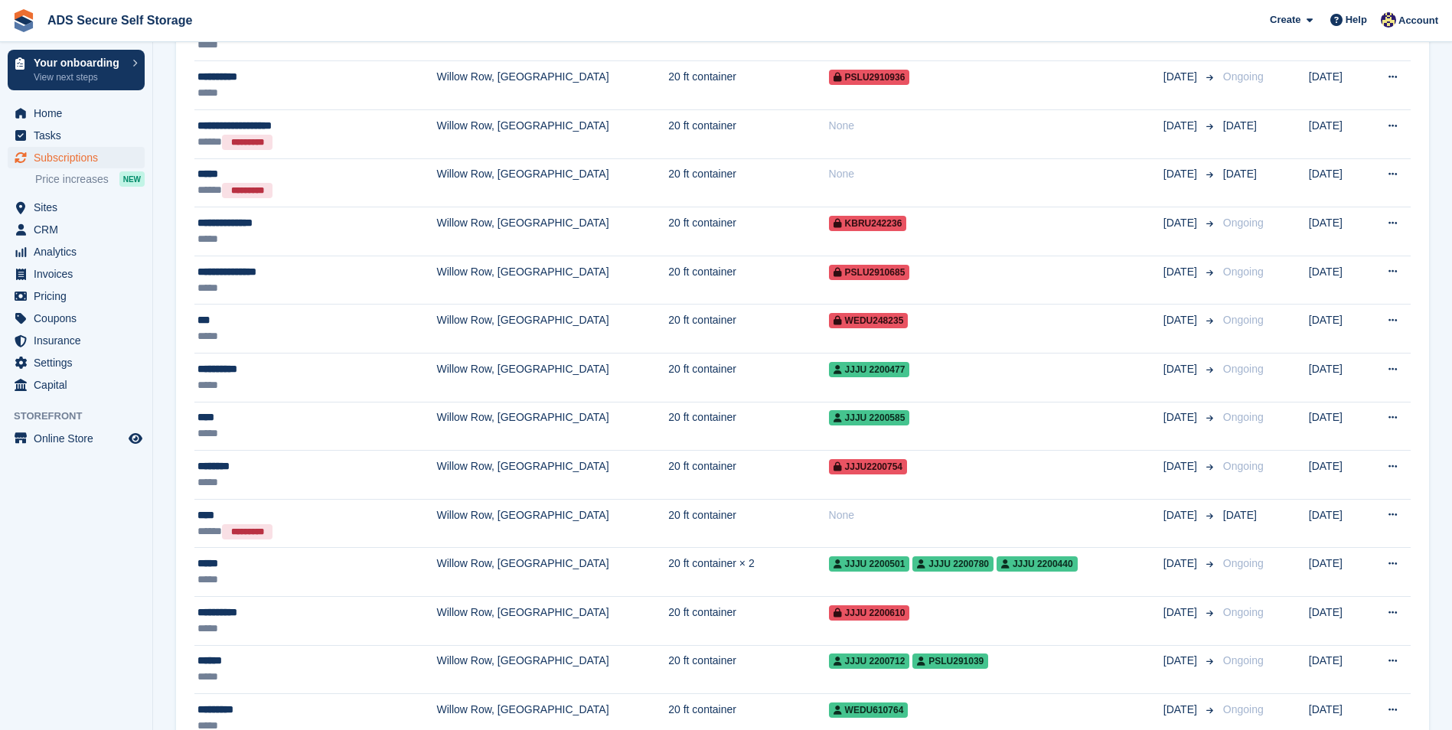
scroll to position [2066, 0]
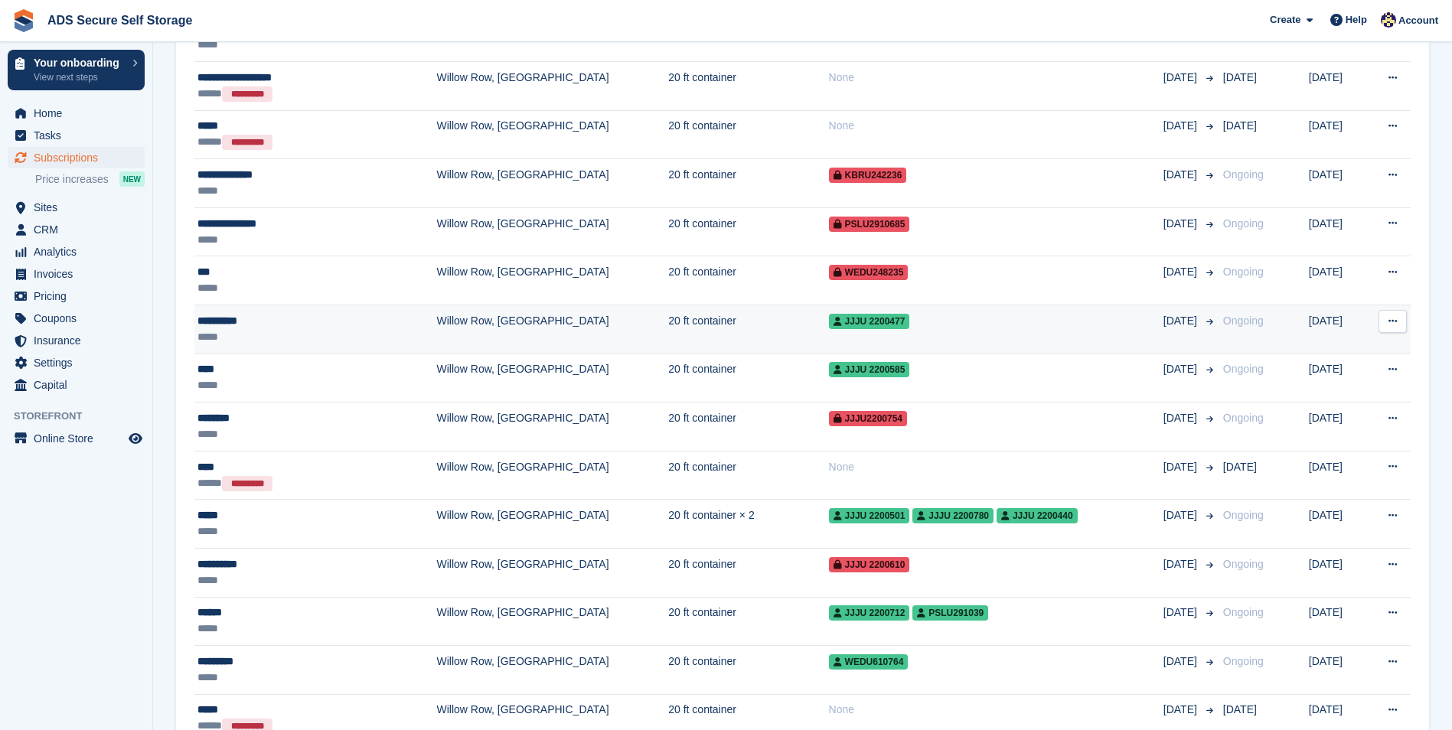
click at [829, 322] on span "JJJU 2200477" at bounding box center [869, 321] width 81 height 15
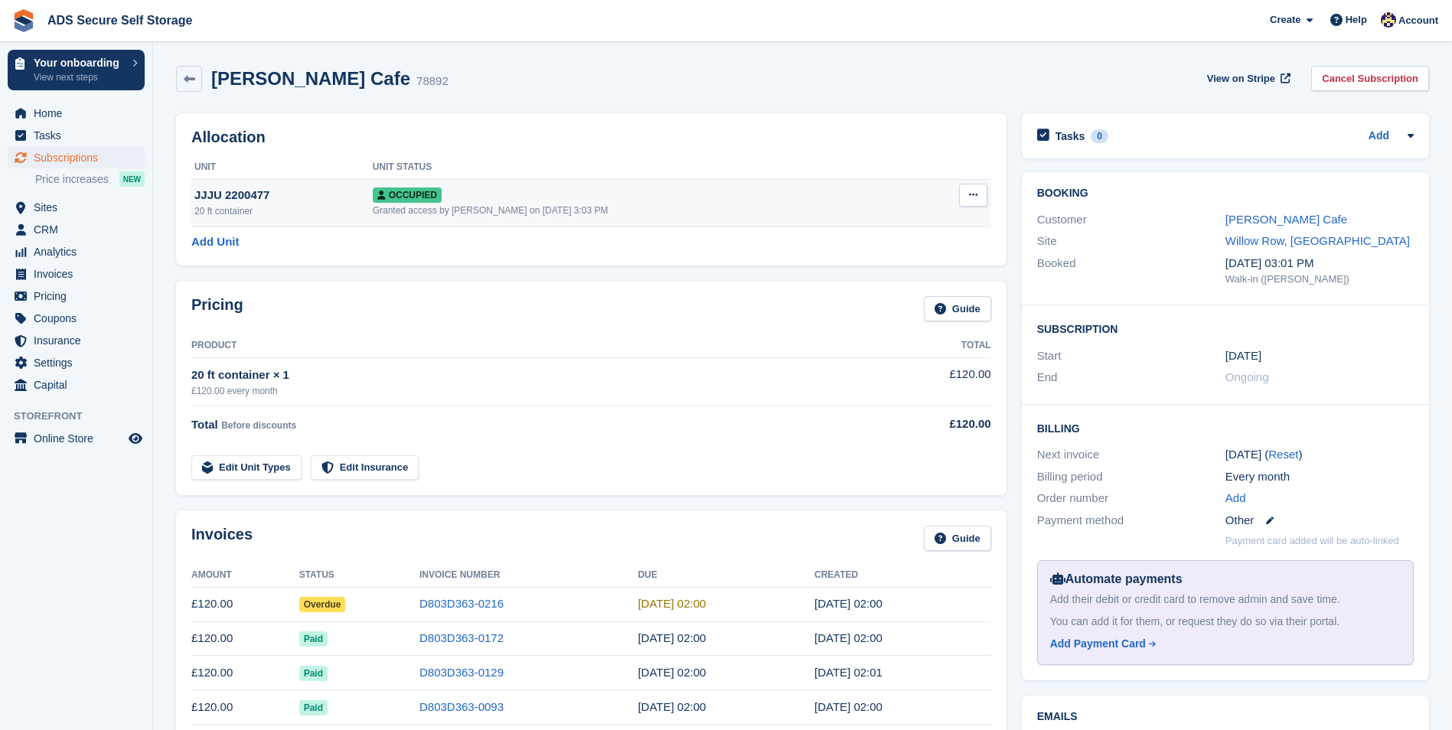
click at [973, 188] on button at bounding box center [973, 195] width 28 height 23
click at [887, 227] on p "Overlock" at bounding box center [913, 225] width 133 height 20
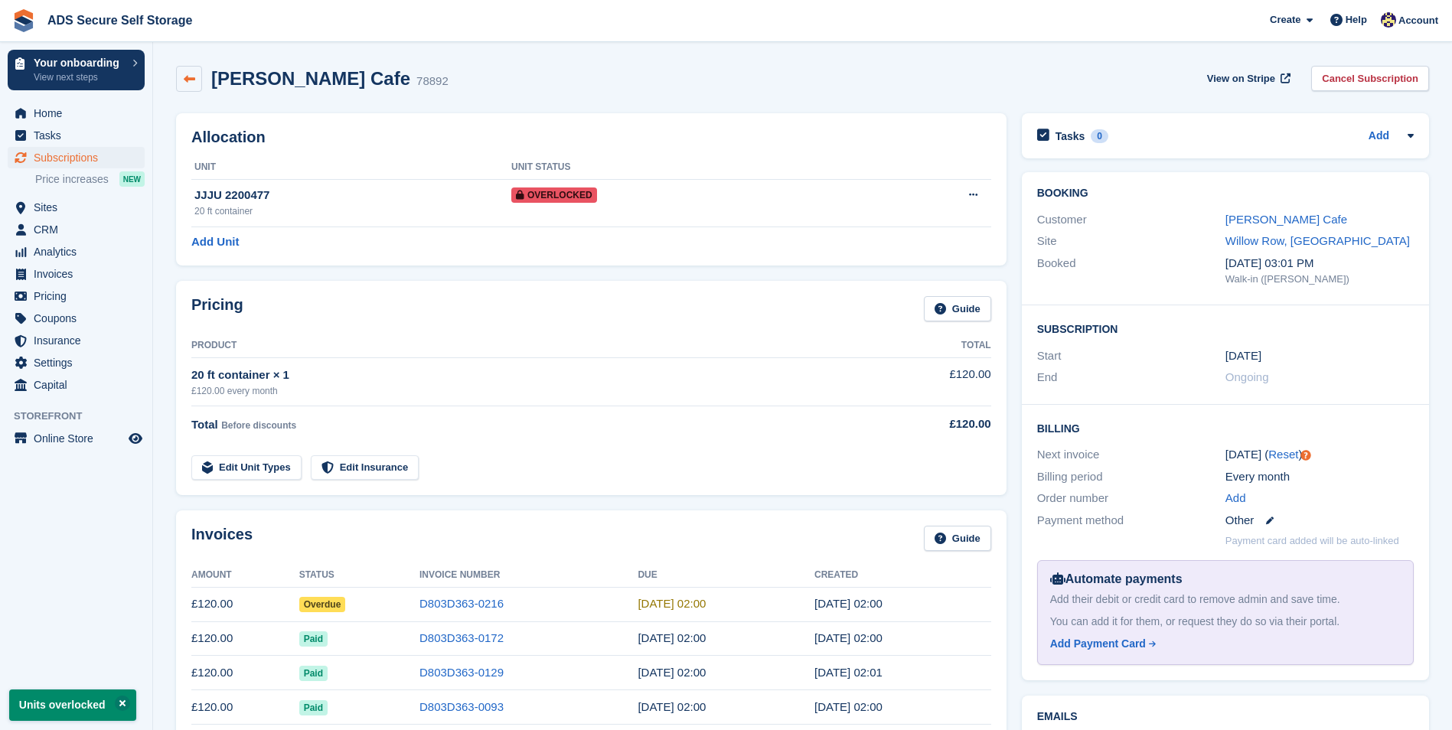
click at [199, 78] on link at bounding box center [189, 79] width 26 height 26
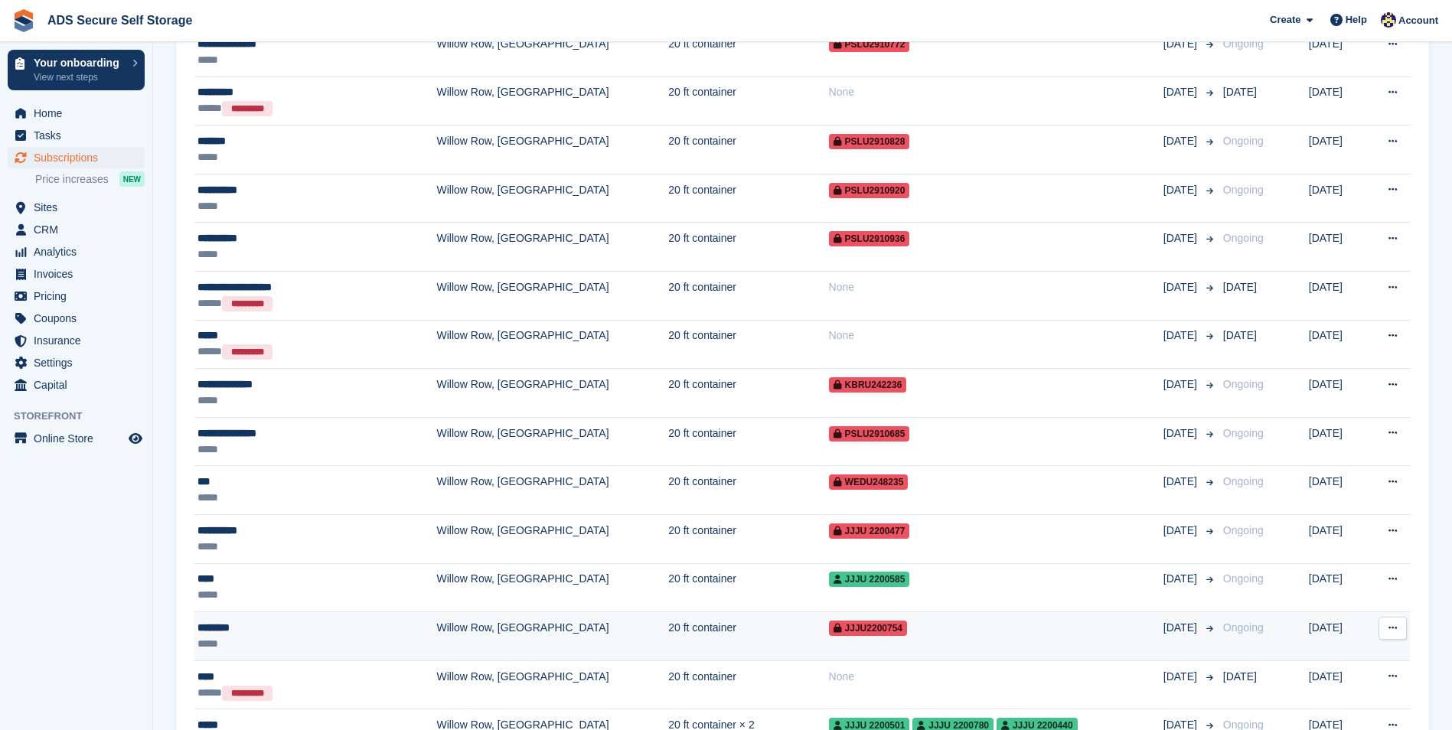
scroll to position [2066, 0]
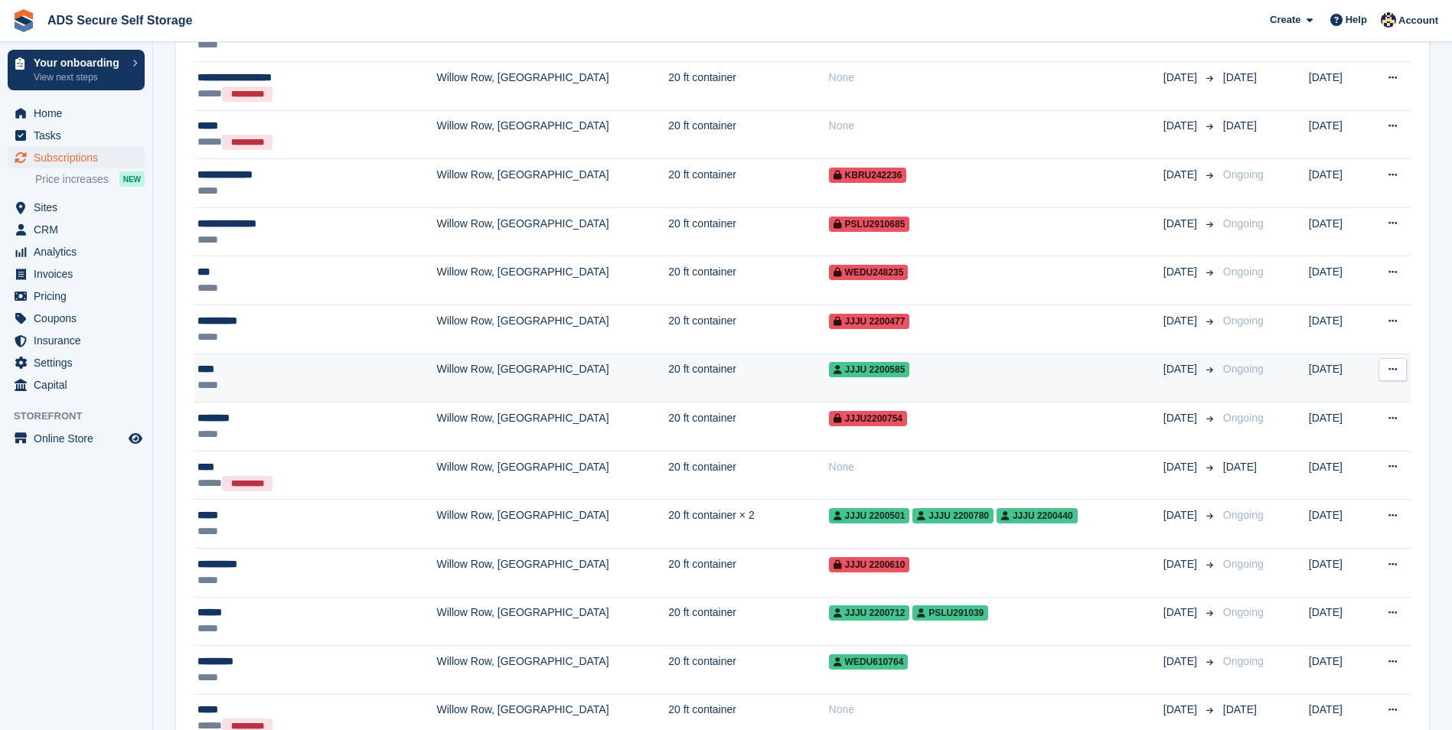
click at [707, 363] on td "20 ft container" at bounding box center [748, 378] width 160 height 49
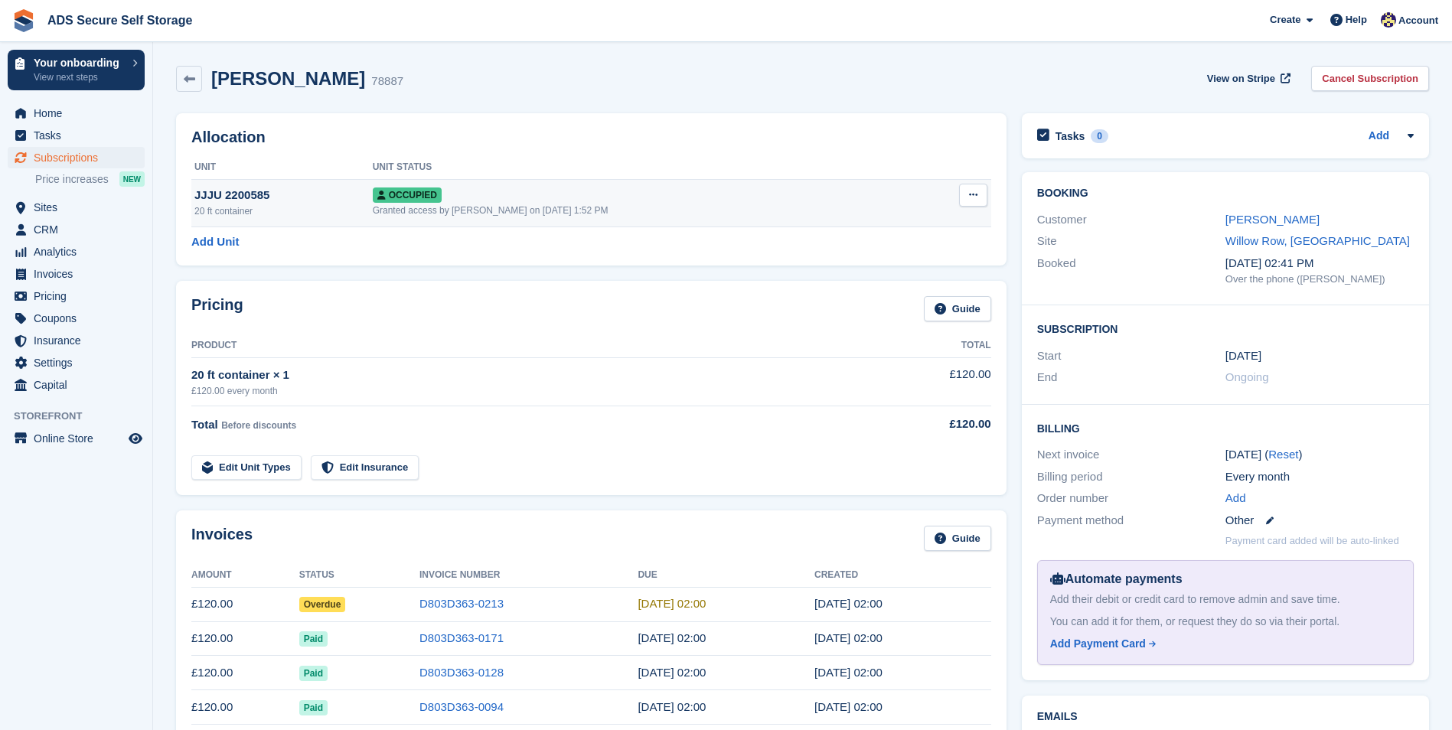
click at [970, 191] on icon at bounding box center [973, 195] width 8 height 10
click at [897, 220] on p "Overlock" at bounding box center [913, 225] width 133 height 20
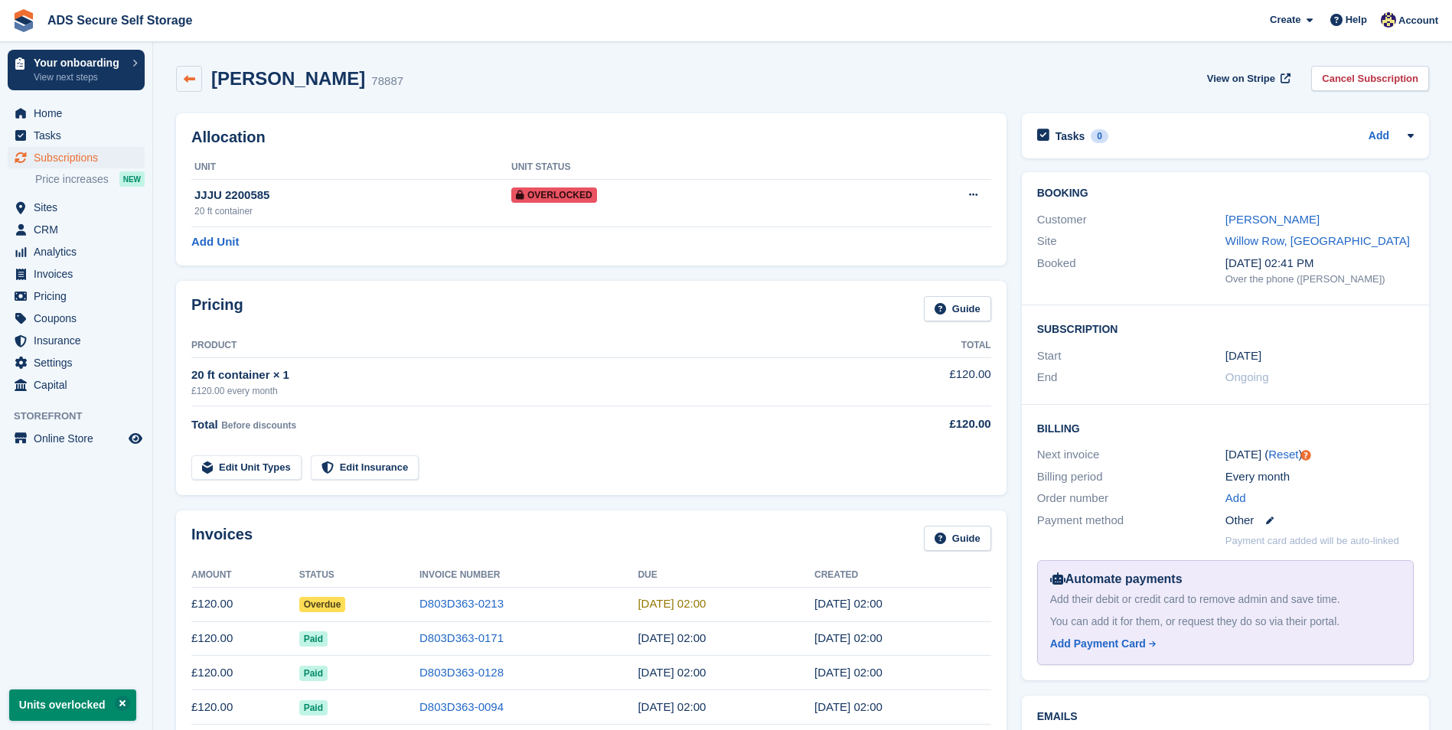
click at [194, 78] on icon at bounding box center [189, 78] width 11 height 11
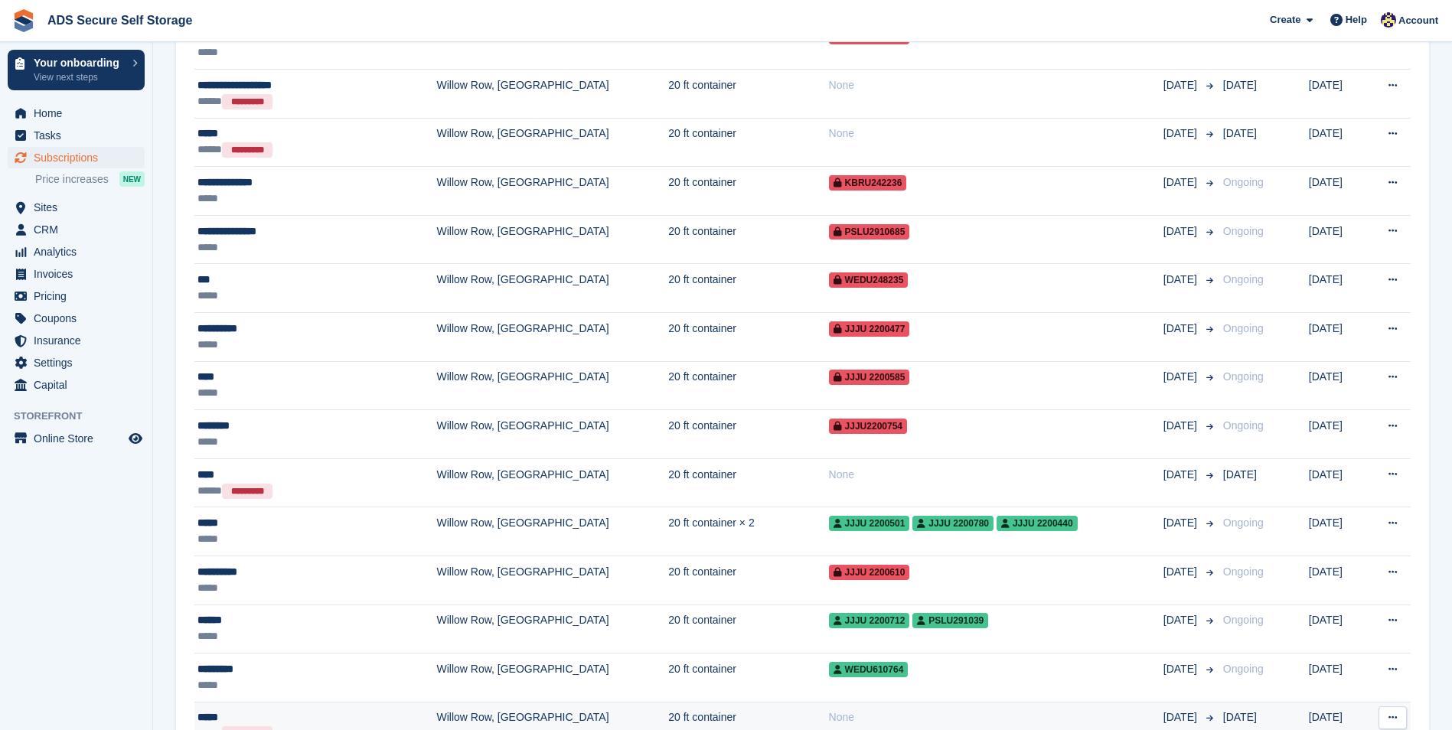
scroll to position [2204, 0]
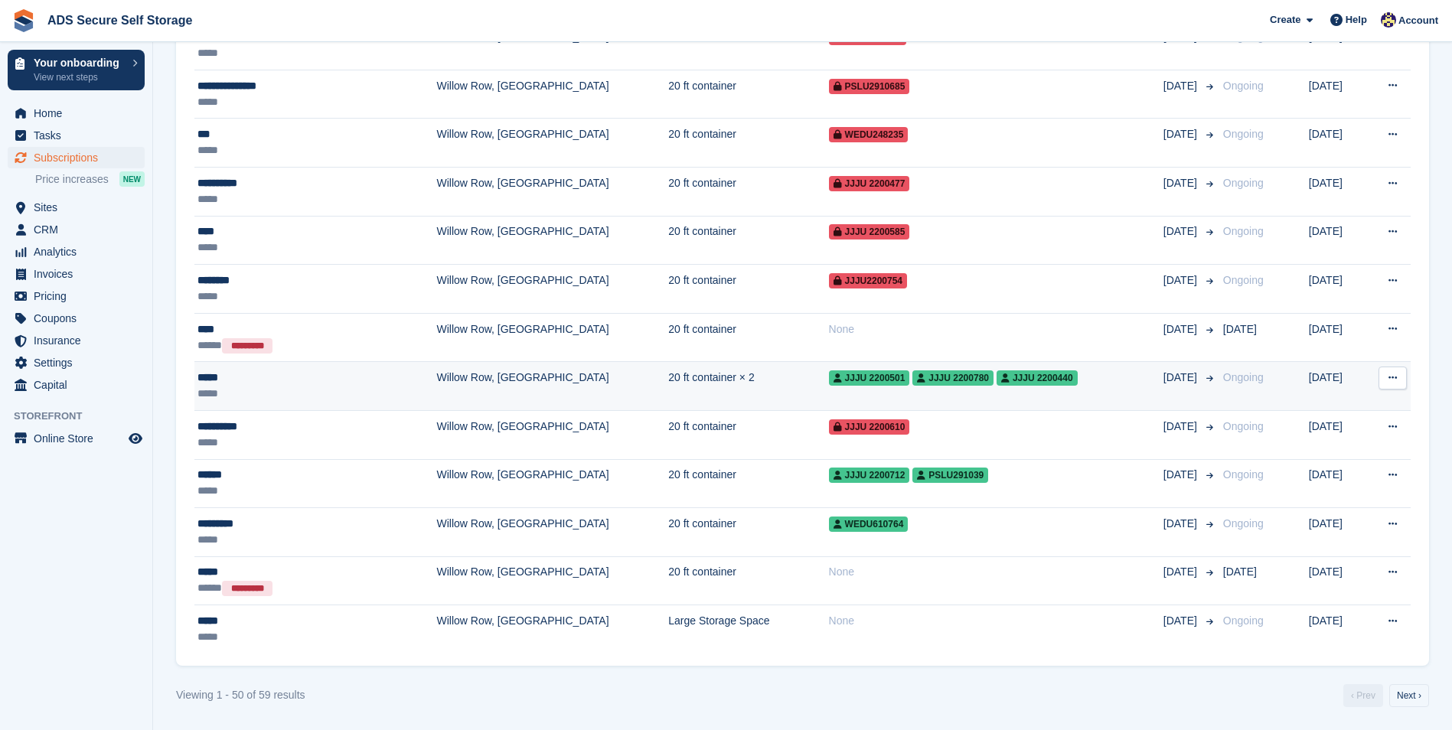
click at [715, 374] on td "20 ft container × 2" at bounding box center [748, 386] width 160 height 49
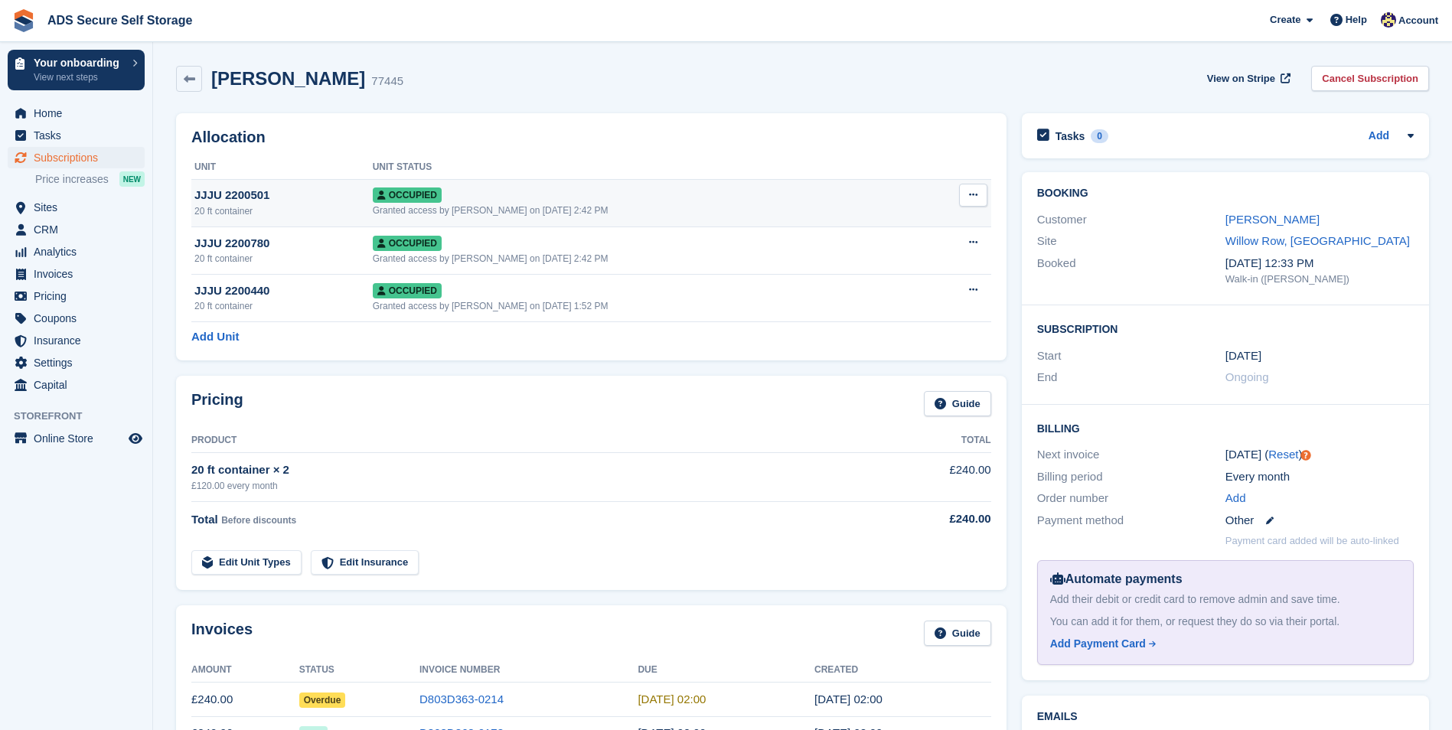
click at [973, 198] on icon at bounding box center [973, 195] width 8 height 10
click at [925, 221] on p "Overlock" at bounding box center [913, 225] width 133 height 20
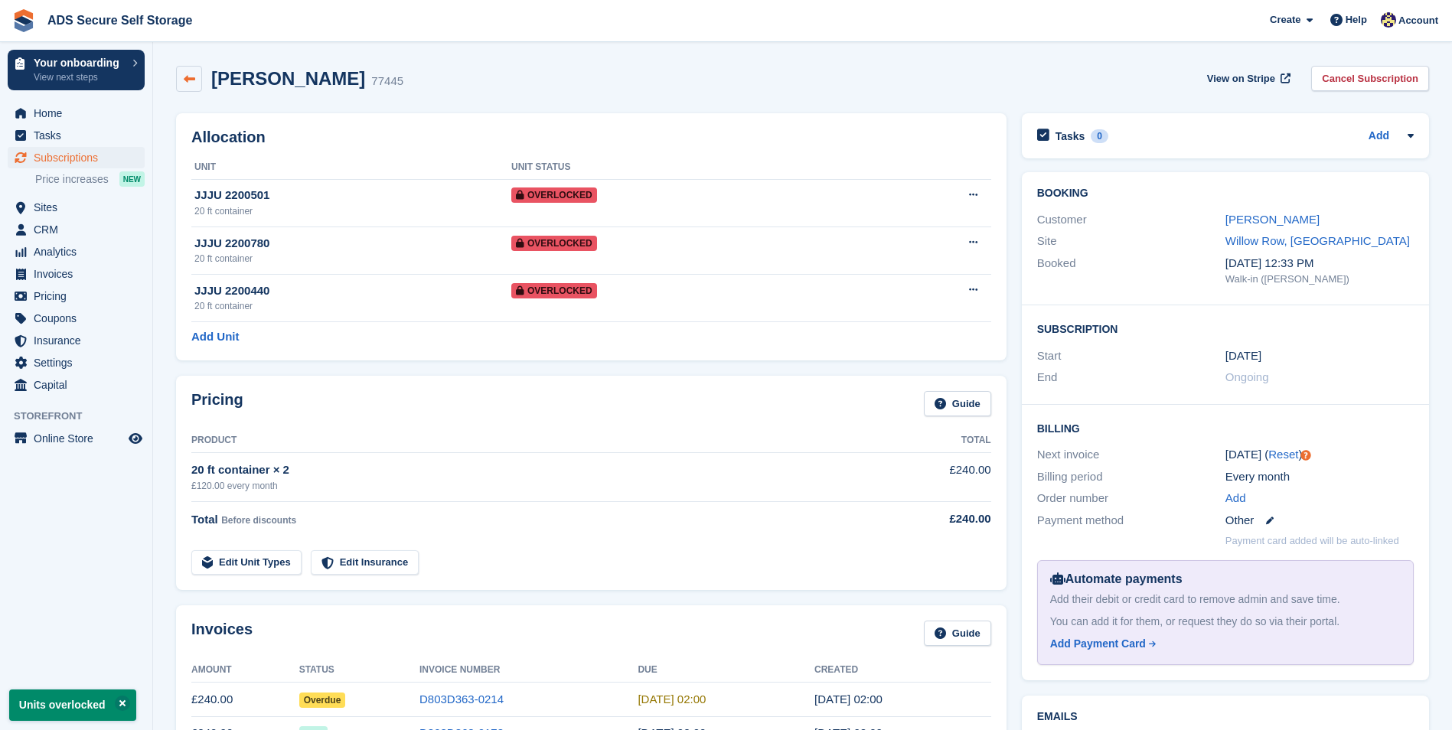
click at [191, 80] on icon at bounding box center [189, 78] width 11 height 11
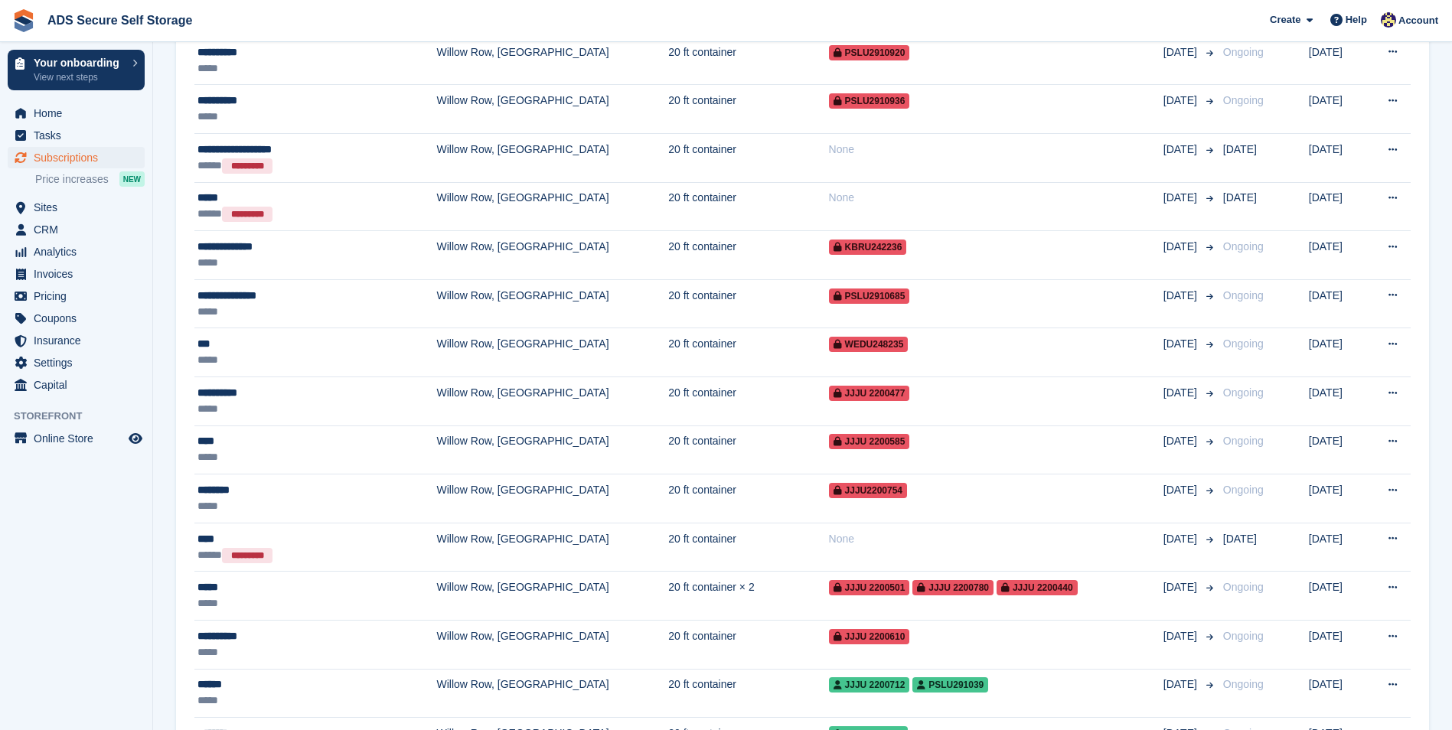
scroll to position [2204, 0]
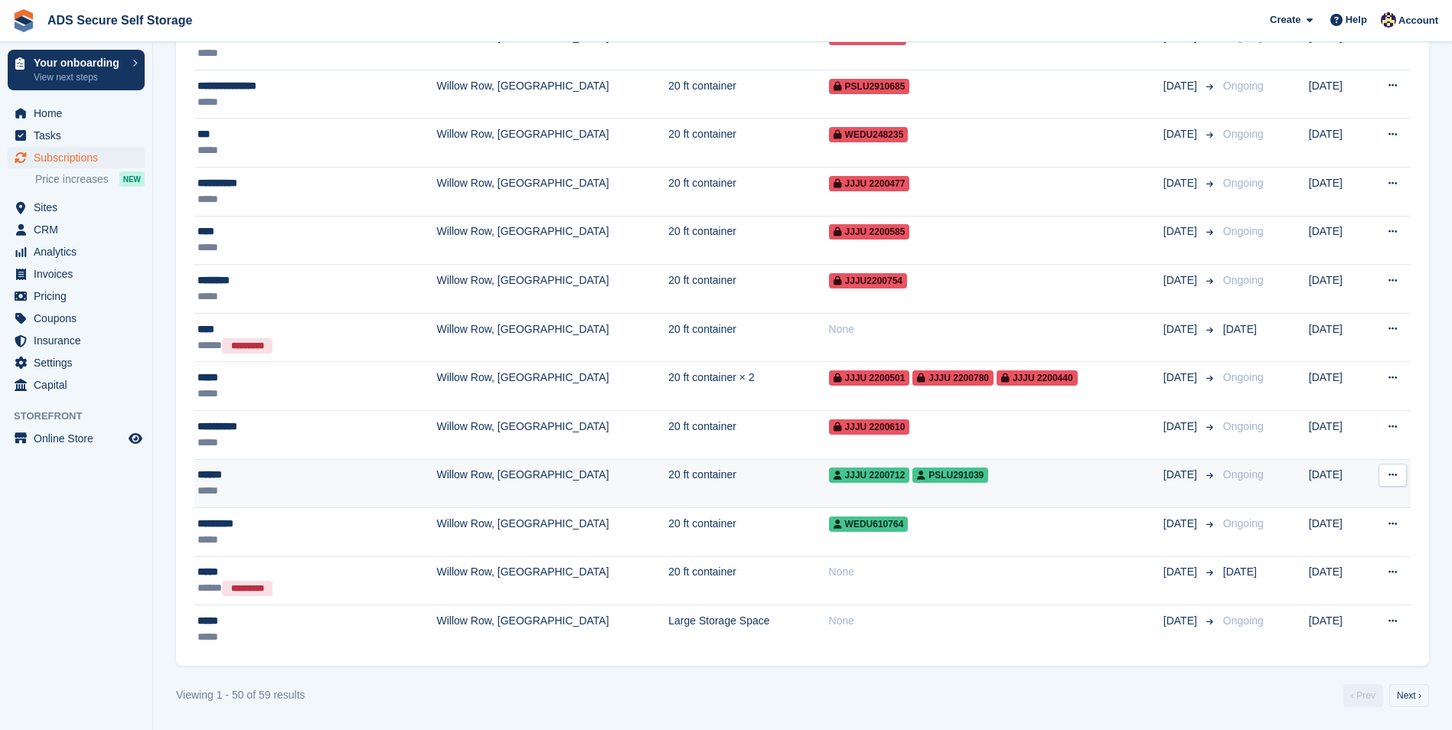
click at [668, 469] on td "20 ft container" at bounding box center [748, 483] width 160 height 49
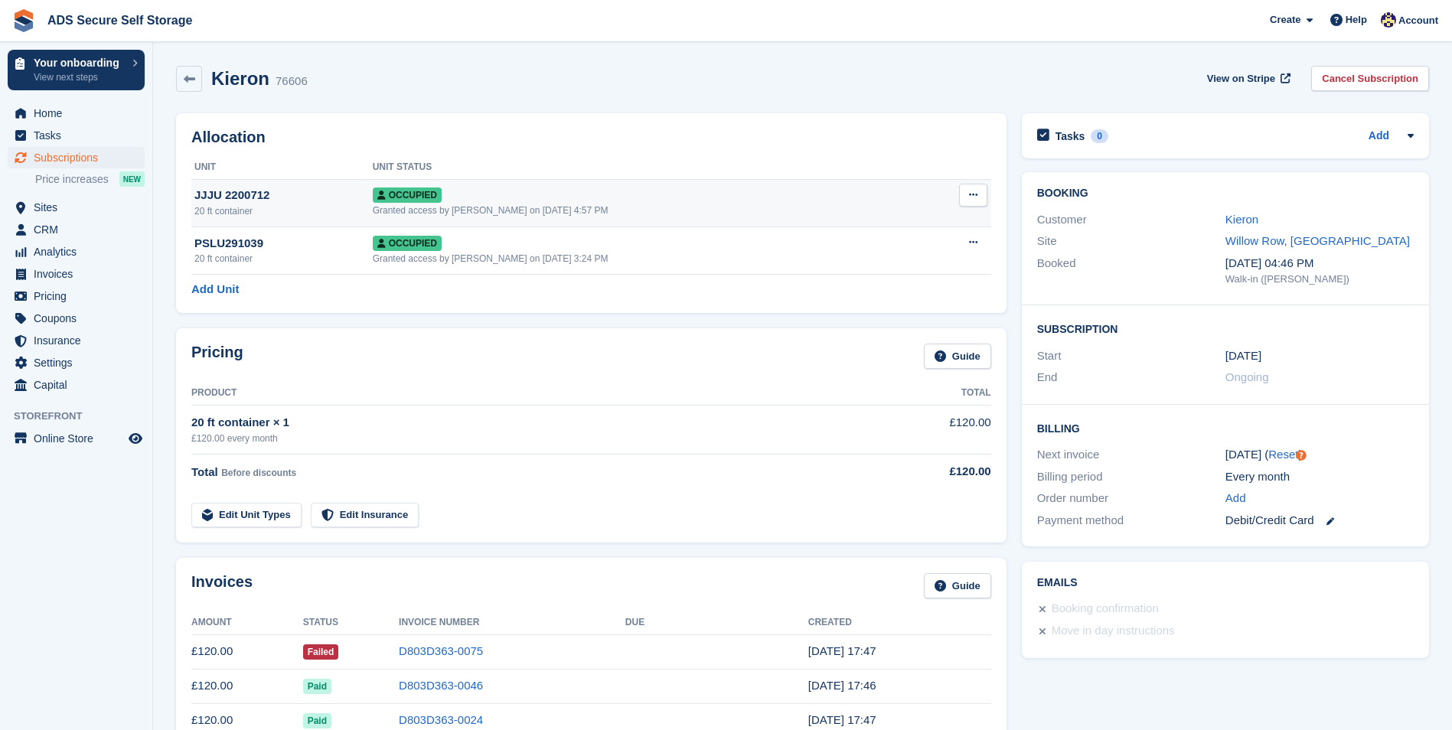
click at [981, 198] on button at bounding box center [973, 195] width 28 height 23
click at [887, 223] on p "Overlock" at bounding box center [913, 225] width 133 height 20
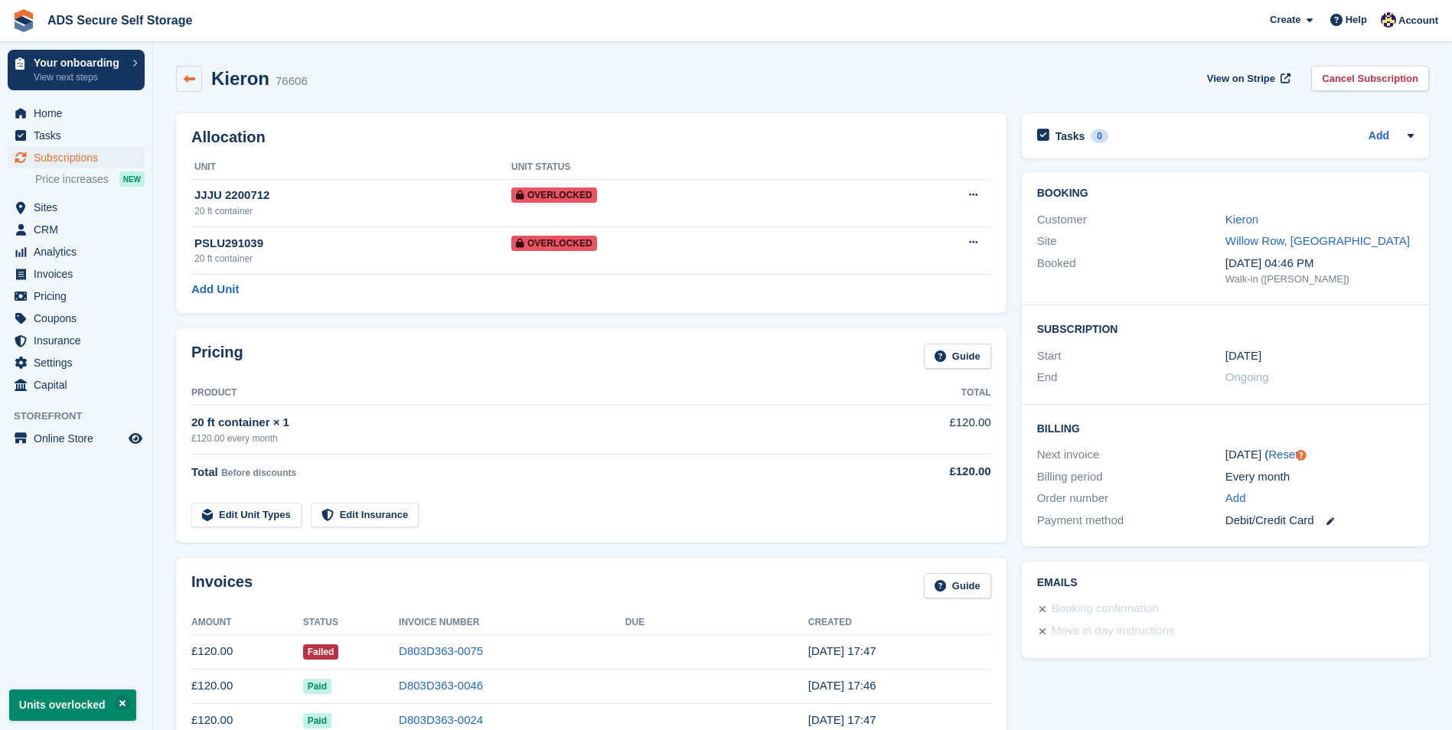
click at [184, 86] on link at bounding box center [189, 79] width 26 height 26
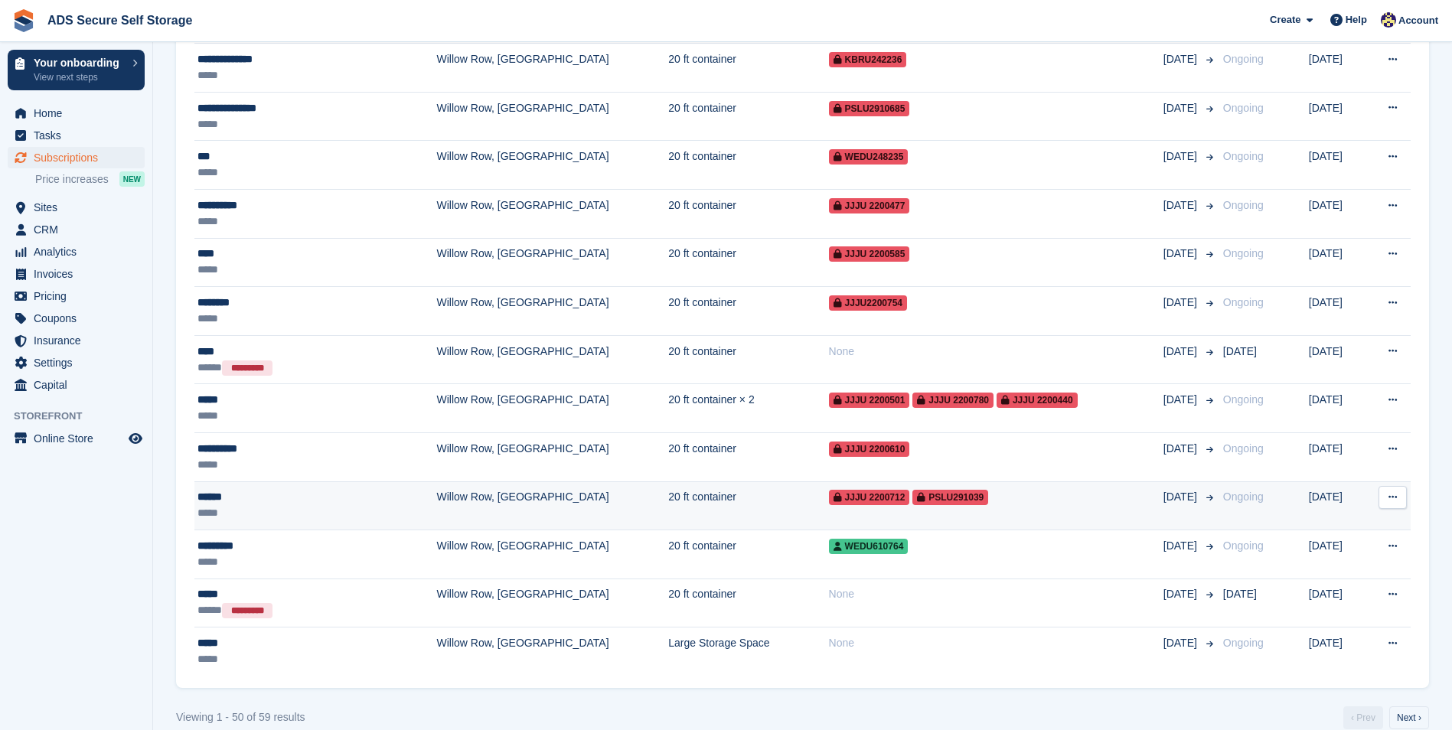
scroll to position [2204, 0]
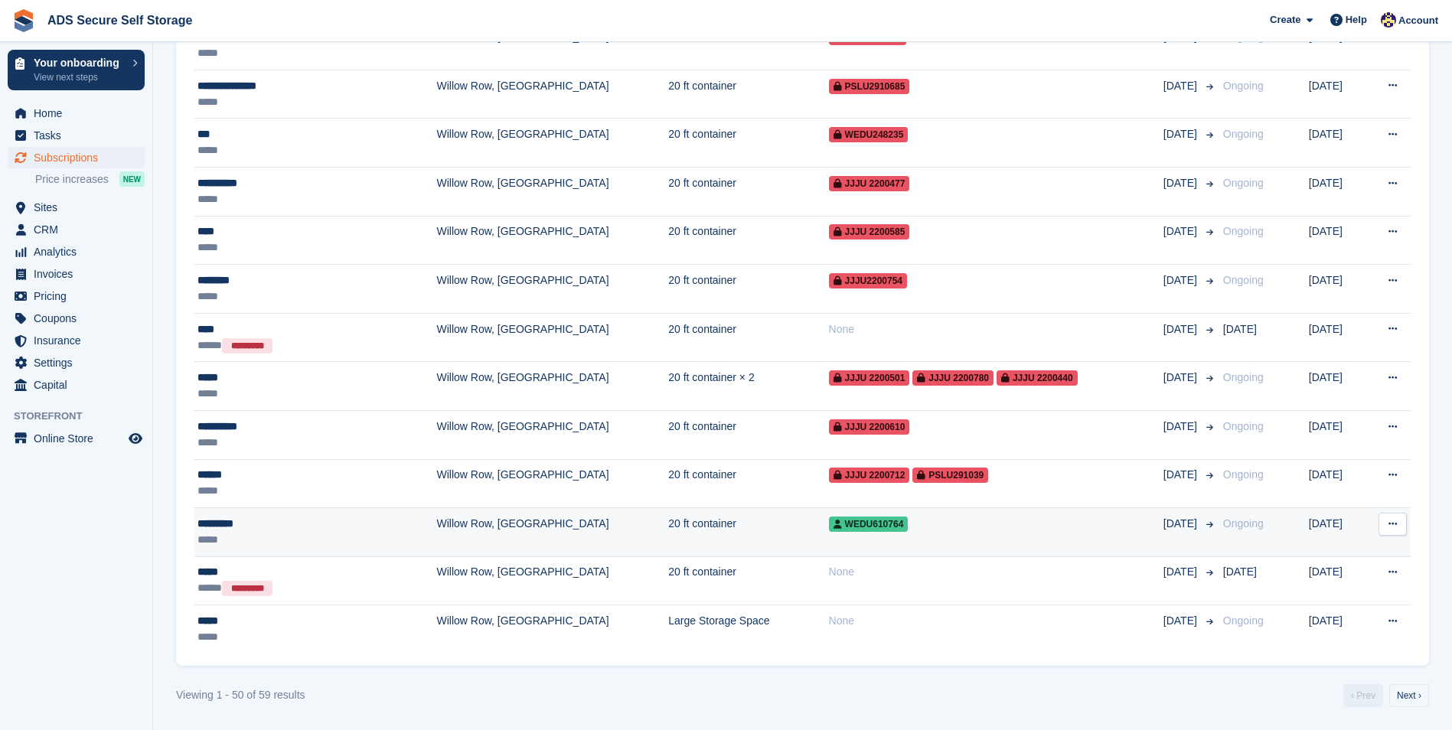
click at [715, 528] on td "20 ft container" at bounding box center [748, 532] width 160 height 49
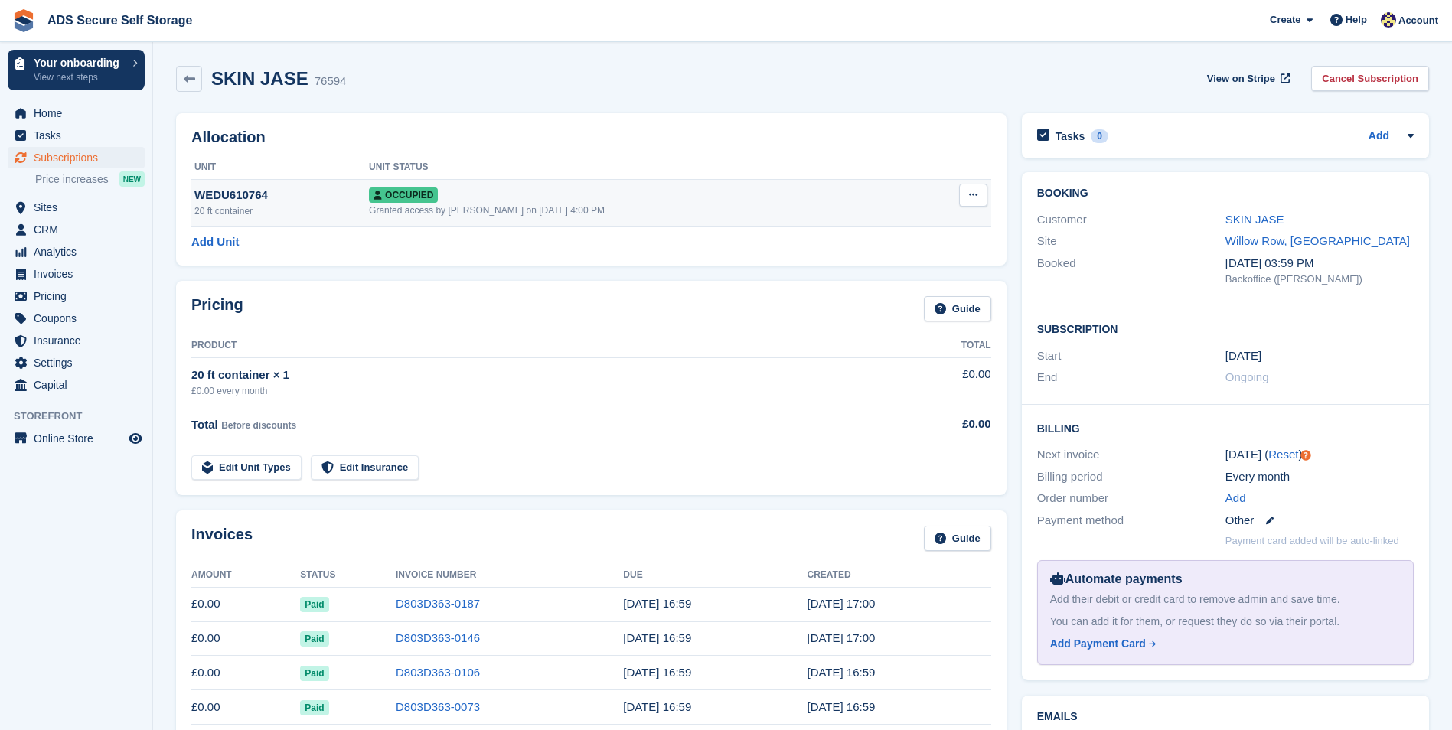
click at [969, 192] on icon at bounding box center [973, 195] width 8 height 10
click at [939, 222] on p "Overlock" at bounding box center [913, 225] width 133 height 20
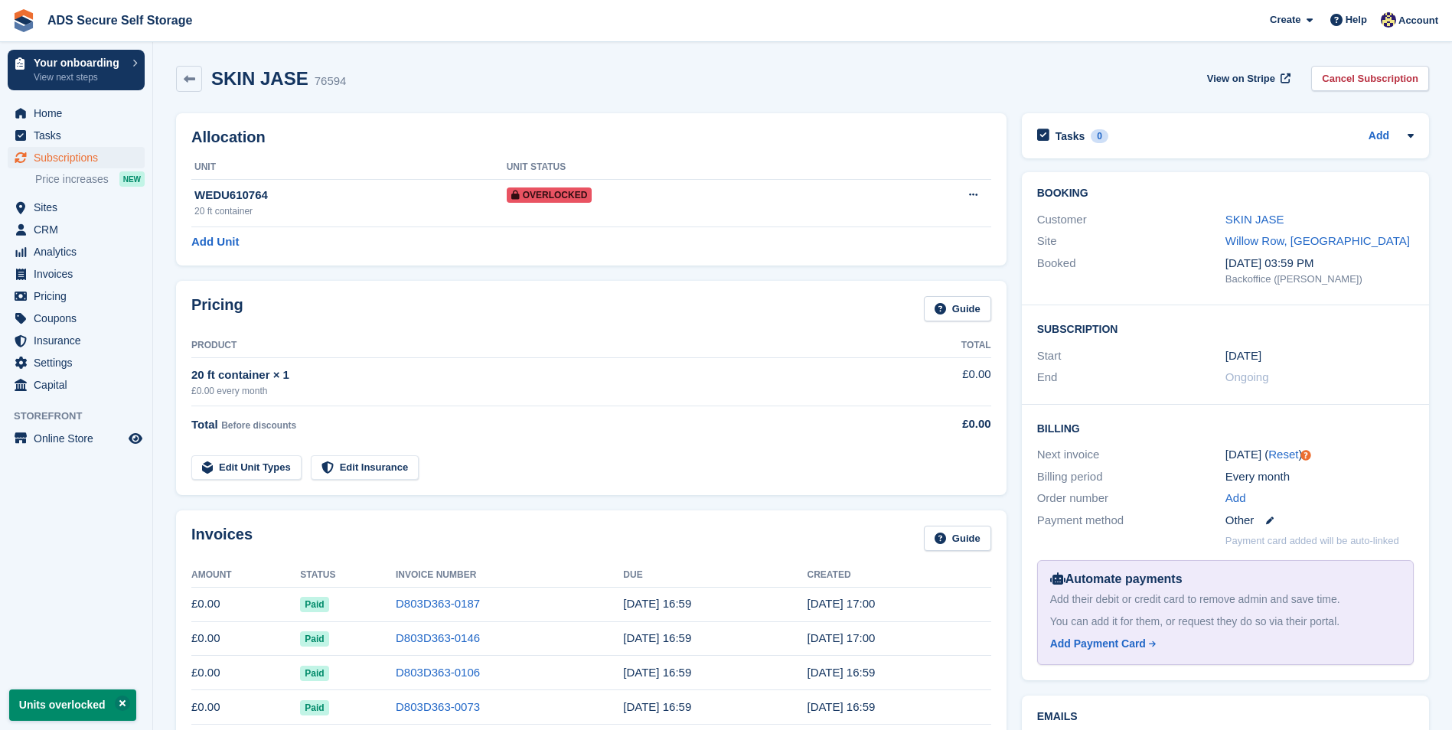
click at [202, 80] on div "SKIN JASE 76594" at bounding box center [274, 79] width 144 height 22
click at [197, 79] on link at bounding box center [189, 79] width 26 height 26
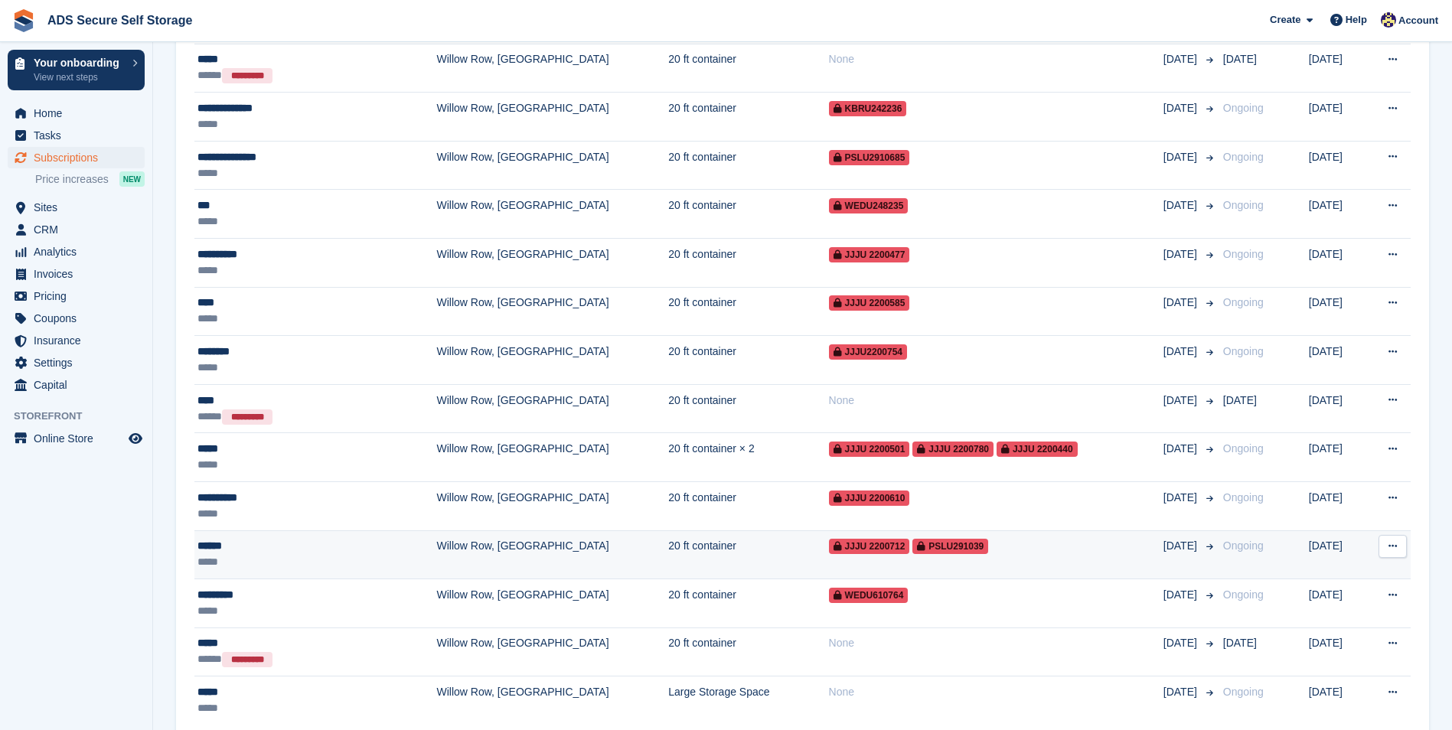
scroll to position [2204, 0]
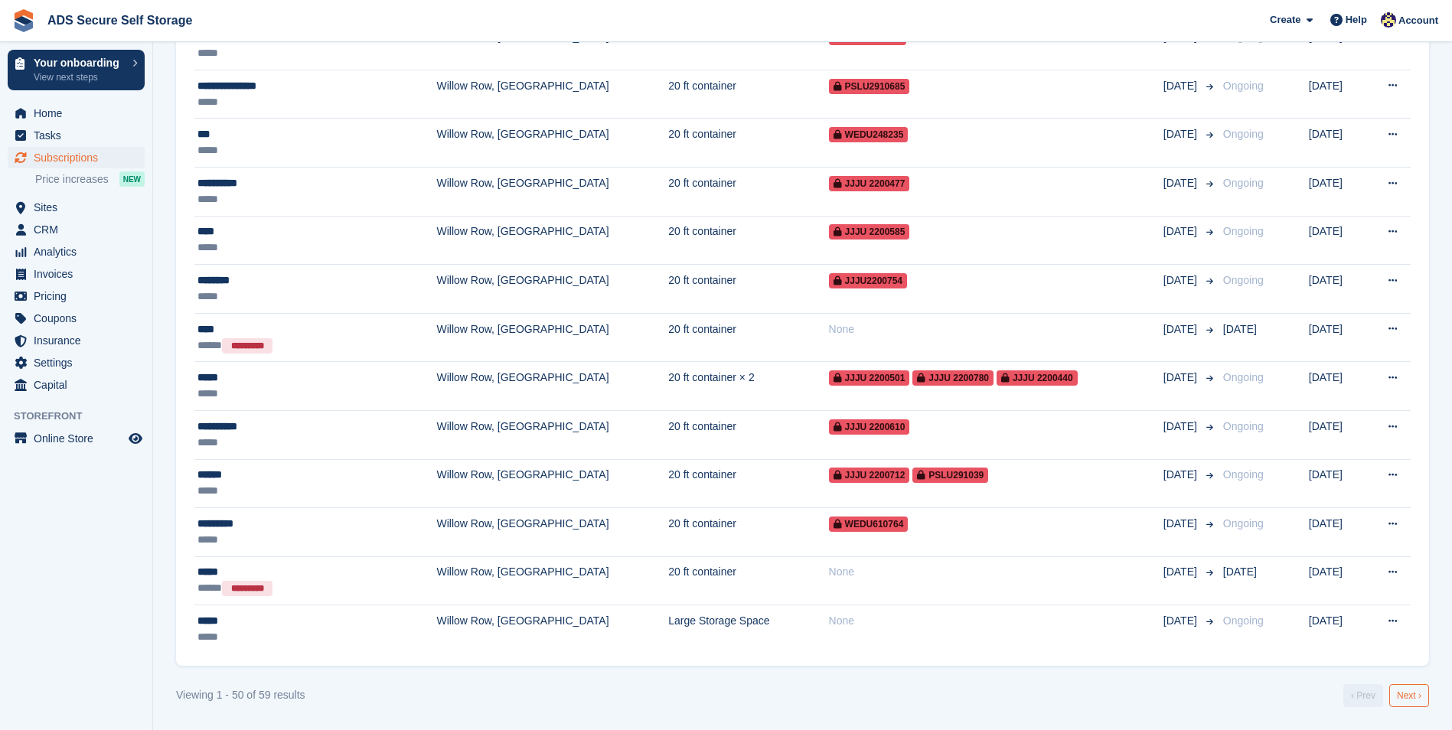
click at [1412, 702] on link "Next ›" at bounding box center [1409, 695] width 40 height 23
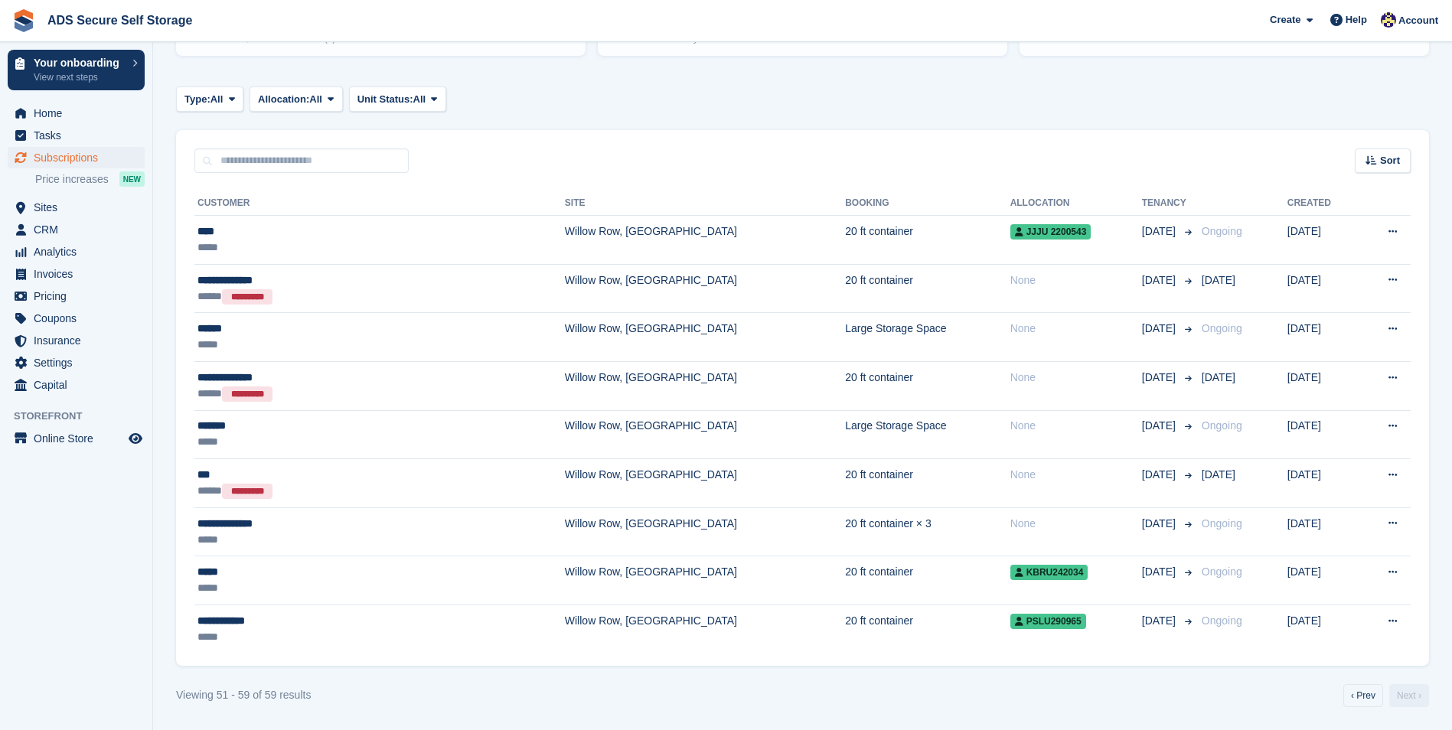
scroll to position [209, 0]
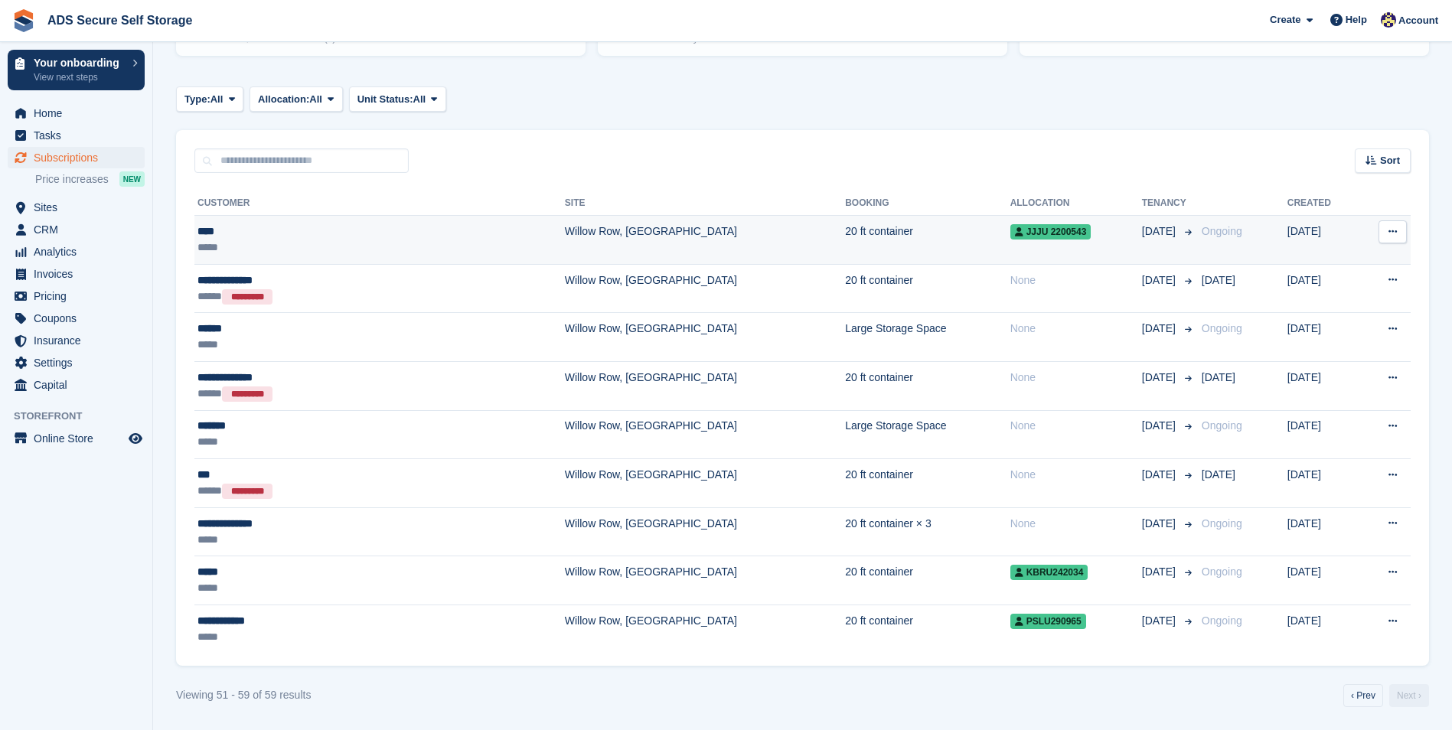
click at [611, 252] on td "Willow Row, [GEOGRAPHIC_DATA]" at bounding box center [705, 240] width 280 height 49
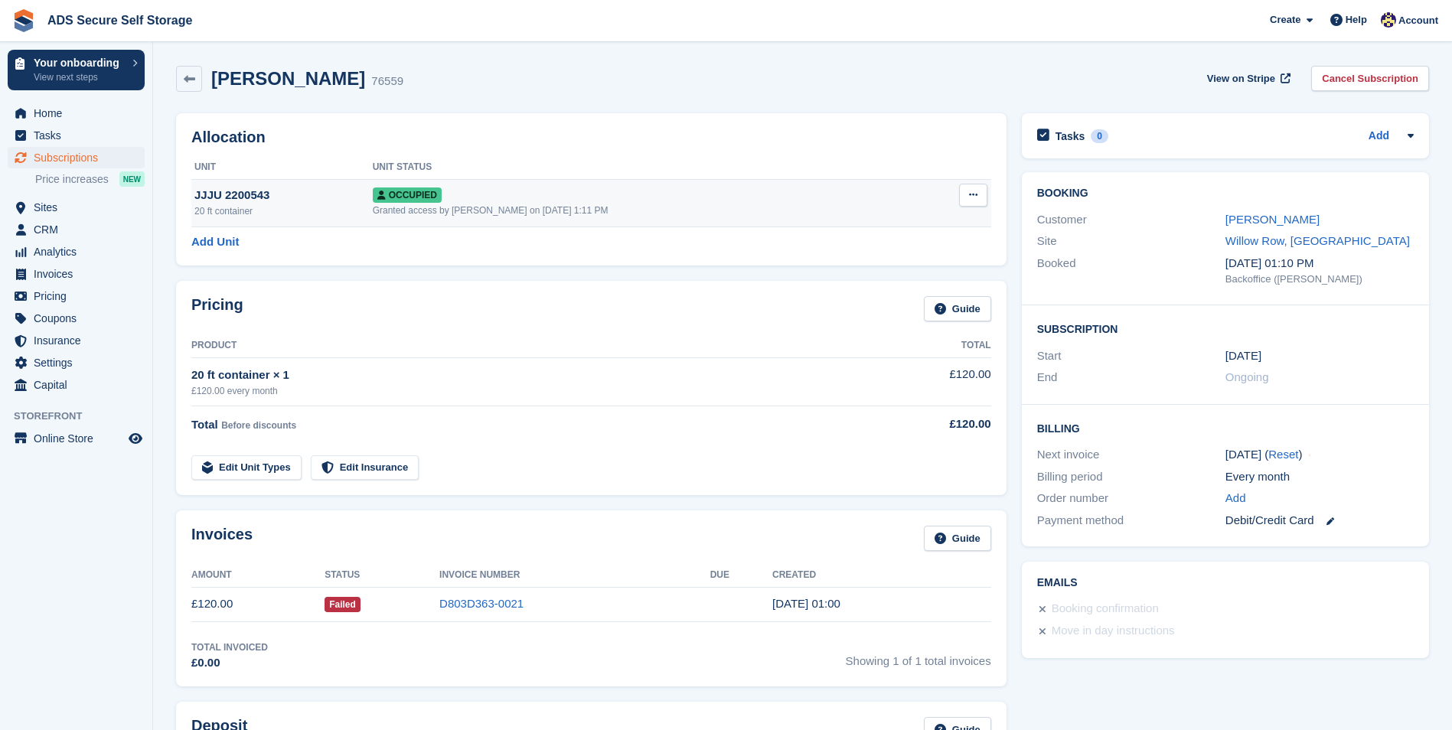
click at [959, 191] on button at bounding box center [973, 195] width 28 height 23
click at [946, 221] on p "Overlock" at bounding box center [913, 225] width 133 height 20
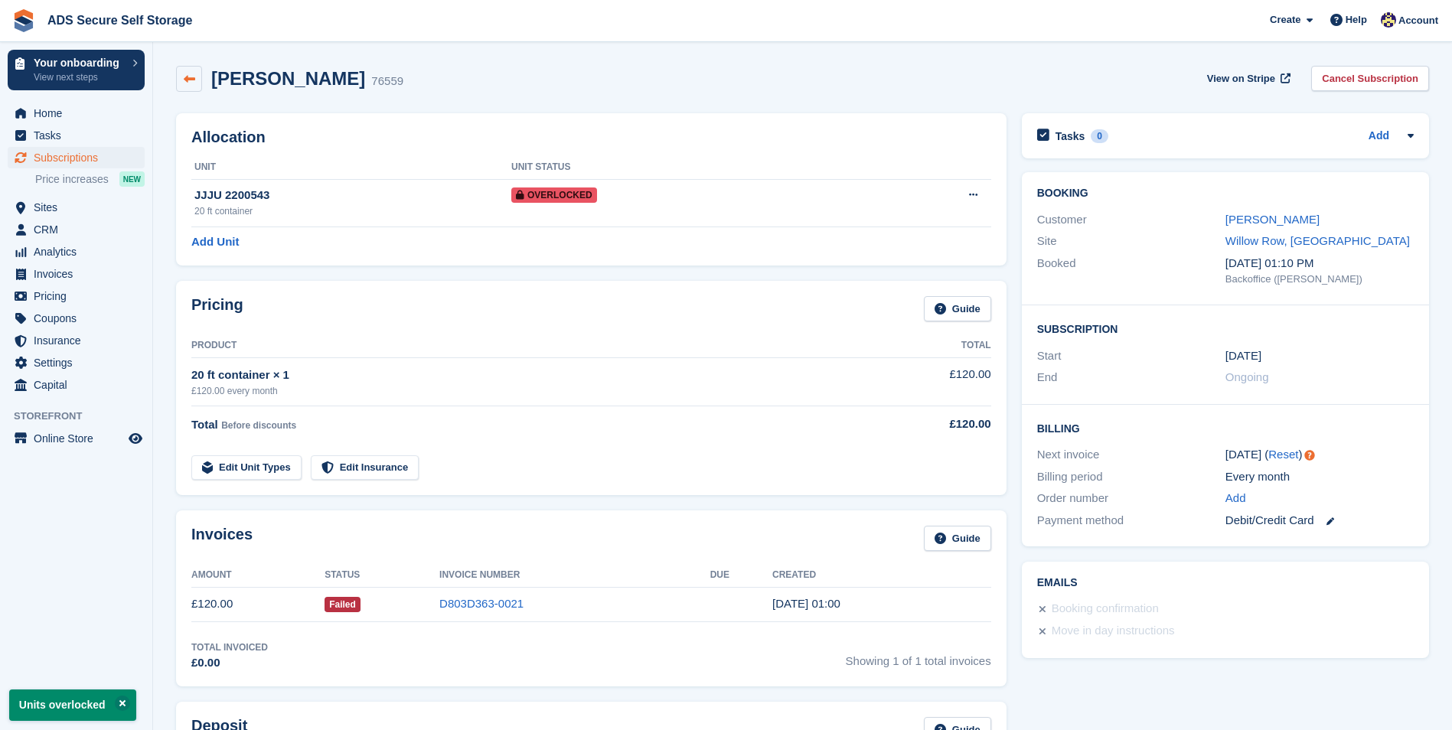
click at [188, 80] on icon at bounding box center [189, 78] width 11 height 11
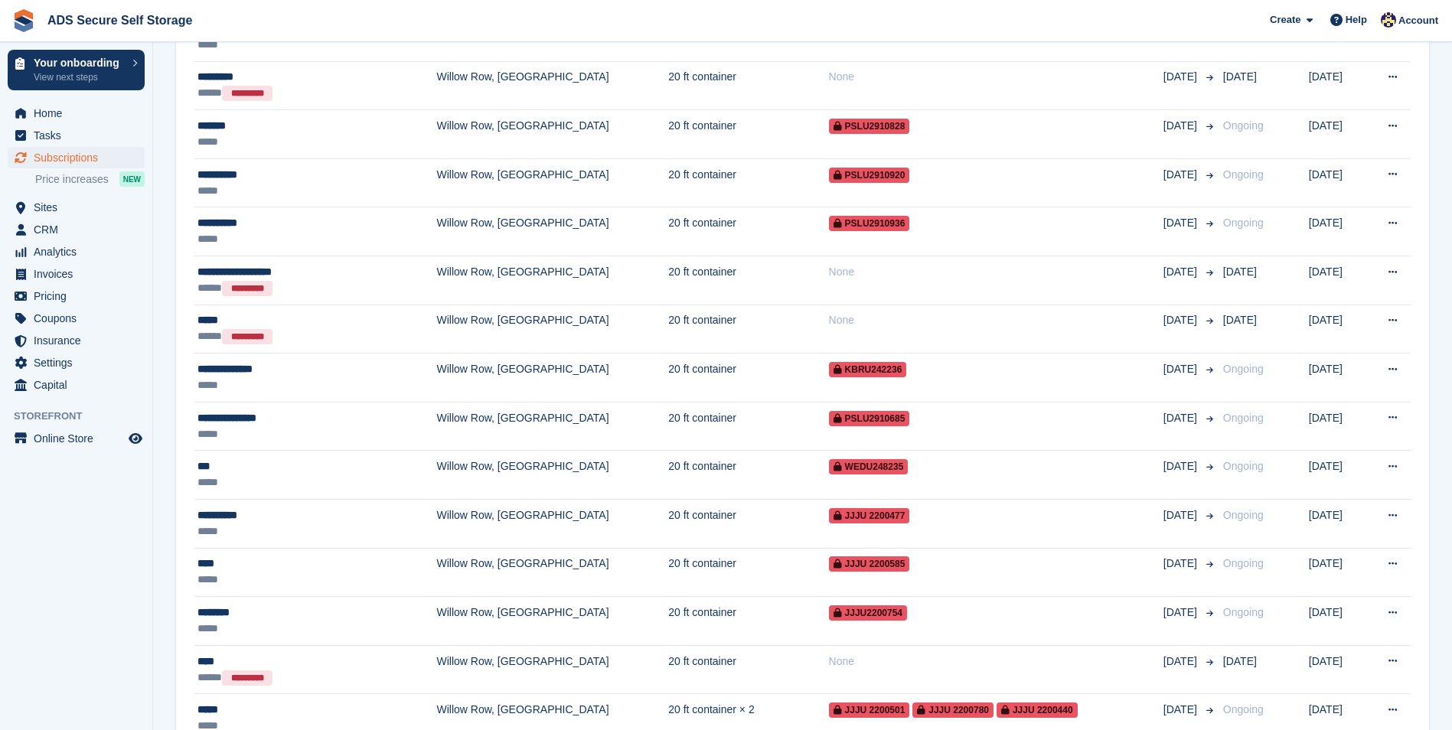
scroll to position [2204, 0]
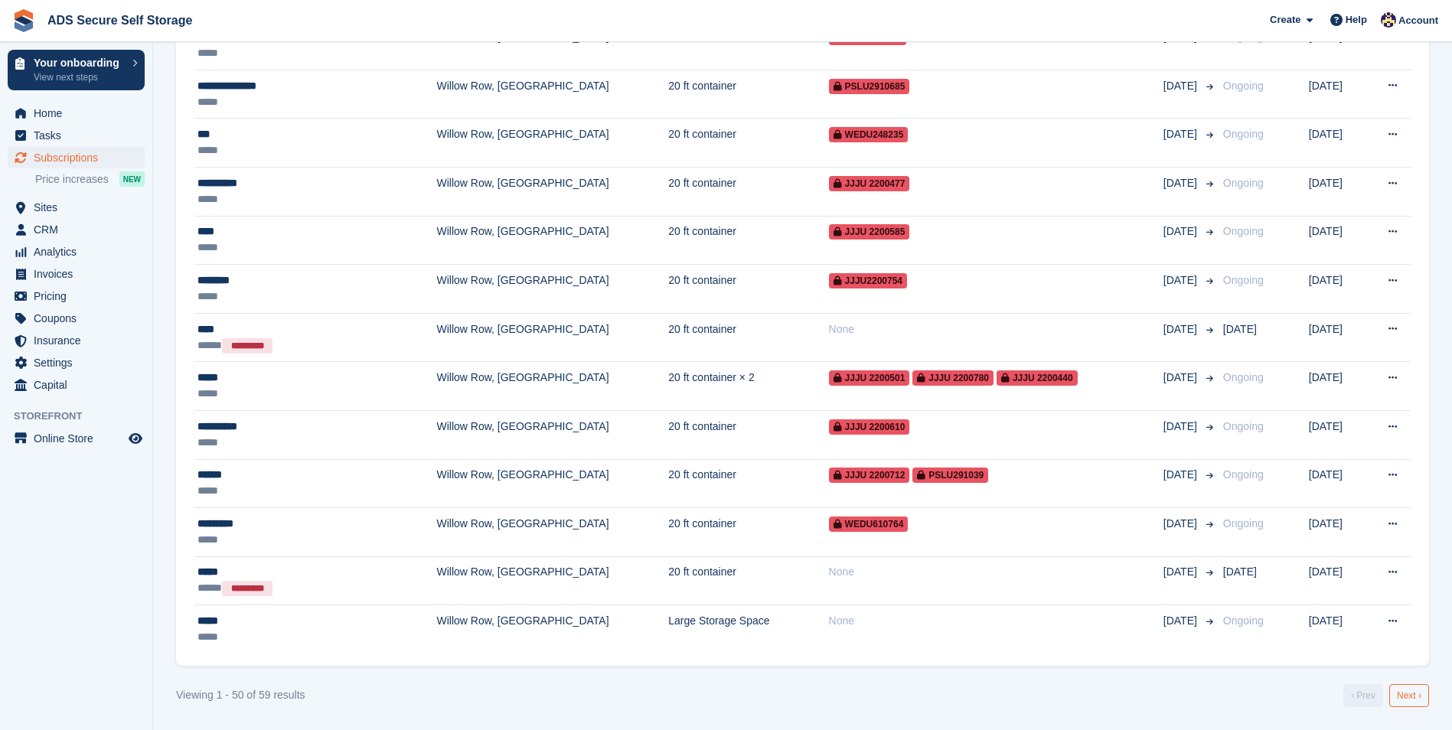
click at [1415, 694] on link "Next ›" at bounding box center [1409, 695] width 40 height 23
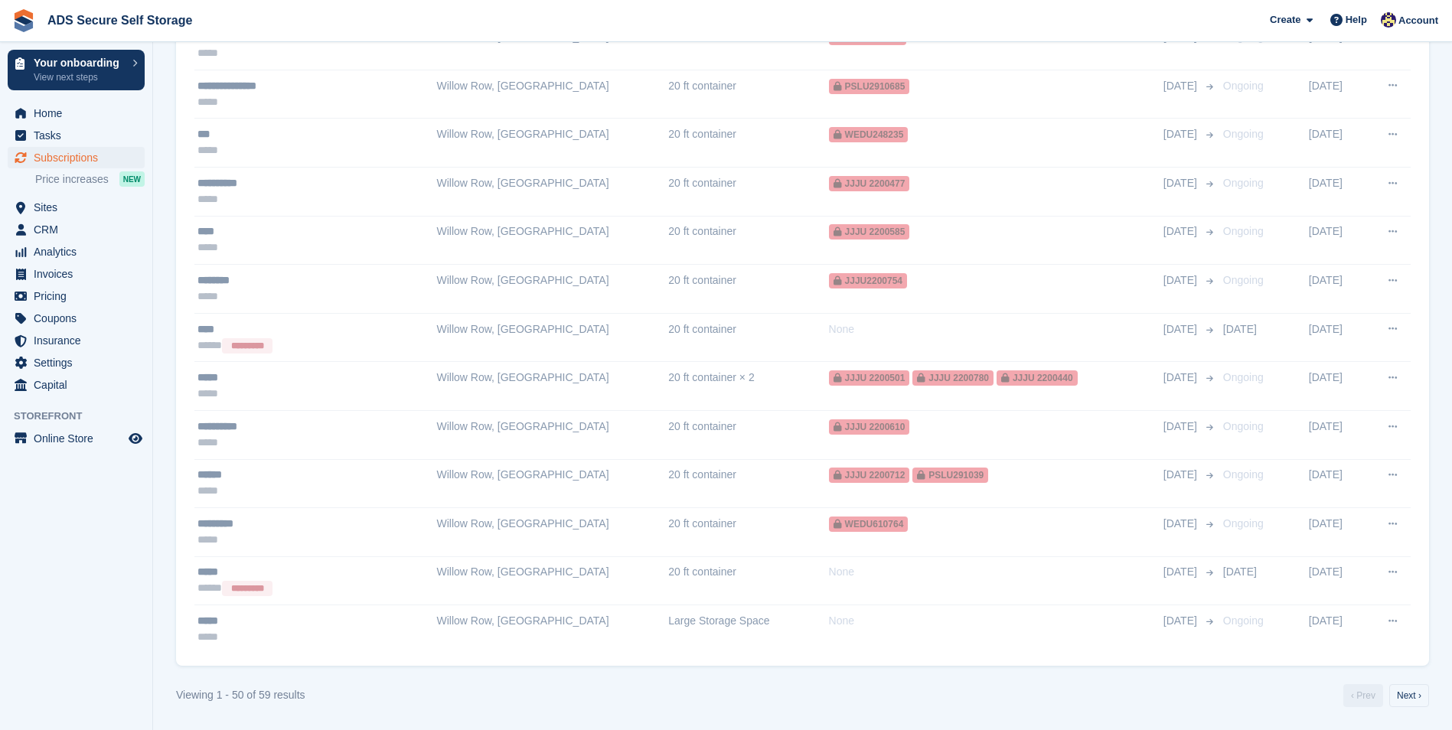
scroll to position [209, 0]
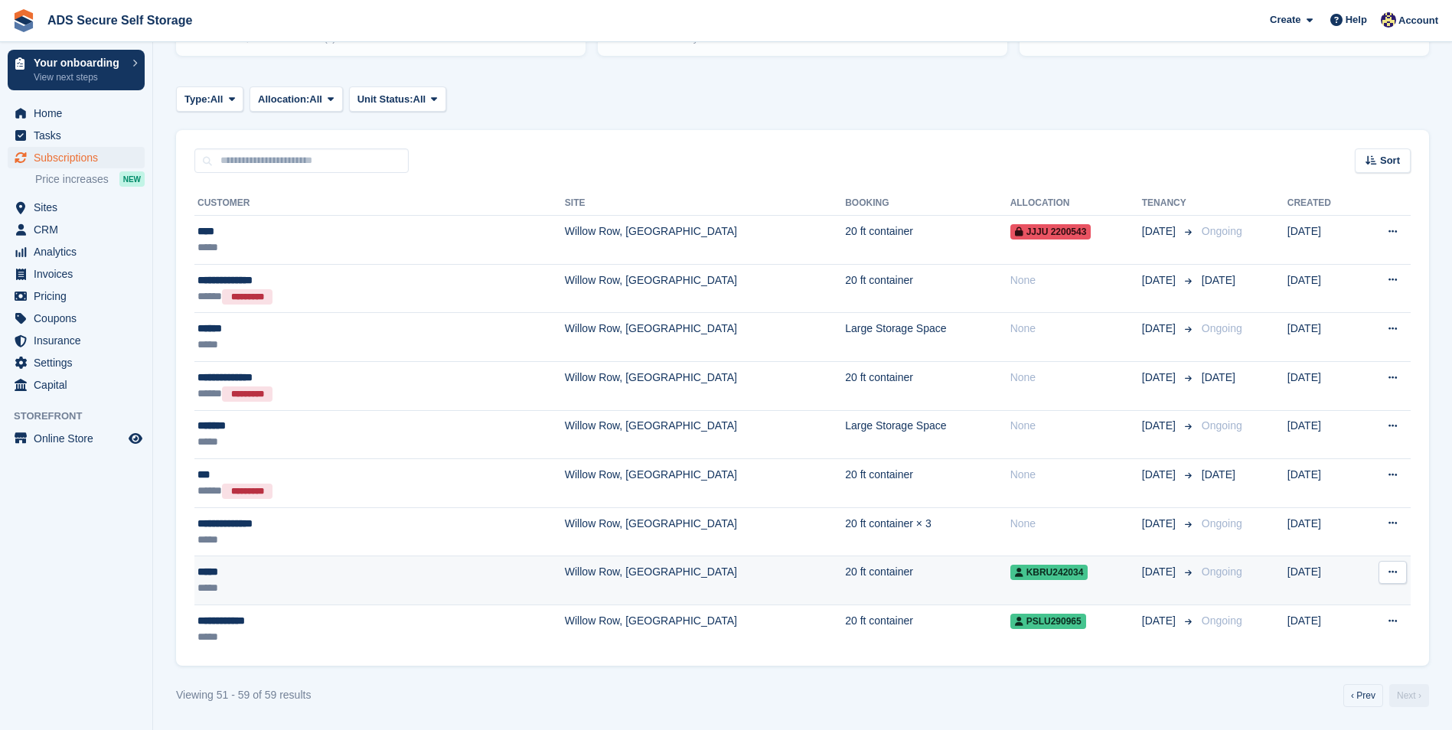
click at [845, 575] on td "20 ft container" at bounding box center [927, 580] width 165 height 49
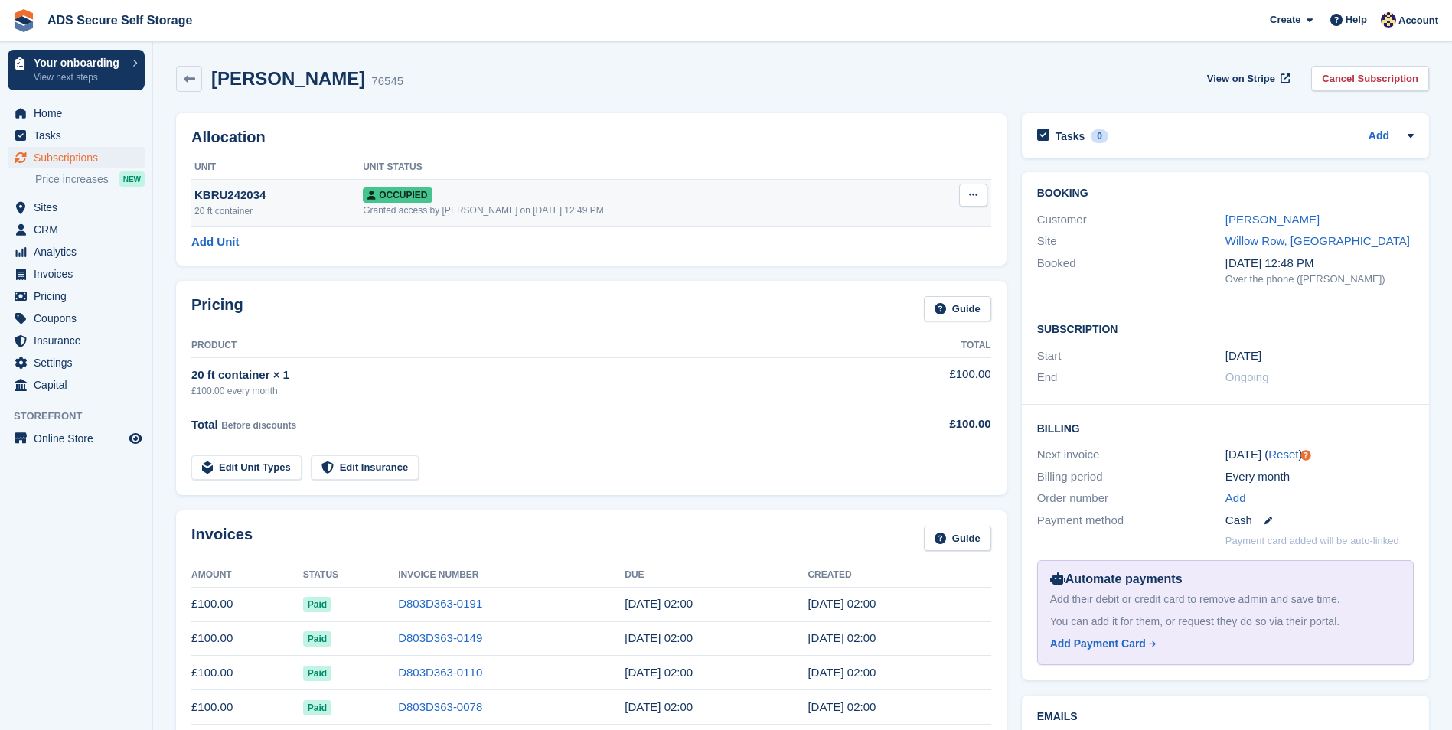
click at [965, 187] on button at bounding box center [973, 195] width 28 height 23
click at [902, 218] on p "Overlock" at bounding box center [913, 225] width 133 height 20
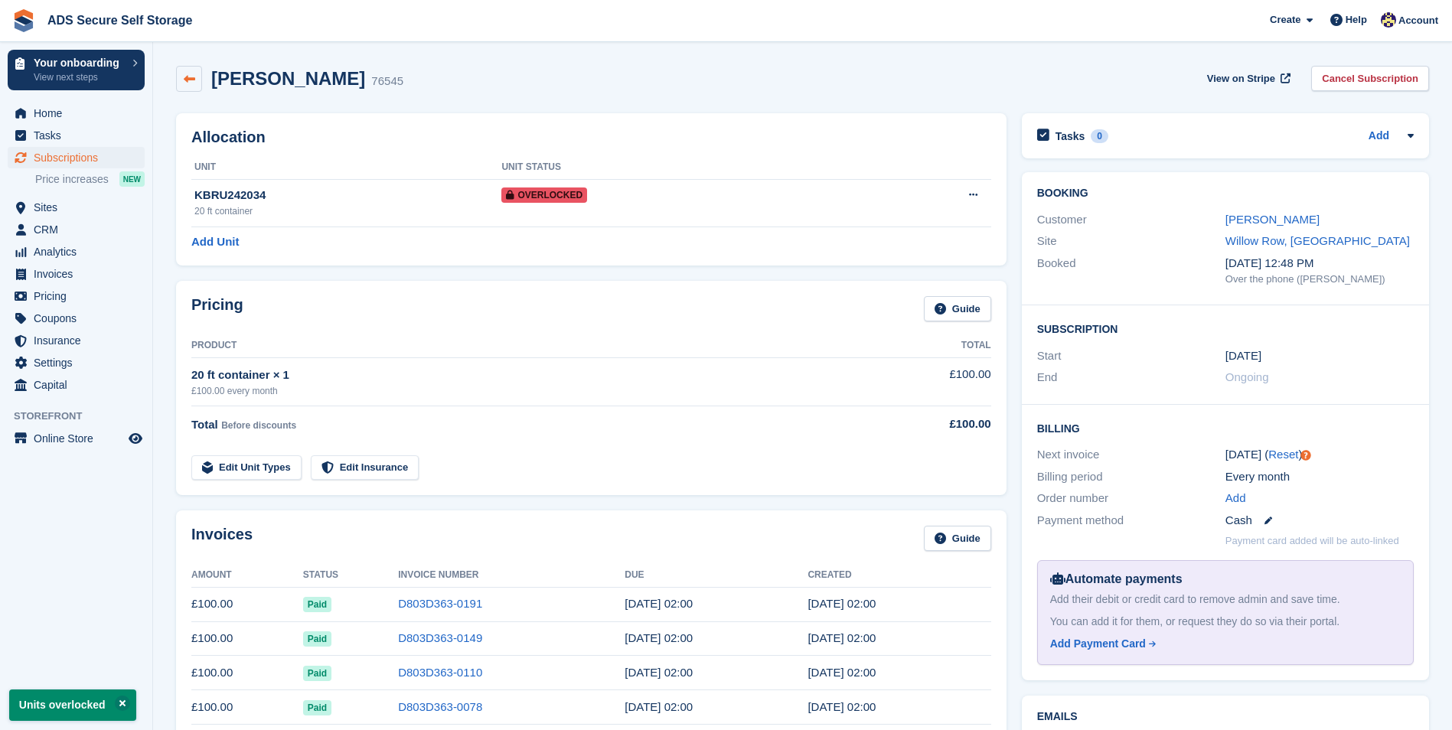
click at [197, 70] on link at bounding box center [189, 79] width 26 height 26
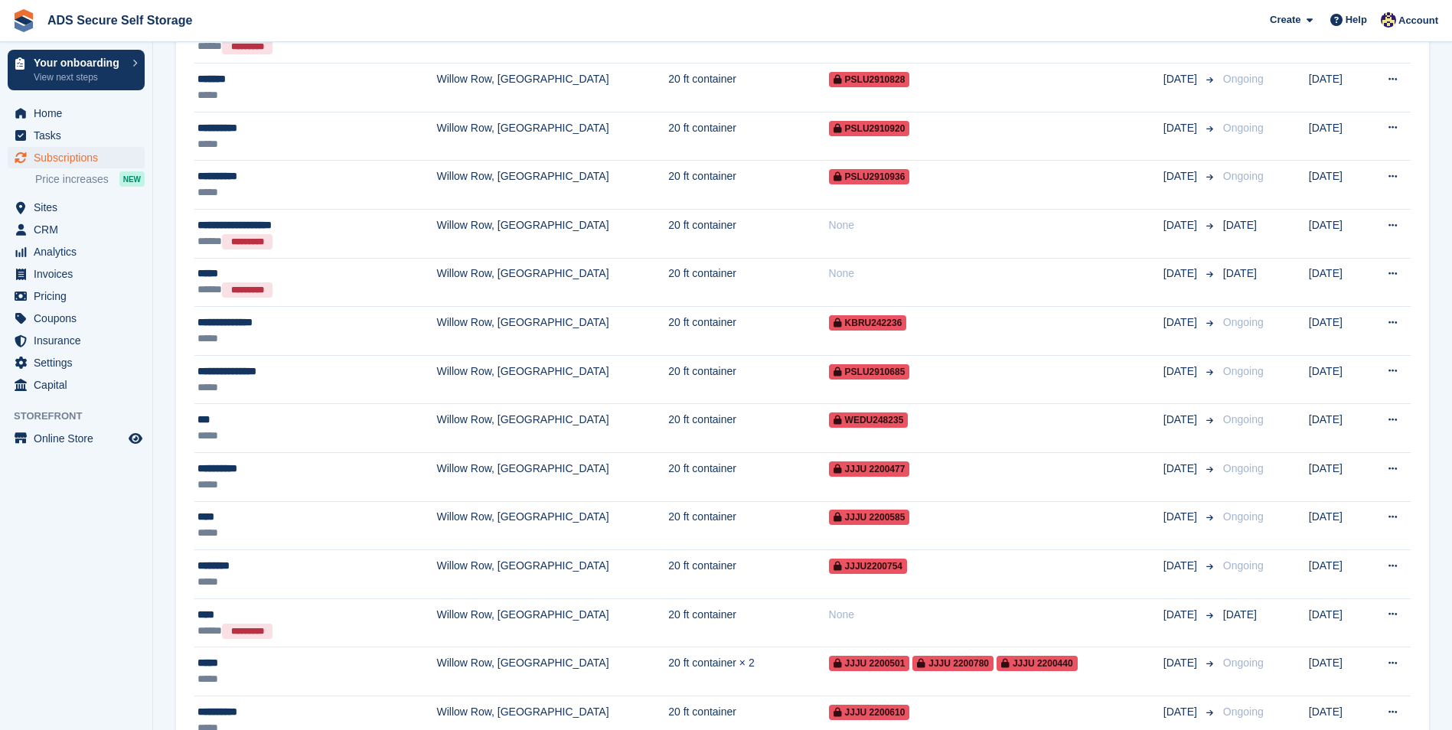
scroll to position [2204, 0]
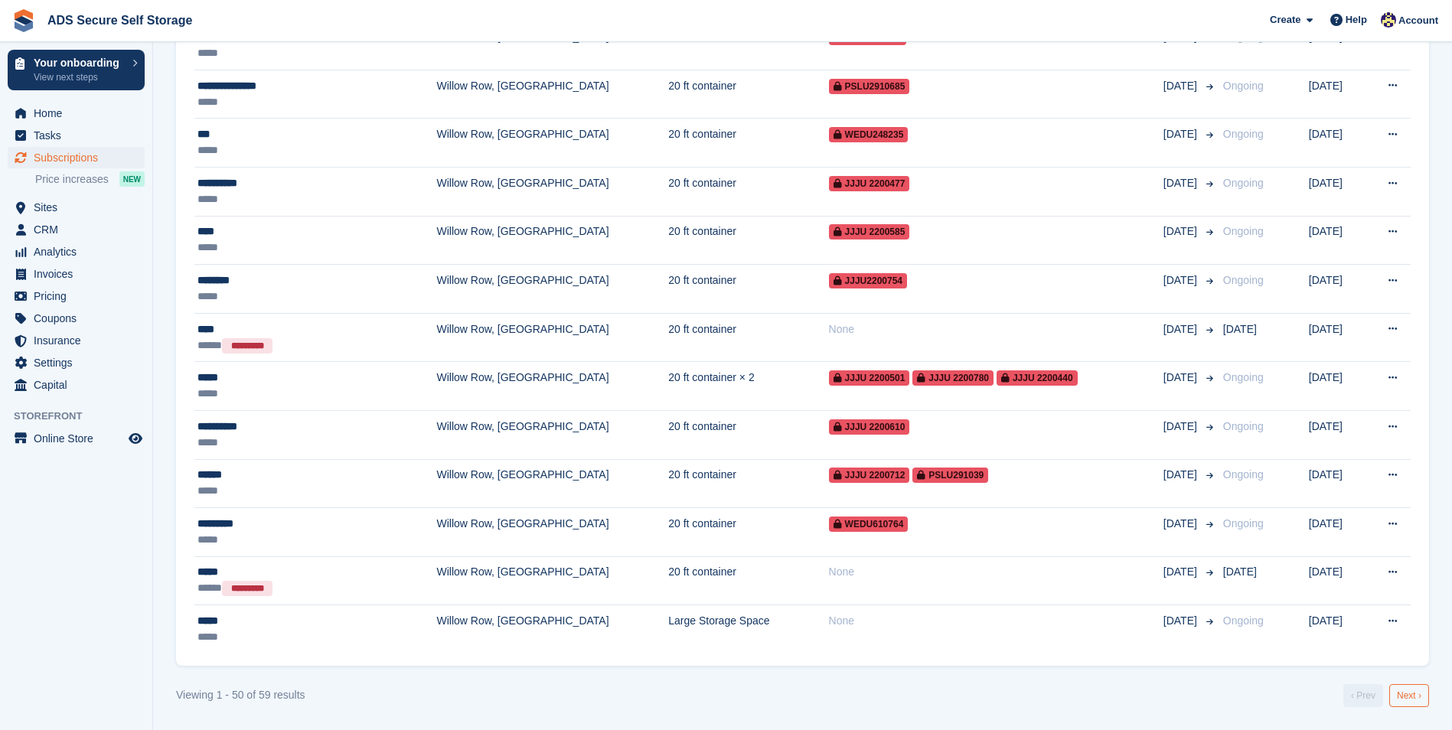
click at [1415, 686] on link "Next ›" at bounding box center [1409, 695] width 40 height 23
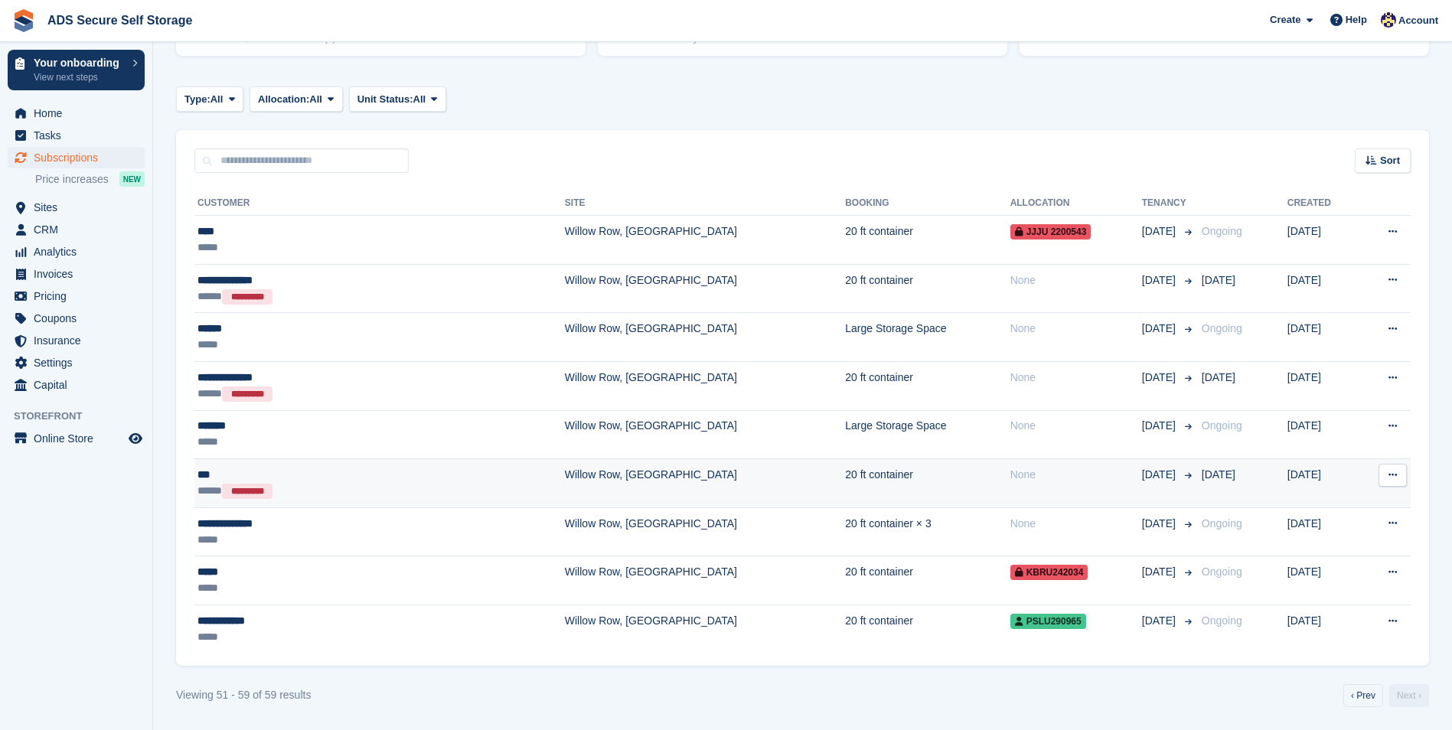
scroll to position [209, 0]
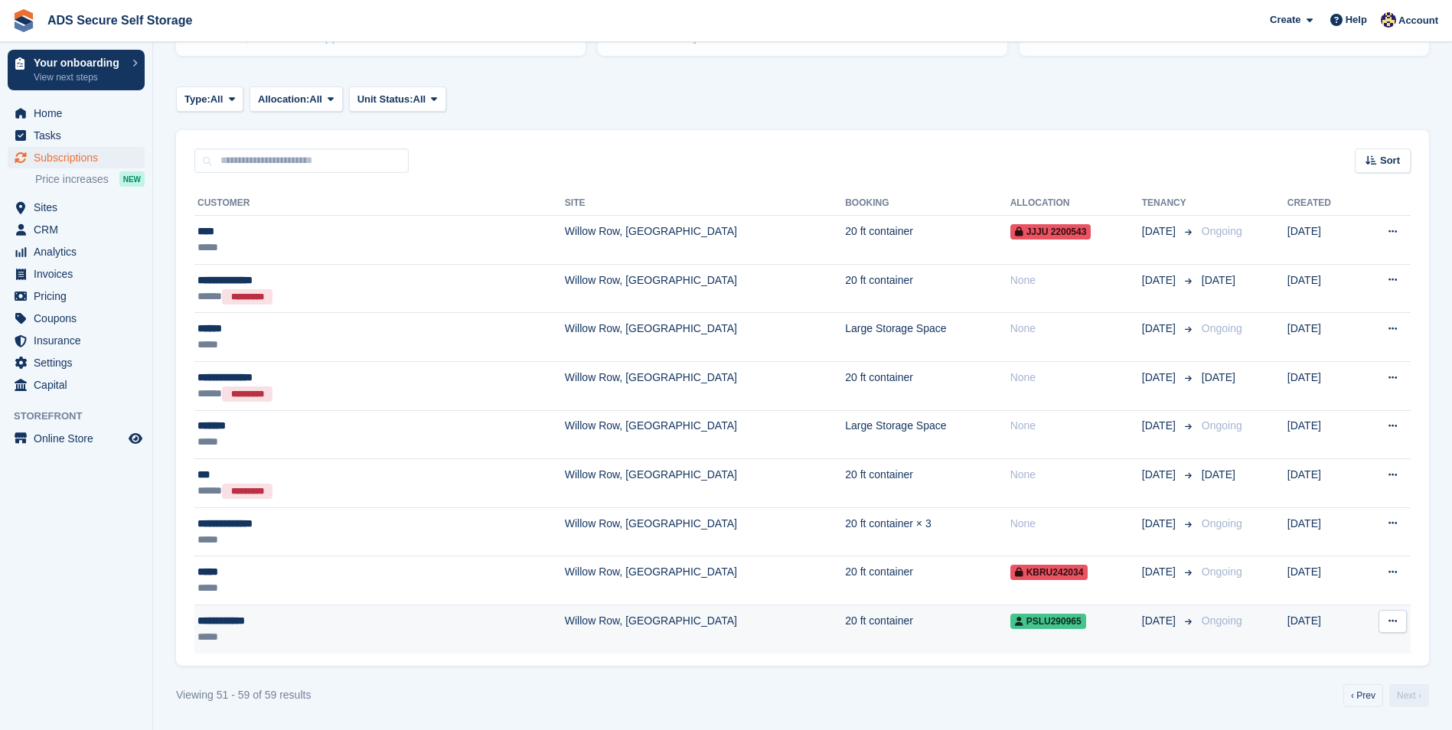
click at [1074, 625] on div "PSLU290965" at bounding box center [1076, 621] width 132 height 16
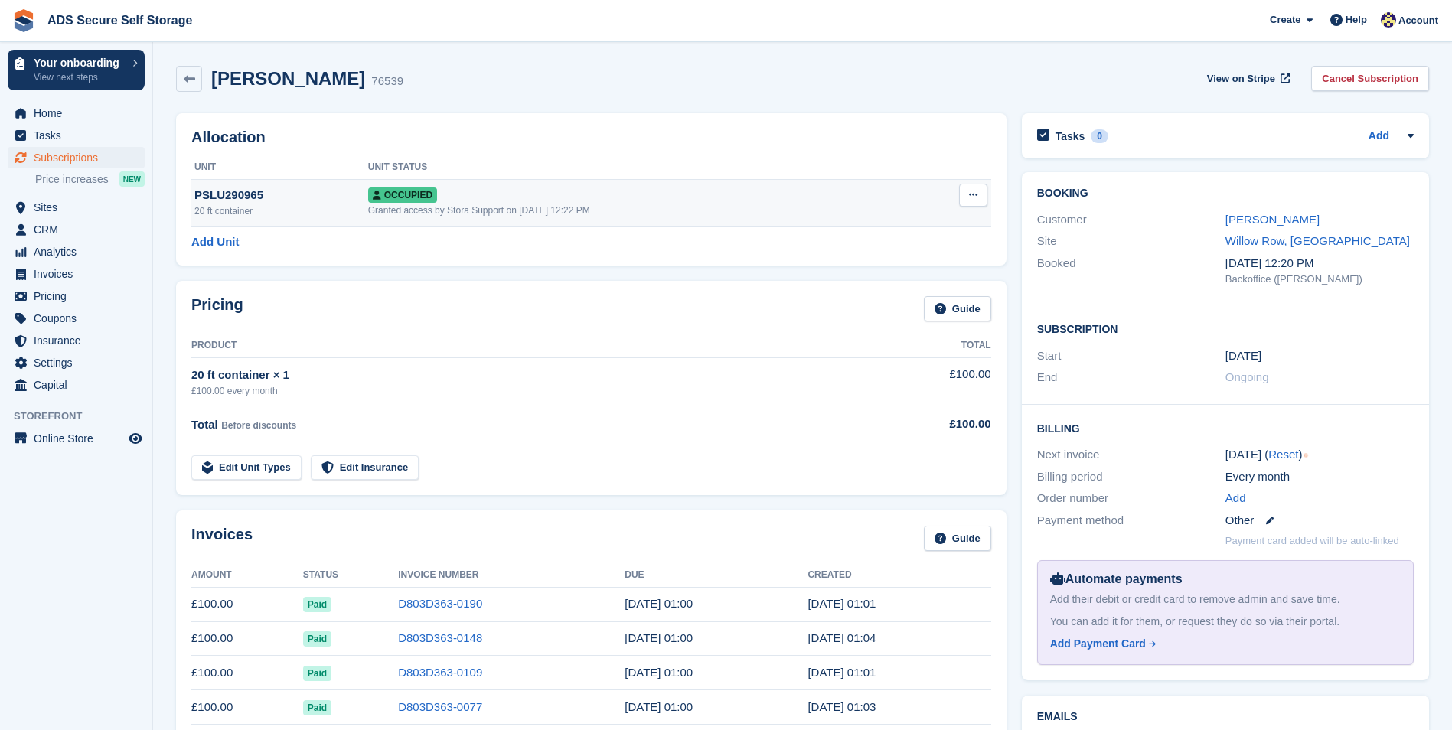
click at [980, 191] on button at bounding box center [973, 195] width 28 height 23
click at [926, 220] on p "Overlock" at bounding box center [913, 225] width 133 height 20
